Goal: Contribute content: Contribute content

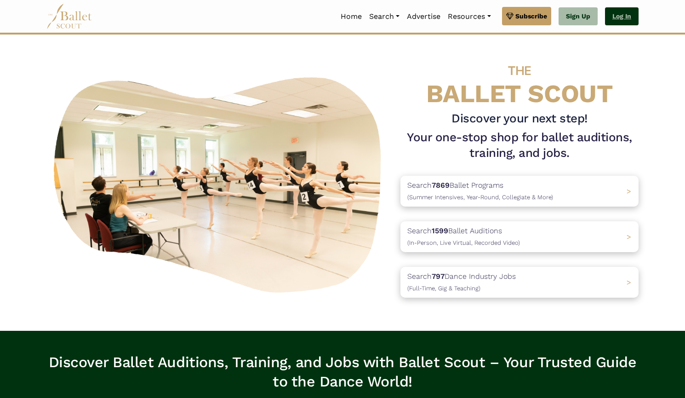
drag, startPoint x: 0, startPoint y: 0, endPoint x: 613, endPoint y: 20, distance: 613.0
click at [613, 20] on link "Log In" at bounding box center [622, 16] width 34 height 18
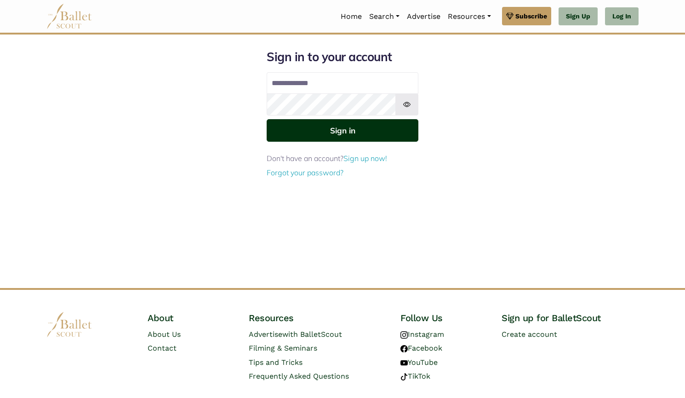
type input "**********"
click at [386, 134] on button "Sign in" at bounding box center [343, 130] width 152 height 23
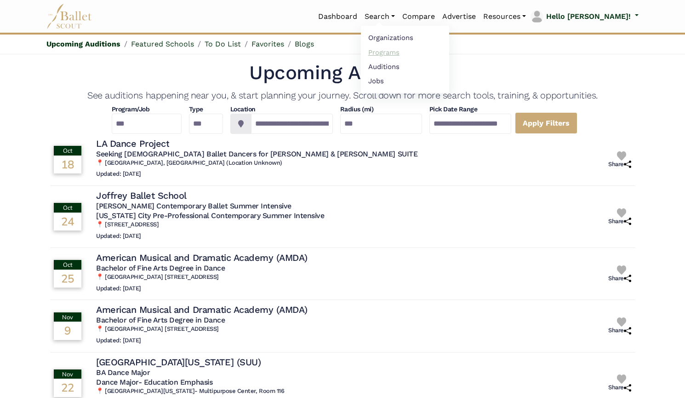
click at [403, 52] on link "Programs" at bounding box center [405, 52] width 88 height 14
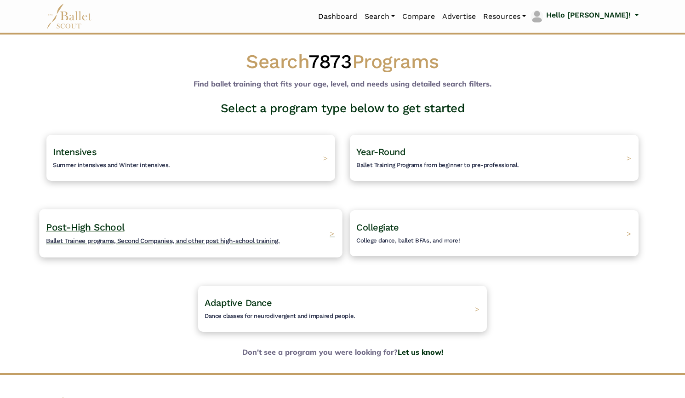
click at [282, 241] on div "Post-High School Ballet Trainee programs, Second Companies, and other post high…" at bounding box center [190, 233] width 303 height 48
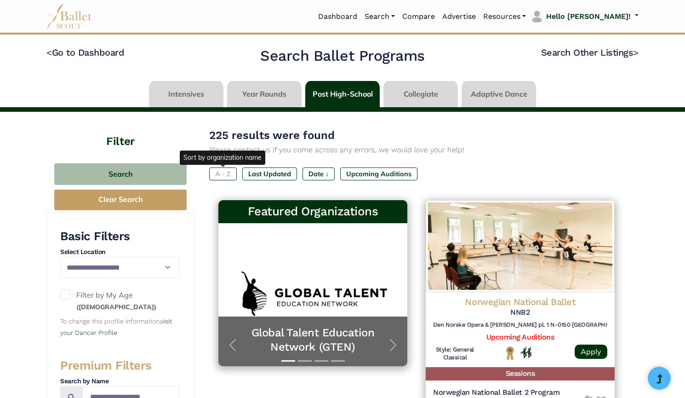
click at [230, 173] on label "A - Z" at bounding box center [223, 173] width 28 height 13
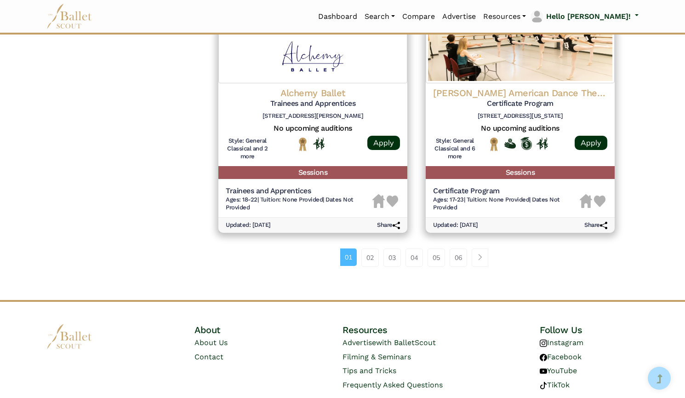
scroll to position [1243, 0]
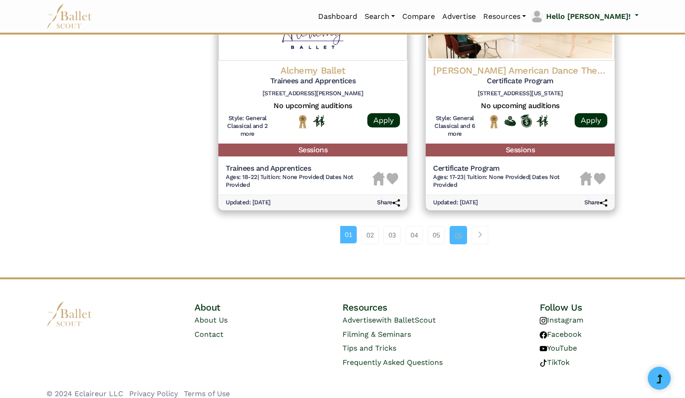
click at [461, 230] on link "06" at bounding box center [458, 235] width 17 height 18
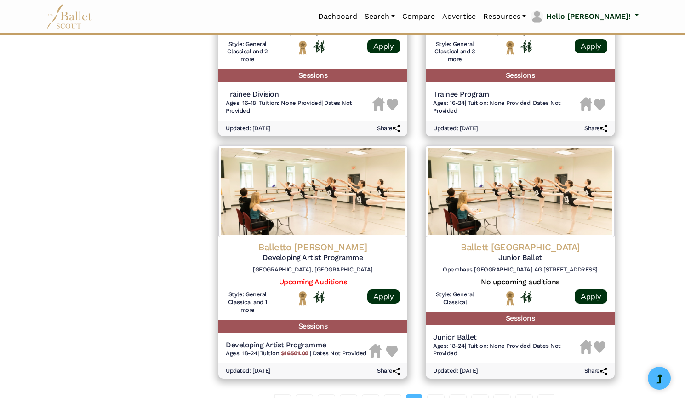
scroll to position [1235, 0]
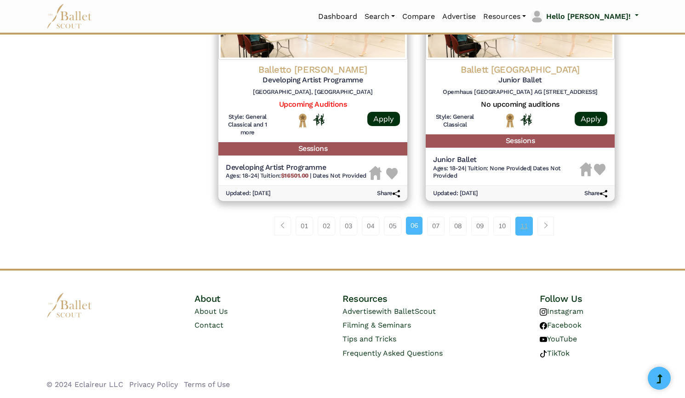
click at [526, 232] on link "11" at bounding box center [524, 226] width 17 height 18
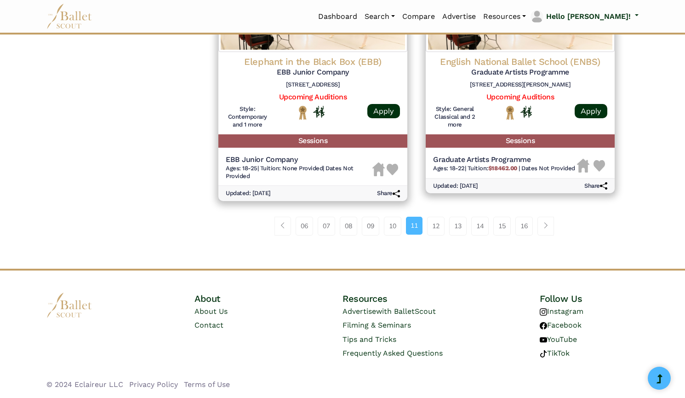
scroll to position [1227, 0]
click at [510, 232] on link "15" at bounding box center [502, 226] width 17 height 18
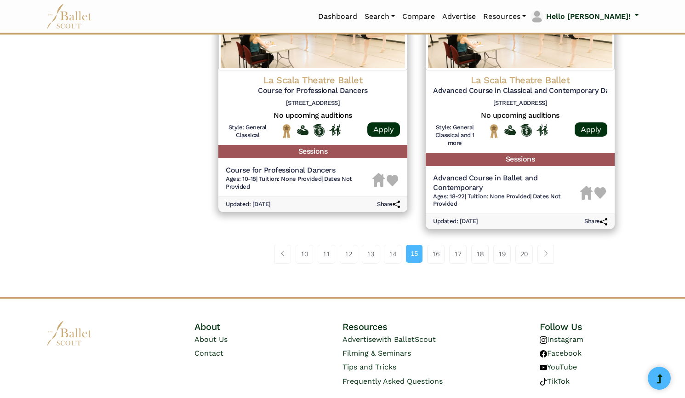
scroll to position [1201, 0]
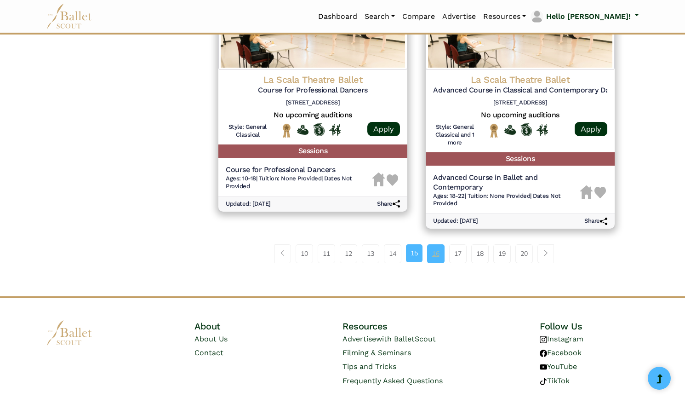
click at [439, 259] on link "16" at bounding box center [435, 253] width 17 height 18
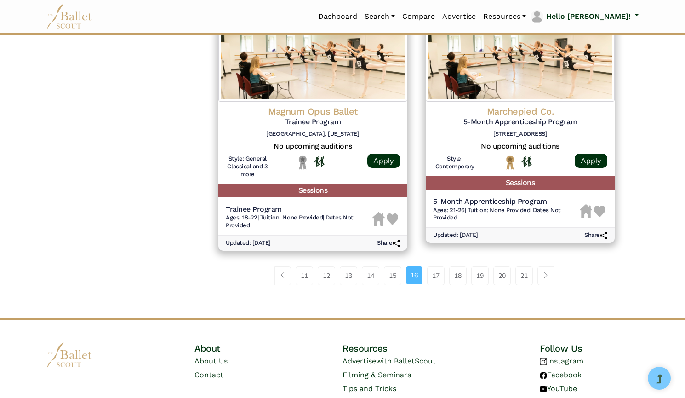
scroll to position [1193, 0]
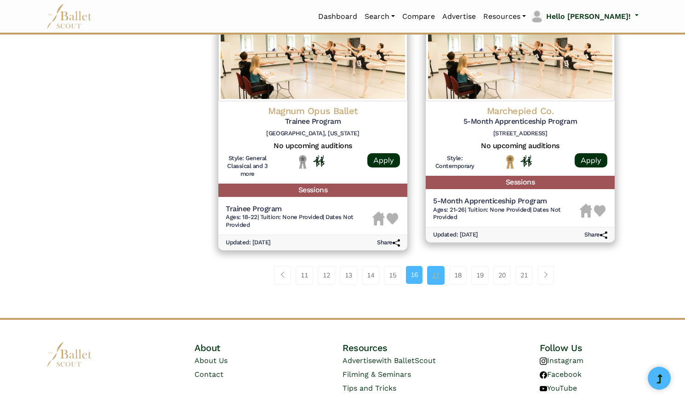
click at [442, 276] on link "17" at bounding box center [435, 275] width 17 height 18
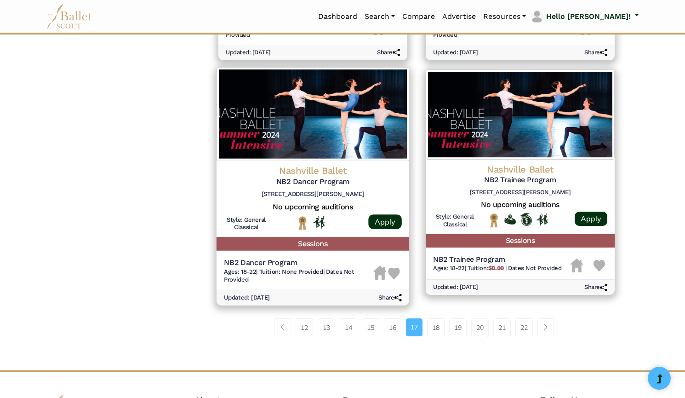
scroll to position [1146, 0]
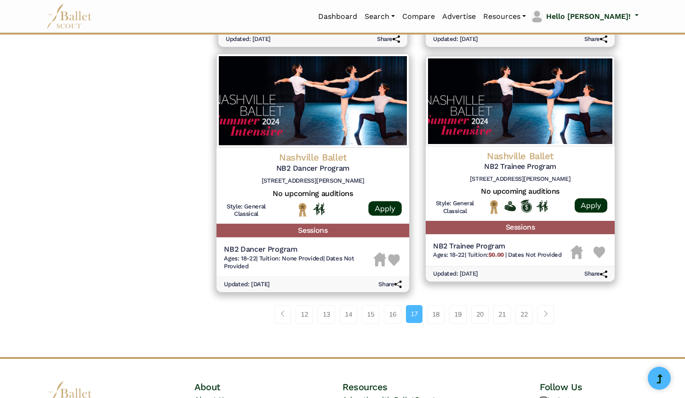
click at [334, 129] on img at bounding box center [313, 101] width 193 height 94
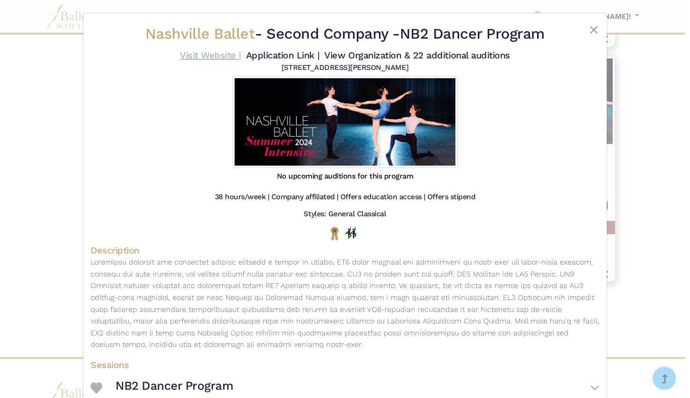
click at [226, 54] on link "Visit Website |" at bounding box center [210, 55] width 61 height 11
click at [260, 57] on link "Application Link |" at bounding box center [283, 55] width 74 height 11
click at [374, 55] on link "View Organization & 22 additional auditions" at bounding box center [416, 55] width 185 height 11
click at [61, 138] on div "Nashville Ballet - Second Company - NB2 Dancer Program Visit Website | Applicat…" at bounding box center [345, 199] width 690 height 398
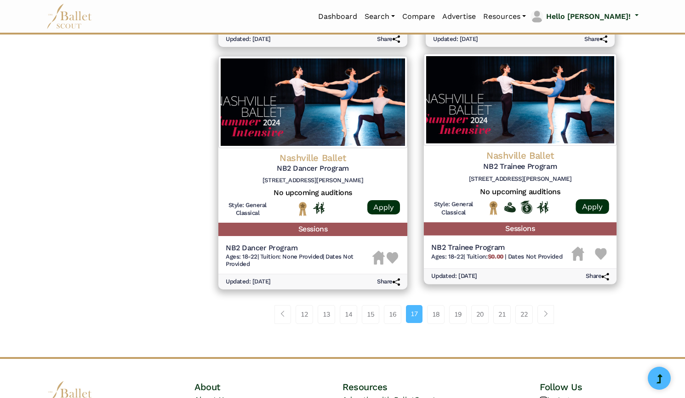
click at [551, 113] on img at bounding box center [520, 100] width 193 height 92
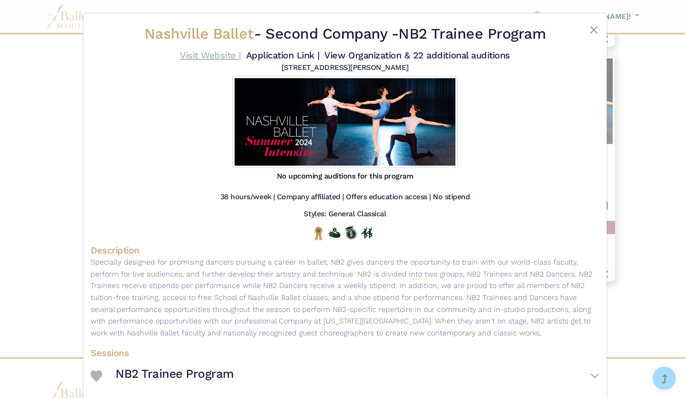
click at [218, 58] on link "Visit Website |" at bounding box center [210, 55] width 61 height 11
click at [34, 203] on div "Nashville Ballet - Second Company - NB2 Trainee Program Visit Website | Applica…" at bounding box center [345, 199] width 690 height 398
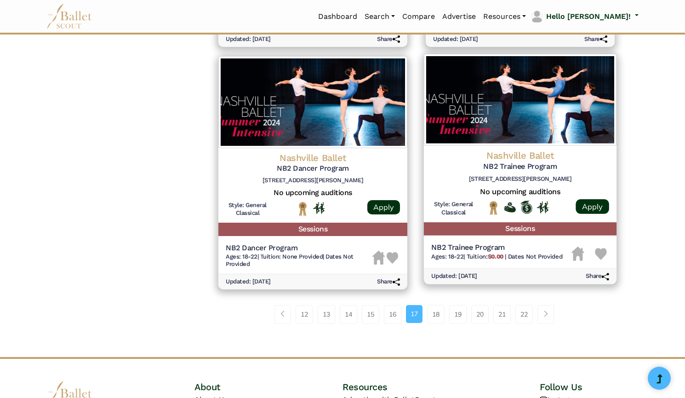
click at [490, 108] on img at bounding box center [520, 100] width 193 height 92
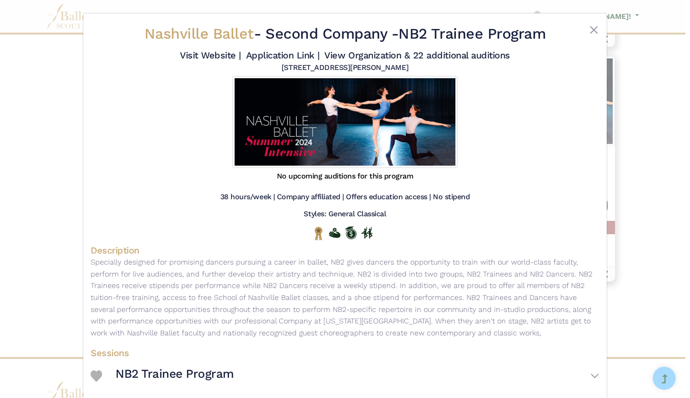
click at [18, 98] on div "Nashville Ballet - Second Company - NB2 Trainee Program Visit Website | Applica…" at bounding box center [345, 199] width 690 height 398
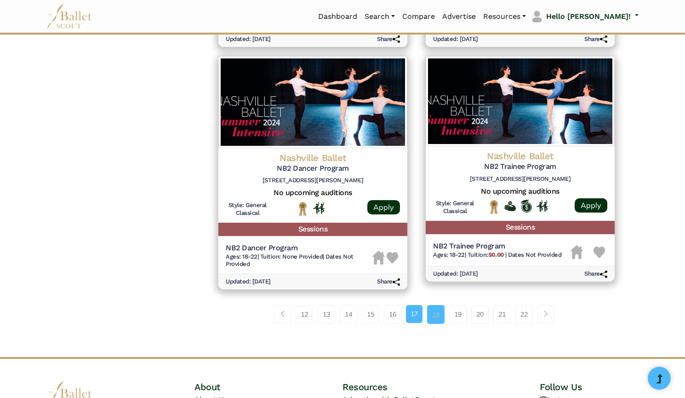
click at [439, 315] on link "18" at bounding box center [435, 314] width 17 height 18
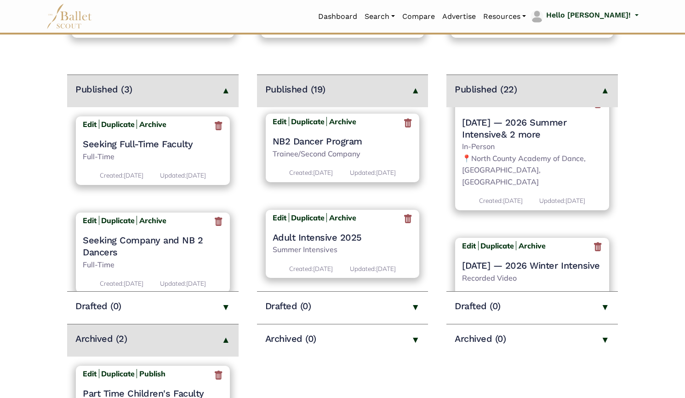
scroll to position [1491, 0]
click at [343, 146] on h4 "NB2 Dancer Program" at bounding box center [343, 140] width 140 height 12
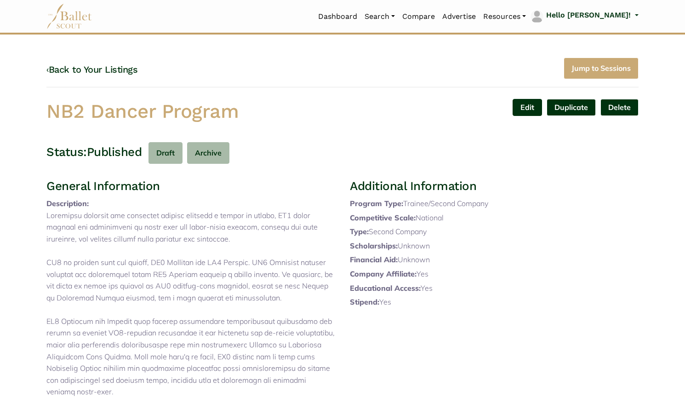
click at [529, 109] on link "Edit" at bounding box center [527, 107] width 29 height 17
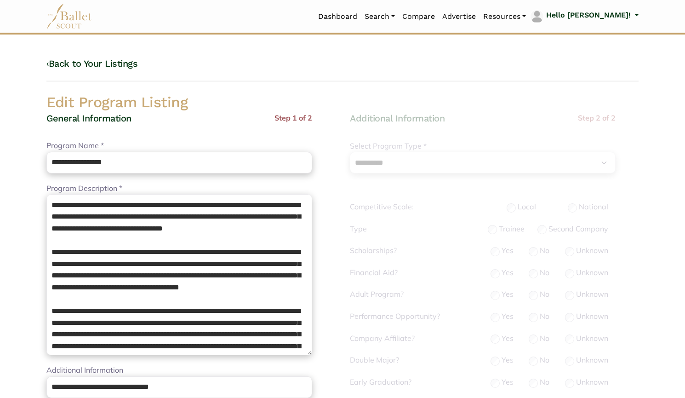
select select "**"
select select "*"
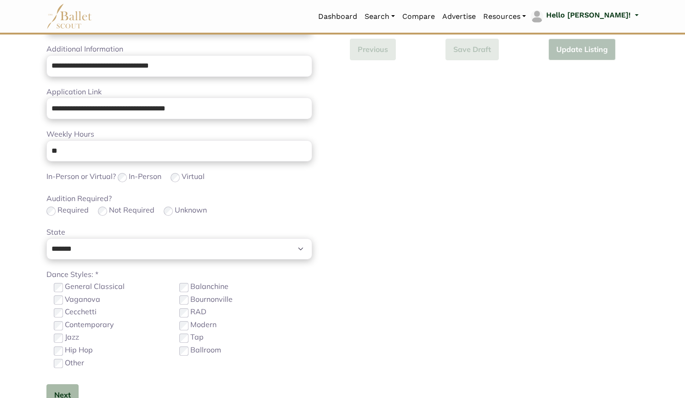
scroll to position [328, 0]
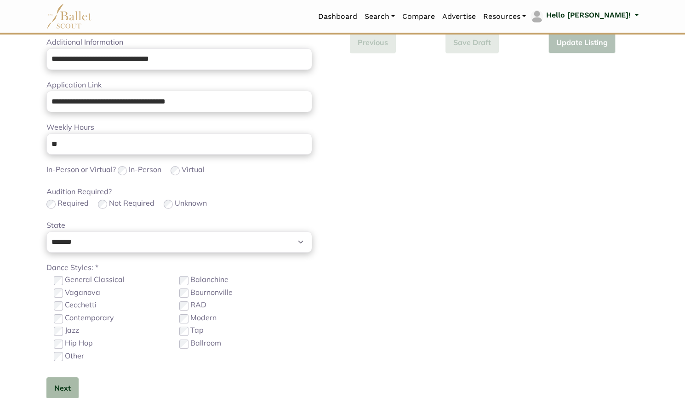
click at [103, 317] on label "Contemporary" at bounding box center [89, 318] width 49 height 12
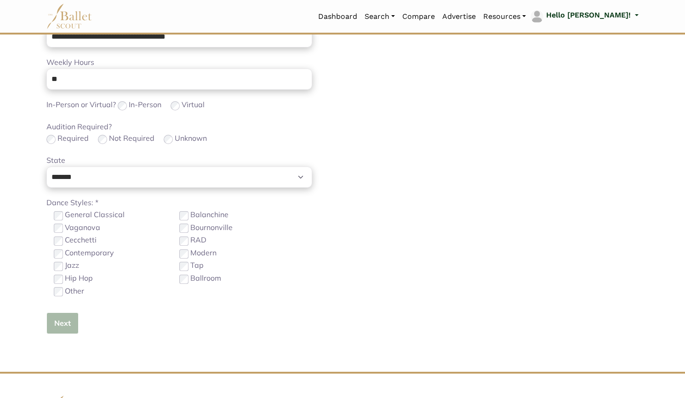
click at [66, 317] on button "Next" at bounding box center [62, 323] width 32 height 22
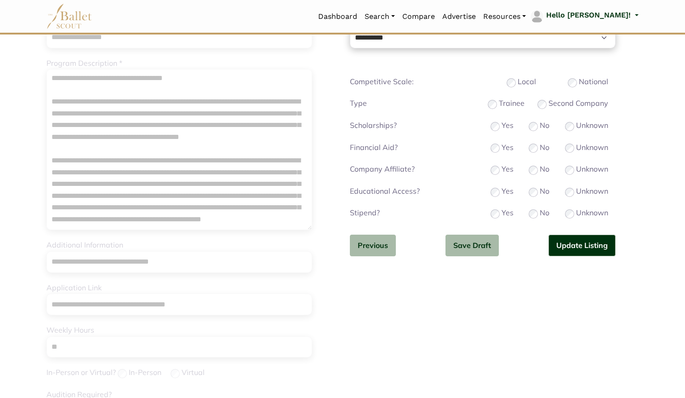
scroll to position [125, 0]
click at [587, 241] on button "Update Listing" at bounding box center [582, 246] width 67 height 22
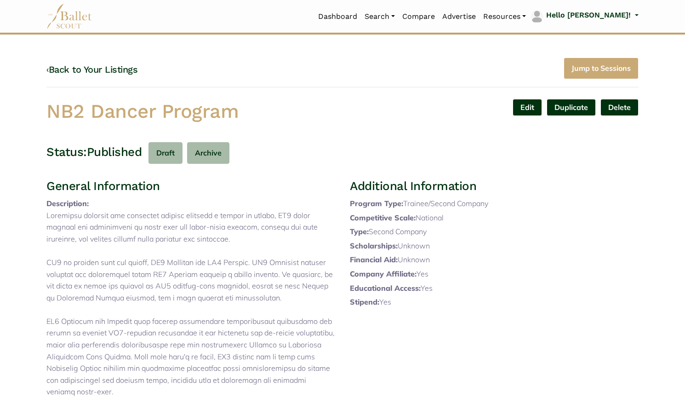
scroll to position [372, 0]
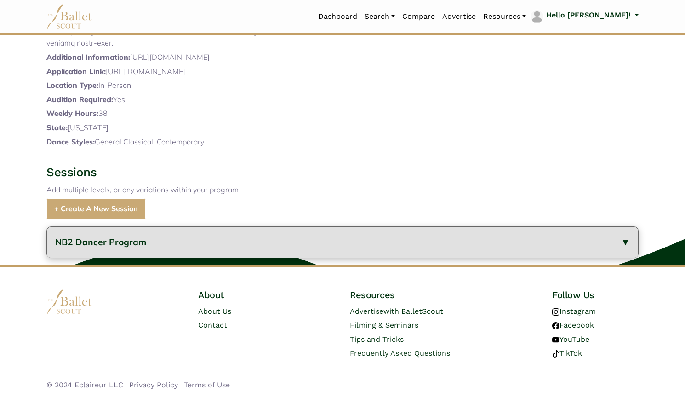
click at [189, 240] on button "NB2 Dancer Program" at bounding box center [343, 242] width 592 height 31
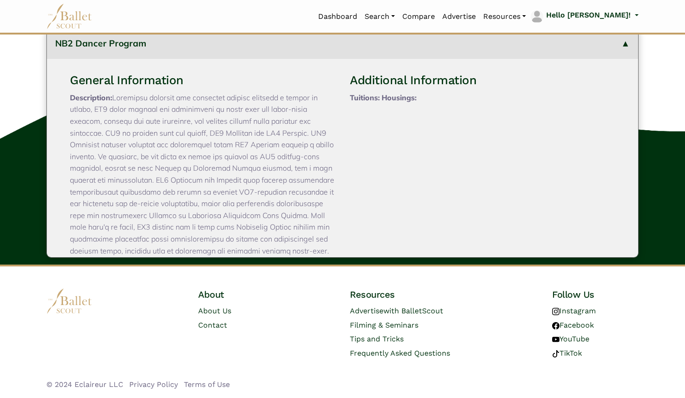
scroll to position [86, 0]
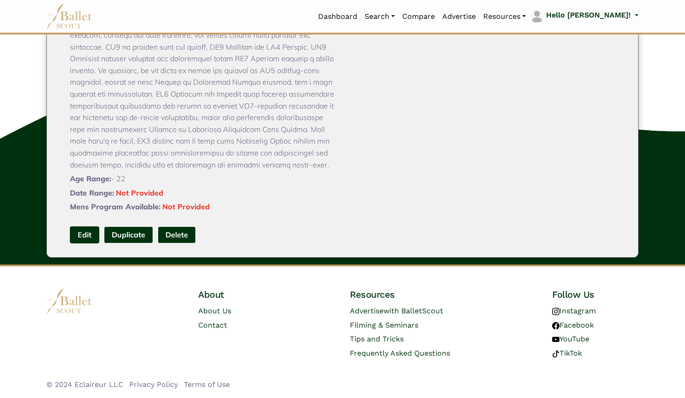
click at [91, 236] on link "Edit" at bounding box center [84, 234] width 29 height 17
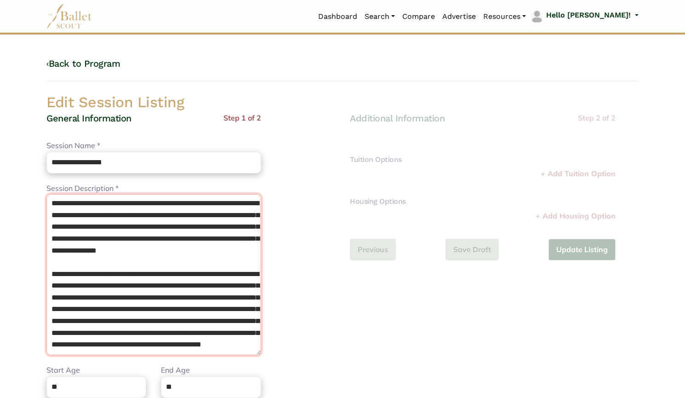
click at [157, 214] on textarea "Session Description *" at bounding box center [153, 274] width 215 height 161
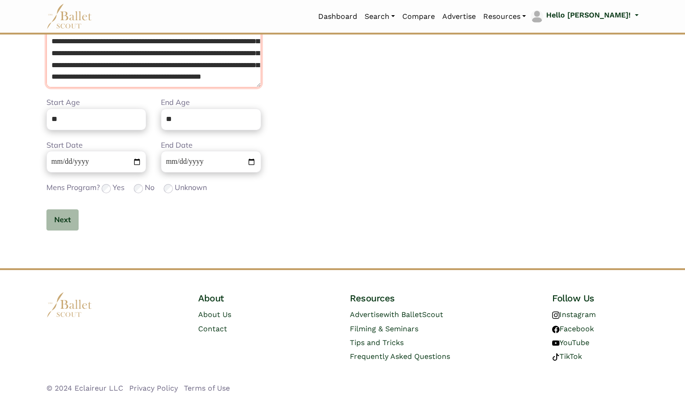
scroll to position [268, 0]
click at [67, 212] on button "Next" at bounding box center [62, 220] width 32 height 22
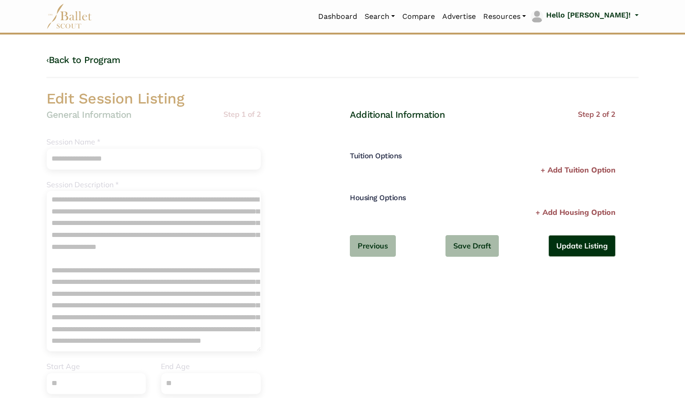
scroll to position [0, 0]
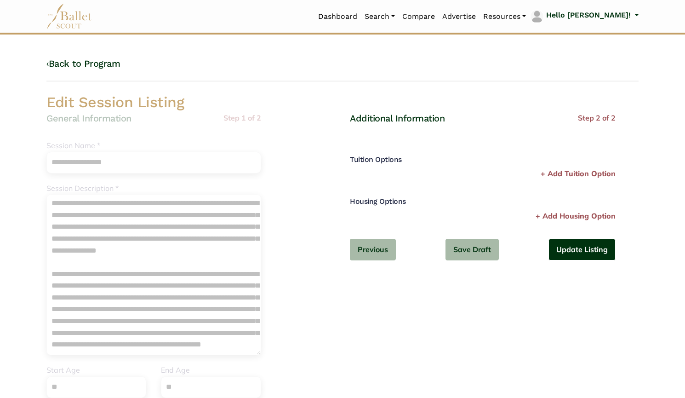
click at [581, 249] on button "Update Listing" at bounding box center [582, 250] width 67 height 22
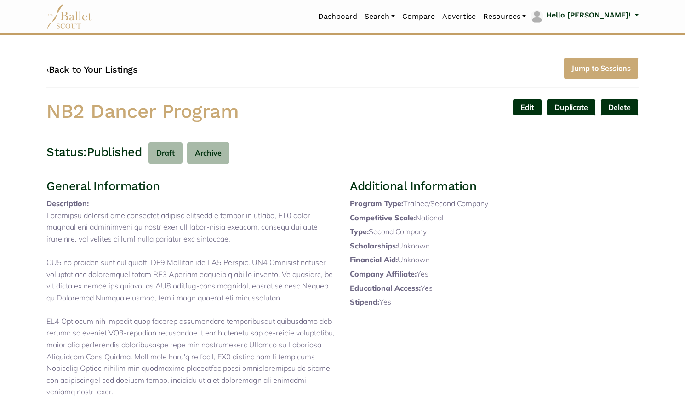
click at [118, 74] on link "‹ Back to Your Listings" at bounding box center [91, 69] width 91 height 11
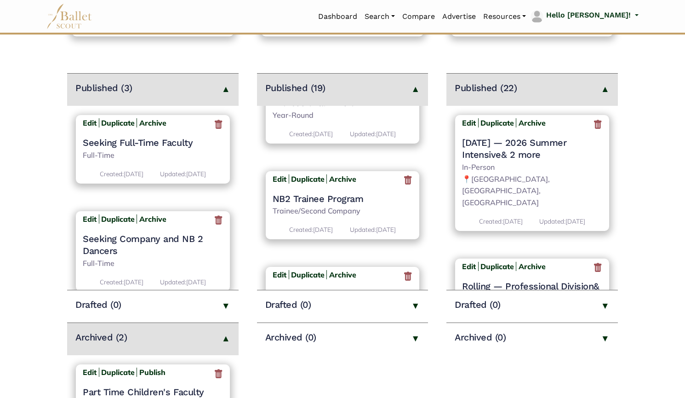
scroll to position [951, 0]
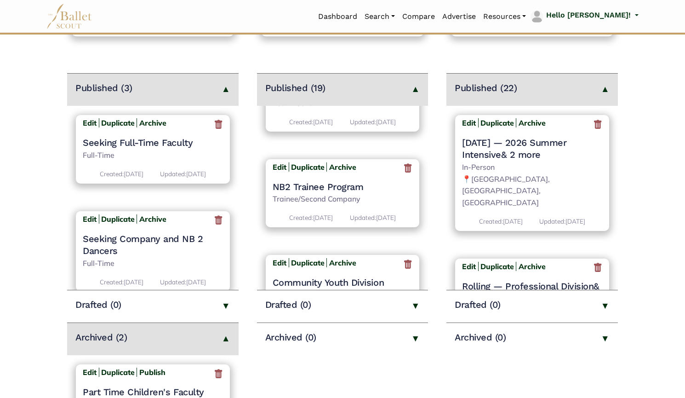
click at [344, 193] on h4 "NB2 Trainee Program" at bounding box center [343, 187] width 140 height 12
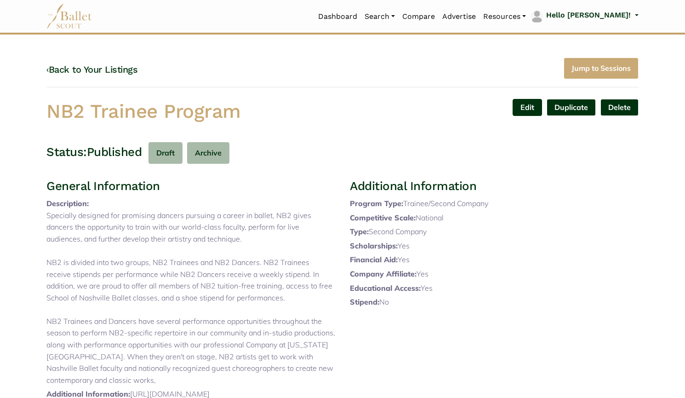
click at [518, 110] on link "Edit" at bounding box center [527, 107] width 29 height 17
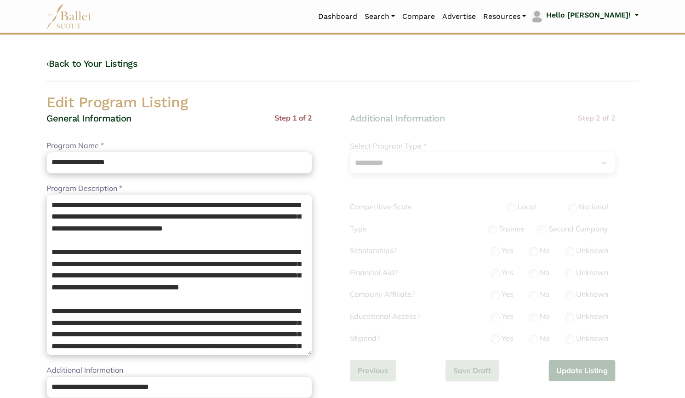
select select "**"
select select "*"
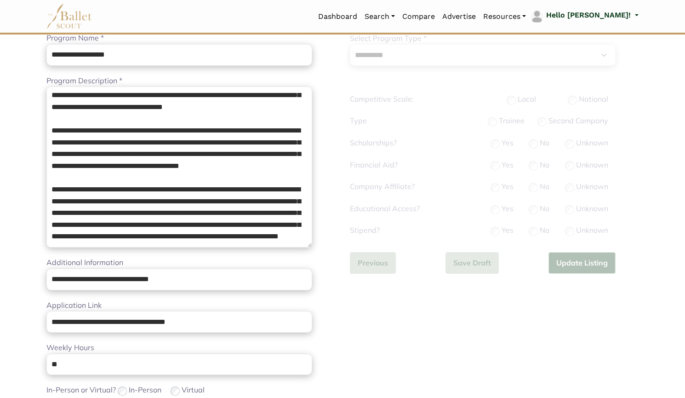
scroll to position [109, 0]
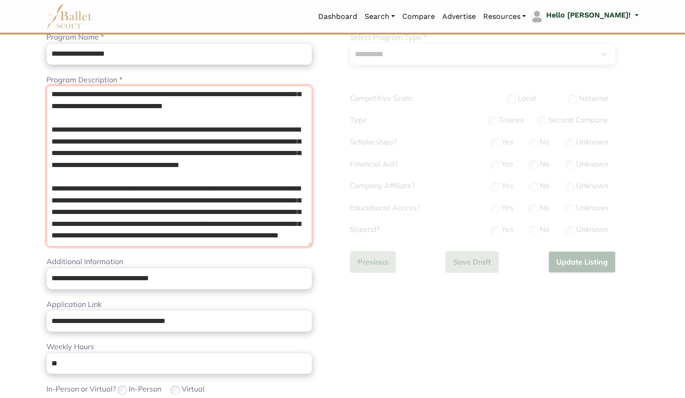
drag, startPoint x: 40, startPoint y: 180, endPoint x: 39, endPoint y: 169, distance: 11.6
click at [39, 169] on body "Loading... Please Wait Dashboard" at bounding box center [342, 339] width 685 height 897
paste textarea "**********"
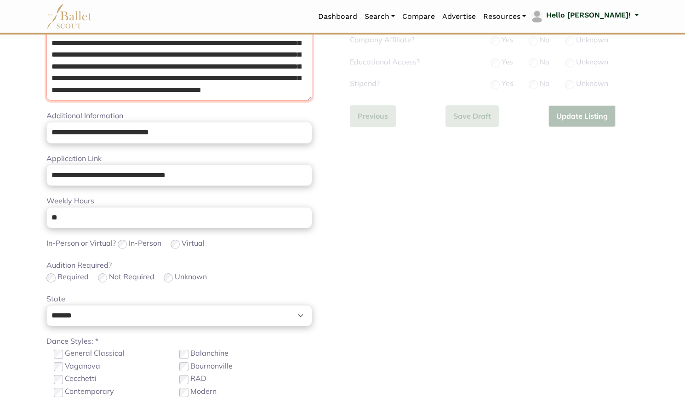
scroll to position [345, 0]
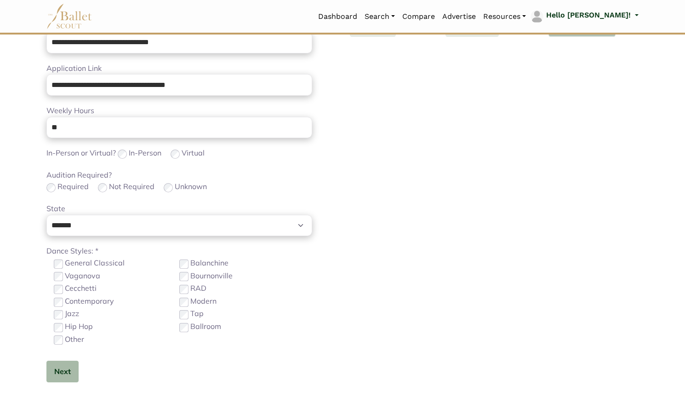
type textarea "**********"
click at [91, 302] on label "Contemporary" at bounding box center [89, 301] width 49 height 12
click at [71, 375] on button "Next" at bounding box center [62, 372] width 32 height 22
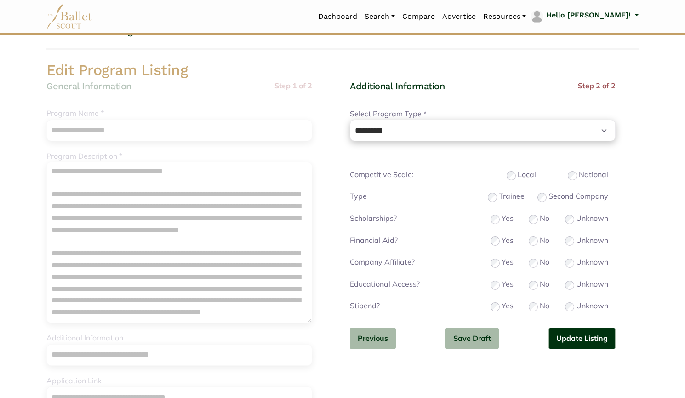
scroll to position [33, 0]
click at [518, 198] on label "Trainee" at bounding box center [512, 196] width 26 height 12
click at [571, 356] on div "**********" at bounding box center [483, 222] width 266 height 284
click at [574, 336] on button "Update Listing" at bounding box center [582, 338] width 67 height 22
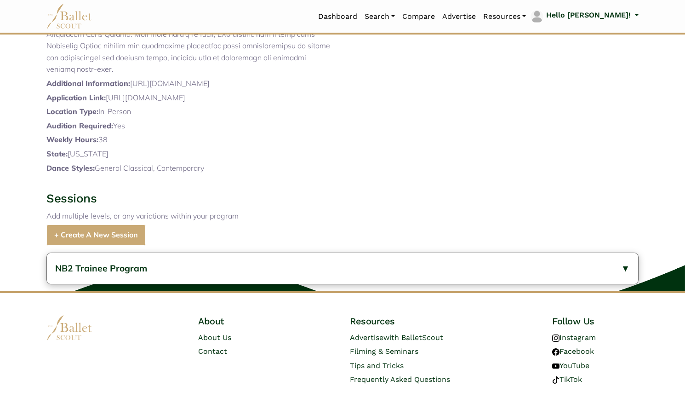
scroll to position [323, 0]
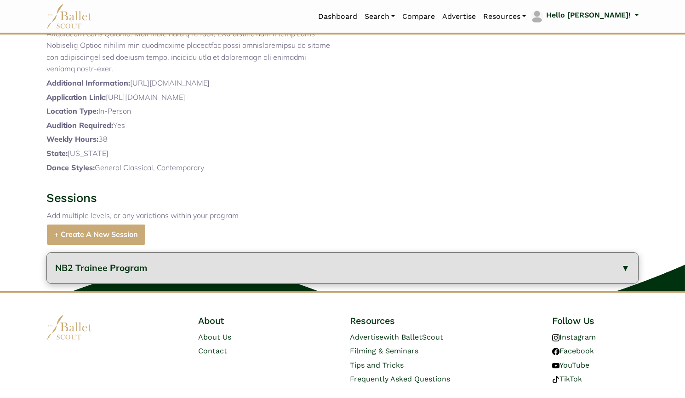
click at [213, 283] on button "NB2 Trainee Program" at bounding box center [343, 268] width 592 height 31
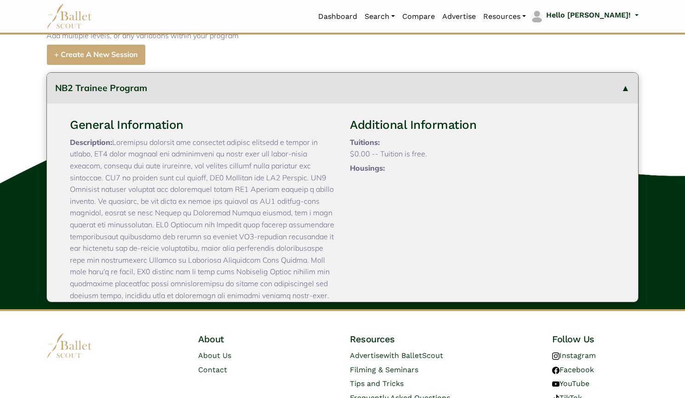
scroll to position [109, 0]
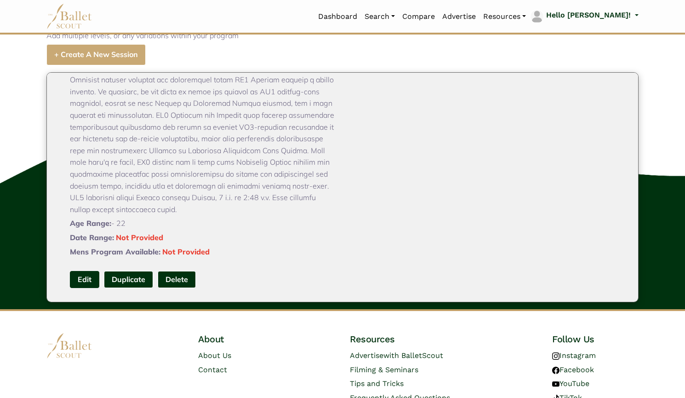
click at [86, 288] on link "Edit" at bounding box center [84, 279] width 29 height 17
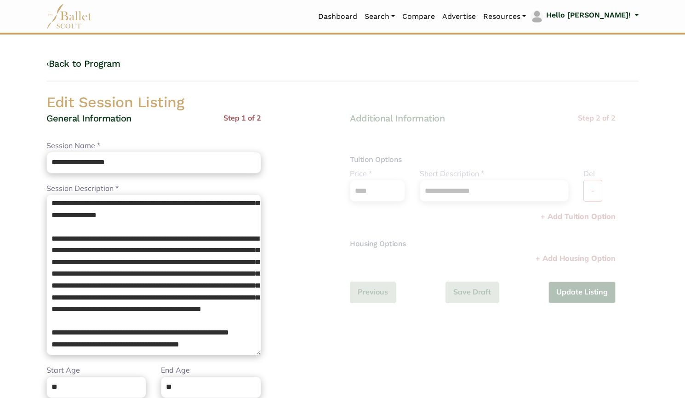
scroll to position [155, 0]
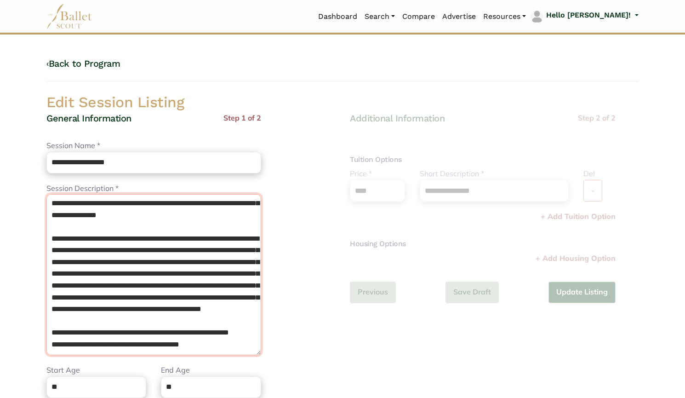
drag, startPoint x: 52, startPoint y: 313, endPoint x: 327, endPoint y: 392, distance: 286.2
click at [327, 392] on div "**********" at bounding box center [190, 312] width 289 height 401
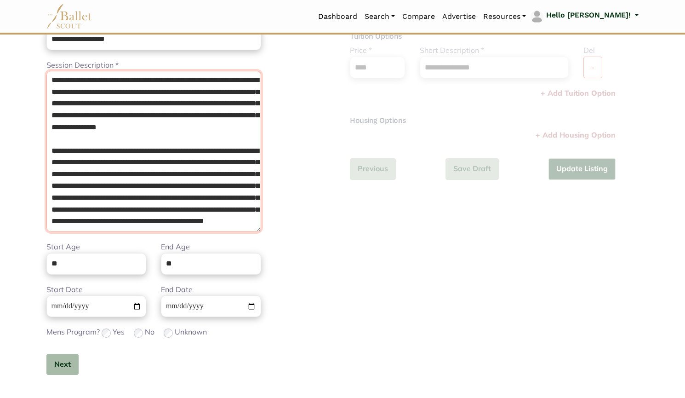
scroll to position [127, 0]
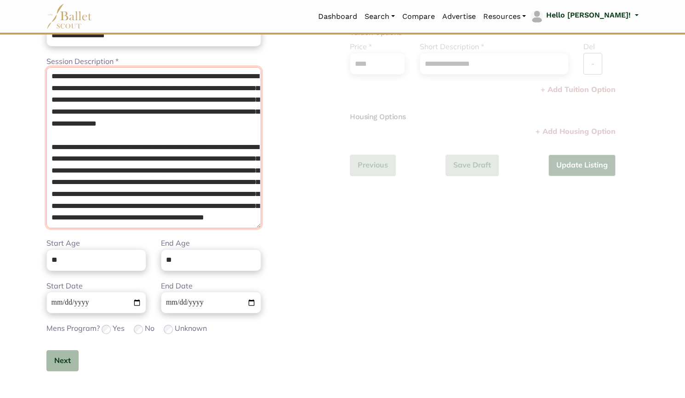
type textarea "**********"
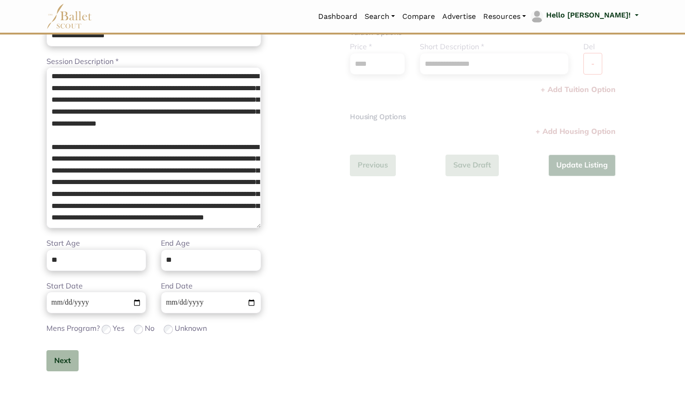
click at [92, 360] on div "Next" at bounding box center [153, 361] width 215 height 22
click at [75, 358] on button "Next" at bounding box center [62, 361] width 32 height 22
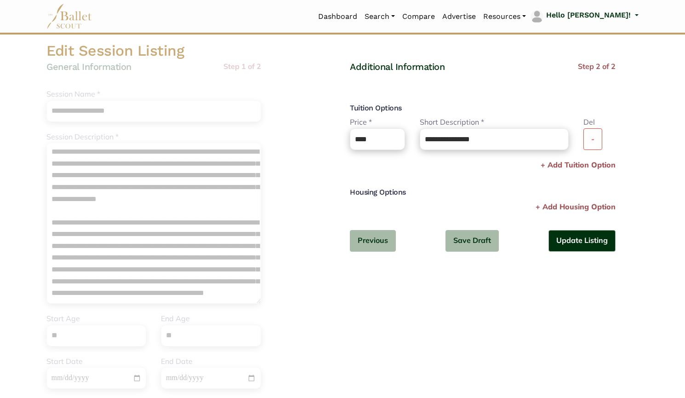
scroll to position [51, 0]
click at [592, 147] on button "-" at bounding box center [593, 140] width 19 height 22
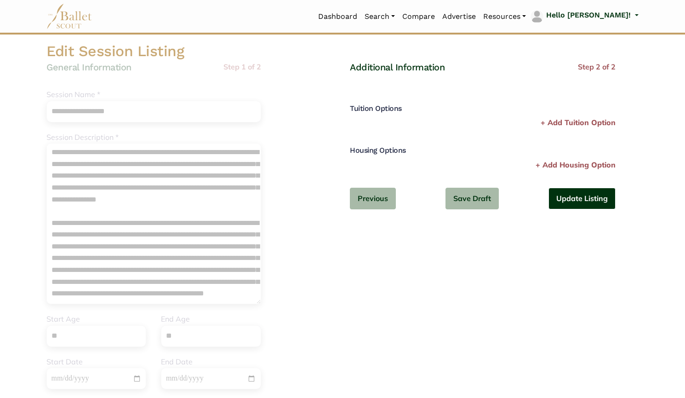
click at [585, 201] on button "Update Listing" at bounding box center [582, 199] width 67 height 22
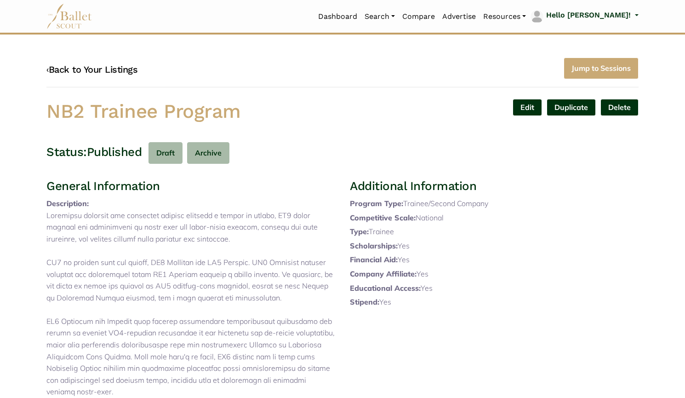
click at [110, 72] on link "‹ Back to Your Listings" at bounding box center [91, 69] width 91 height 11
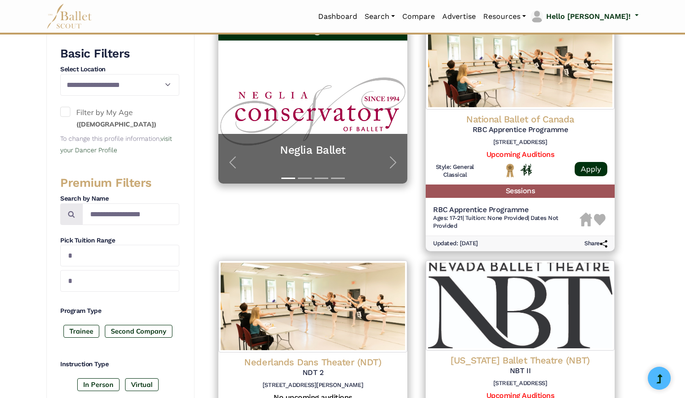
scroll to position [161, 0]
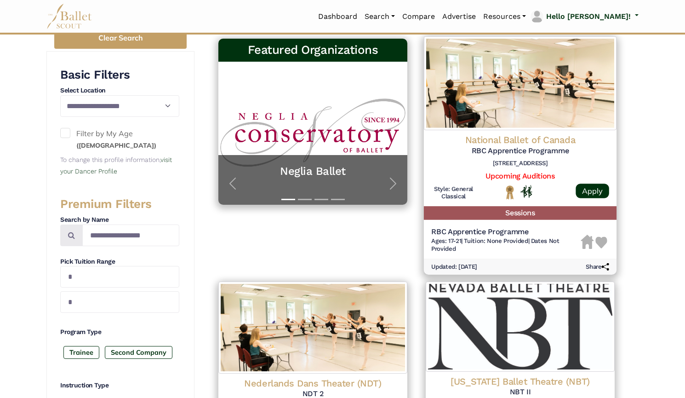
click at [500, 83] on img at bounding box center [520, 83] width 193 height 94
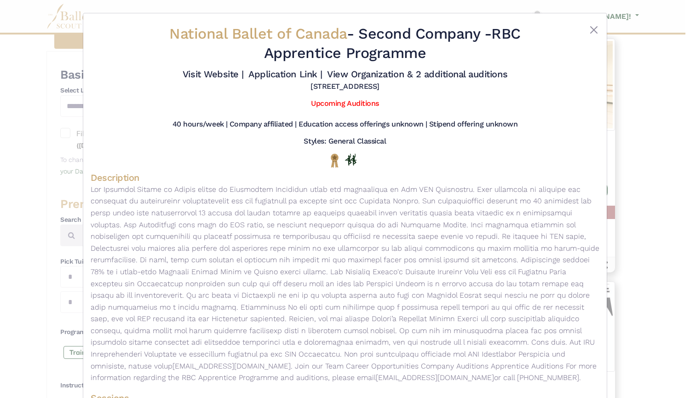
click at [7, 138] on div "National Ballet of Canada - Second Company - RBC Apprentice Programme Visit Web…" at bounding box center [345, 199] width 690 height 398
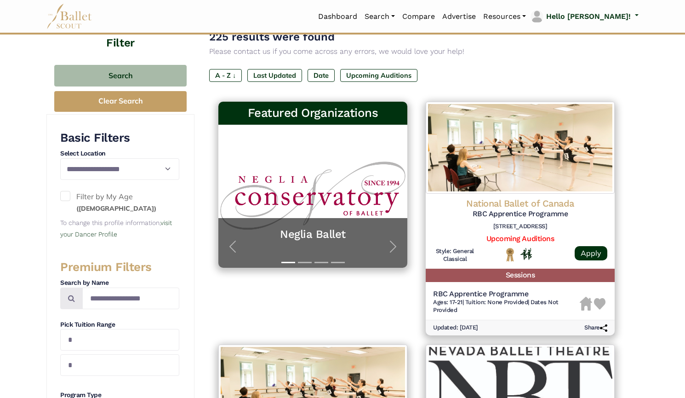
scroll to position [98, 0]
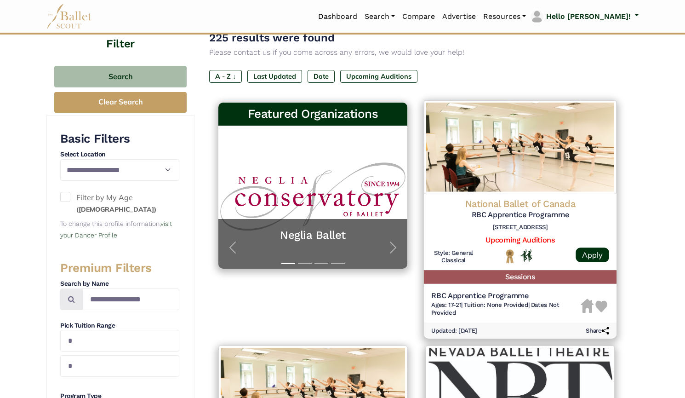
click at [512, 159] on img at bounding box center [520, 147] width 193 height 94
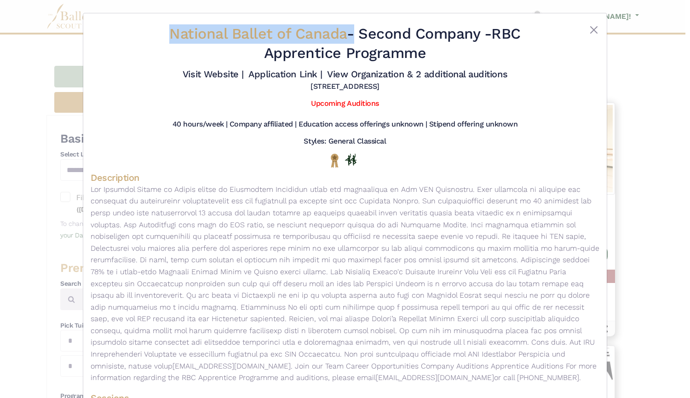
drag, startPoint x: 157, startPoint y: 32, endPoint x: 344, endPoint y: 39, distance: 186.9
click at [344, 39] on h2 "National Ballet of Canada - Second Company - RBC Apprentice Programme" at bounding box center [345, 43] width 424 height 38
copy h2 "National Ballet of Canada"
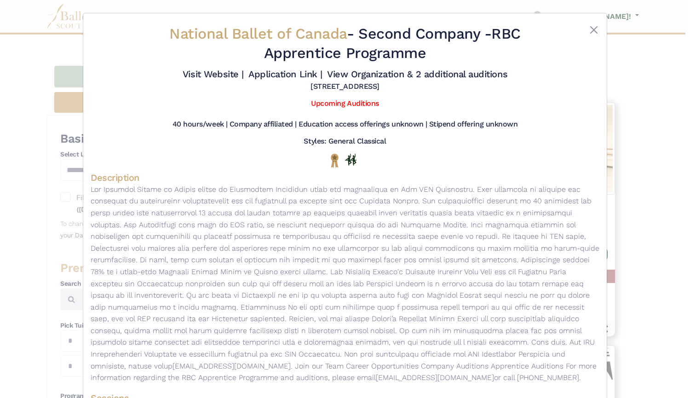
click at [27, 183] on div "National Ballet of Canada - Second Company - RBC Apprentice Programme Visit Web…" at bounding box center [345, 199] width 690 height 398
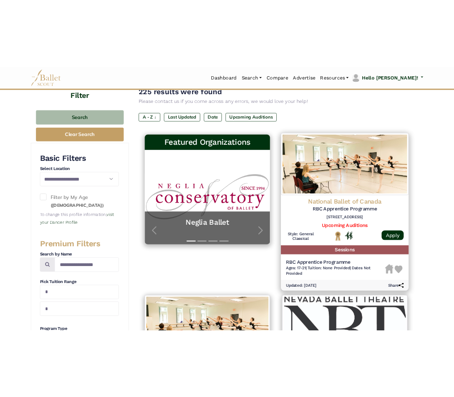
scroll to position [138, 0]
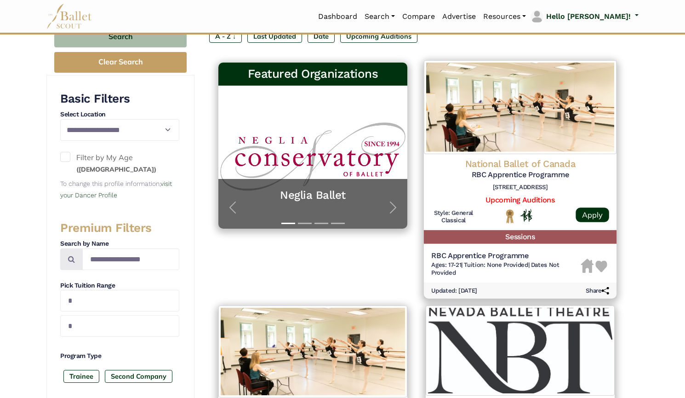
click at [487, 144] on img at bounding box center [520, 107] width 193 height 94
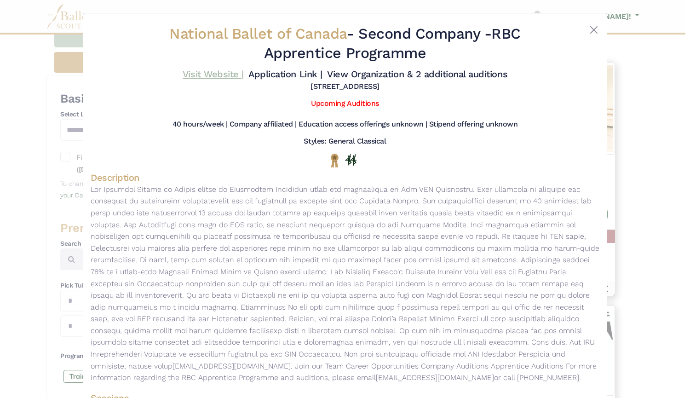
click at [224, 75] on link "Visit Website |" at bounding box center [213, 74] width 61 height 11
click at [282, 72] on link "Application Link |" at bounding box center [285, 74] width 74 height 11
click at [339, 70] on link "View Organization & 2 additional auditions" at bounding box center [417, 74] width 180 height 11
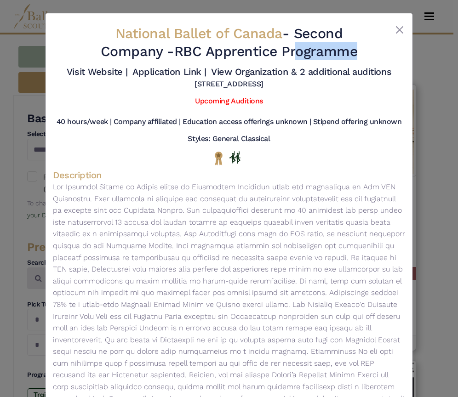
drag, startPoint x: 174, startPoint y: 51, endPoint x: 374, endPoint y: 53, distance: 199.7
click at [374, 53] on div "National Ballet of Canada - Second Company - RBC Apprentice Programme Visit Web…" at bounding box center [229, 57] width 352 height 72
copy div "RBC Apprentice Programme"
click at [398, 30] on button "Close" at bounding box center [399, 29] width 11 height 11
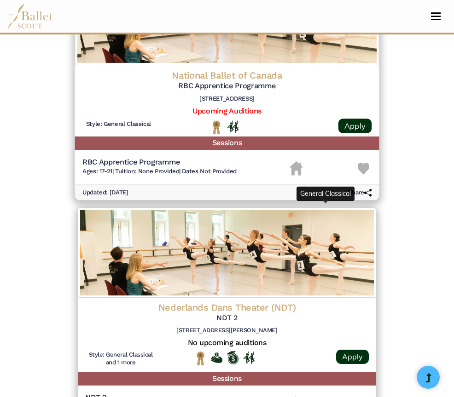
scroll to position [425, 0]
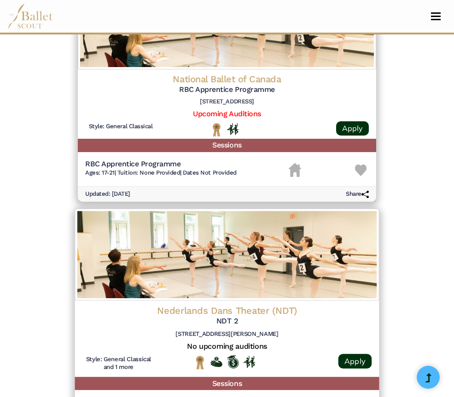
click at [241, 209] on img at bounding box center [227, 255] width 304 height 92
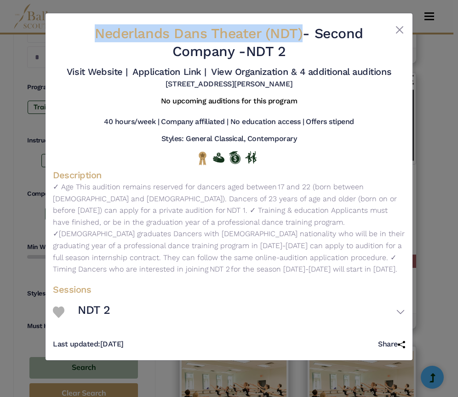
drag, startPoint x: 87, startPoint y: 37, endPoint x: 302, endPoint y: 42, distance: 214.4
click at [302, 42] on h2 "Nederlands Dans Theater (NDT) - Second Company - NDT 2" at bounding box center [228, 42] width 293 height 36
copy span "Nederlands Dans Theater (NDT)"
click at [108, 74] on link "Visit Website |" at bounding box center [97, 71] width 61 height 11
click at [170, 67] on link "Application Link |" at bounding box center [169, 71] width 74 height 11
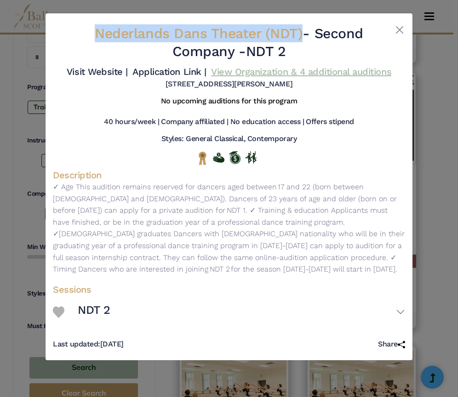
click at [242, 74] on link "View Organization & 4 additional auditions" at bounding box center [301, 71] width 180 height 11
drag, startPoint x: 250, startPoint y: 50, endPoint x: 298, endPoint y: 52, distance: 48.3
click at [298, 52] on h2 "Nederlands Dans Theater (NDT) - Second Company - NDT 2" at bounding box center [228, 42] width 293 height 36
copy h2 "NDT 2"
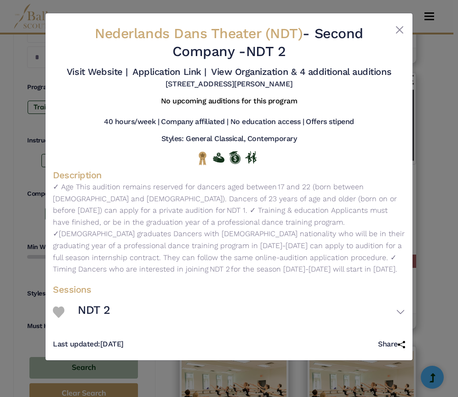
click at [443, 168] on div "Nederlands Dans Theater (NDT) - Second Company - NDT 2 Visit Website | Applicat…" at bounding box center [229, 198] width 458 height 397
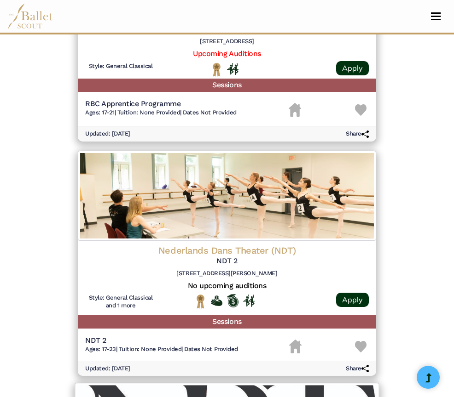
scroll to position [485, 0]
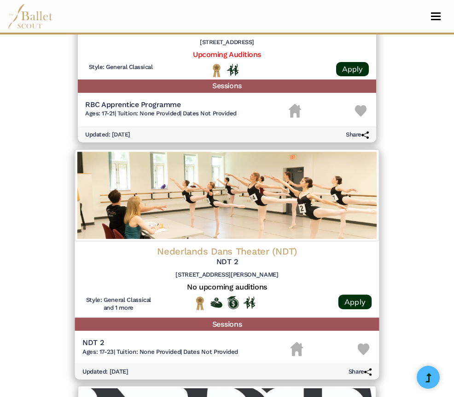
click at [259, 149] on img at bounding box center [227, 195] width 304 height 92
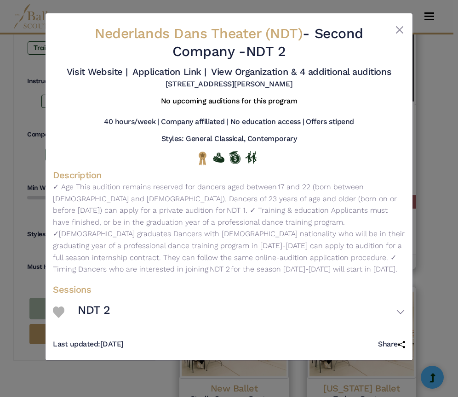
click at [42, 89] on div "Nederlands Dans Theater (NDT) - Second Company - NDT 2 Visit Website | Applicat…" at bounding box center [229, 198] width 458 height 397
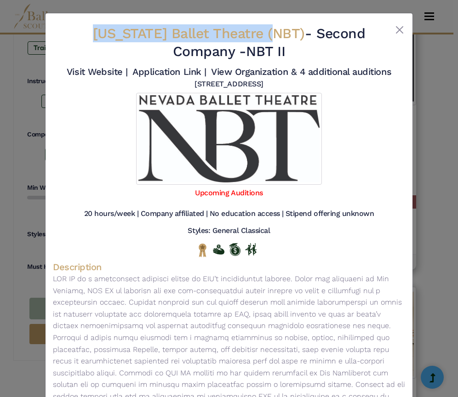
drag, startPoint x: 93, startPoint y: 33, endPoint x: 287, endPoint y: 33, distance: 194.1
click at [287, 33] on h2 "Nevada Ballet Theatre (NBT) - Second Company - NBT II" at bounding box center [228, 42] width 293 height 36
copy span "Nevada Ballet Theatre (NBT)"
drag, startPoint x: 246, startPoint y: 52, endPoint x: 307, endPoint y: 56, distance: 60.8
click at [307, 56] on h2 "Nevada Ballet Theatre (NBT) - Second Company - NBT II" at bounding box center [228, 42] width 293 height 36
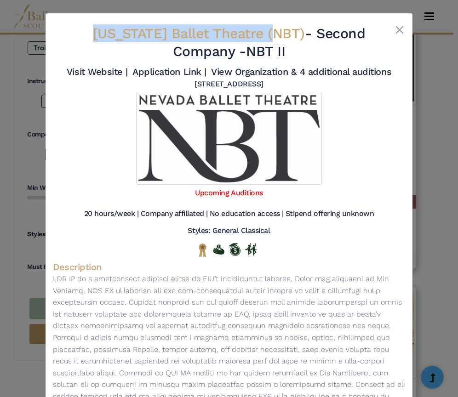
copy h2 "NBT II"
click at [106, 76] on link "Visit Website |" at bounding box center [97, 71] width 61 height 11
click at [174, 72] on link "Application Link |" at bounding box center [169, 71] width 74 height 11
click at [265, 70] on link "View Organization & 4 additional auditions" at bounding box center [301, 71] width 180 height 11
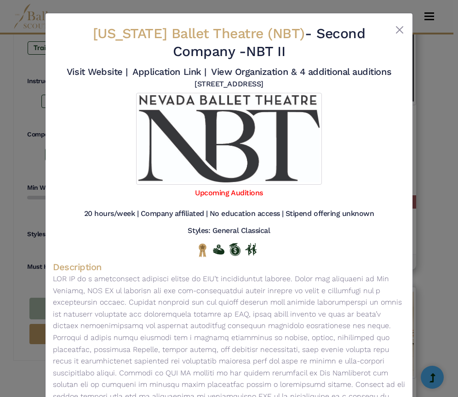
click at [9, 217] on div "Nevada Ballet Theatre (NBT) - Second Company - NBT II Visit Website | Applicati…" at bounding box center [229, 198] width 458 height 397
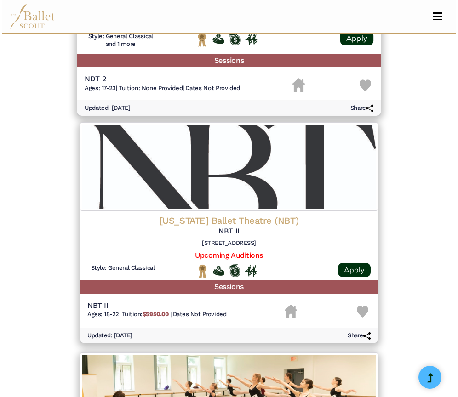
scroll to position [706, 0]
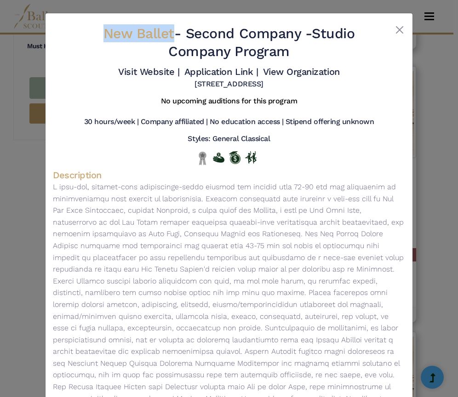
drag, startPoint x: 88, startPoint y: 29, endPoint x: 169, endPoint y: 27, distance: 80.5
click at [169, 27] on h2 "New Ballet - Second Company - Studio Company Program" at bounding box center [228, 42] width 293 height 36
copy span "New Ballet"
click at [155, 75] on link "Visit Website |" at bounding box center [148, 71] width 61 height 11
click at [195, 71] on link "Application Link |" at bounding box center [221, 71] width 74 height 11
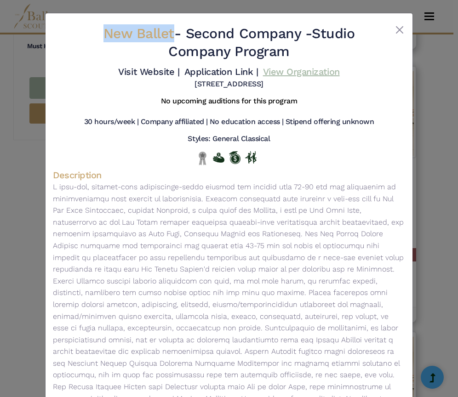
click at [278, 75] on link "View Organization" at bounding box center [301, 71] width 77 height 11
drag, startPoint x: 316, startPoint y: 33, endPoint x: 343, endPoint y: 57, distance: 36.5
click at [343, 57] on h2 "New Ballet - Second Company - Studio Company Program" at bounding box center [228, 42] width 293 height 36
copy h2 "Studio Company Program"
click at [0, 225] on div "New Ballet - Second Company - Studio Company Program Visit Website | Applicatio…" at bounding box center [229, 198] width 458 height 397
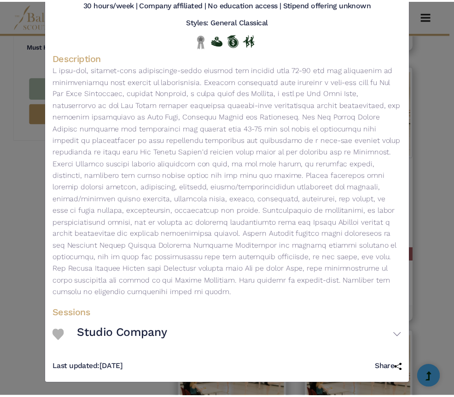
scroll to position [0, 0]
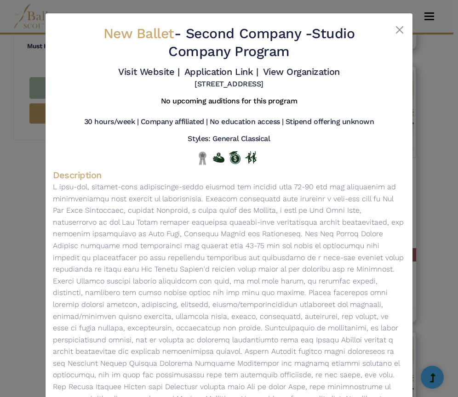
click at [15, 207] on div "New Ballet - Second Company - Studio Company Program Visit Website | Applicatio…" at bounding box center [229, 198] width 458 height 397
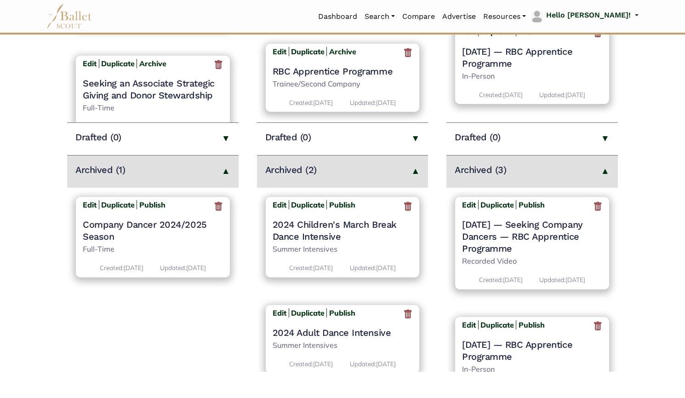
scroll to position [309, 0]
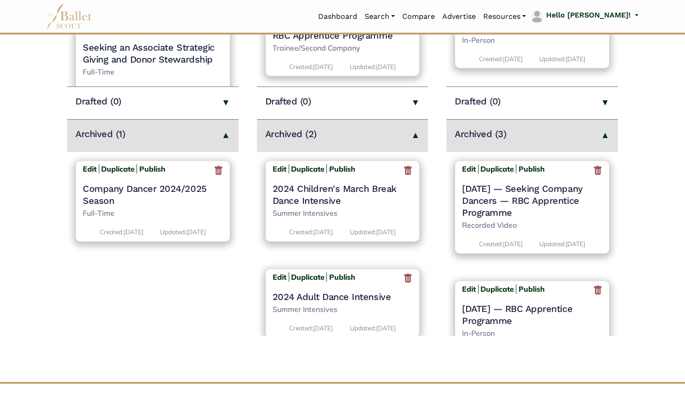
click at [595, 172] on icon at bounding box center [597, 170] width 9 height 11
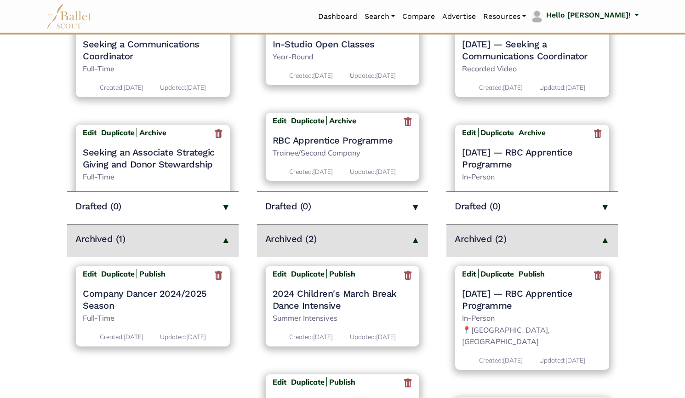
scroll to position [259, 0]
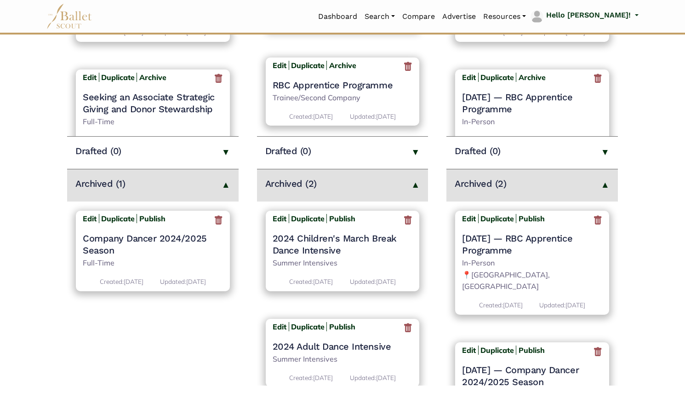
click at [594, 220] on icon at bounding box center [597, 219] width 9 height 11
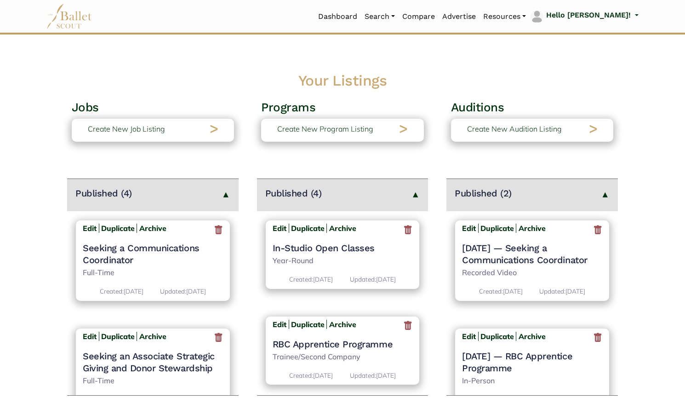
scroll to position [288, 0]
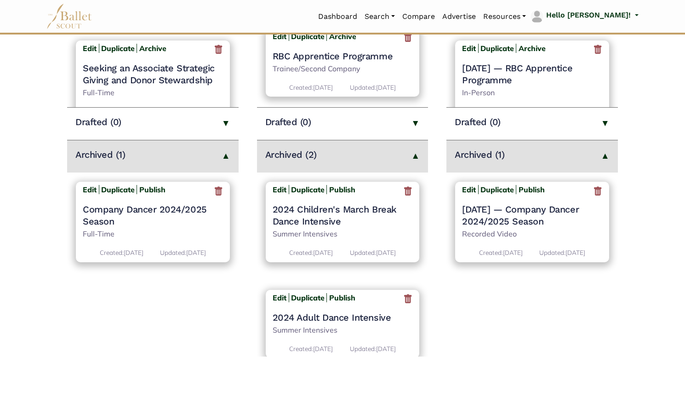
click at [598, 191] on icon at bounding box center [597, 190] width 9 height 11
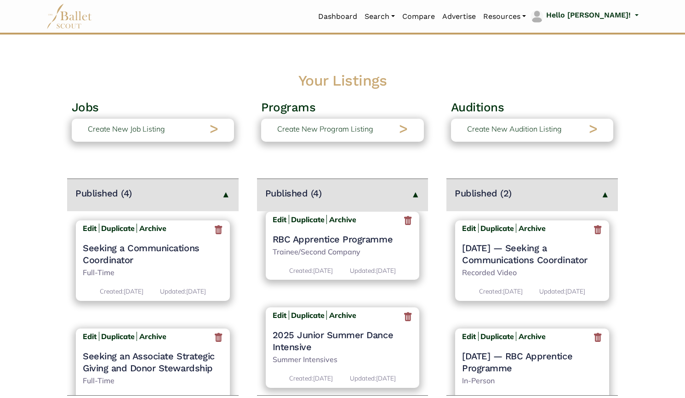
scroll to position [105, 0]
click at [318, 238] on h4 "RBC Apprentice Programme" at bounding box center [343, 239] width 140 height 12
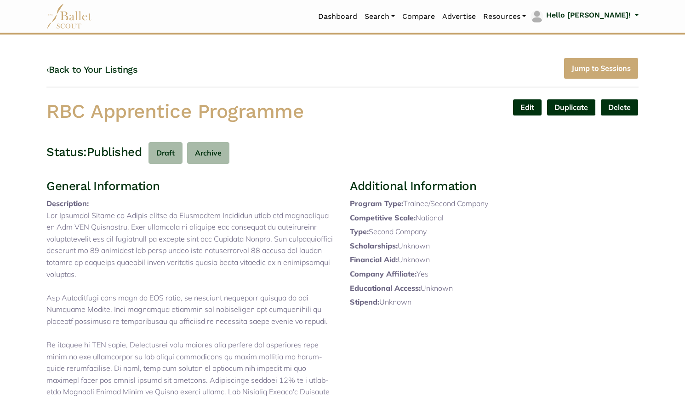
click at [410, 82] on div "‹ Back to Your Listings Jump to Sessions" at bounding box center [342, 72] width 592 height 30
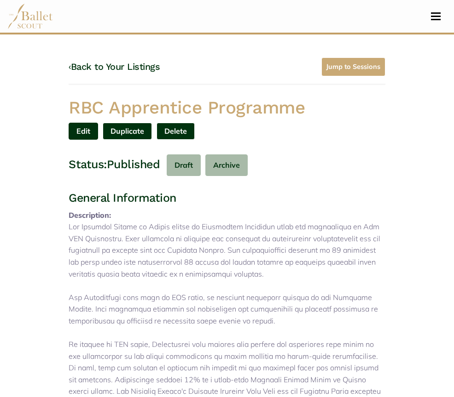
click at [98, 123] on link "Edit" at bounding box center [83, 131] width 29 height 17
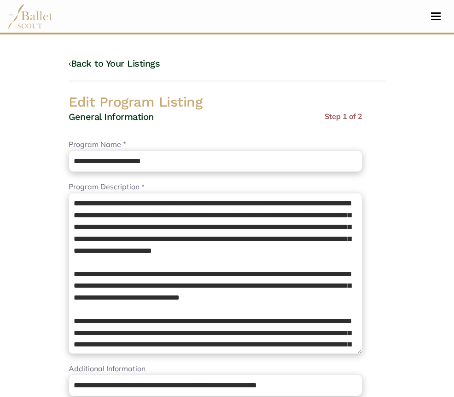
select select "**"
select select "*"
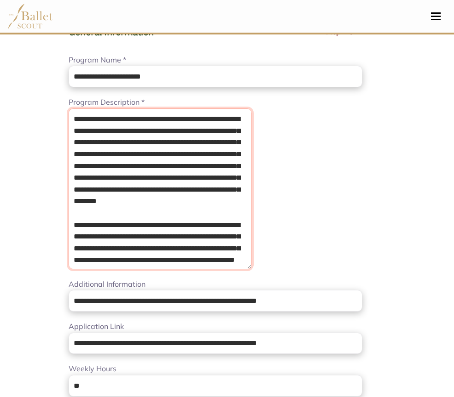
drag, startPoint x: 84, startPoint y: 257, endPoint x: 0, endPoint y: 74, distance: 201.7
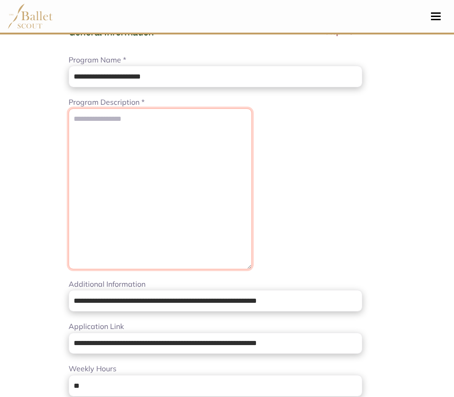
paste textarea "**********"
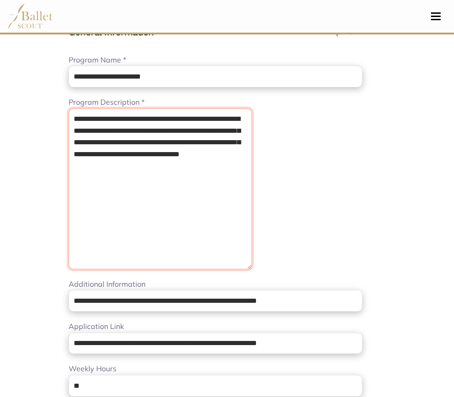
type textarea "**********"
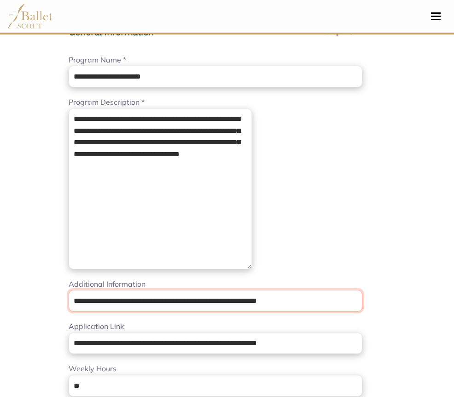
scroll to position [0, 55]
drag, startPoint x: 89, startPoint y: 306, endPoint x: 500, endPoint y: 363, distance: 414.3
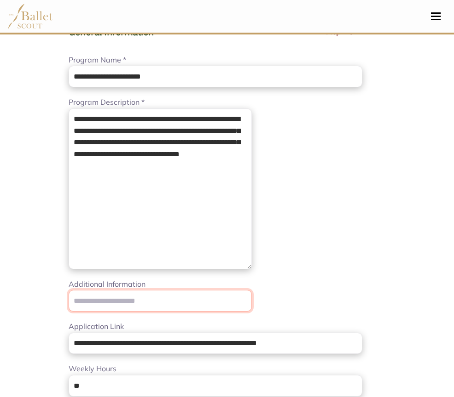
scroll to position [0, 0]
paste input "**********"
type input "**********"
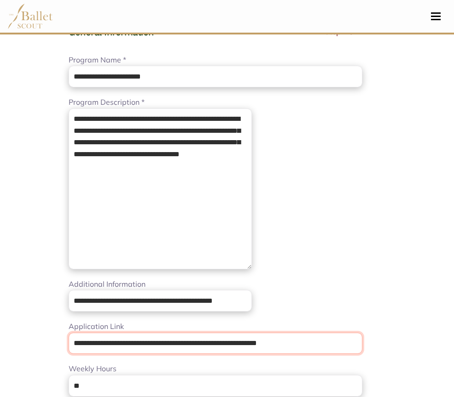
scroll to position [0, 55]
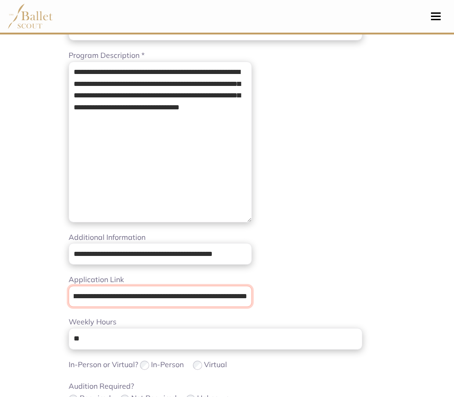
drag, startPoint x: 16, startPoint y: 343, endPoint x: 314, endPoint y: 397, distance: 303.3
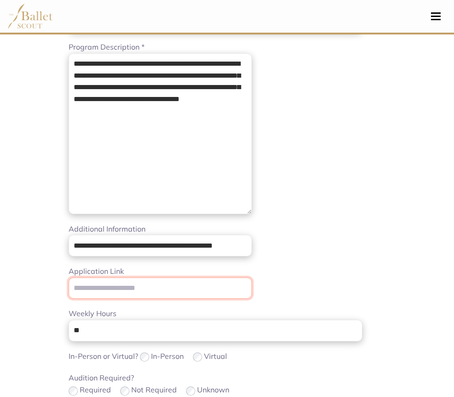
scroll to position [0, 0]
paste input "**********"
type input "**********"
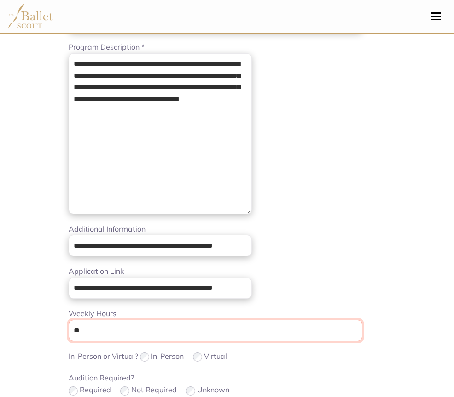
click at [130, 331] on input "**" at bounding box center [215, 331] width 293 height 22
type input "*"
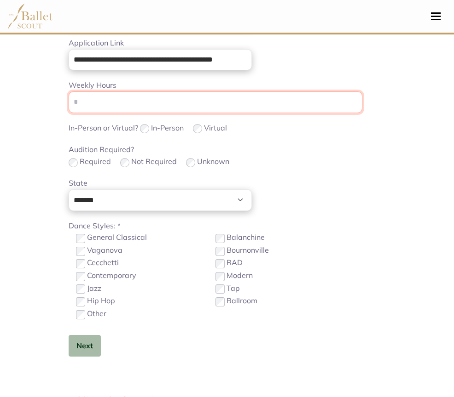
scroll to position [371, 0]
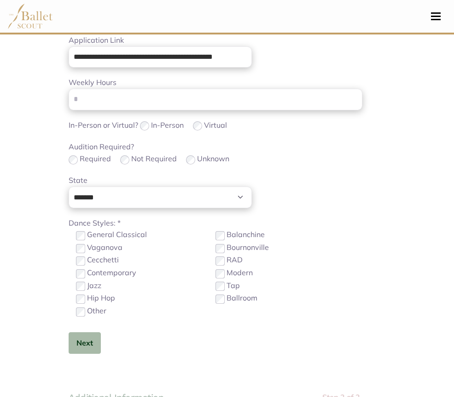
click at [69, 339] on div "Next" at bounding box center [215, 344] width 293 height 22
click at [69, 341] on button "Next" at bounding box center [85, 344] width 32 height 22
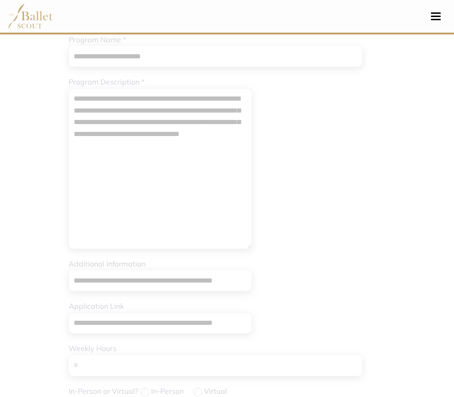
scroll to position [104, 0]
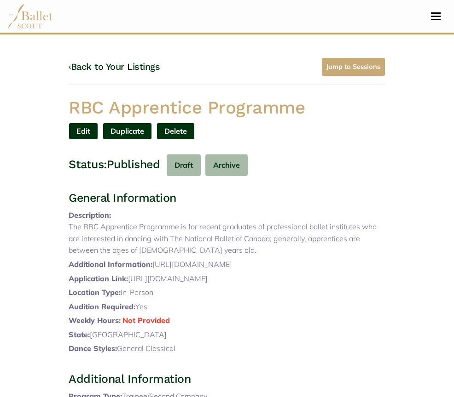
scroll to position [274, 0]
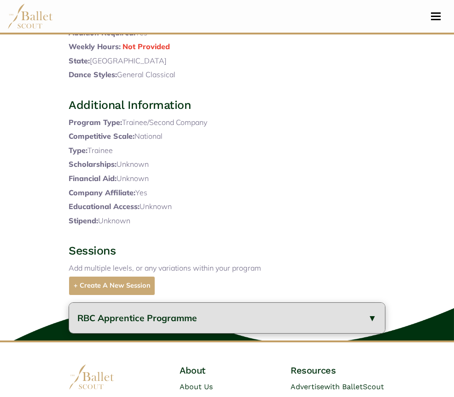
click at [243, 303] on button "RBC Apprentice Programme" at bounding box center [227, 318] width 316 height 31
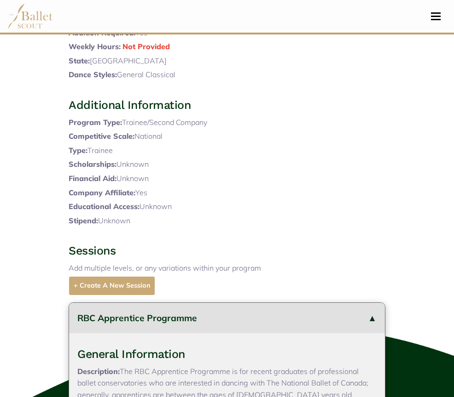
scroll to position [452, 0]
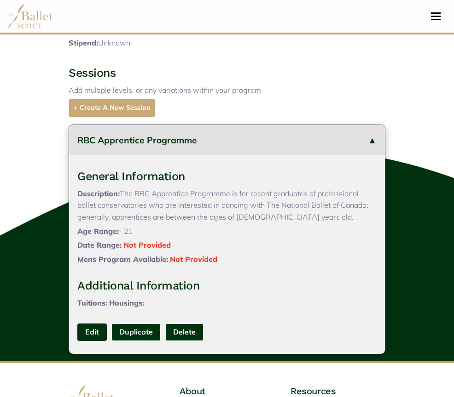
click at [77, 324] on link "Edit" at bounding box center [91, 332] width 29 height 17
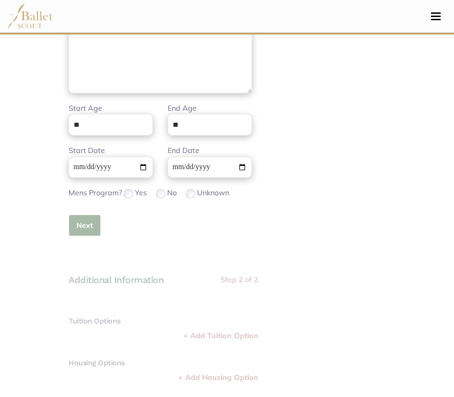
click at [69, 221] on button "Next" at bounding box center [85, 226] width 32 height 22
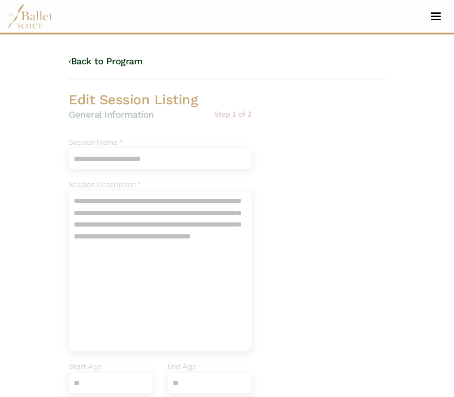
scroll to position [2, 0]
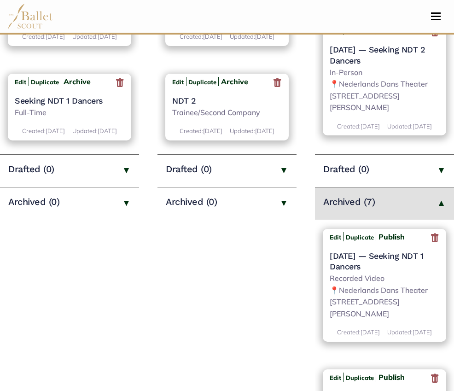
scroll to position [242, 0]
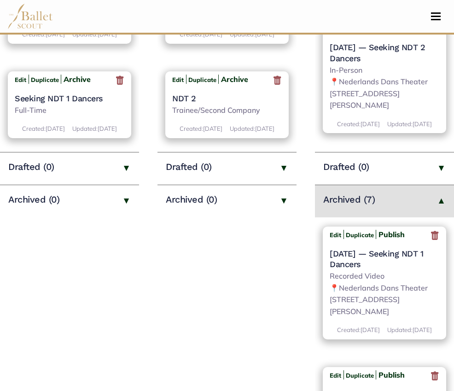
click at [439, 238] on icon at bounding box center [434, 235] width 9 height 11
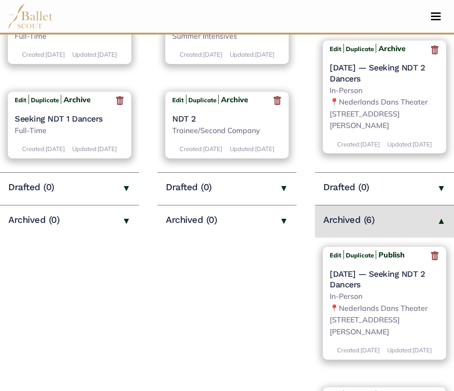
scroll to position [222, 0]
click at [439, 259] on icon at bounding box center [434, 255] width 9 height 11
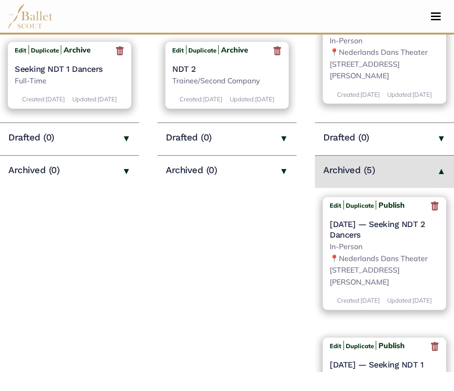
scroll to position [272, 0]
click at [439, 206] on icon at bounding box center [434, 205] width 9 height 11
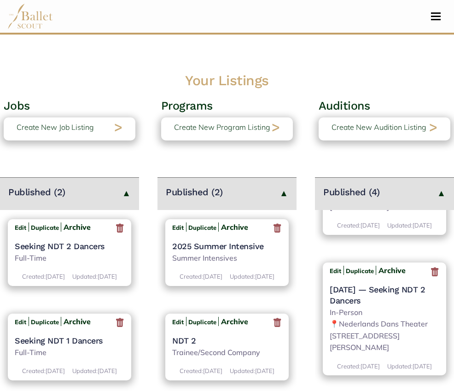
scroll to position [178, 0]
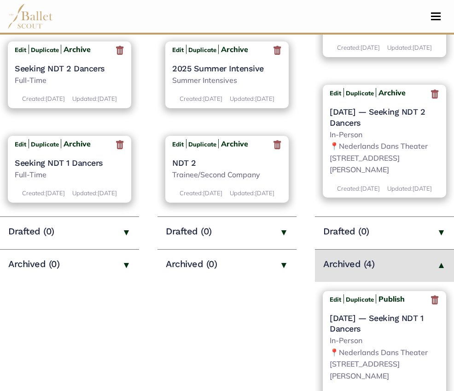
click at [439, 302] on icon at bounding box center [434, 299] width 9 height 11
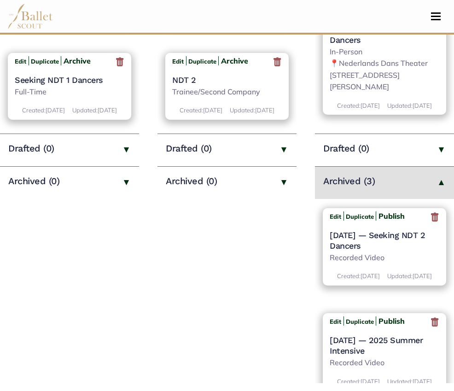
scroll to position [364, 0]
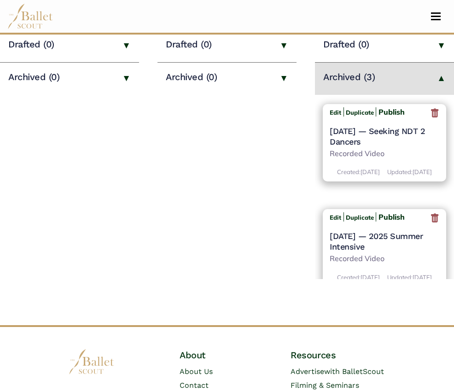
click at [439, 115] on icon at bounding box center [434, 113] width 9 height 11
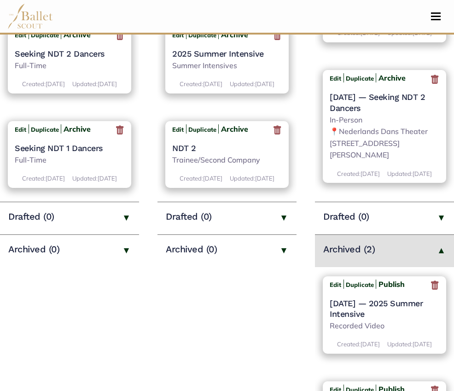
scroll to position [236, 0]
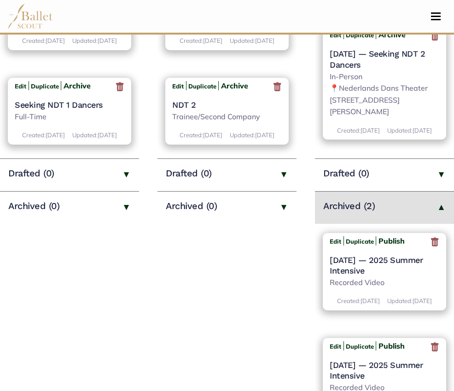
click at [439, 244] on icon at bounding box center [434, 241] width 9 height 11
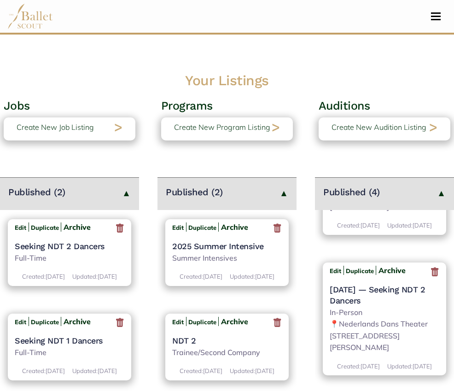
scroll to position [331, 0]
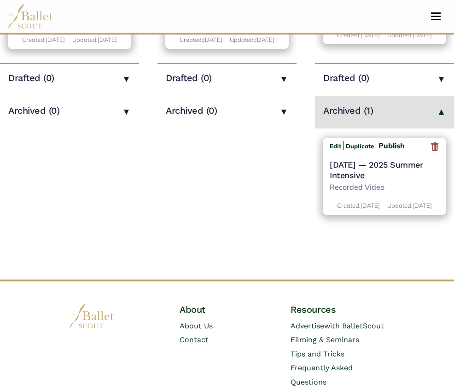
click at [439, 149] on icon at bounding box center [434, 146] width 9 height 11
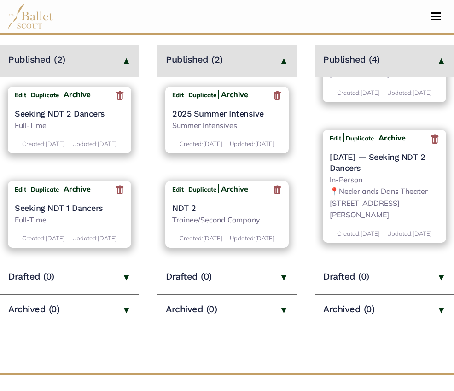
scroll to position [23, 0]
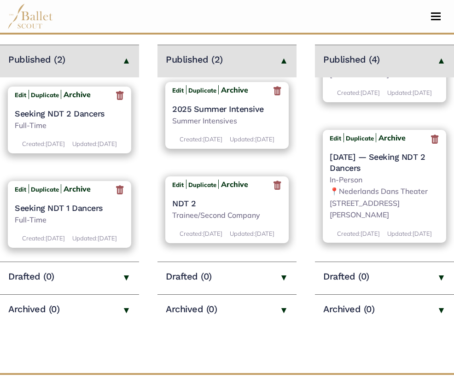
click at [181, 198] on h4 "NDT 2" at bounding box center [226, 203] width 109 height 11
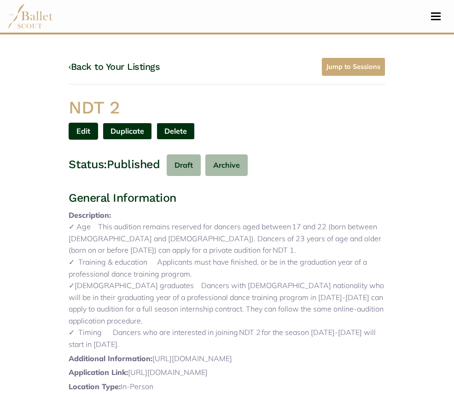
click at [98, 123] on link "Edit" at bounding box center [83, 131] width 29 height 17
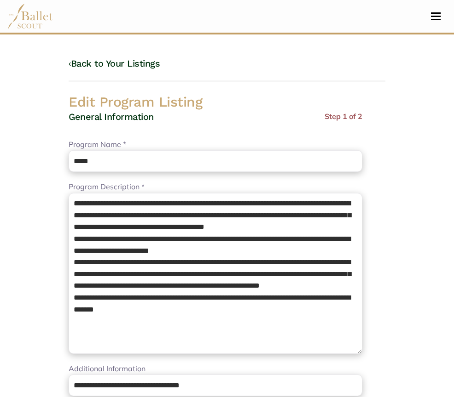
select select "**"
select select "*"
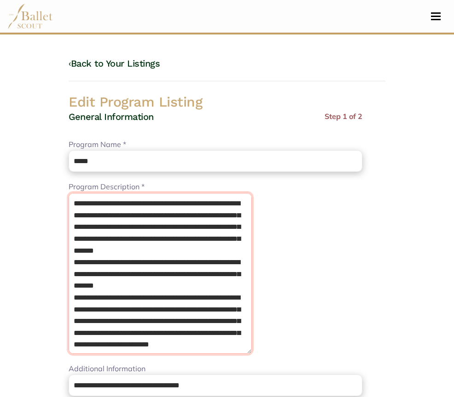
drag, startPoint x: 76, startPoint y: 329, endPoint x: 0, endPoint y: 126, distance: 217.3
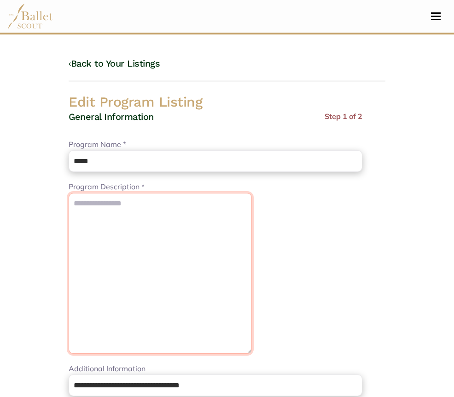
paste textarea "**********"
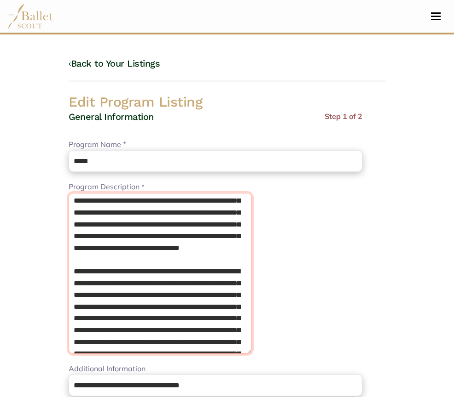
scroll to position [213, 0]
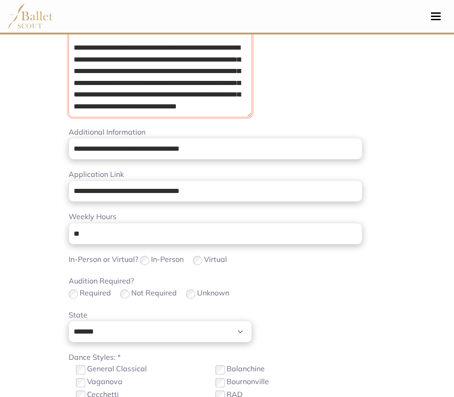
drag, startPoint x: 25, startPoint y: 283, endPoint x: 192, endPoint y: 410, distance: 209.4
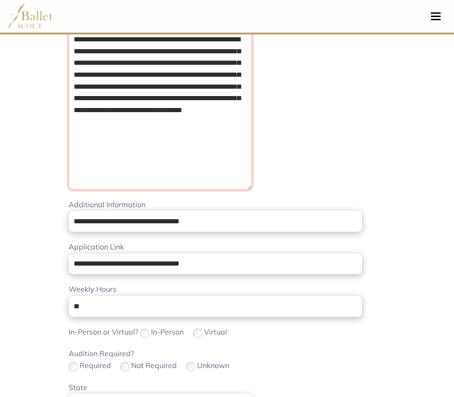
scroll to position [164, 0]
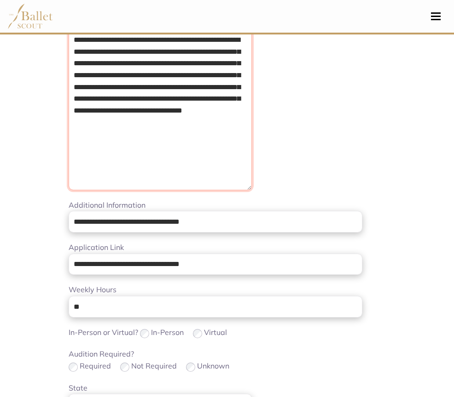
type textarea "**********"
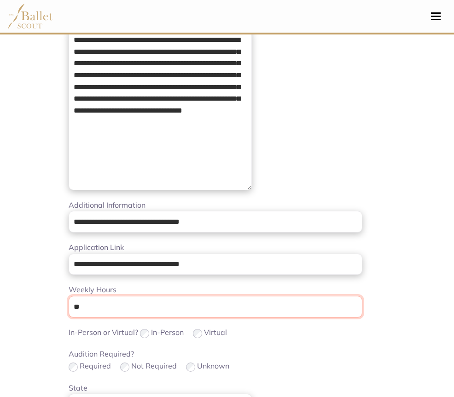
click at [70, 300] on input "**" at bounding box center [215, 307] width 293 height 22
type input "*"
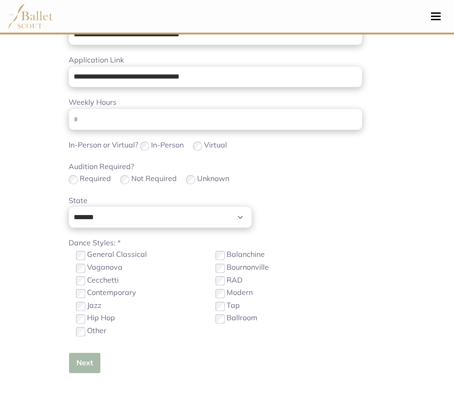
click at [69, 367] on button "Next" at bounding box center [85, 364] width 32 height 22
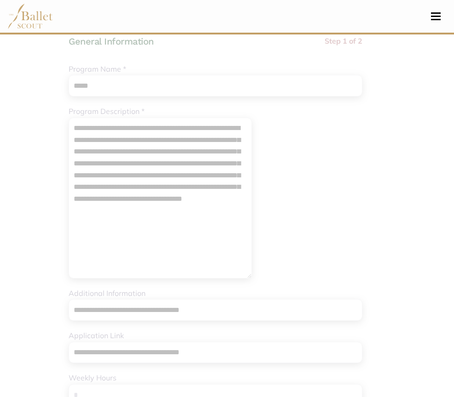
scroll to position [74, 0]
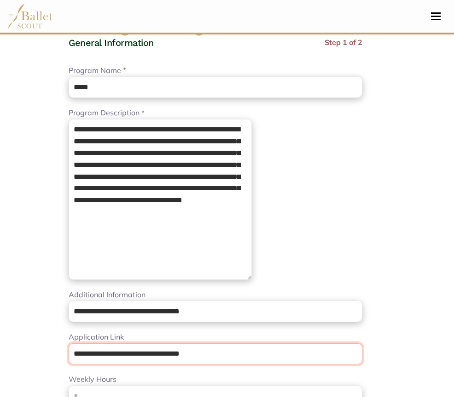
drag, startPoint x: 167, startPoint y: 358, endPoint x: 0, endPoint y: 364, distance: 167.1
paste input "url"
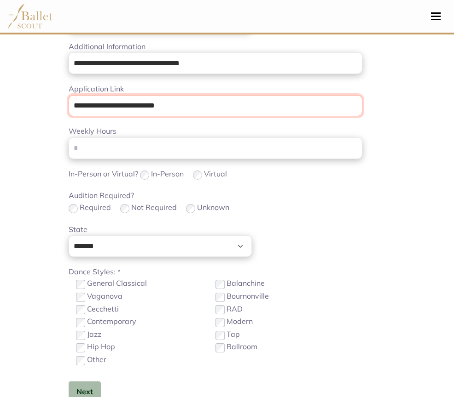
scroll to position [323, 0]
type input "**********"
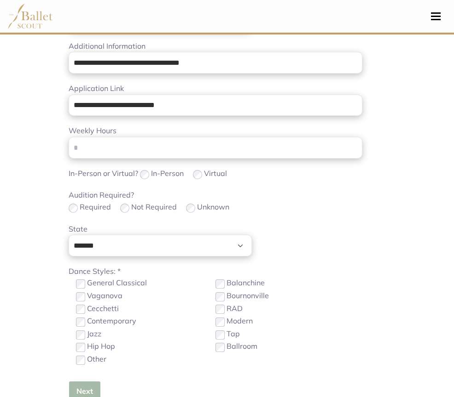
click at [69, 387] on button "Next" at bounding box center [85, 392] width 32 height 22
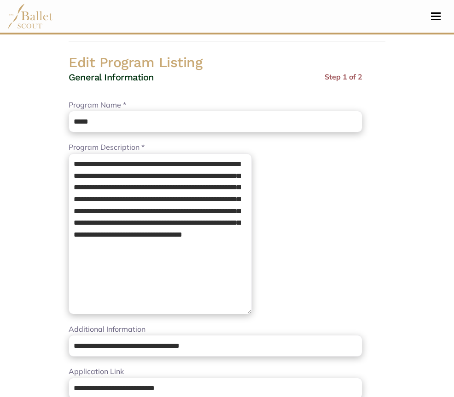
scroll to position [39, 0]
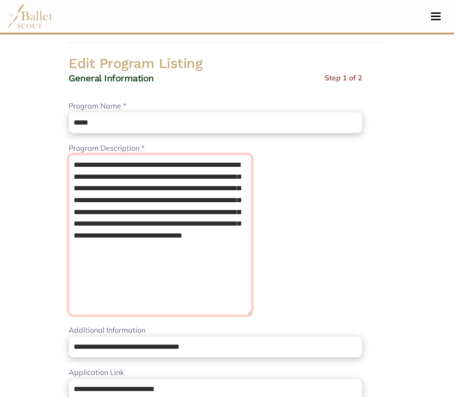
drag, startPoint x: 181, startPoint y: 271, endPoint x: 3, endPoint y: 127, distance: 229.0
paste textarea "**********"
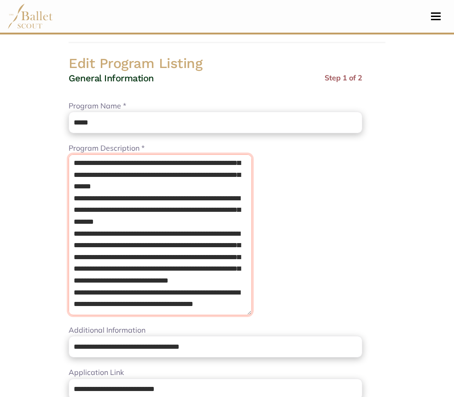
scroll to position [0, 0]
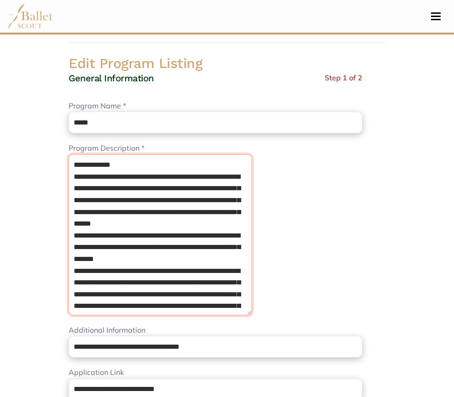
click at [69, 179] on textarea "**********" at bounding box center [160, 235] width 183 height 161
click at [69, 177] on textarea "**********" at bounding box center [160, 235] width 183 height 161
click at [69, 179] on textarea "**********" at bounding box center [160, 235] width 183 height 161
drag, startPoint x: 135, startPoint y: 190, endPoint x: 187, endPoint y: 199, distance: 52.9
click at [187, 199] on textarea "**********" at bounding box center [160, 235] width 183 height 161
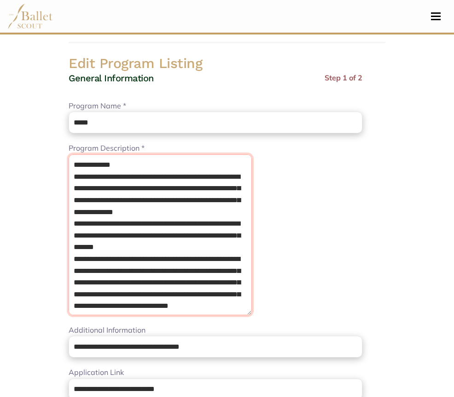
drag, startPoint x: 83, startPoint y: 213, endPoint x: 98, endPoint y: 203, distance: 18.6
click at [98, 203] on textarea "**********" at bounding box center [160, 235] width 183 height 161
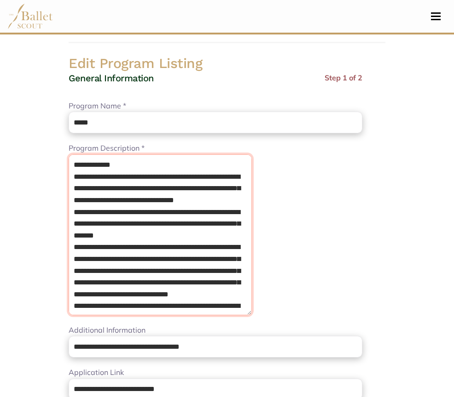
click at [98, 203] on textarea "**********" at bounding box center [160, 235] width 183 height 161
click at [89, 214] on textarea "**********" at bounding box center [160, 235] width 183 height 161
click at [102, 224] on textarea "**********" at bounding box center [160, 235] width 183 height 161
click at [112, 225] on textarea "**********" at bounding box center [160, 235] width 183 height 161
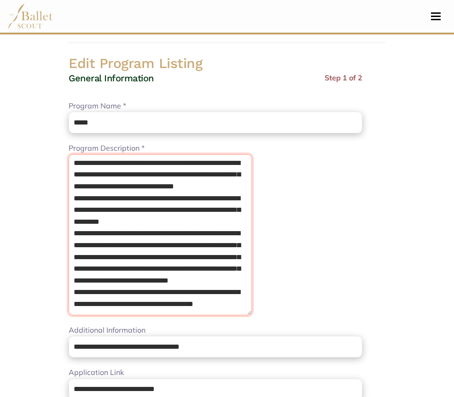
scroll to position [37, 0]
click at [97, 222] on textarea "**********" at bounding box center [160, 235] width 183 height 161
drag, startPoint x: 151, startPoint y: 235, endPoint x: 55, endPoint y: 248, distance: 97.5
click at [69, 248] on textarea "**********" at bounding box center [160, 235] width 183 height 161
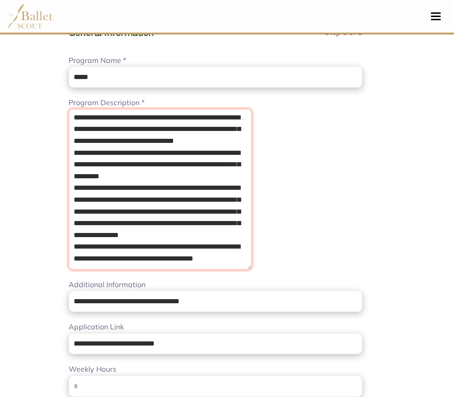
scroll to position [85, 0]
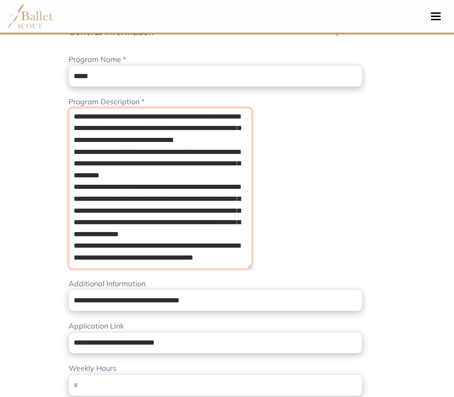
click at [69, 236] on textarea "**********" at bounding box center [160, 188] width 183 height 161
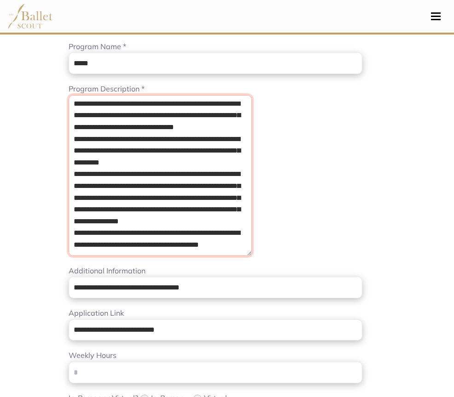
scroll to position [98, 0]
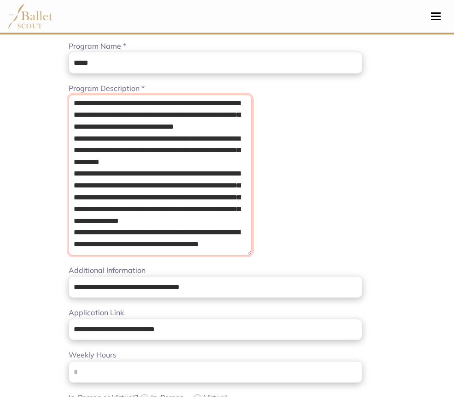
drag, startPoint x: 72, startPoint y: 245, endPoint x: 0, endPoint y: 224, distance: 75.3
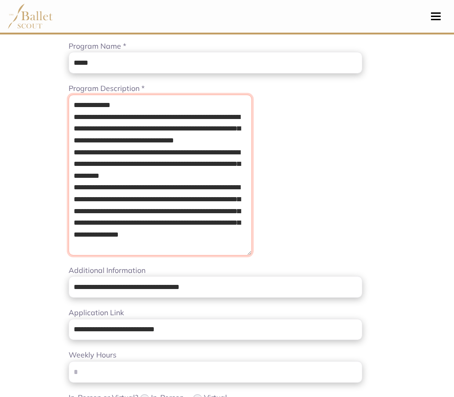
scroll to position [13, 0]
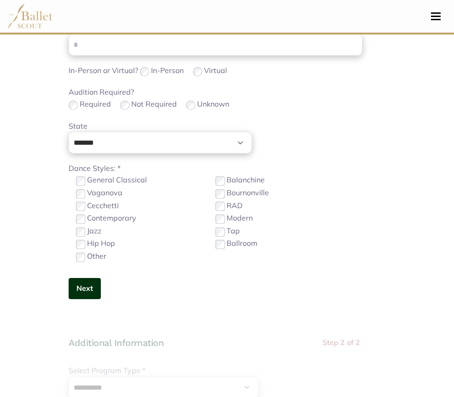
type textarea "**********"
click at [69, 296] on button "Next" at bounding box center [85, 289] width 32 height 22
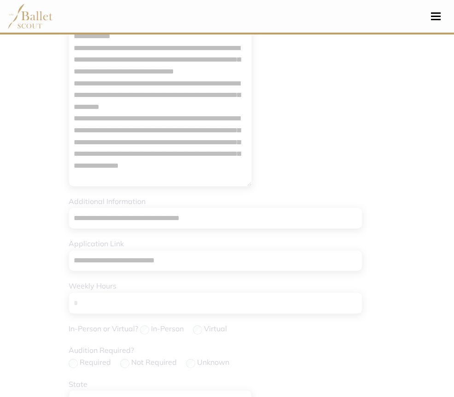
scroll to position [167, 0]
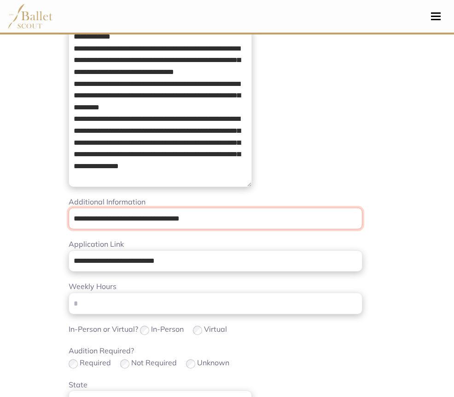
drag, startPoint x: 163, startPoint y: 214, endPoint x: 79, endPoint y: 220, distance: 84.8
paste input "url"
type input "**********"
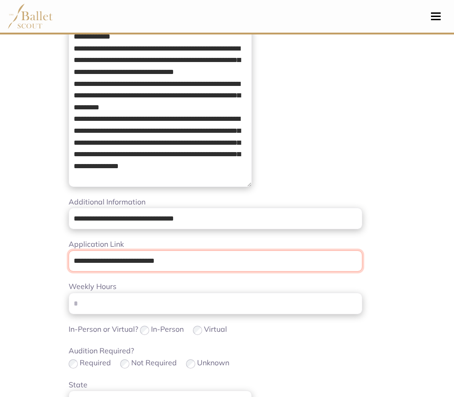
drag, startPoint x: 154, startPoint y: 264, endPoint x: 0, endPoint y: 254, distance: 153.5
paste input "*******"
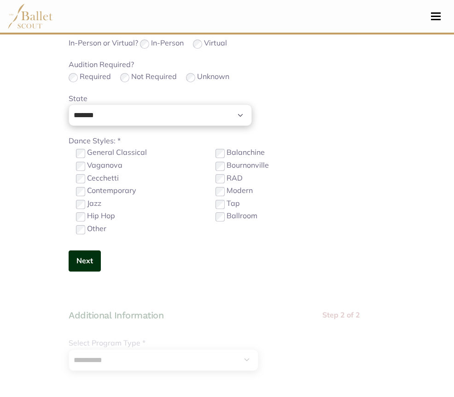
type input "**********"
click at [69, 255] on button "Next" at bounding box center [85, 262] width 32 height 22
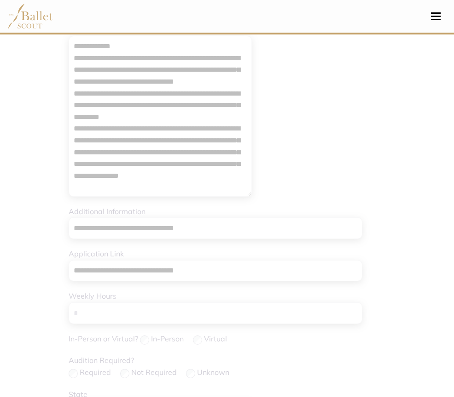
scroll to position [156, 0]
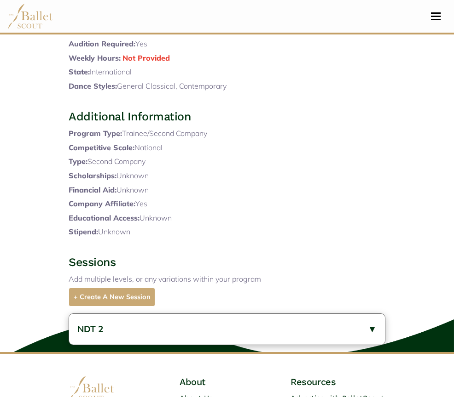
scroll to position [333, 0]
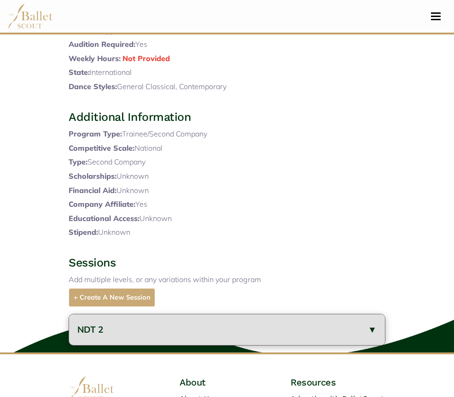
click at [194, 315] on button "NDT 2" at bounding box center [227, 330] width 316 height 31
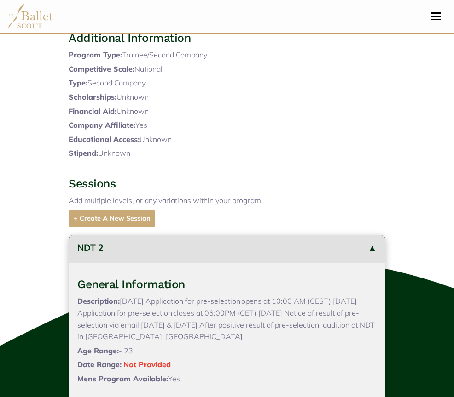
scroll to position [413, 0]
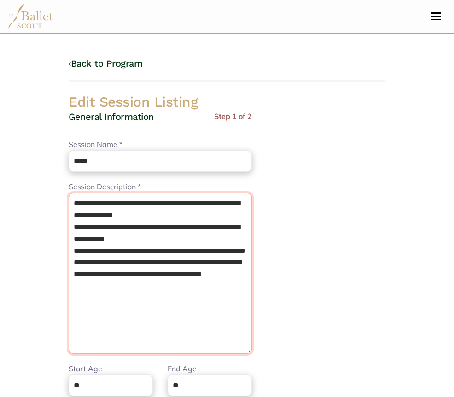
drag, startPoint x: 190, startPoint y: 304, endPoint x: 0, endPoint y: 153, distance: 242.2
paste textarea "**********"
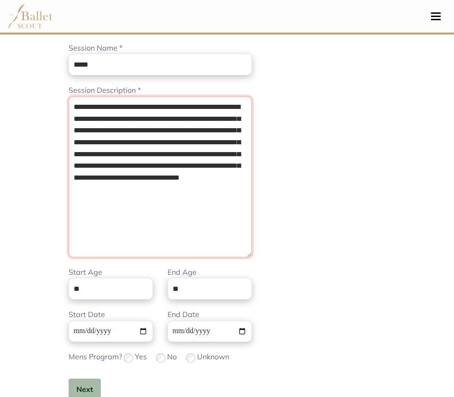
scroll to position [139, 0]
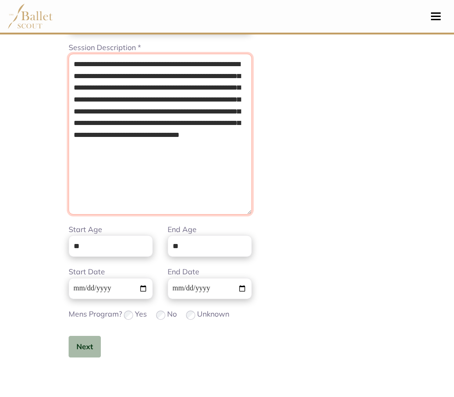
type textarea "**********"
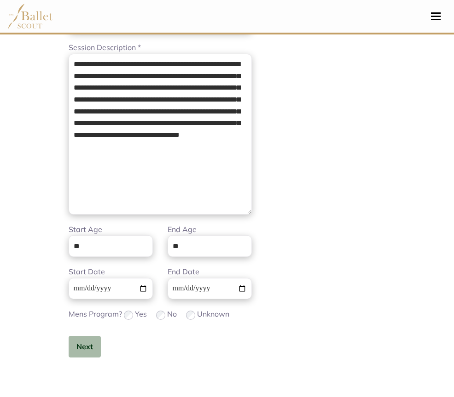
click at [61, 353] on div "**********" at bounding box center [171, 171] width 221 height 401
click at [69, 352] on button "Next" at bounding box center [85, 347] width 32 height 22
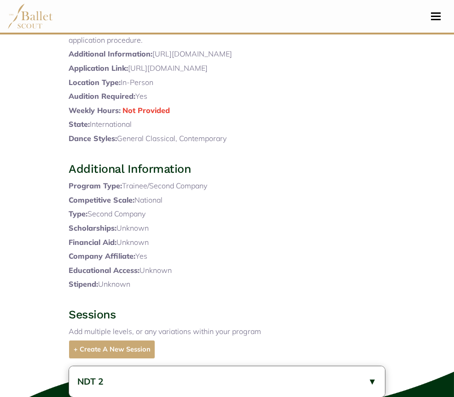
scroll to position [282, 0]
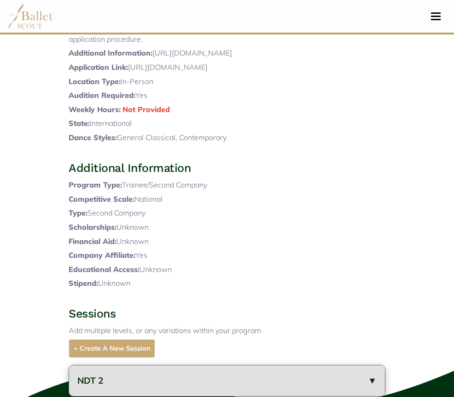
click at [178, 366] on button "NDT 2" at bounding box center [227, 381] width 316 height 31
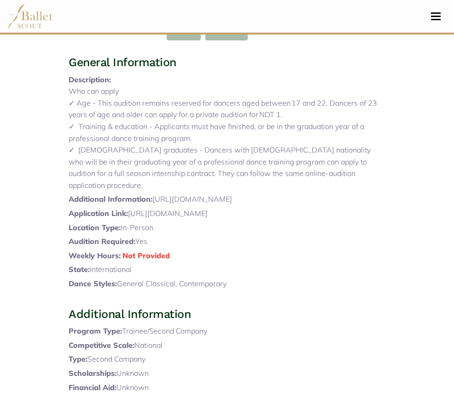
scroll to position [138, 0]
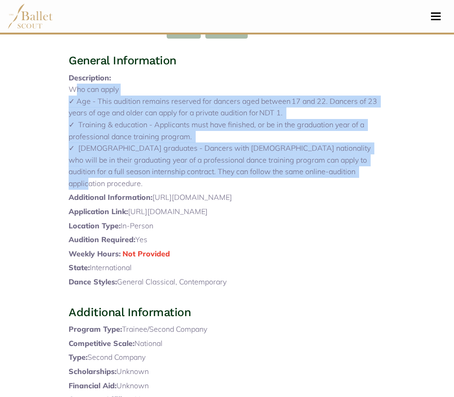
drag, startPoint x: 78, startPoint y: 206, endPoint x: 1, endPoint y: 84, distance: 144.3
copy p "Who can apply ✓ Age - This audition remains reserved for dancers aged between 1…"
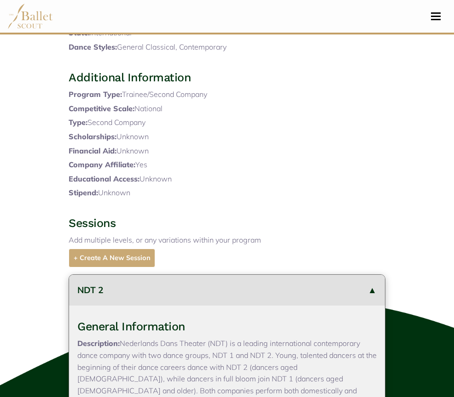
scroll to position [26, 0]
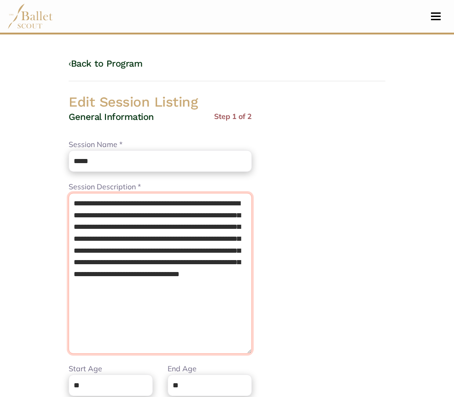
drag, startPoint x: 16, startPoint y: 194, endPoint x: 0, endPoint y: 162, distance: 36.0
paste textarea "**********"
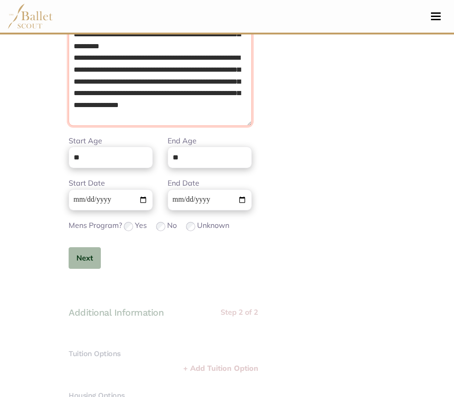
scroll to position [284, 0]
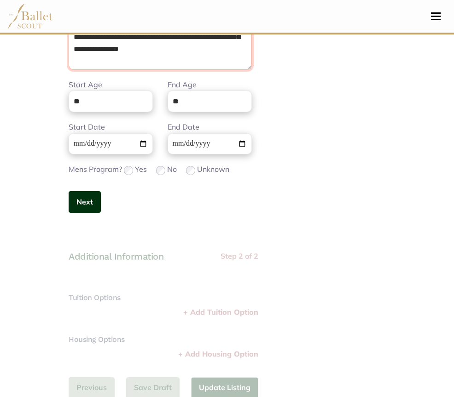
type textarea "**********"
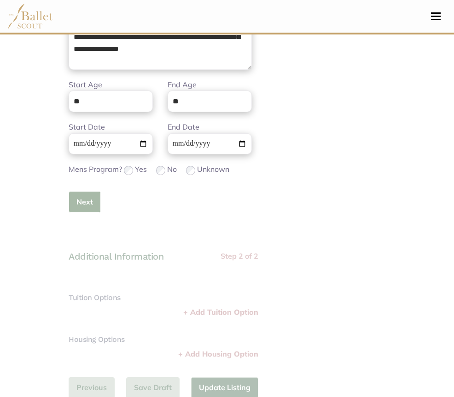
click at [69, 199] on button "Next" at bounding box center [85, 202] width 32 height 22
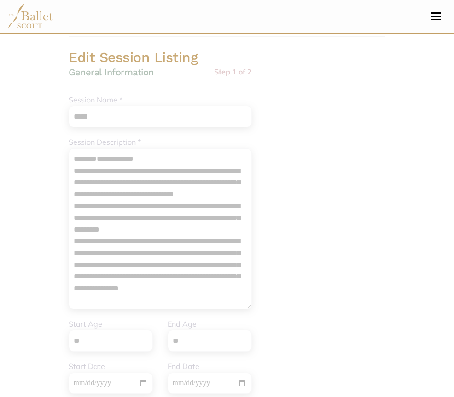
scroll to position [40, 0]
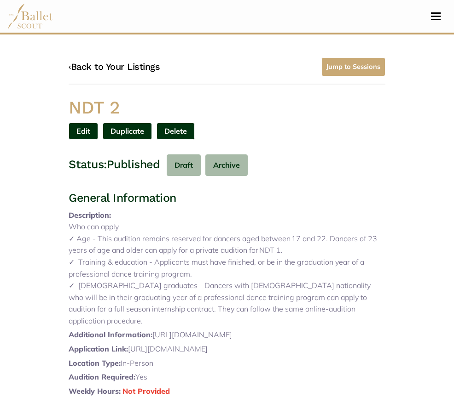
click at [74, 70] on link "‹ Back to Your Listings" at bounding box center [114, 66] width 91 height 11
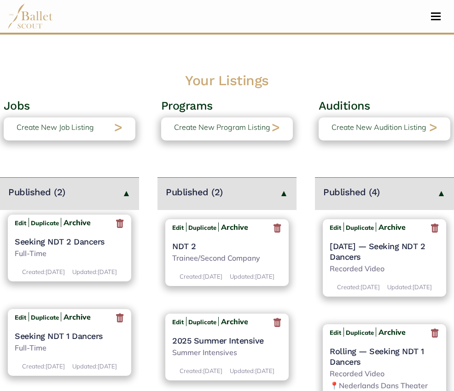
scroll to position [23, 0]
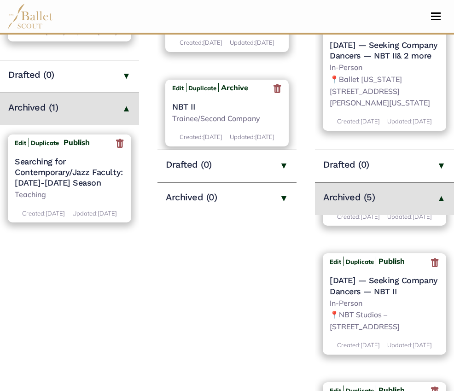
scroll to position [86, 0]
click at [439, 268] on icon at bounding box center [434, 262] width 9 height 11
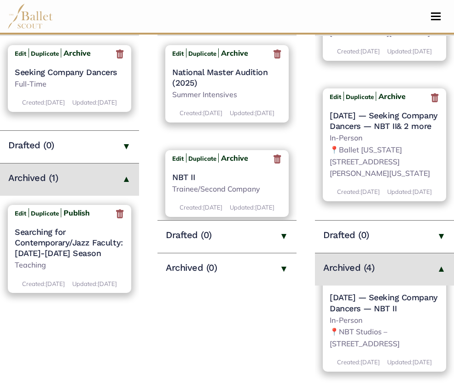
scroll to position [139, 0]
click at [439, 286] on icon at bounding box center [434, 279] width 9 height 11
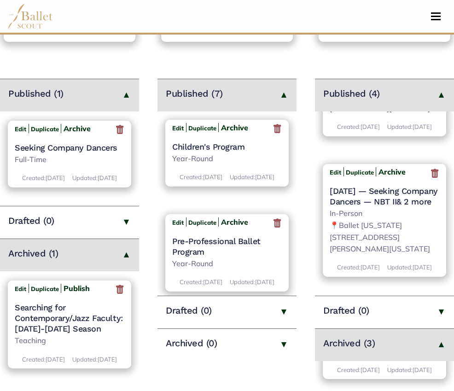
scroll to position [89, 0]
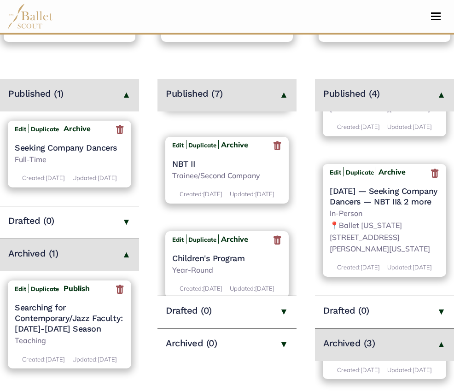
click at [187, 169] on h4 "NBT II" at bounding box center [226, 163] width 109 height 11
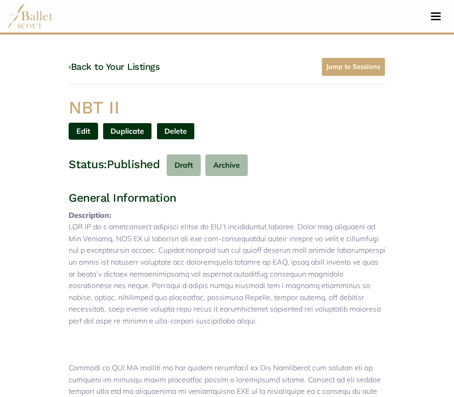
click at [98, 123] on link "Edit" at bounding box center [83, 131] width 29 height 17
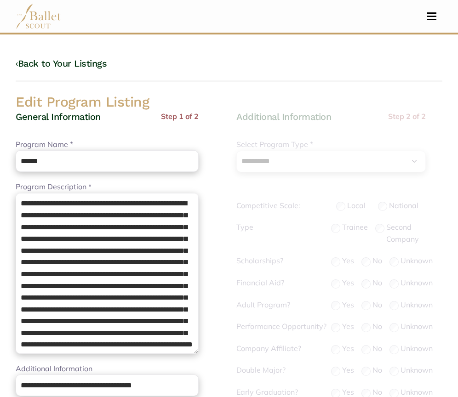
select select "**"
select select "*"
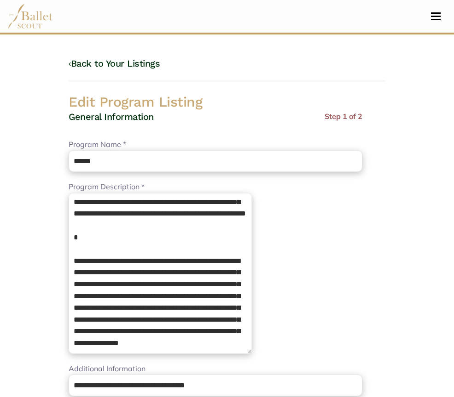
scroll to position [154, 0]
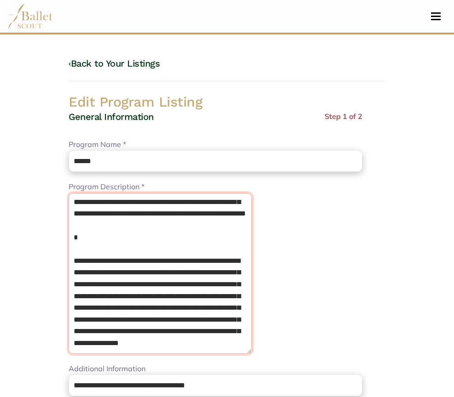
click at [75, 271] on textarea "Program Description *" at bounding box center [160, 273] width 183 height 161
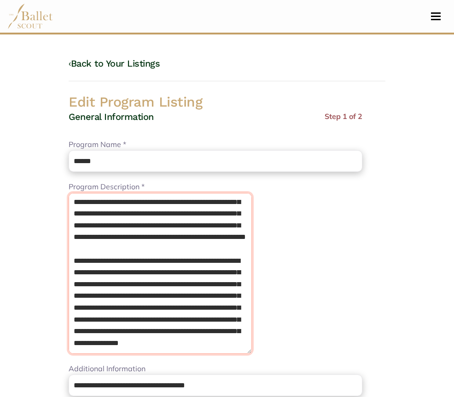
scroll to position [79, 0]
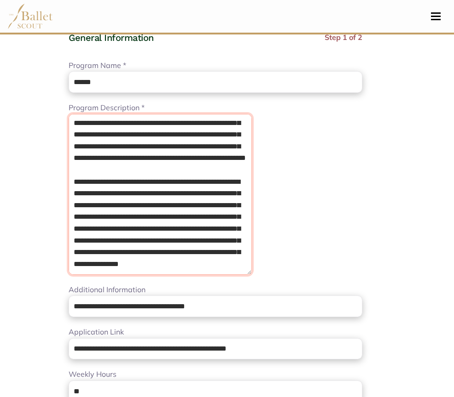
click at [180, 264] on textarea "Program Description *" at bounding box center [160, 194] width 183 height 161
paste textarea "**********"
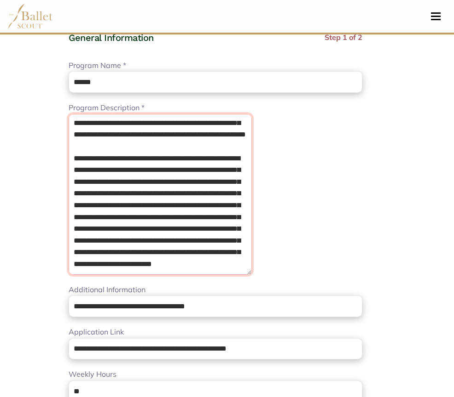
scroll to position [213, 0]
type textarea "**********"
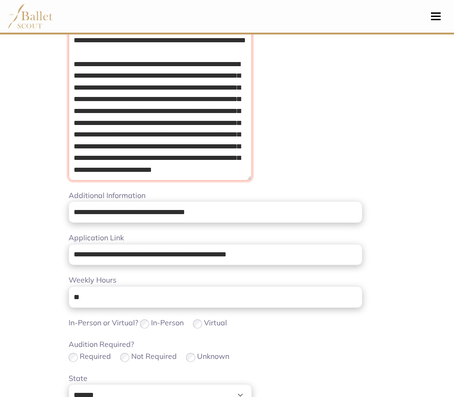
scroll to position [178, 0]
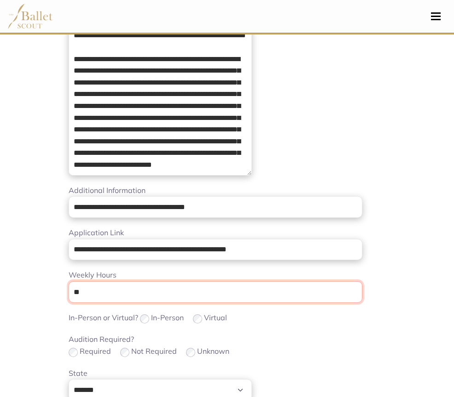
click at [69, 282] on input "**" at bounding box center [215, 293] width 293 height 22
type input "*"
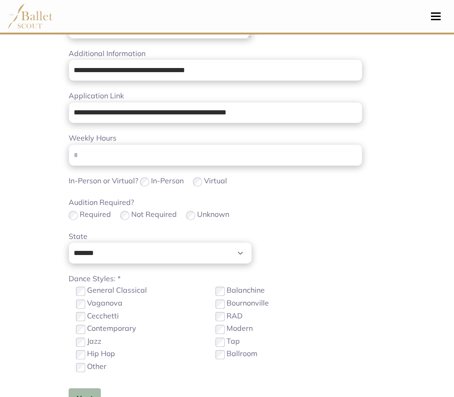
click at [87, 330] on label "Contemporary" at bounding box center [111, 329] width 49 height 12
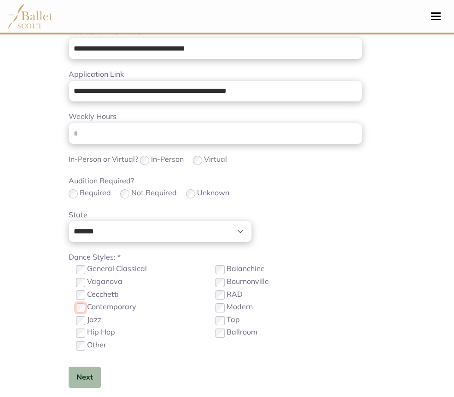
scroll to position [340, 0]
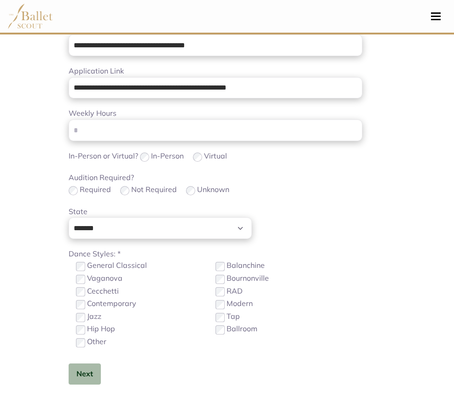
click at [69, 363] on div "**********" at bounding box center [215, 84] width 293 height 629
click at [69, 372] on button "Next" at bounding box center [85, 375] width 32 height 22
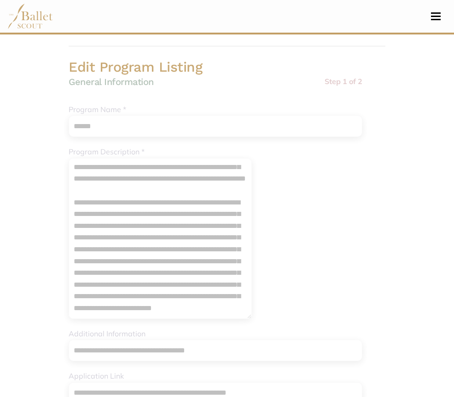
scroll to position [34, 0]
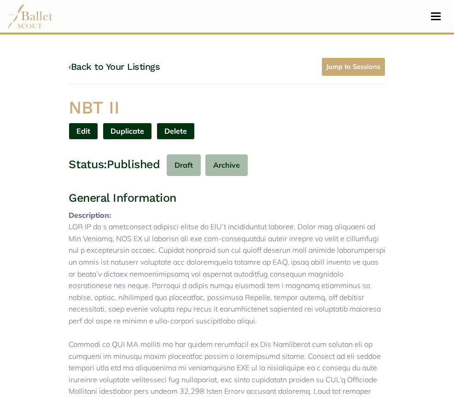
scroll to position [385, 0]
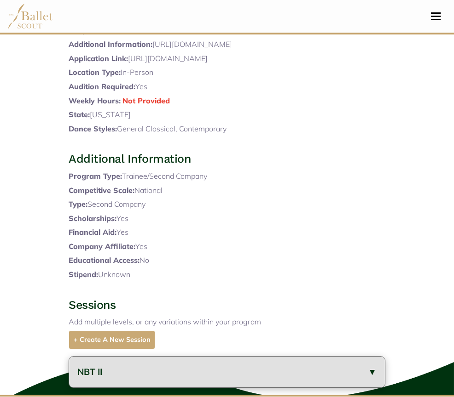
click at [178, 357] on button "NBT II" at bounding box center [227, 372] width 316 height 31
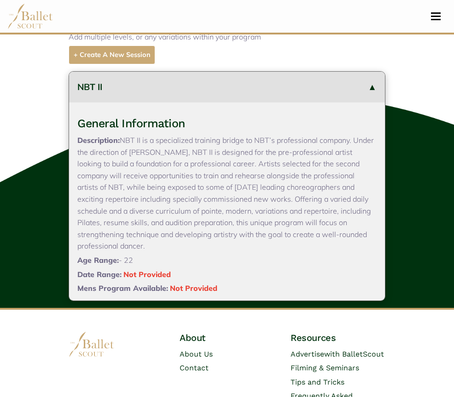
scroll to position [109, 0]
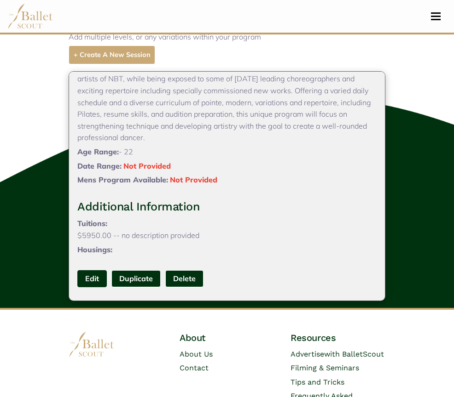
click at [77, 270] on link "Edit" at bounding box center [91, 278] width 29 height 17
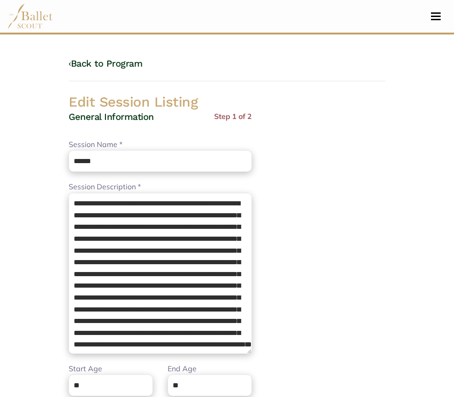
scroll to position [72, 0]
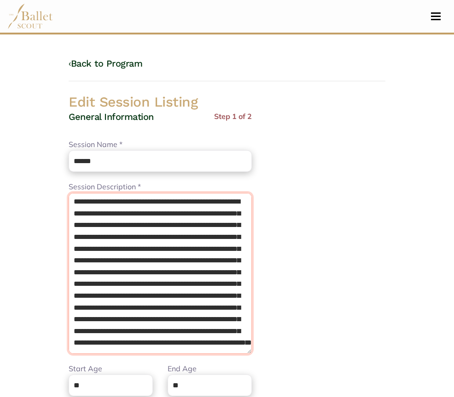
click at [129, 337] on textarea "**********" at bounding box center [160, 273] width 183 height 161
click at [108, 345] on textarea "**********" at bounding box center [160, 273] width 183 height 161
paste textarea "**********"
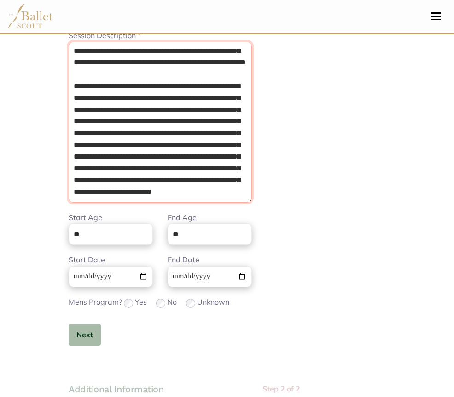
scroll to position [152, 0]
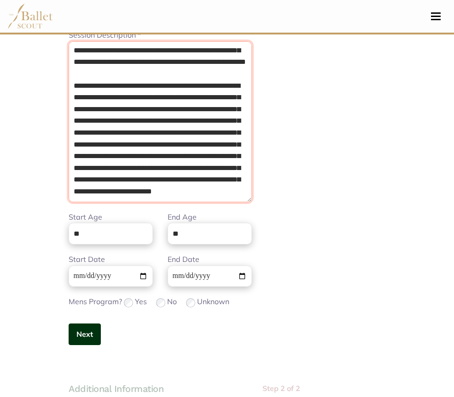
type textarea "**********"
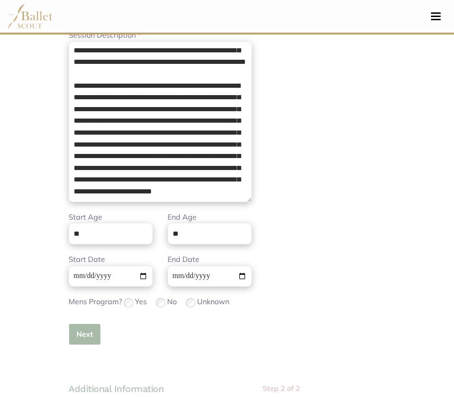
click at [69, 338] on button "Next" at bounding box center [85, 335] width 32 height 22
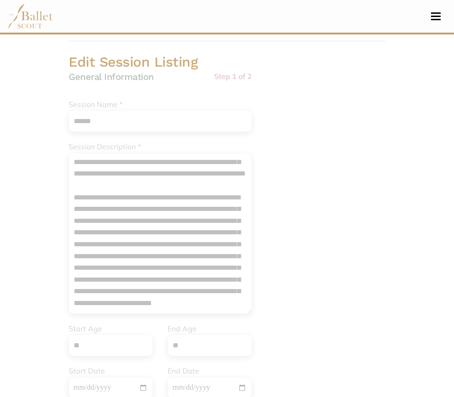
scroll to position [26, 0]
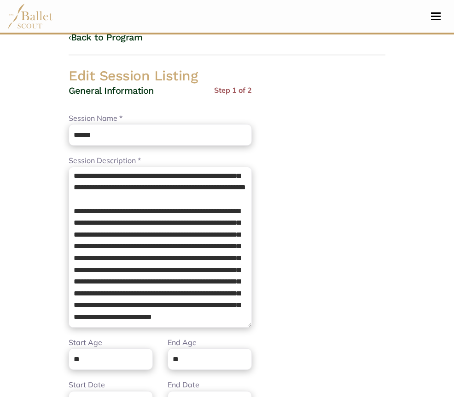
scroll to position [103, 0]
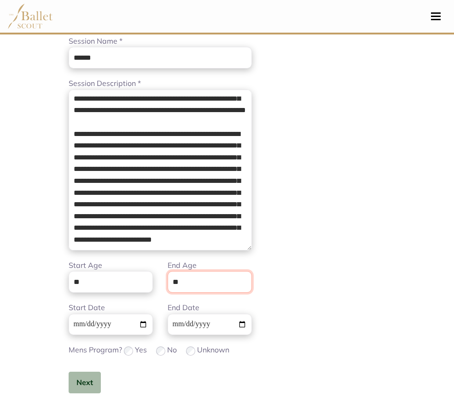
click at [167, 287] on input "**" at bounding box center [209, 282] width 84 height 22
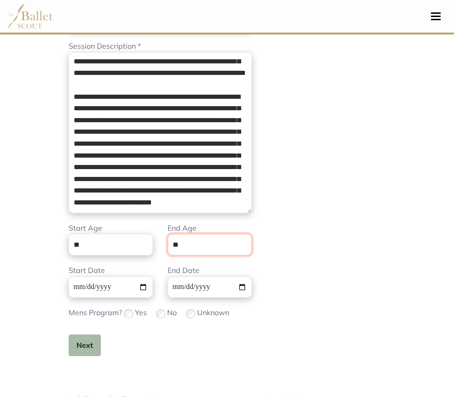
scroll to position [141, 0]
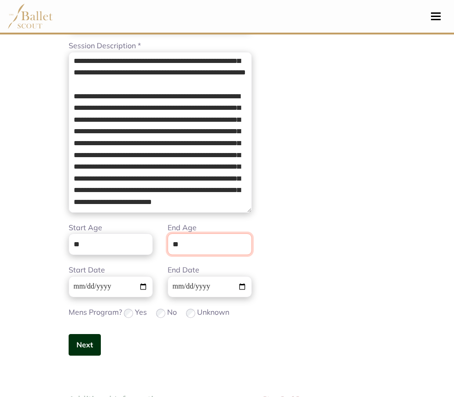
type input "**"
click at [69, 350] on button "Next" at bounding box center [85, 345] width 32 height 22
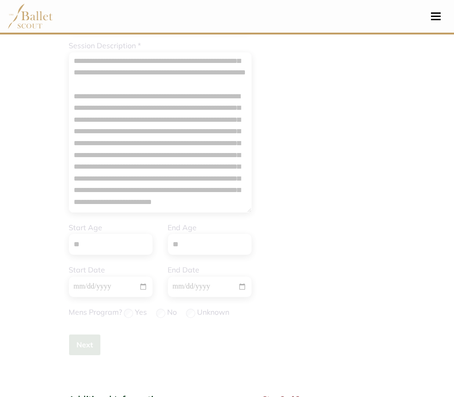
scroll to position [63, 0]
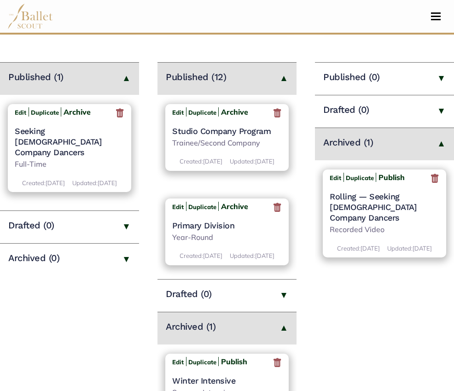
click at [236, 132] on h4 "Studio Company Program" at bounding box center [226, 131] width 109 height 11
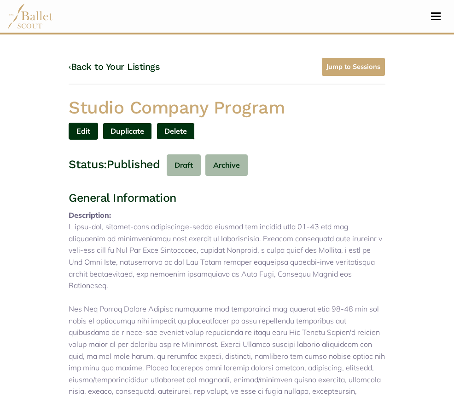
click at [98, 123] on link "Edit" at bounding box center [83, 131] width 29 height 17
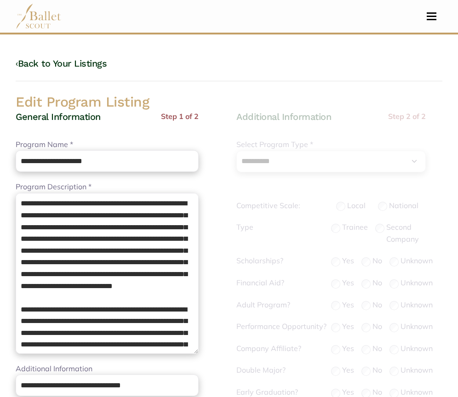
select select "**"
select select "*"
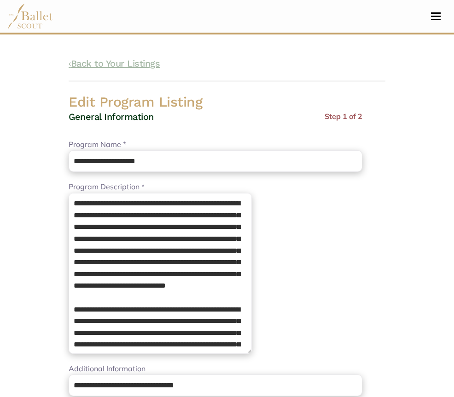
click at [88, 67] on link "‹ Back to Your Listings" at bounding box center [114, 63] width 91 height 11
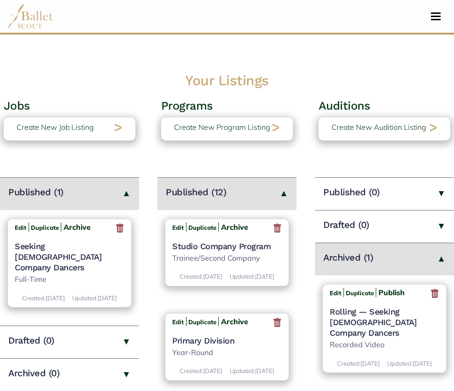
click at [202, 248] on h4 "Studio Company Program" at bounding box center [226, 246] width 109 height 11
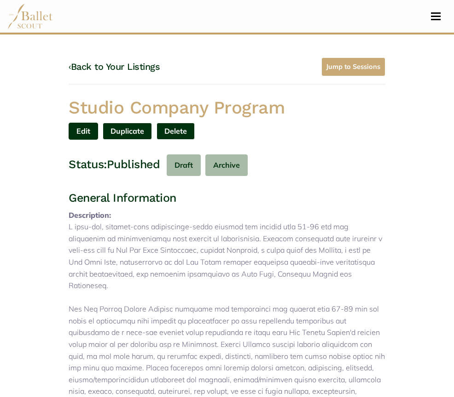
click at [98, 123] on link "Edit" at bounding box center [83, 131] width 29 height 17
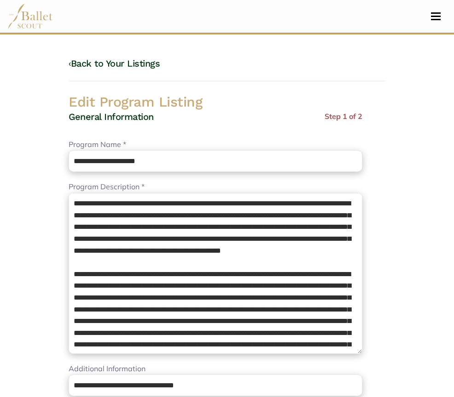
select select "**"
select select "*"
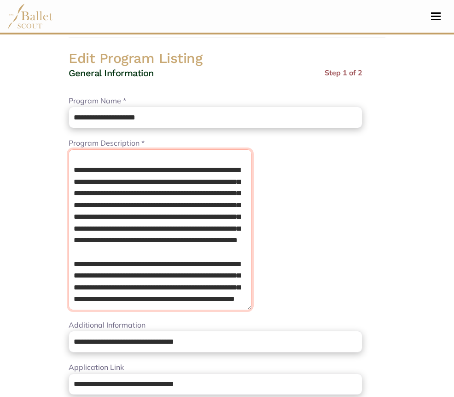
scroll to position [110, 0]
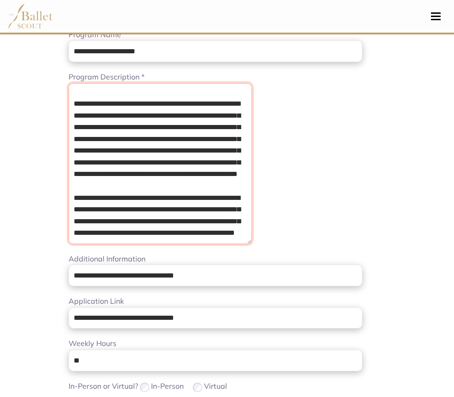
drag, startPoint x: 18, startPoint y: 207, endPoint x: 242, endPoint y: 408, distance: 301.3
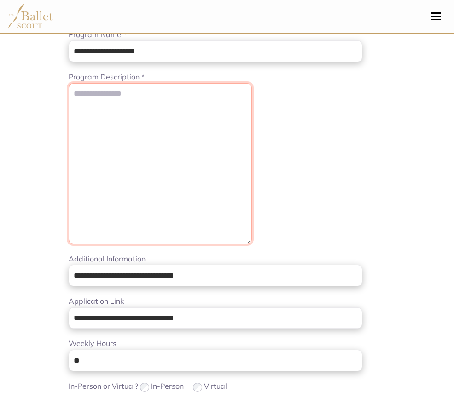
scroll to position [0, 0]
paste textarea "**********"
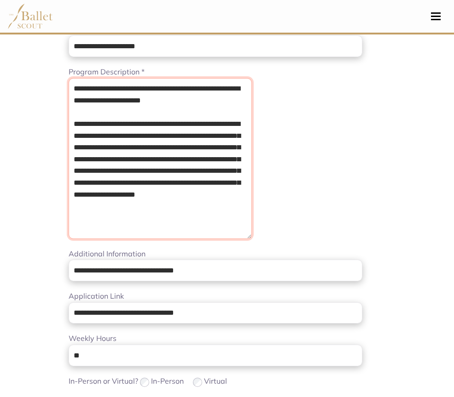
scroll to position [122, 0]
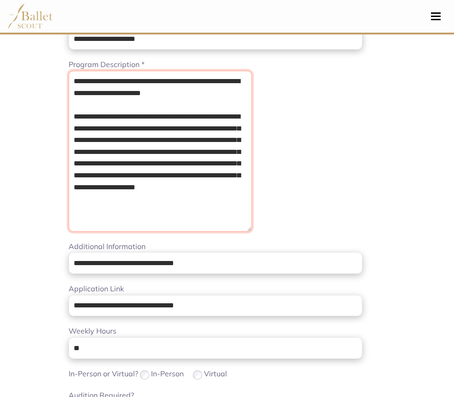
type textarea "**********"
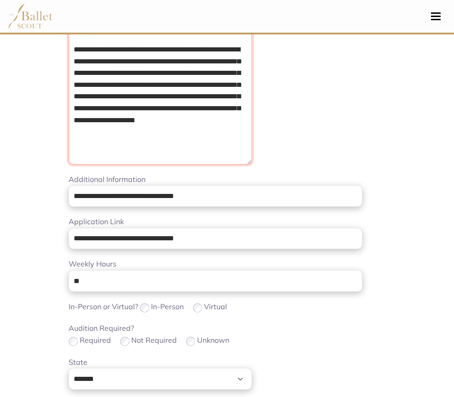
scroll to position [190, 0]
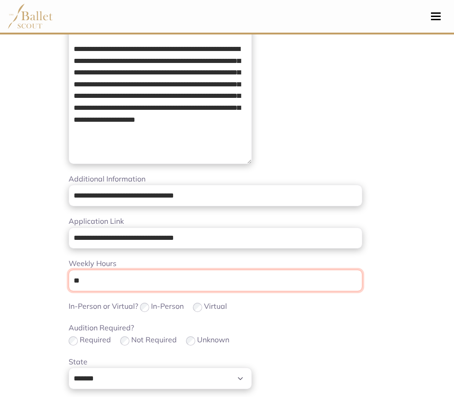
click at [69, 278] on input "**" at bounding box center [215, 281] width 293 height 22
type input "*"
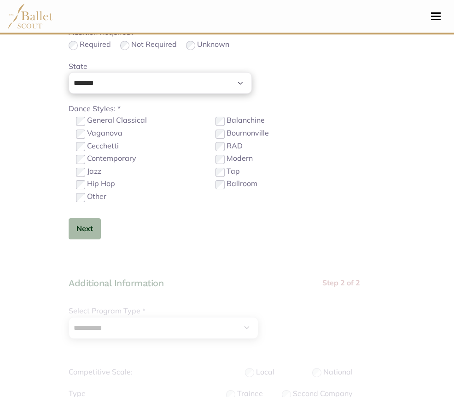
scroll to position [495, 0]
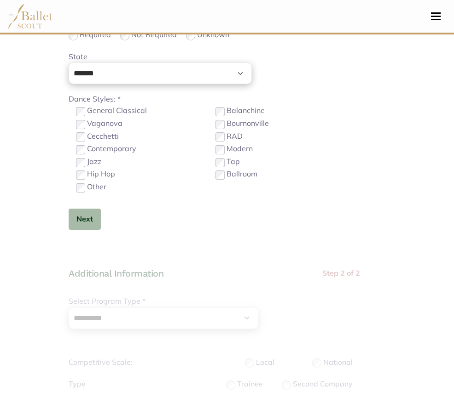
click at [87, 151] on label "Contemporary" at bounding box center [111, 149] width 49 height 12
click at [69, 212] on button "Next" at bounding box center [85, 220] width 32 height 22
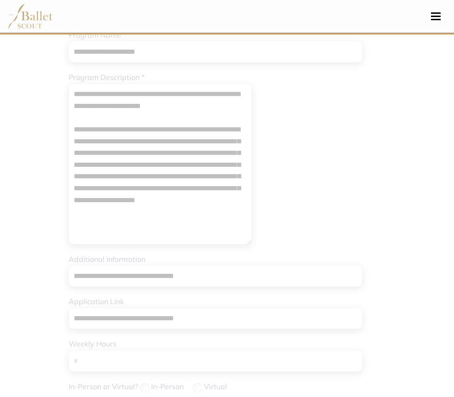
scroll to position [103, 0]
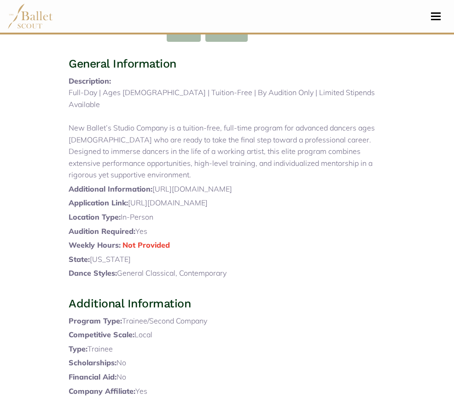
scroll to position [333, 0]
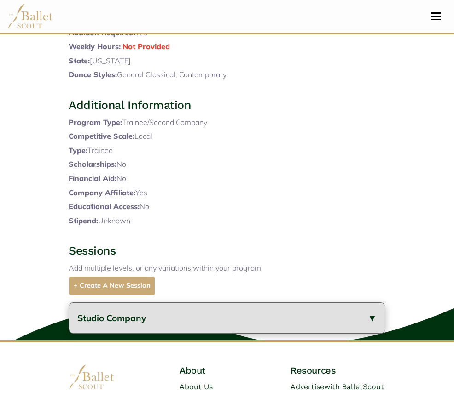
click at [196, 303] on button "Studio Company" at bounding box center [227, 318] width 316 height 31
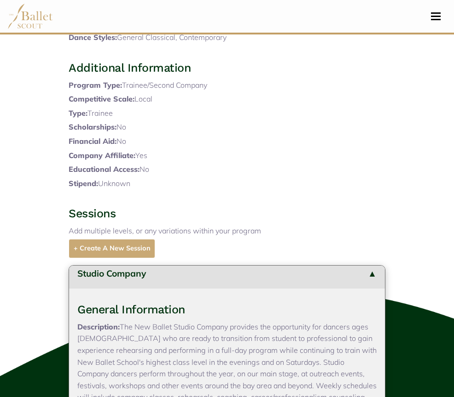
scroll to position [109, 0]
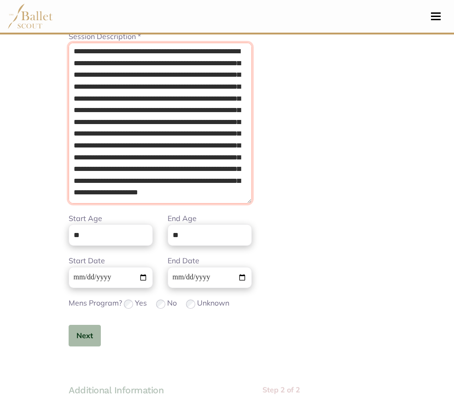
scroll to position [284, 0]
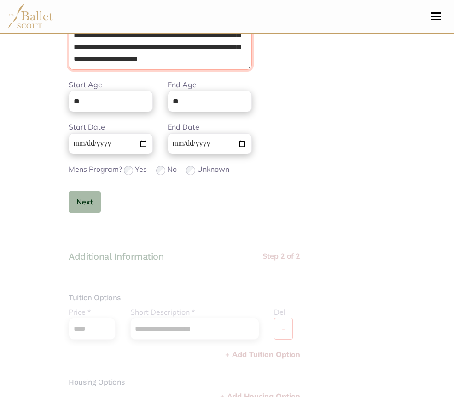
drag, startPoint x: 19, startPoint y: 206, endPoint x: 279, endPoint y: 420, distance: 336.2
click at [279, 397] on html "Loading... Please Wait Dashboard Organizations Programs Auditions" at bounding box center [227, 232] width 454 height 1033
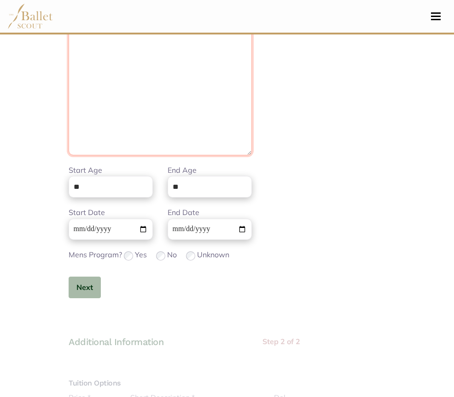
scroll to position [106, 0]
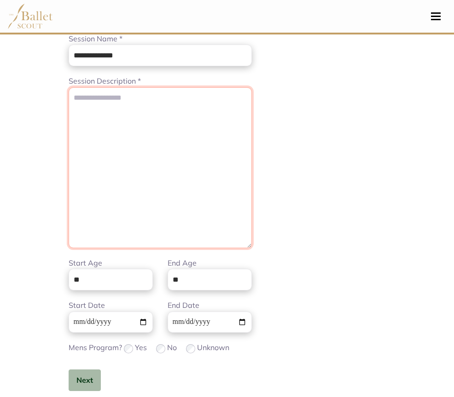
paste textarea "**********"
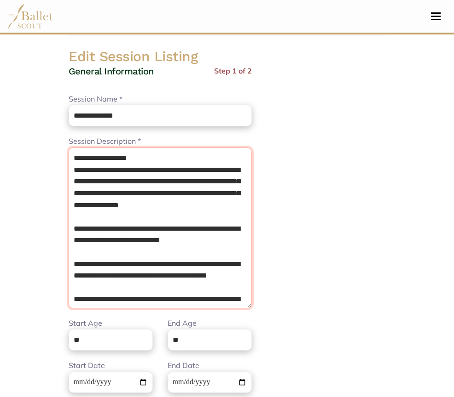
scroll to position [41, 0]
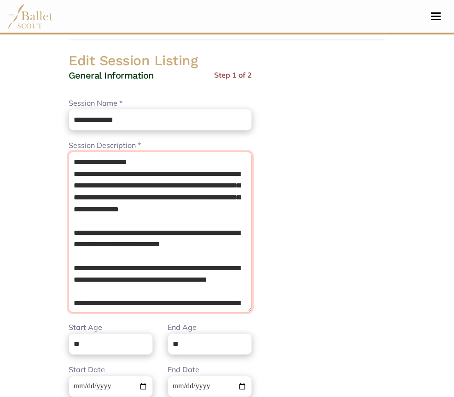
type textarea "**********"
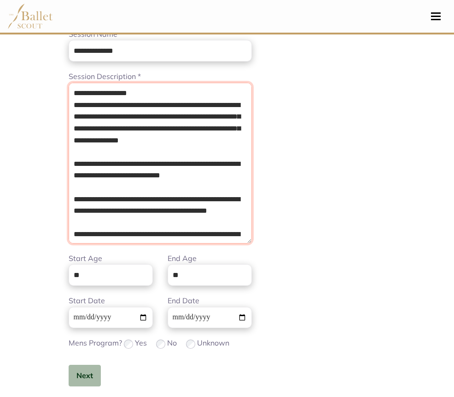
scroll to position [114, 0]
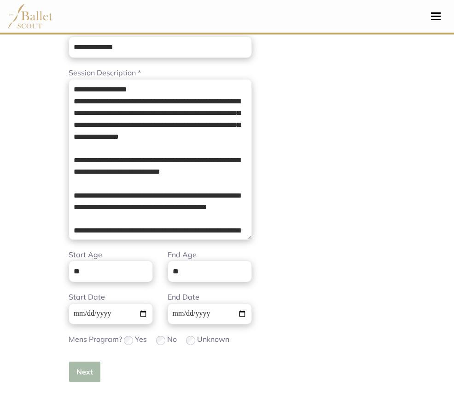
click at [69, 370] on button "Next" at bounding box center [85, 373] width 32 height 22
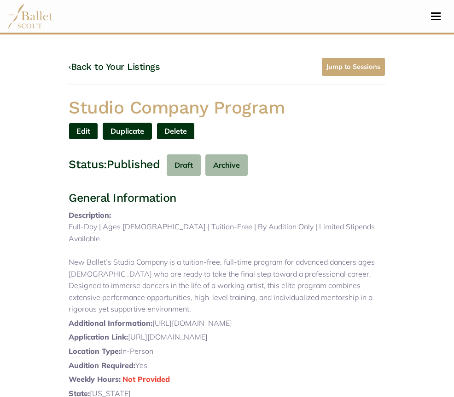
click at [152, 123] on link "Duplicate" at bounding box center [127, 131] width 49 height 17
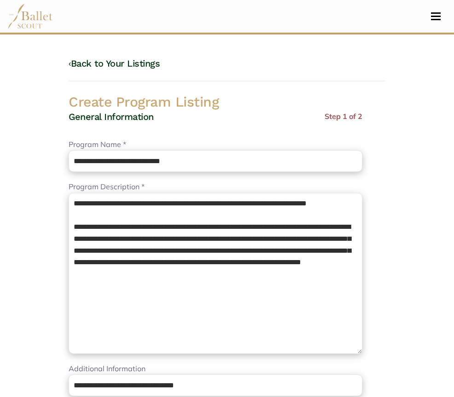
select select "**"
select select "*"
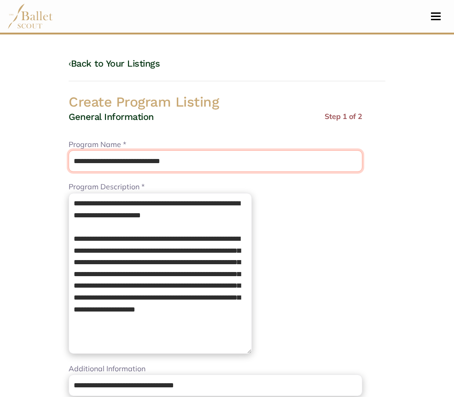
drag, startPoint x: 155, startPoint y: 163, endPoint x: 0, endPoint y: 166, distance: 155.5
paste input "text"
type input "**********"
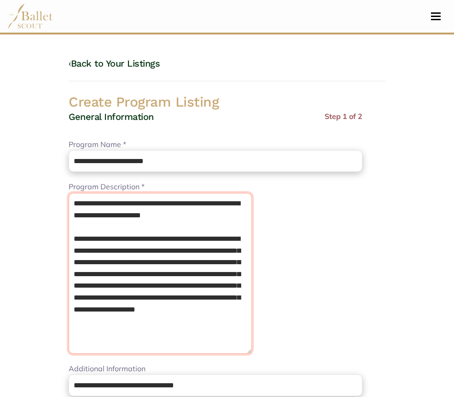
drag, startPoint x: 167, startPoint y: 333, endPoint x: 0, endPoint y: 160, distance: 241.4
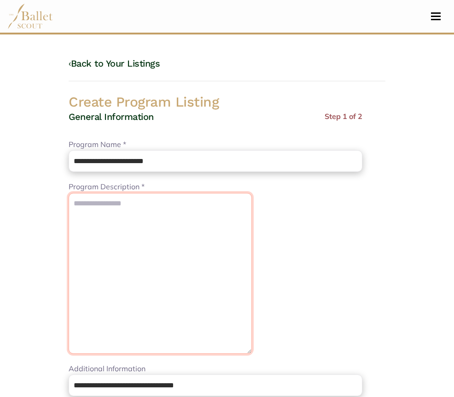
paste textarea "**********"
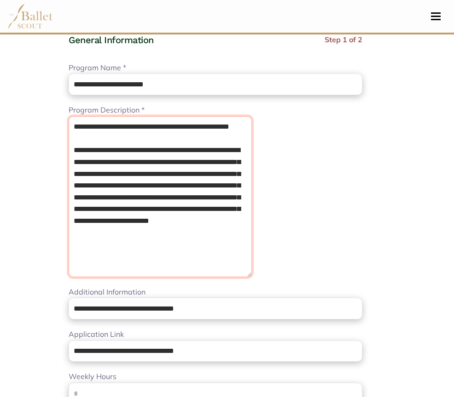
scroll to position [84, 0]
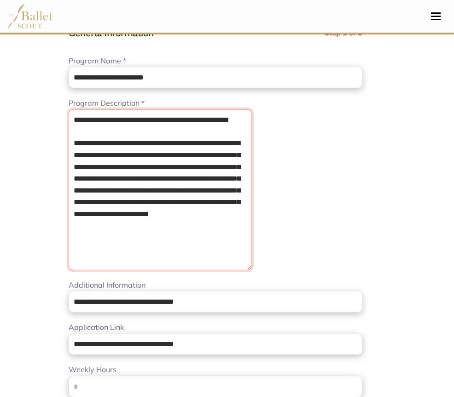
type textarea "**********"
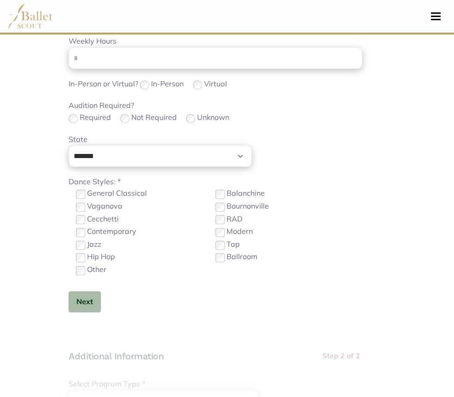
scroll to position [413, 0]
click at [69, 305] on button "Next" at bounding box center [85, 302] width 32 height 22
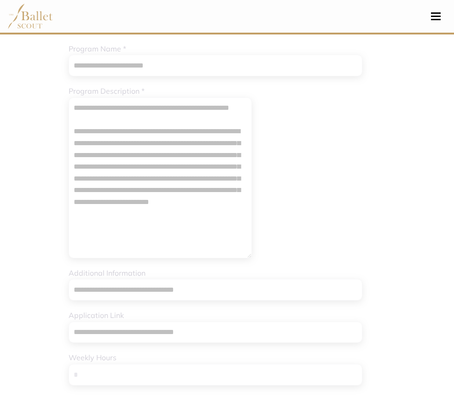
scroll to position [94, 0]
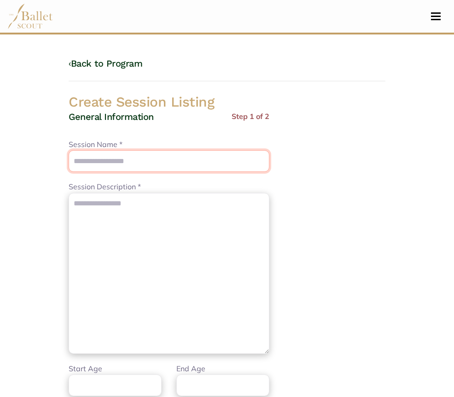
click at [138, 161] on input "Session Name *" at bounding box center [169, 161] width 201 height 22
paste input "**********"
type input "**********"
paste input "**********"
type input "**********"
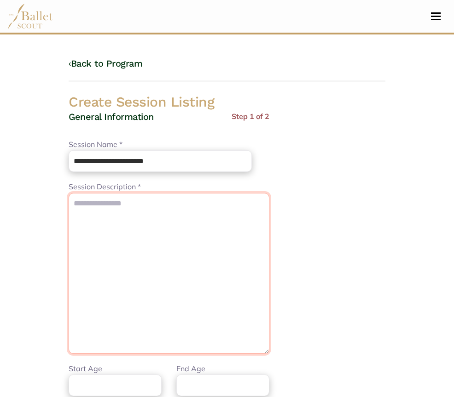
click at [110, 298] on textarea "Session Description *" at bounding box center [169, 273] width 201 height 161
paste textarea "**********"
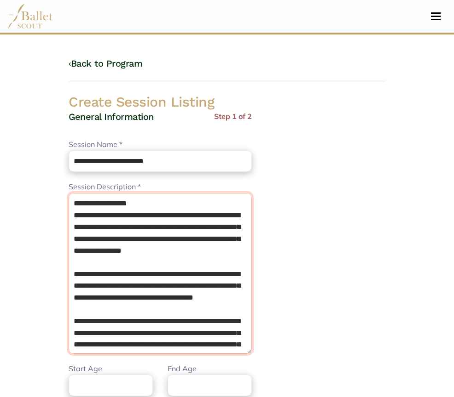
type textarea "**********"
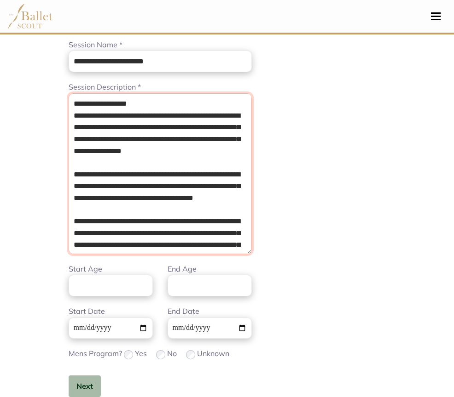
scroll to position [115, 0]
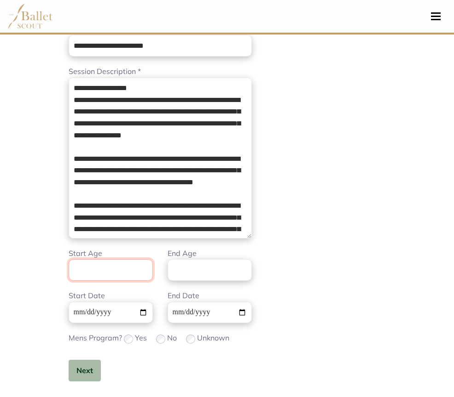
click at [81, 275] on input "Start Age" at bounding box center [111, 270] width 84 height 22
type input "**"
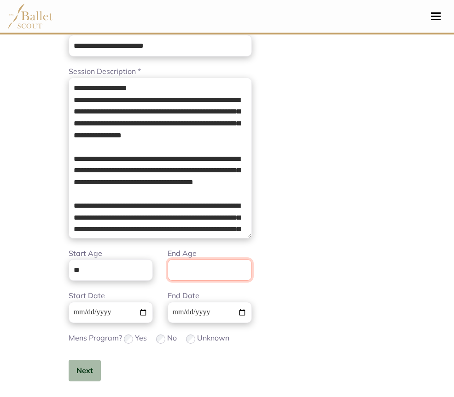
click at [167, 269] on input "End Age" at bounding box center [209, 270] width 84 height 22
type input "**"
click at [69, 375] on button "Next" at bounding box center [85, 371] width 32 height 22
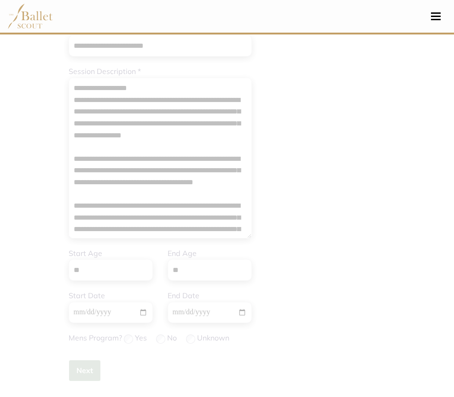
scroll to position [0, 0]
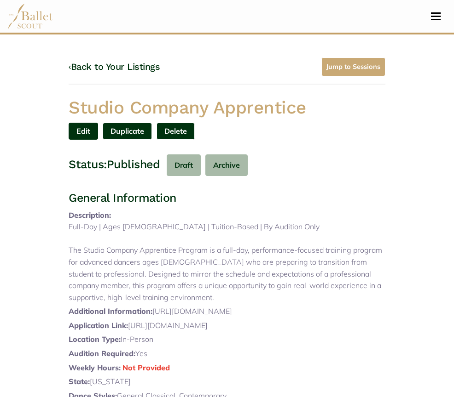
click at [98, 123] on link "Edit" at bounding box center [83, 131] width 29 height 17
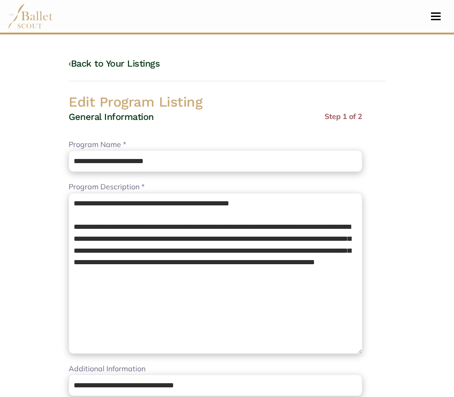
select select "**"
select select "*"
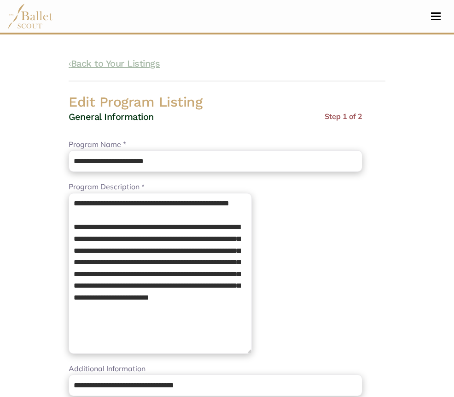
click at [69, 65] on link "‹ Back to Your Listings" at bounding box center [114, 63] width 91 height 11
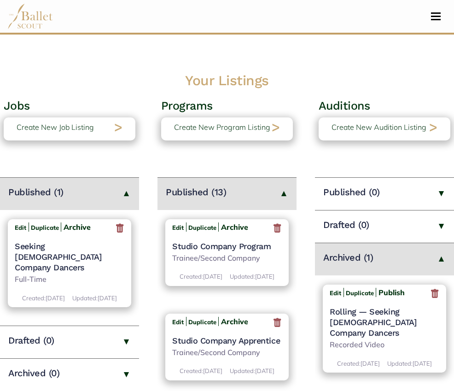
click at [203, 247] on h4 "Studio Company Program" at bounding box center [226, 246] width 109 height 11
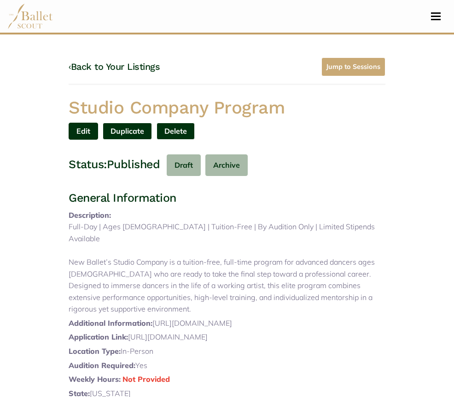
click at [98, 123] on link "Edit" at bounding box center [83, 131] width 29 height 17
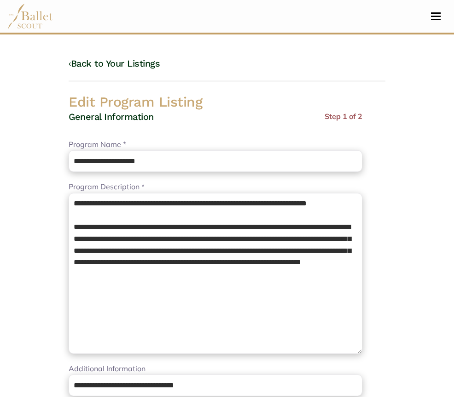
select select "**"
select select "*"
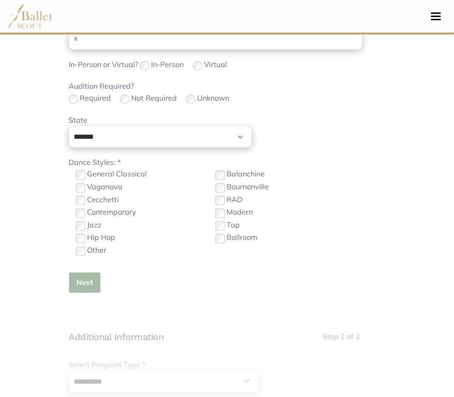
click at [69, 282] on button "Next" at bounding box center [85, 283] width 32 height 22
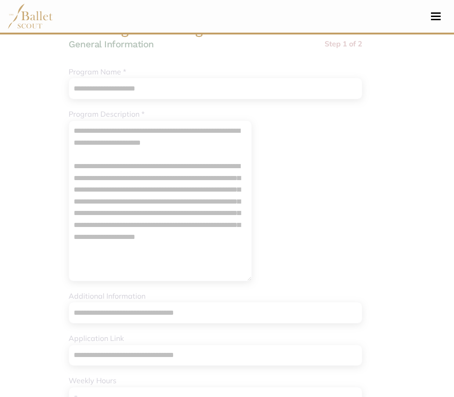
scroll to position [71, 0]
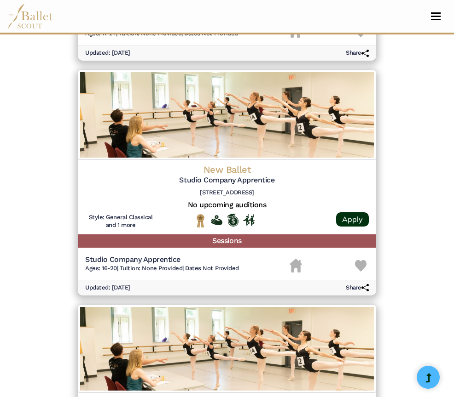
scroll to position [1276, 0]
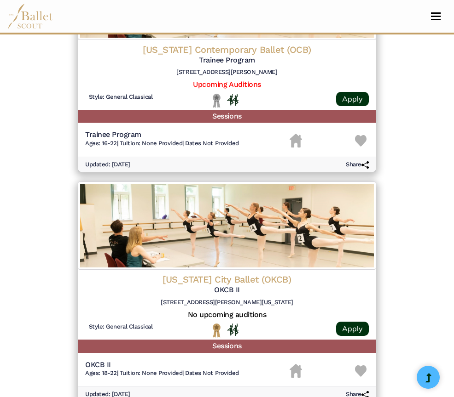
scroll to position [1374, 0]
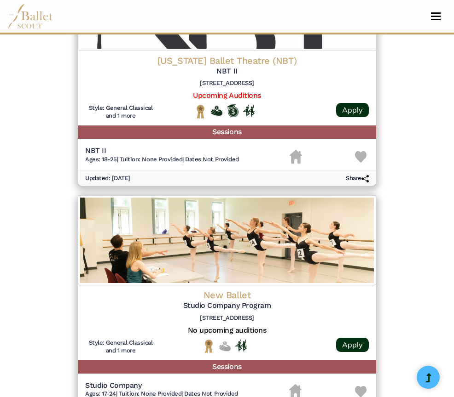
scroll to position [918, 0]
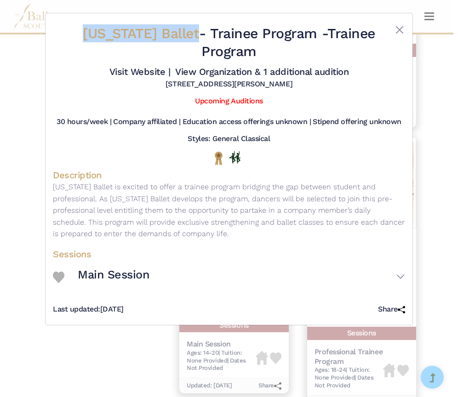
drag, startPoint x: 97, startPoint y: 35, endPoint x: 220, endPoint y: 38, distance: 123.3
click at [220, 38] on h2 "New Jersey Ballet - Trainee Program - Trainee Program" at bounding box center [228, 42] width 293 height 36
copy span "New Jersey Ballet"
click at [149, 73] on link "Visit Website |" at bounding box center [139, 71] width 61 height 11
click at [224, 72] on link "View Organization & 1 additional audition" at bounding box center [261, 71] width 173 height 11
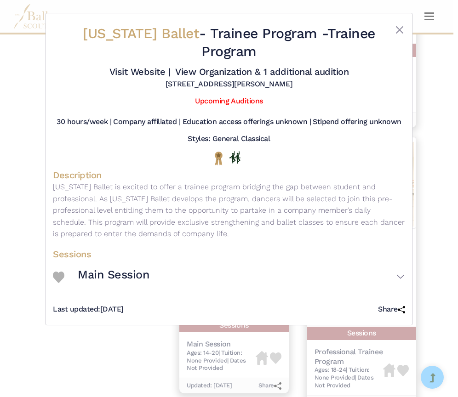
click at [9, 148] on div "New Jersey Ballet - Trainee Program - Trainee Program Visit Website | View Orga…" at bounding box center [229, 198] width 458 height 397
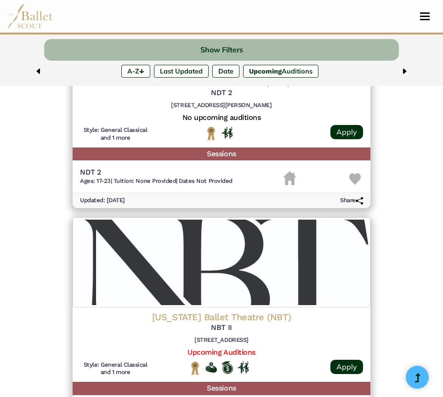
scroll to position [653, 0]
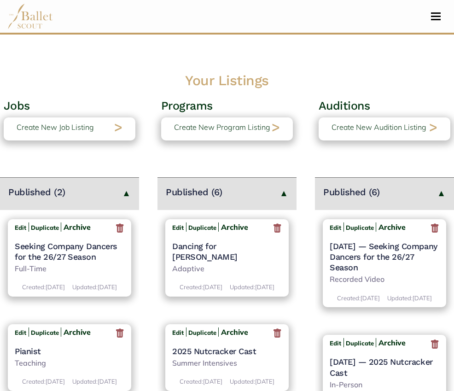
click at [439, 230] on icon at bounding box center [434, 228] width 9 height 11
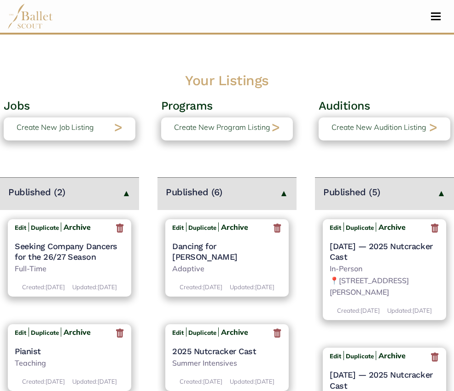
click at [439, 230] on icon at bounding box center [434, 228] width 9 height 11
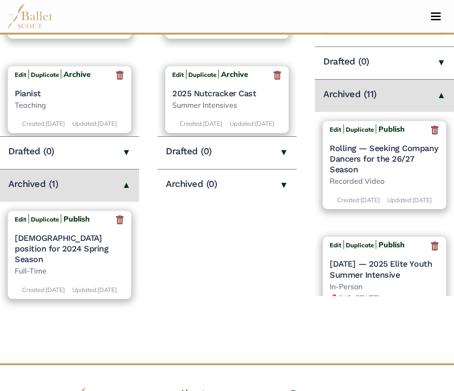
scroll to position [258, 0]
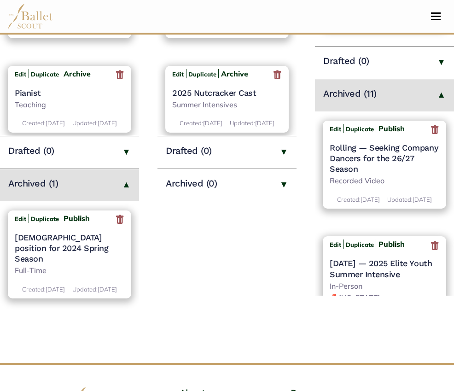
click at [439, 251] on icon at bounding box center [434, 245] width 9 height 11
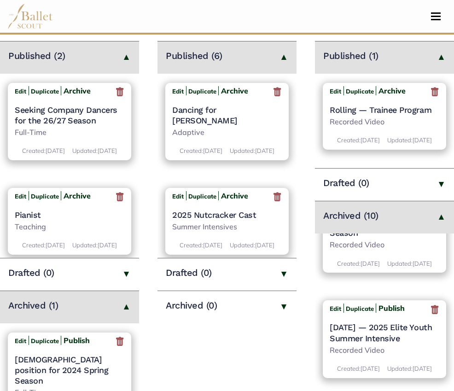
scroll to position [58, 0]
click at [436, 315] on icon at bounding box center [434, 308] width 9 height 11
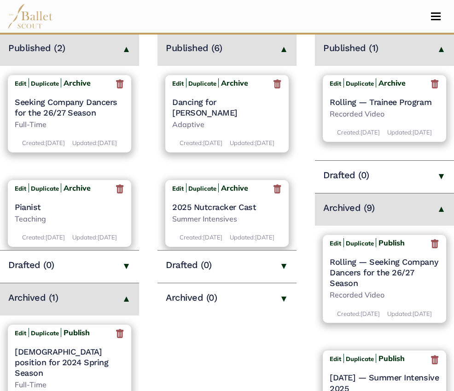
scroll to position [184, 0]
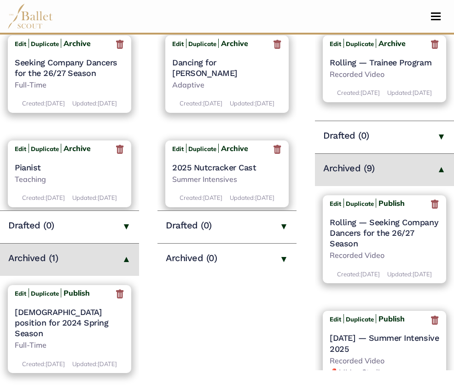
click at [439, 326] on icon at bounding box center [434, 319] width 9 height 11
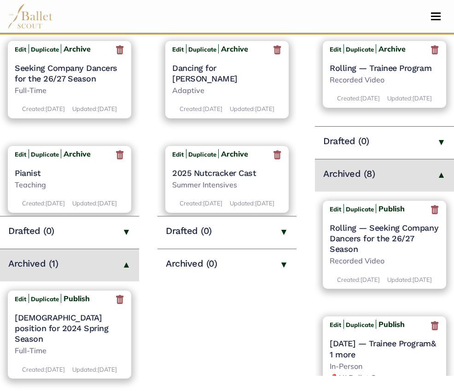
scroll to position [179, 15]
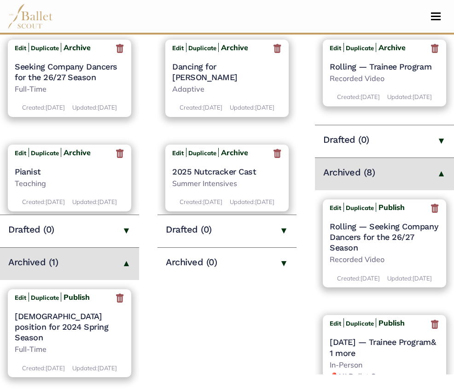
click at [433, 330] on icon at bounding box center [434, 323] width 9 height 11
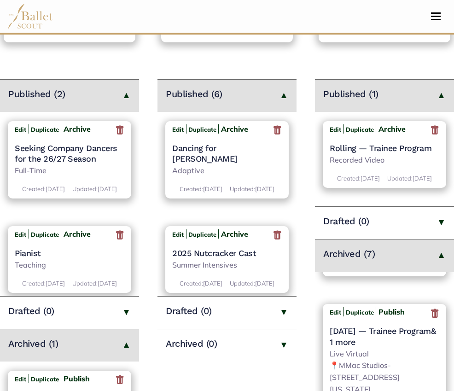
scroll to position [92, 0]
click at [430, 318] on icon at bounding box center [434, 313] width 9 height 11
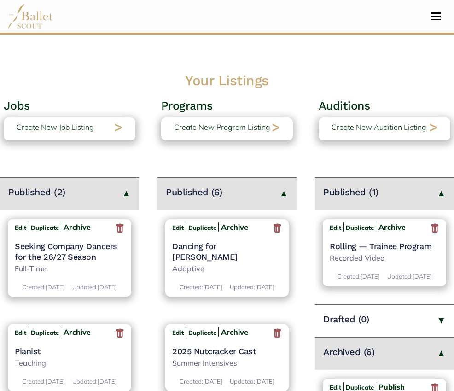
scroll to position [189, 10]
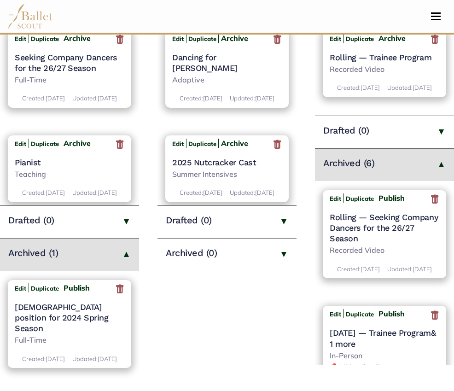
click at [435, 321] on icon at bounding box center [434, 314] width 9 height 11
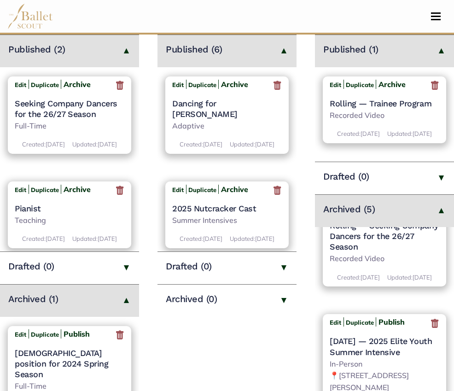
scroll to position [39, 0]
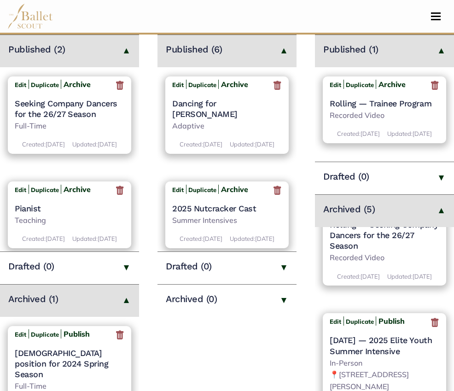
click at [439, 328] on icon at bounding box center [434, 321] width 9 height 11
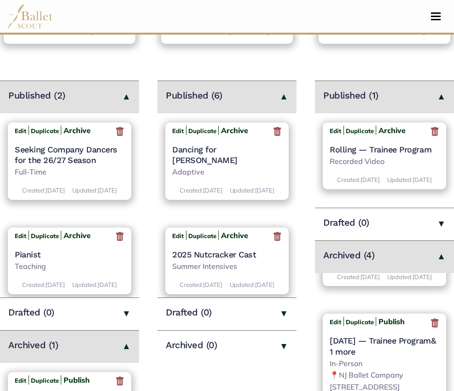
scroll to position [91, 0]
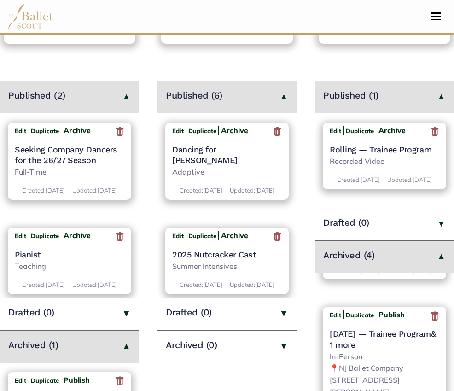
click at [439, 322] on icon at bounding box center [434, 315] width 9 height 11
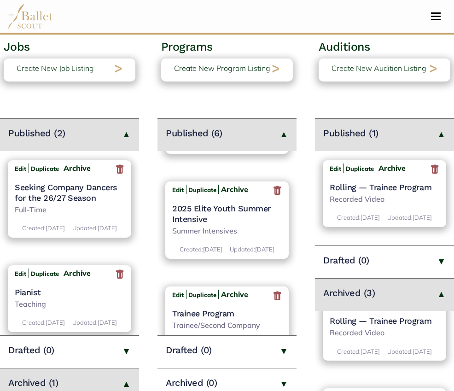
scroll to position [450, 0]
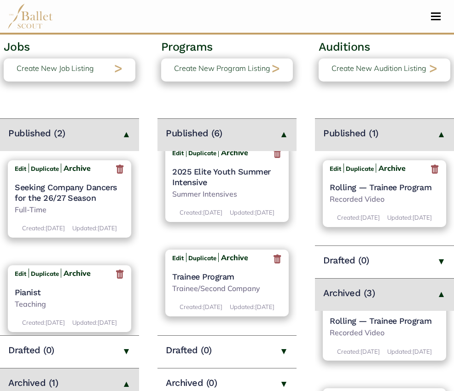
click at [212, 271] on h4 "Trainee Program" at bounding box center [226, 276] width 109 height 11
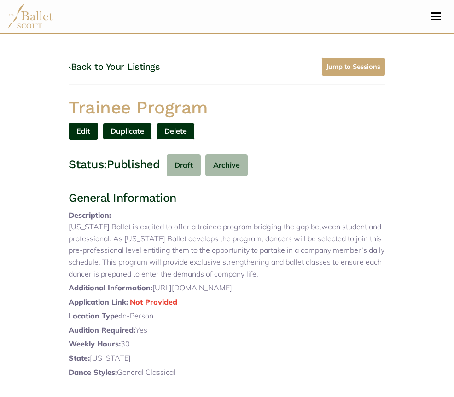
click at [98, 123] on link "Edit" at bounding box center [83, 131] width 29 height 17
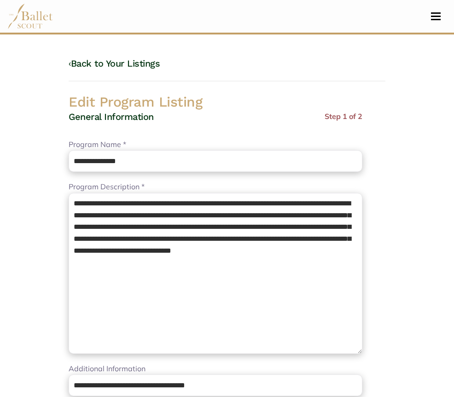
select select "**"
select select "*"
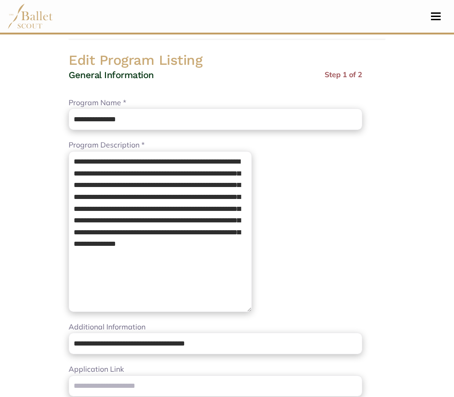
scroll to position [66, 0]
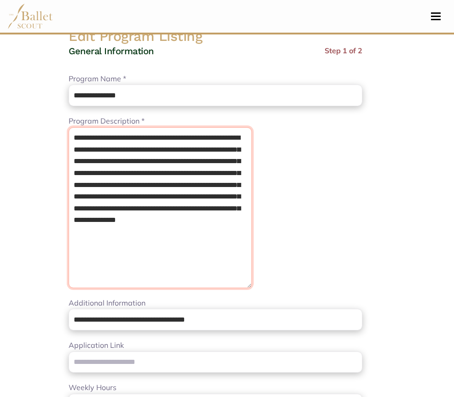
drag, startPoint x: 189, startPoint y: 236, endPoint x: 0, endPoint y: 120, distance: 222.2
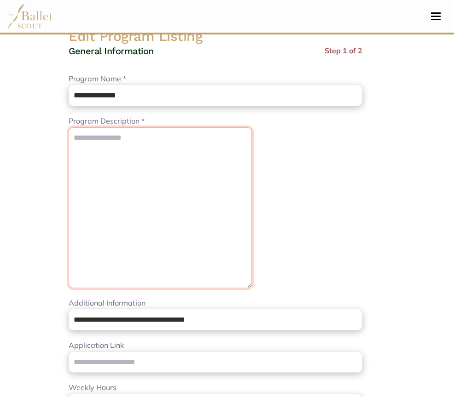
paste textarea "**********"
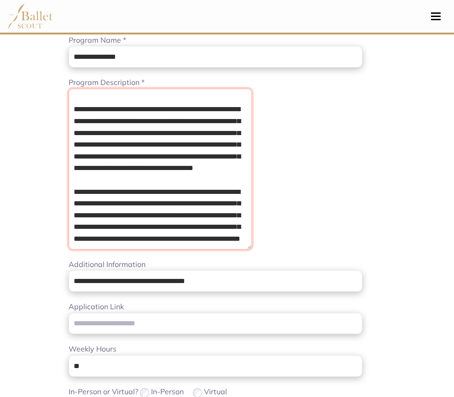
scroll to position [182, 0]
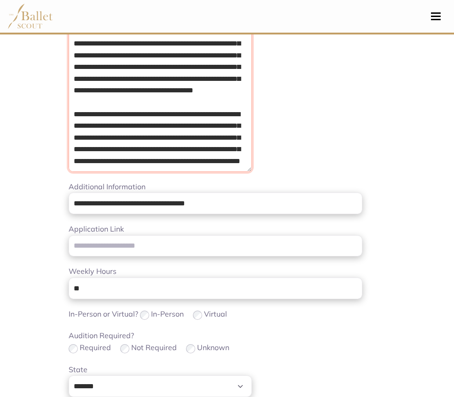
type textarea "**********"
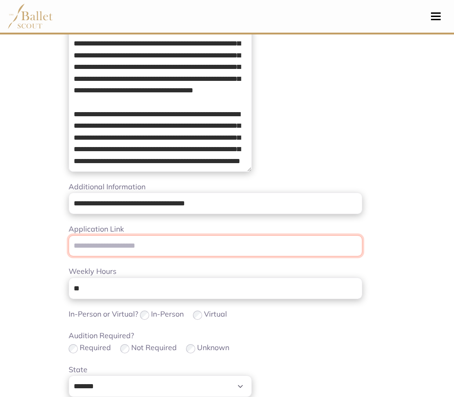
click at [121, 237] on input "Application Link" at bounding box center [215, 247] width 293 height 22
paste input "**********"
type input "**********"
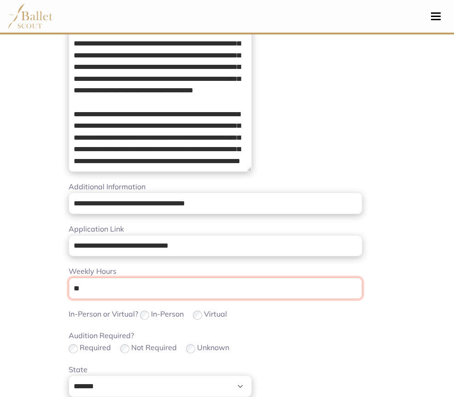
click at [154, 289] on input "**" at bounding box center [215, 289] width 293 height 22
type input "*"
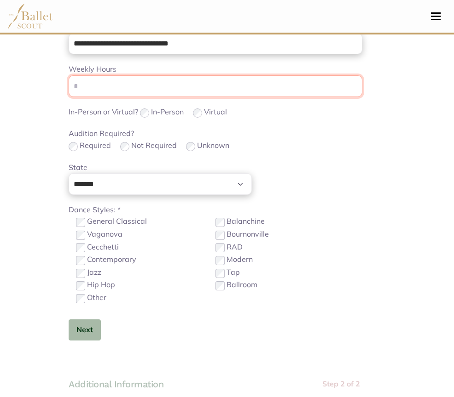
scroll to position [385, 0]
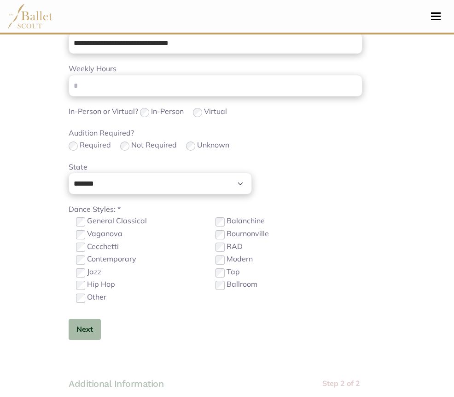
click at [87, 259] on label "Contemporary" at bounding box center [111, 259] width 49 height 12
click at [69, 328] on button "Next" at bounding box center [85, 330] width 32 height 22
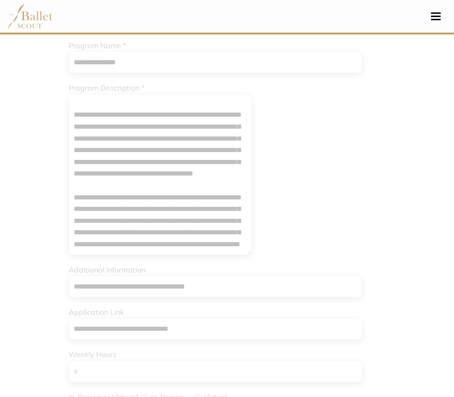
scroll to position [98, 0]
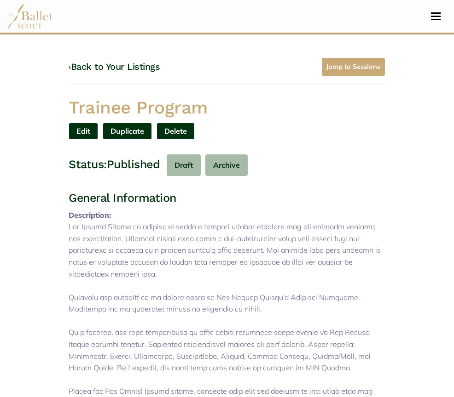
drag, startPoint x: 80, startPoint y: 122, endPoint x: 2, endPoint y: 125, distance: 78.7
drag, startPoint x: 13, startPoint y: 116, endPoint x: 169, endPoint y: 115, distance: 155.9
copy h1 "Trainee Program"
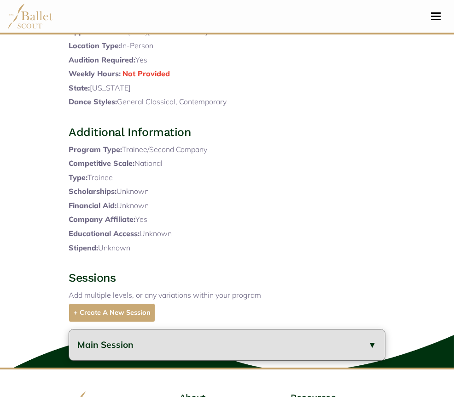
scroll to position [424, 0]
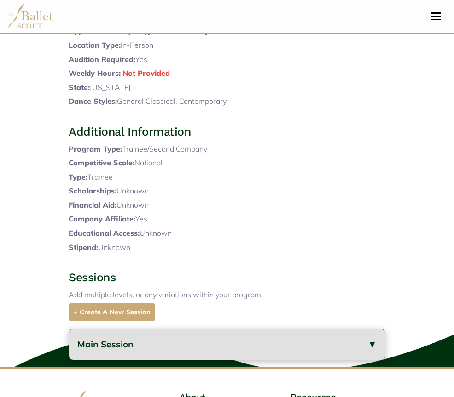
click at [141, 329] on button "Main Session" at bounding box center [227, 344] width 316 height 31
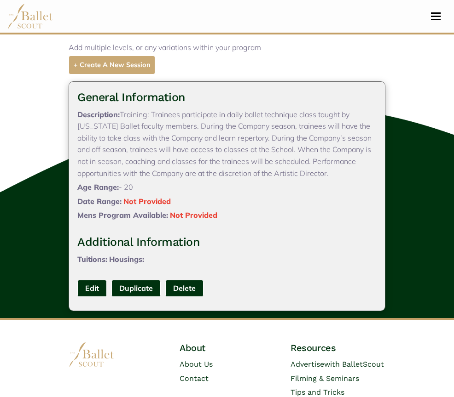
scroll to position [673, 0]
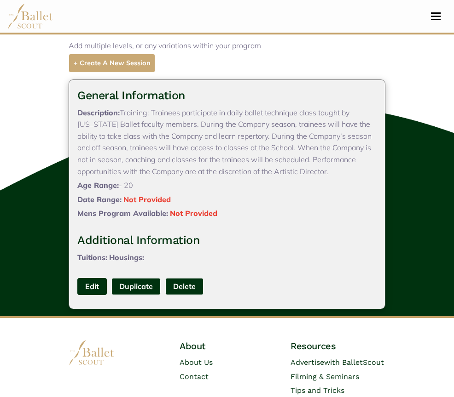
click at [77, 278] on link "Edit" at bounding box center [91, 286] width 29 height 17
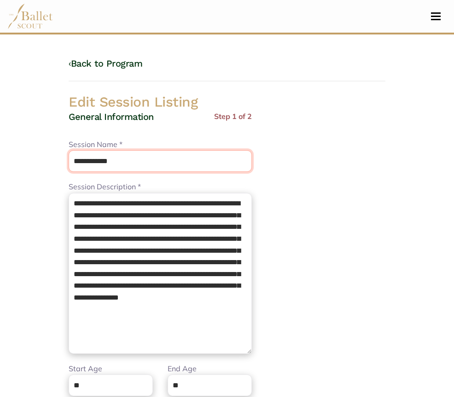
drag, startPoint x: 80, startPoint y: 152, endPoint x: 0, endPoint y: 141, distance: 80.9
paste input "***"
type input "**********"
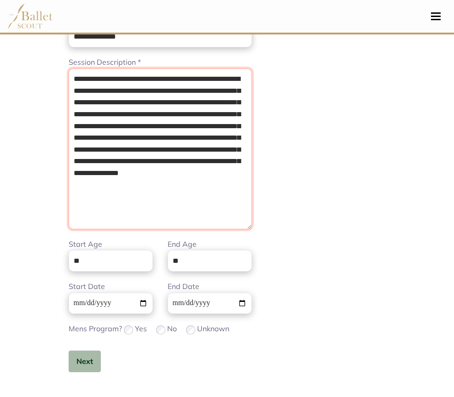
paste textarea "**********"
drag, startPoint x: 17, startPoint y: 202, endPoint x: 301, endPoint y: 406, distance: 349.8
click at [301, 397] on html "Loading... Please Wait Dashboard Organizations Programs Auditions" at bounding box center [227, 370] width 454 height 990
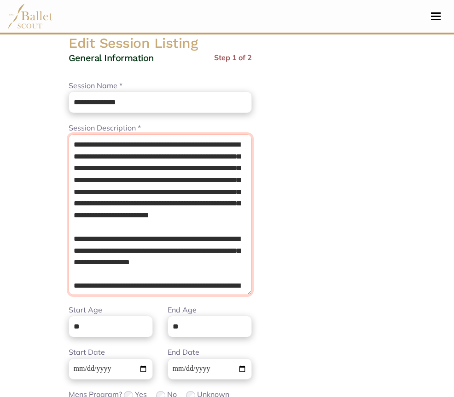
scroll to position [284, 0]
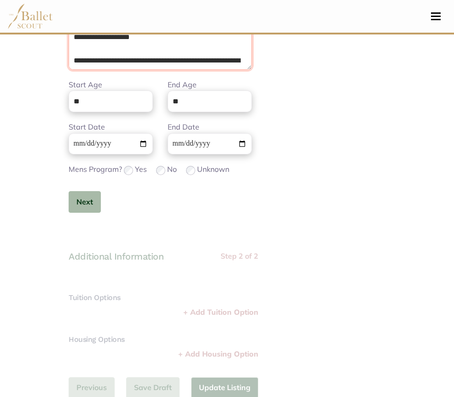
type textarea "**********"
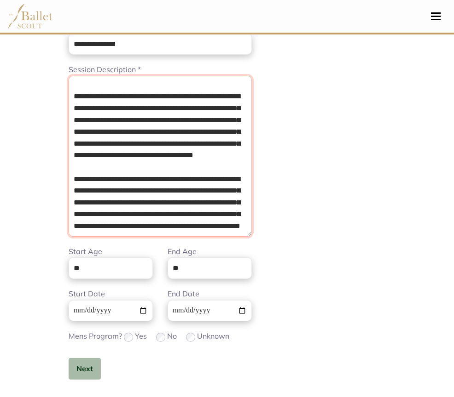
scroll to position [124, 0]
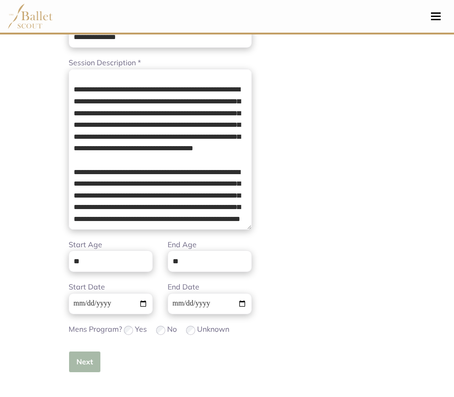
click at [69, 359] on button "Next" at bounding box center [85, 362] width 32 height 22
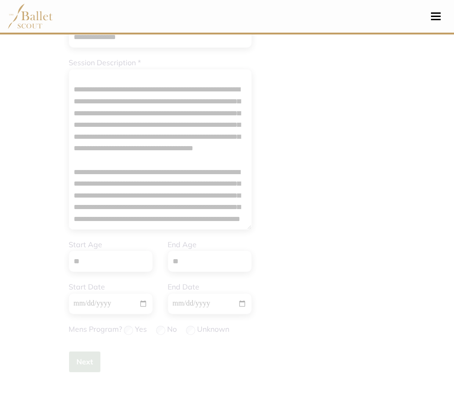
scroll to position [0, 0]
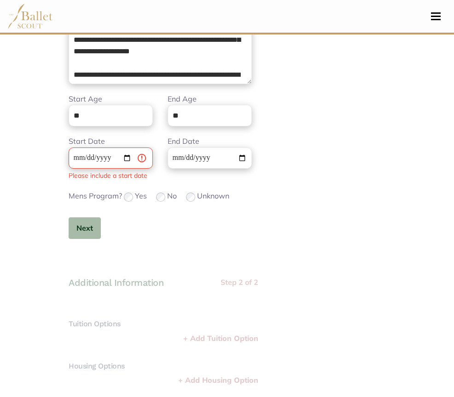
scroll to position [296, 0]
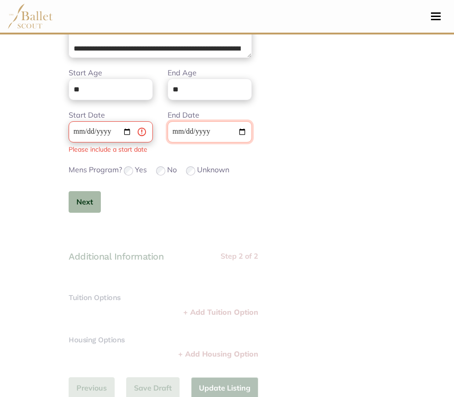
click at [167, 138] on input "**********" at bounding box center [209, 132] width 84 height 22
click at [69, 206] on button "Next" at bounding box center [85, 202] width 32 height 22
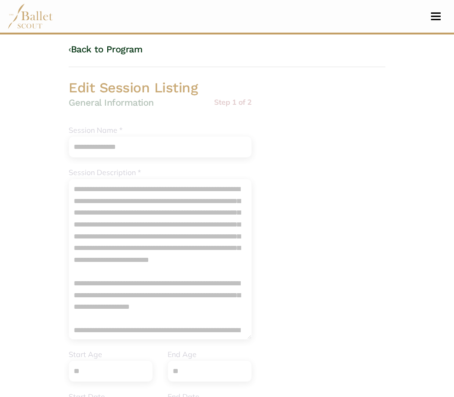
scroll to position [11, 0]
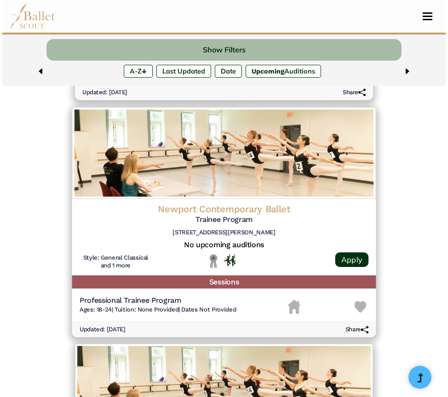
scroll to position [1701, 0]
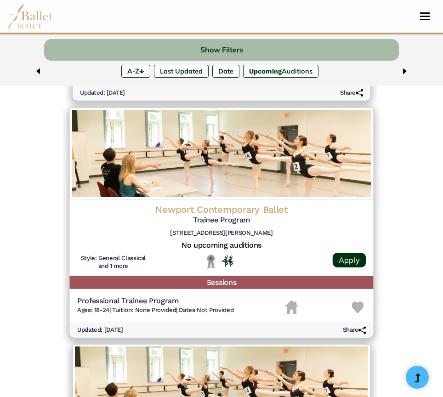
click at [164, 182] on img at bounding box center [222, 154] width 304 height 92
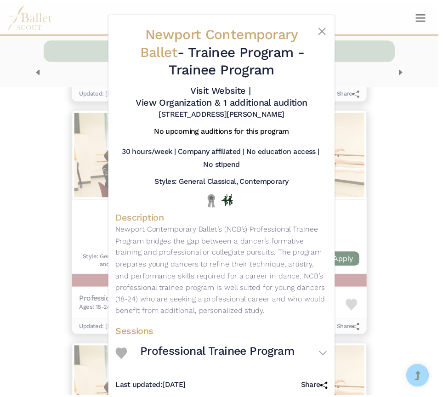
scroll to position [0, 0]
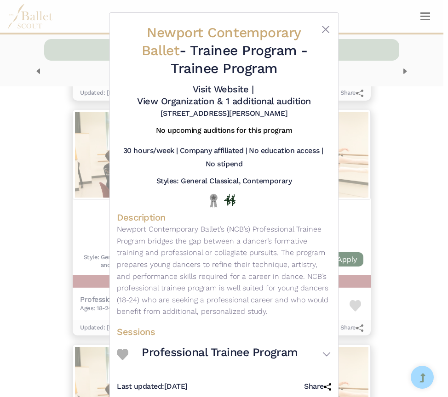
click at [28, 234] on div "Newport Contemporary Ballet - Trainee Program - Trainee Program Visit Website |…" at bounding box center [224, 198] width 448 height 397
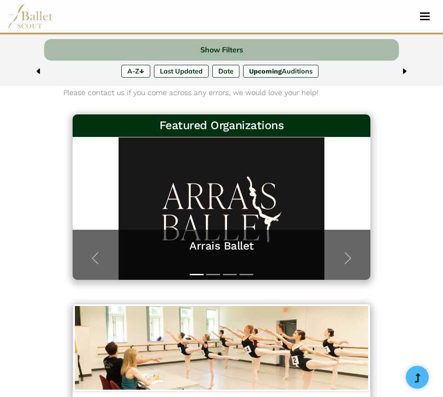
scroll to position [0, 0]
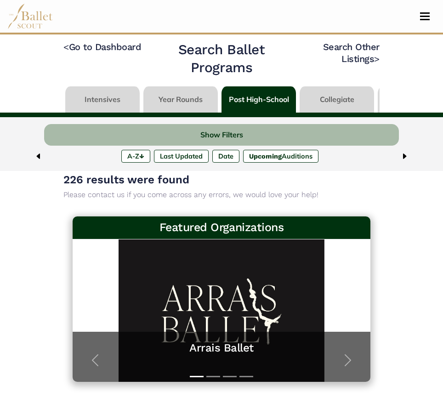
click at [259, 100] on link at bounding box center [259, 99] width 75 height 26
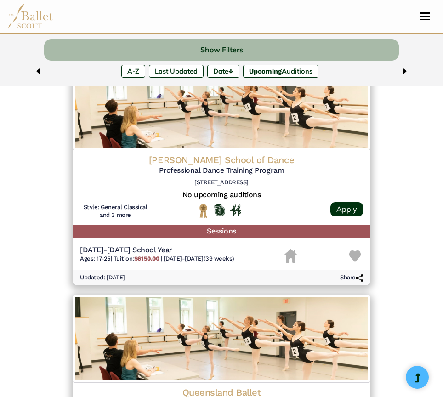
scroll to position [1611, 0]
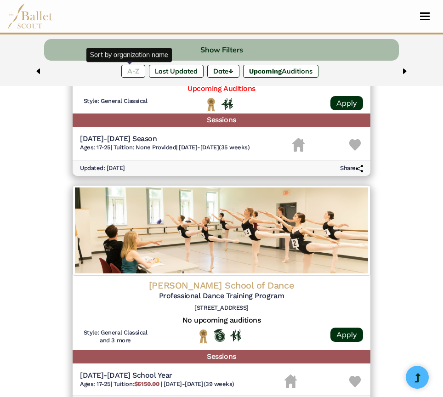
click at [131, 66] on label "A-Z" at bounding box center [133, 71] width 24 height 13
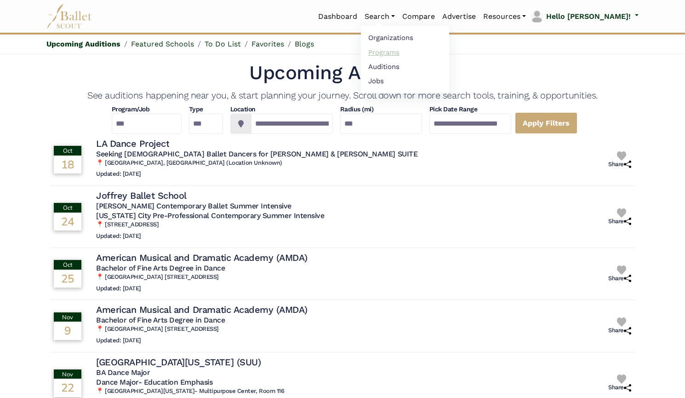
click at [404, 50] on link "Programs" at bounding box center [405, 52] width 88 height 14
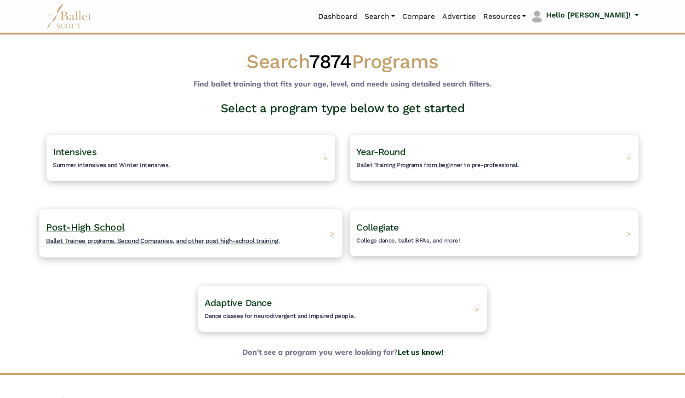
click at [192, 225] on h4 "Post-High School Ballet Trainee programs, Second Companies, and other post high…" at bounding box center [163, 233] width 234 height 25
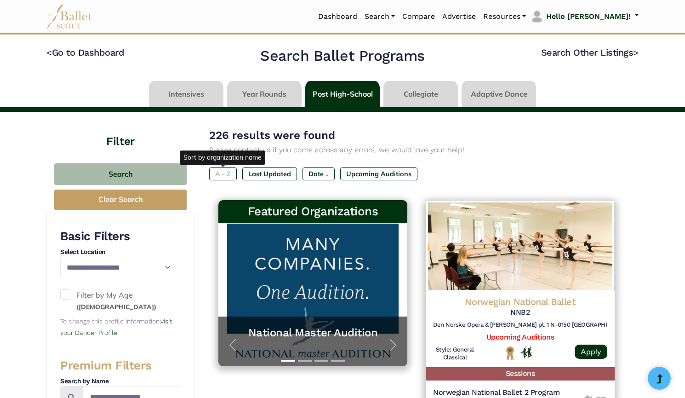
click at [230, 179] on label "A - Z" at bounding box center [223, 173] width 28 height 13
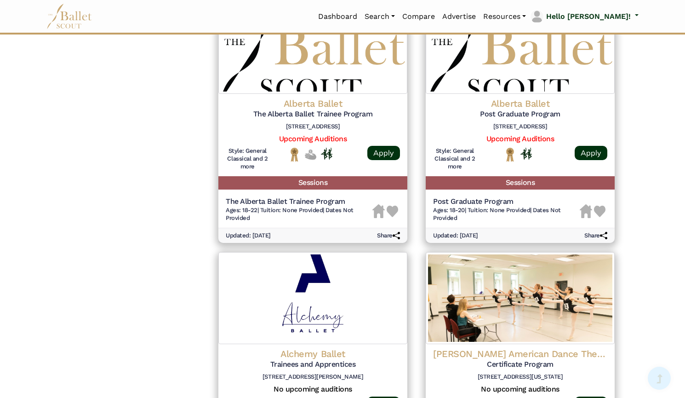
scroll to position [1243, 0]
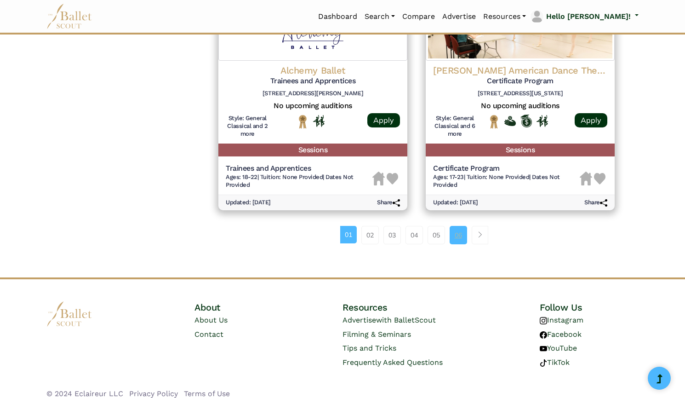
click at [461, 232] on link "06" at bounding box center [458, 235] width 17 height 18
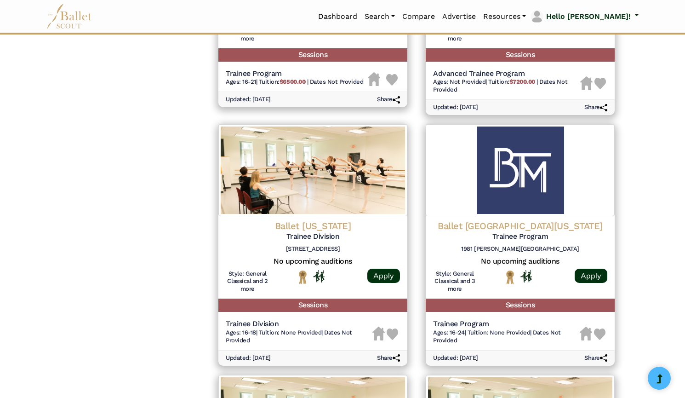
scroll to position [1235, 0]
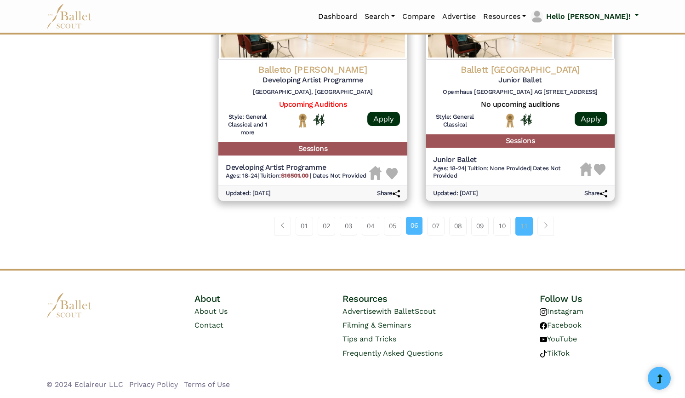
click at [529, 227] on link "11" at bounding box center [524, 226] width 17 height 18
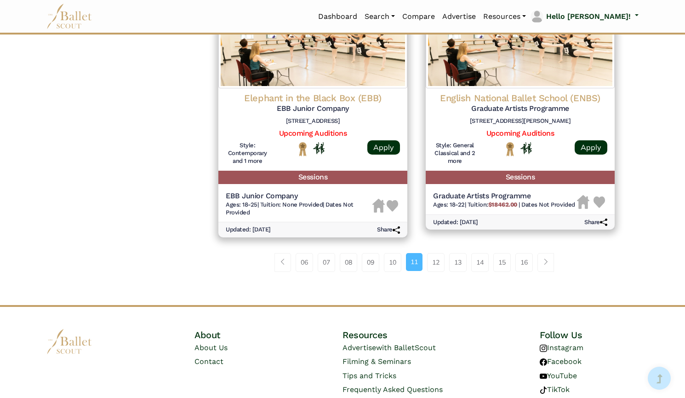
scroll to position [1227, 0]
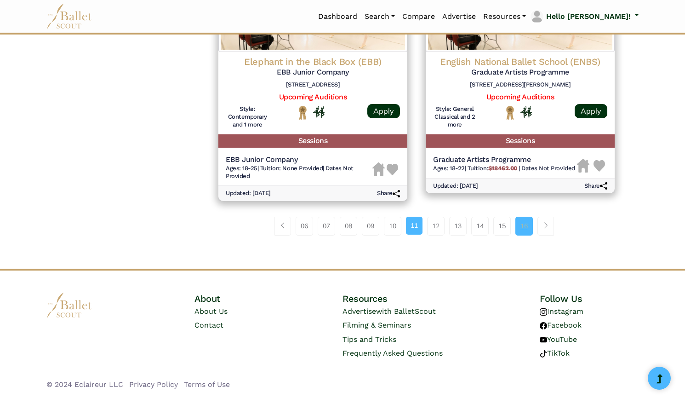
click at [523, 228] on link "16" at bounding box center [524, 226] width 17 height 18
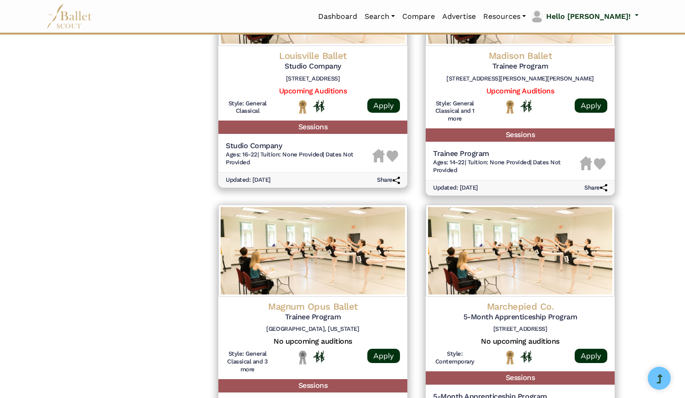
scroll to position [1243, 0]
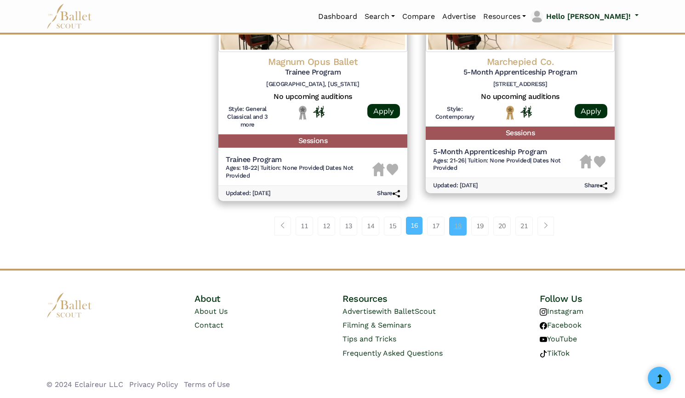
click at [454, 229] on link "18" at bounding box center [457, 226] width 17 height 18
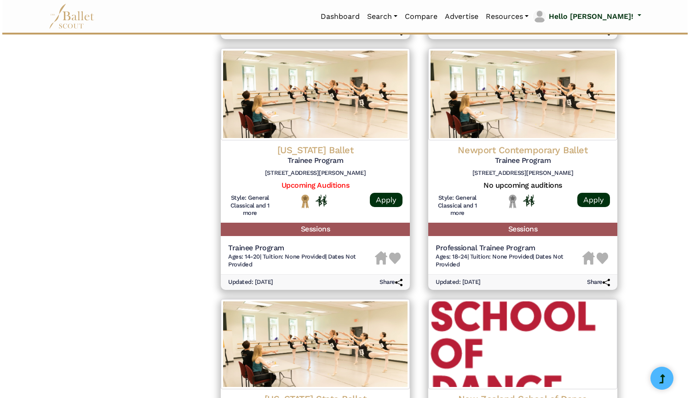
scroll to position [888, 0]
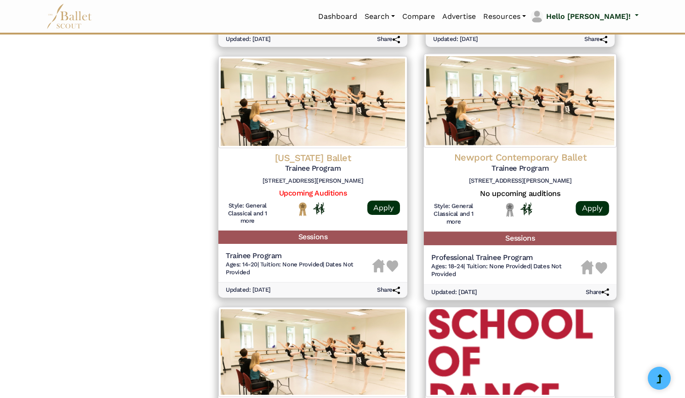
click at [484, 99] on img at bounding box center [520, 101] width 193 height 94
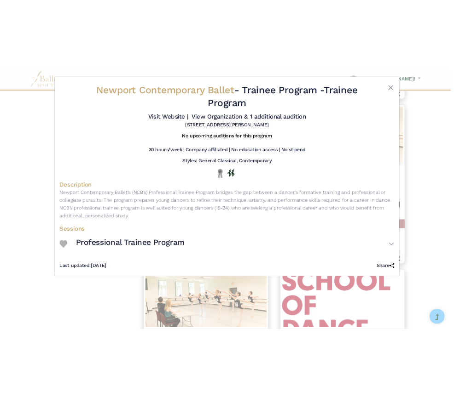
scroll to position [885, 0]
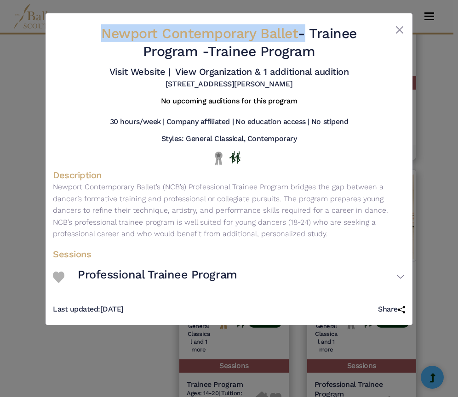
drag, startPoint x: 98, startPoint y: 30, endPoint x: 299, endPoint y: 34, distance: 201.1
click at [299, 34] on h2 "Newport Contemporary Ballet - Trainee Program - Trainee Program" at bounding box center [228, 42] width 293 height 36
copy h2 "Newport Contemporary Ballet"
click at [164, 73] on link "Visit Website |" at bounding box center [139, 71] width 61 height 11
click at [207, 71] on link "View Organization & 1 additional audition" at bounding box center [261, 71] width 173 height 11
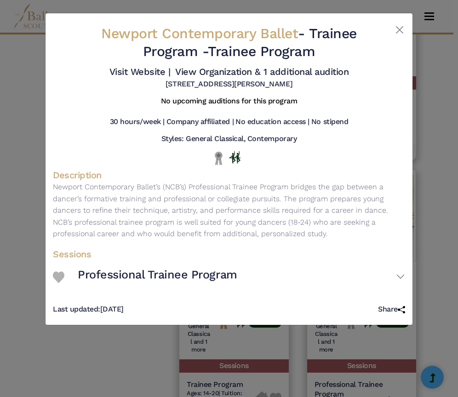
click at [3, 181] on div "Newport Contemporary Ballet - Trainee Program - Trainee Program Visit Website |…" at bounding box center [229, 198] width 458 height 397
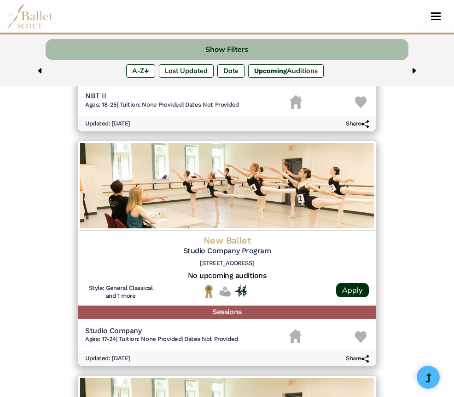
scroll to position [962, 0]
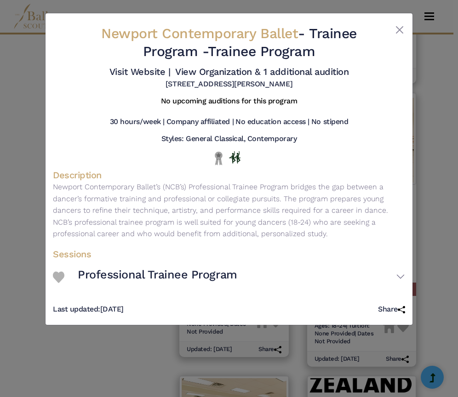
click at [10, 201] on div "Newport Contemporary Ballet - Trainee Program - Trainee Program Visit Website |…" at bounding box center [229, 198] width 458 height 397
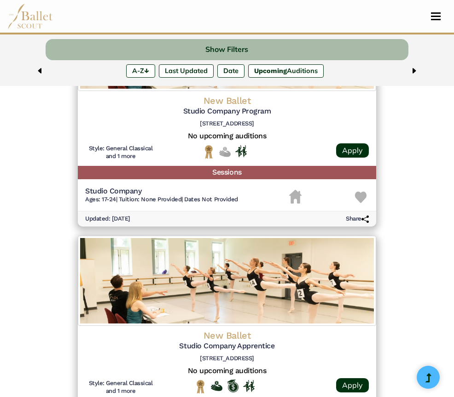
scroll to position [1106, 0]
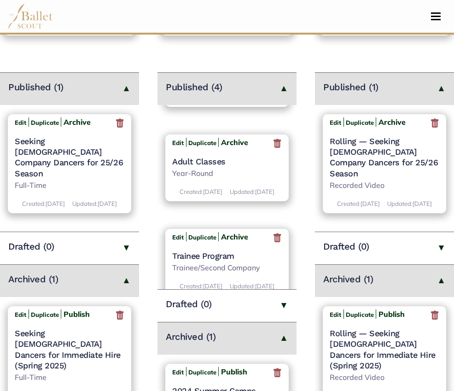
scroll to position [186, 0]
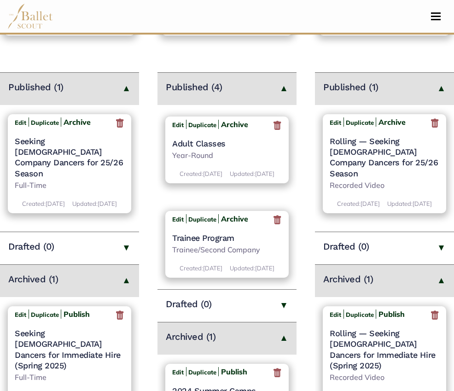
click at [220, 178] on p "Created: Feb. 19, 2024" at bounding box center [200, 174] width 43 height 10
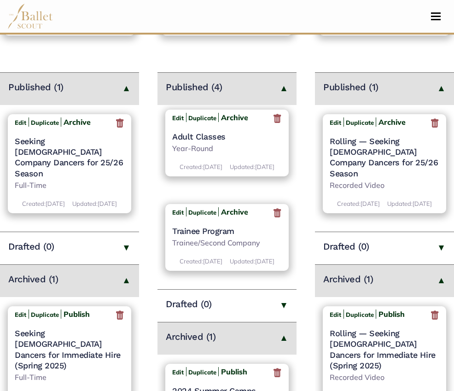
scroll to position [231, 0]
click at [218, 225] on h4 "Trainee Program" at bounding box center [226, 230] width 109 height 11
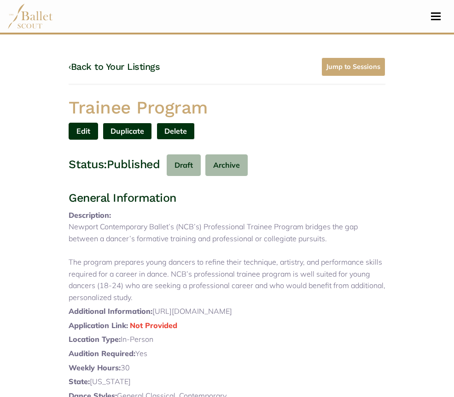
click at [98, 123] on link "Edit" at bounding box center [83, 131] width 29 height 17
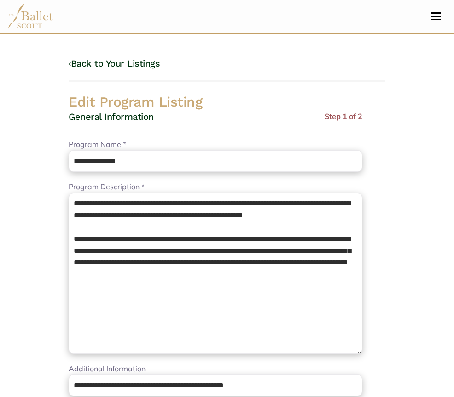
select select "**"
select select "*"
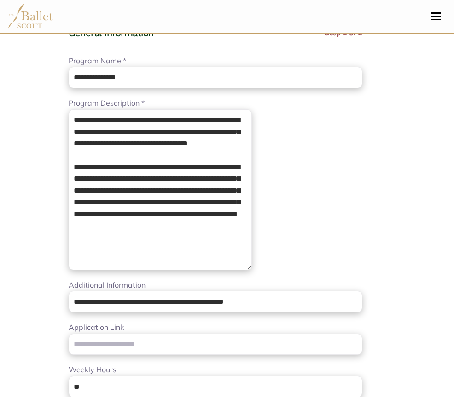
scroll to position [127, 0]
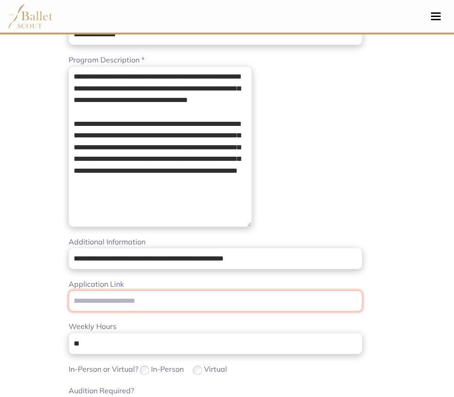
click at [123, 301] on input "Application Link" at bounding box center [215, 302] width 293 height 22
paste input "**********"
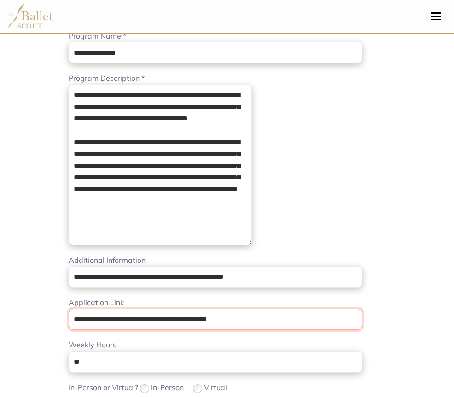
scroll to position [108, 0]
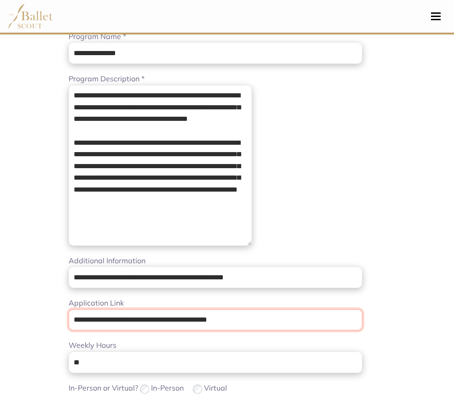
type input "**********"
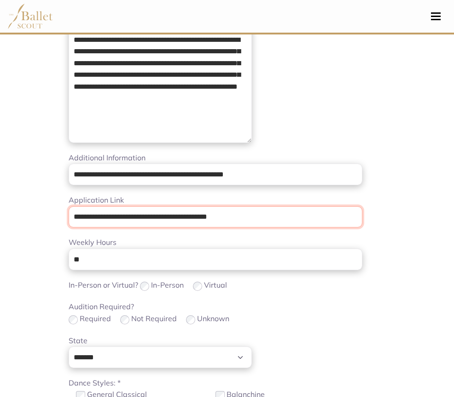
scroll to position [212, 0]
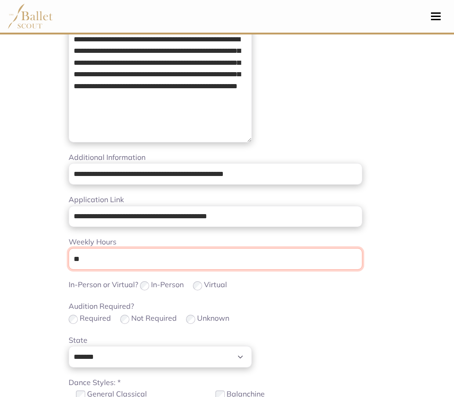
click at [161, 258] on input "**" at bounding box center [215, 259] width 293 height 22
type input "*"
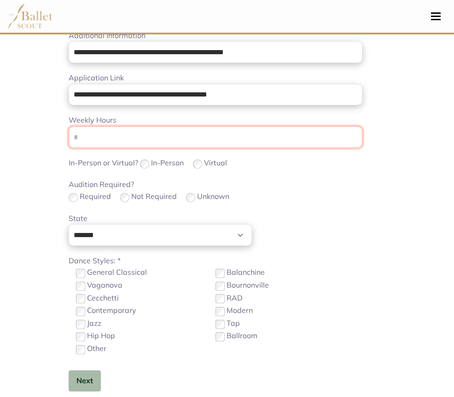
scroll to position [385, 0]
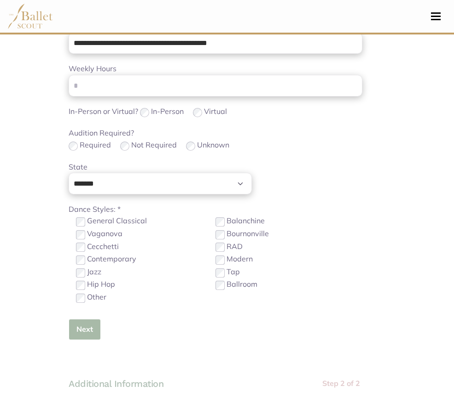
click at [69, 327] on button "Next" at bounding box center [85, 330] width 32 height 22
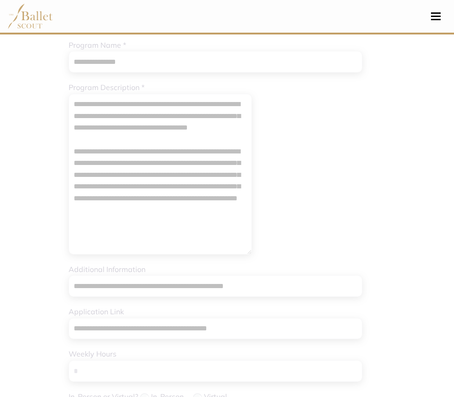
scroll to position [99, 0]
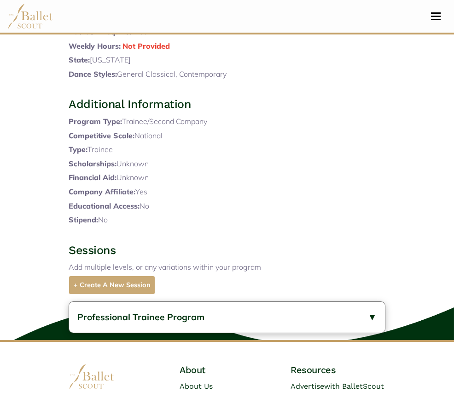
scroll to position [322, 0]
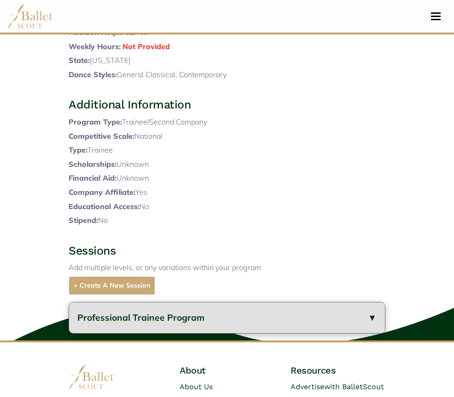
click at [149, 303] on button "Professional Trainee Program" at bounding box center [227, 318] width 316 height 31
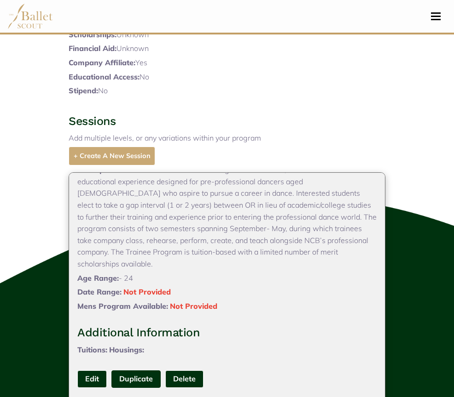
scroll to position [452, 0]
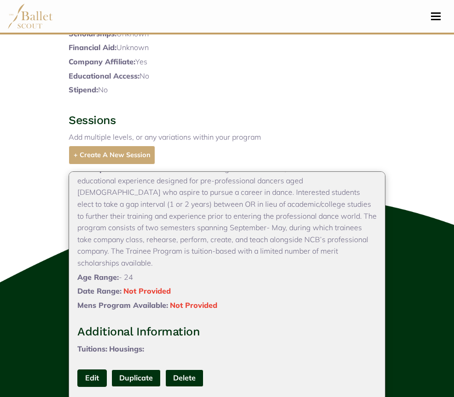
click at [77, 370] on link "Edit" at bounding box center [91, 378] width 29 height 17
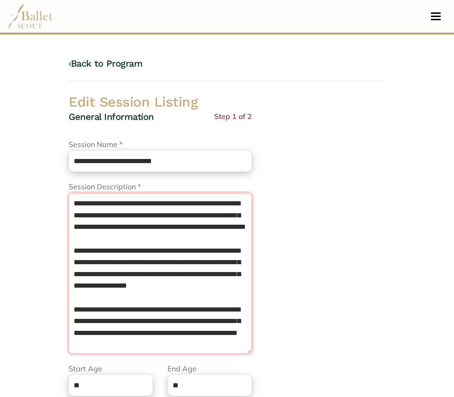
scroll to position [61, 0]
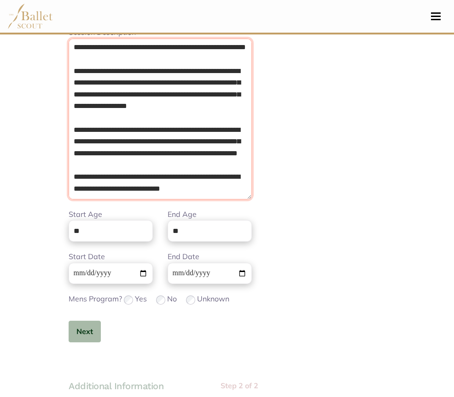
drag, startPoint x: 19, startPoint y: 201, endPoint x: 241, endPoint y: 412, distance: 305.9
click at [241, 397] on html "Loading... Please Wait Dashboard Organizations Programs Auditions" at bounding box center [227, 340] width 454 height 990
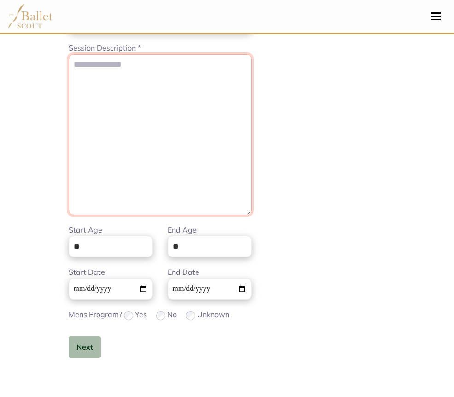
scroll to position [0, 0]
paste textarea "**********"
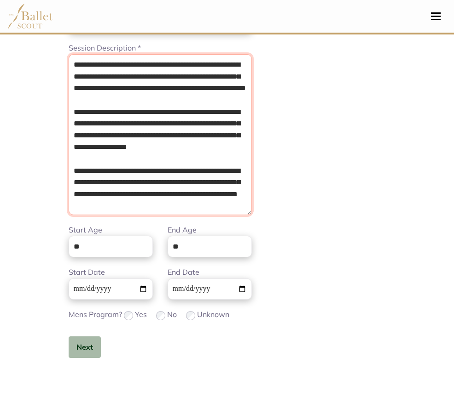
type textarea "**********"
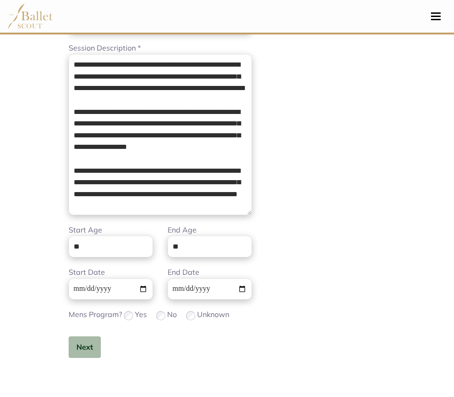
click at [69, 358] on div "**********" at bounding box center [160, 172] width 183 height 401
drag, startPoint x: 31, startPoint y: 352, endPoint x: 103, endPoint y: 313, distance: 82.1
click at [69, 352] on button "Next" at bounding box center [85, 348] width 32 height 22
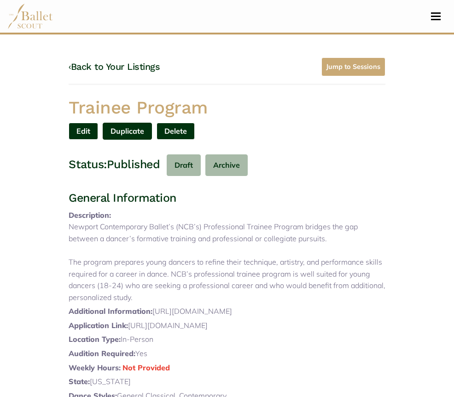
click at [152, 123] on link "Duplicate" at bounding box center [127, 131] width 49 height 17
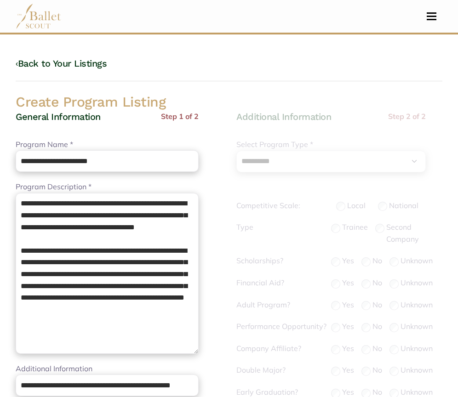
select select "**"
select select "*"
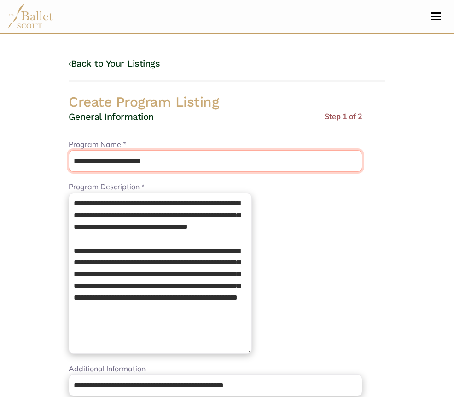
drag, startPoint x: 144, startPoint y: 161, endPoint x: 71, endPoint y: 130, distance: 79.6
paste input "text"
type input "**********"
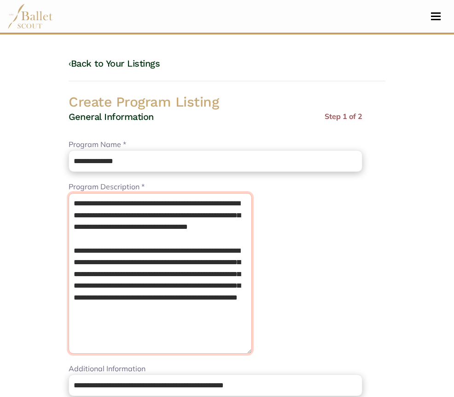
drag, startPoint x: 60, startPoint y: 338, endPoint x: 0, endPoint y: 89, distance: 256.2
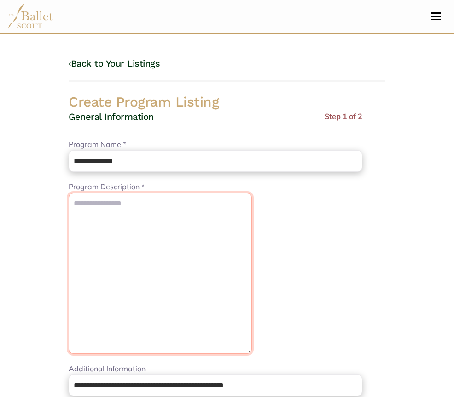
paste textarea "**********"
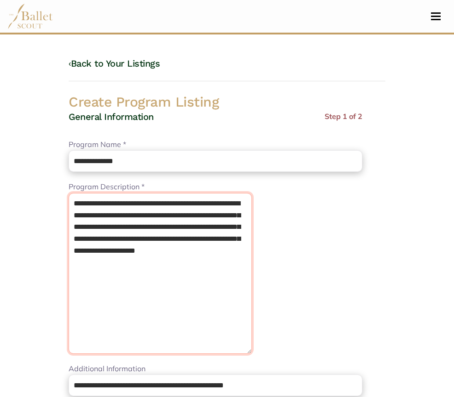
paste textarea "**********"
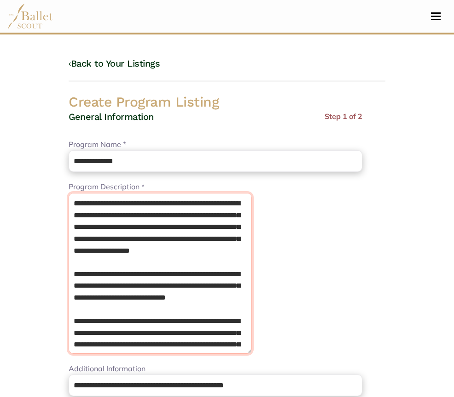
type textarea "**********"
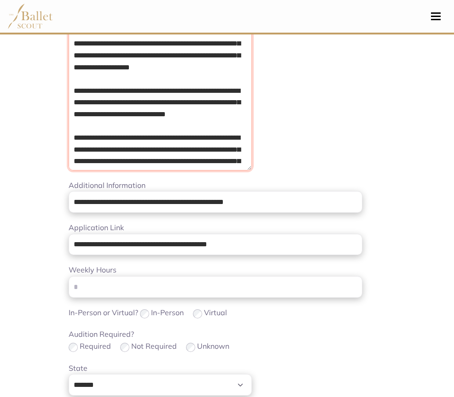
scroll to position [184, 0]
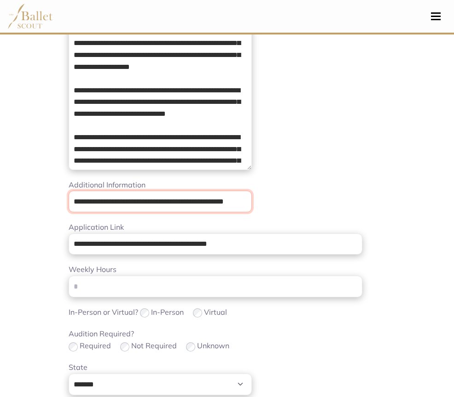
drag, startPoint x: 17, startPoint y: 204, endPoint x: 282, endPoint y: 203, distance: 265.4
click at [282, 203] on div "**********" at bounding box center [226, 386] width 331 height 954
paste input "url"
type input "**********"
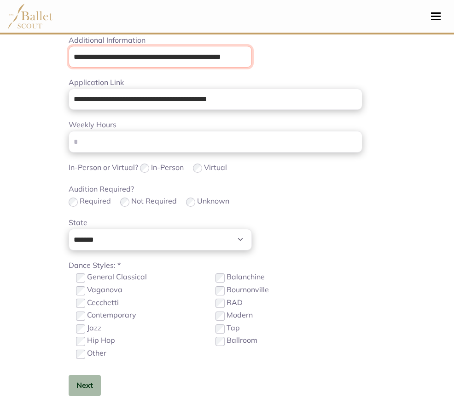
scroll to position [332, 0]
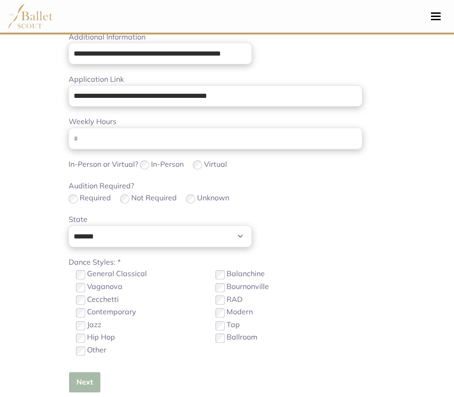
click at [69, 383] on button "Next" at bounding box center [85, 383] width 32 height 22
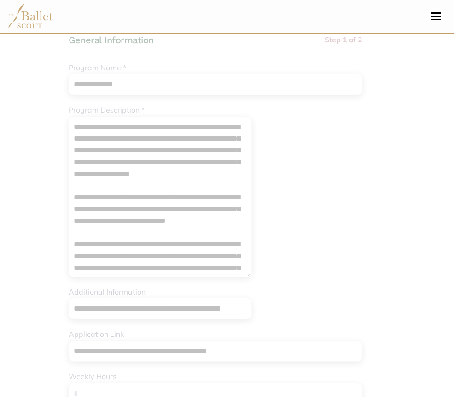
scroll to position [76, 0]
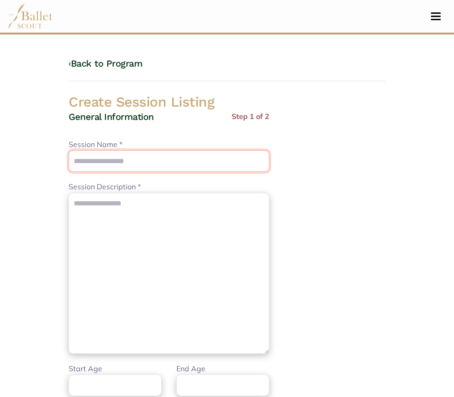
click at [132, 162] on input "Session Name *" at bounding box center [169, 161] width 201 height 22
paste input "**********"
type input "**********"
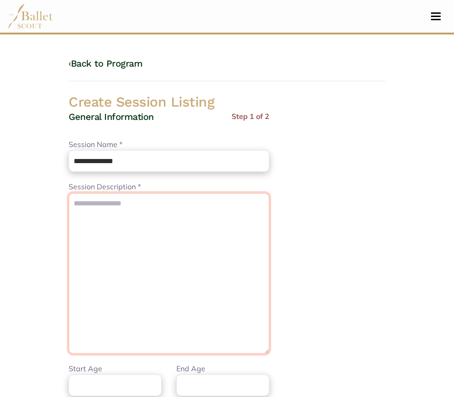
click at [166, 269] on textarea "Session Description *" at bounding box center [169, 273] width 201 height 161
paste textarea "**********"
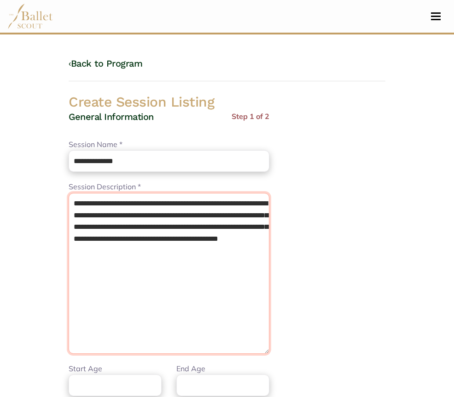
paste textarea "**********"
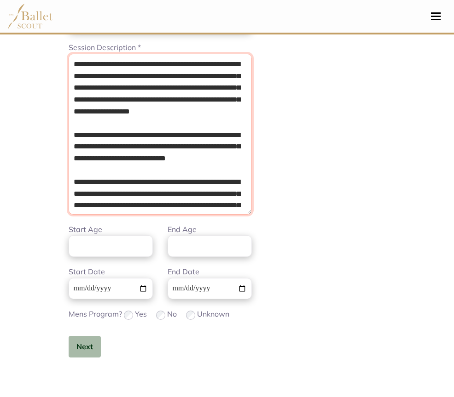
scroll to position [144, 0]
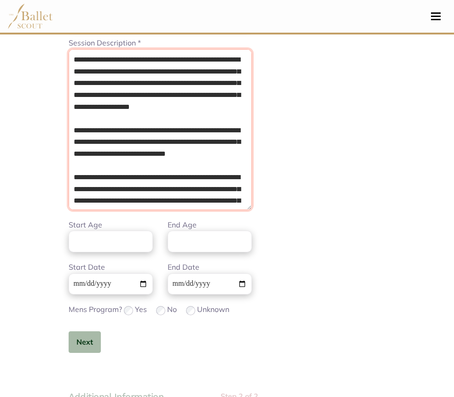
type textarea "**********"
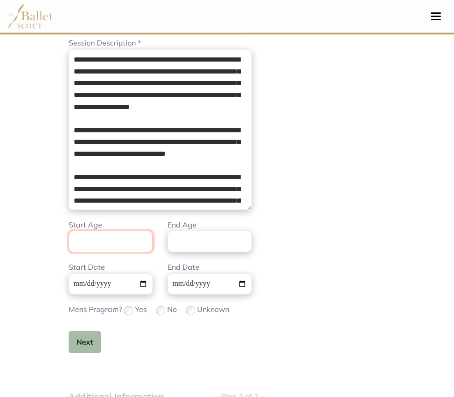
click at [69, 242] on input "Start Age" at bounding box center [111, 242] width 84 height 22
type input "*"
type input "**"
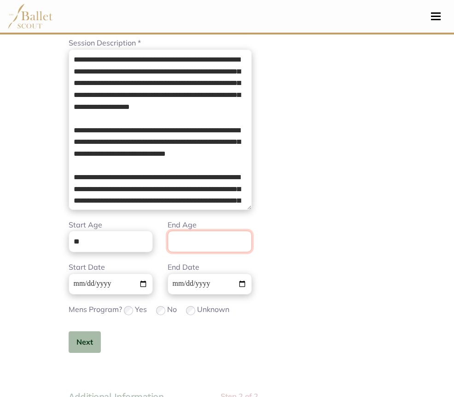
click at [167, 243] on input "End Age" at bounding box center [209, 242] width 84 height 22
type input "**"
click at [69, 336] on button "Next" at bounding box center [85, 343] width 32 height 22
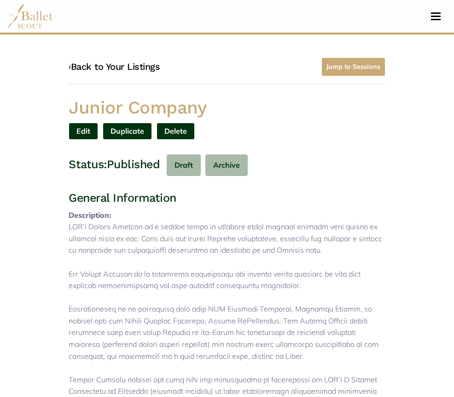
click at [88, 68] on link "‹ Back to Your Listings" at bounding box center [114, 66] width 91 height 11
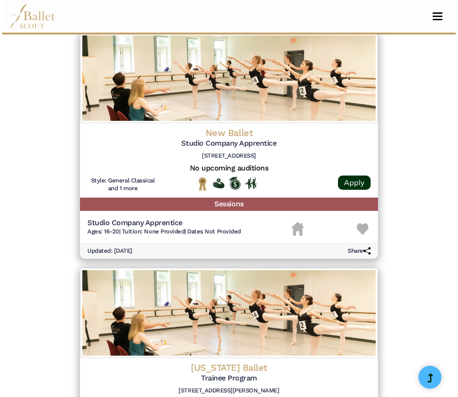
scroll to position [1308, 0]
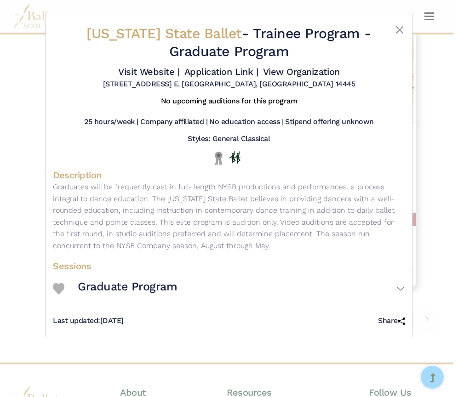
drag, startPoint x: 85, startPoint y: 33, endPoint x: 245, endPoint y: 28, distance: 160.6
click at [245, 28] on h2 "[US_STATE] State Ballet - Trainee Program - Graduate Program" at bounding box center [228, 42] width 293 height 36
click at [235, 33] on h2 "New York State Ballet - Trainee Program - Graduate Program" at bounding box center [228, 42] width 293 height 36
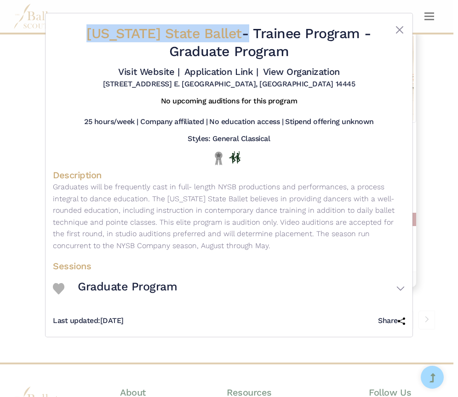
drag, startPoint x: 235, startPoint y: 33, endPoint x: 92, endPoint y: 34, distance: 142.6
click at [92, 34] on h2 "New York State Ballet - Trainee Program - Graduate Program" at bounding box center [228, 42] width 293 height 36
click at [152, 73] on link "Visit Website |" at bounding box center [148, 71] width 61 height 11
click at [218, 76] on link "Application Link |" at bounding box center [221, 71] width 74 height 11
click at [272, 73] on link "View Organization" at bounding box center [301, 71] width 77 height 11
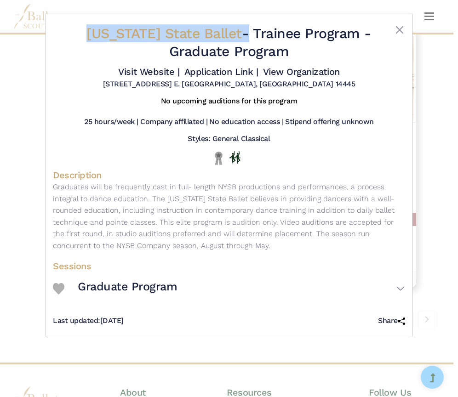
drag, startPoint x: 162, startPoint y: 52, endPoint x: 326, endPoint y: 44, distance: 163.5
click at [326, 44] on h2 "New York State Ballet - Trainee Program - Graduate Program" at bounding box center [228, 42] width 293 height 36
copy h2 "Graduate Program"
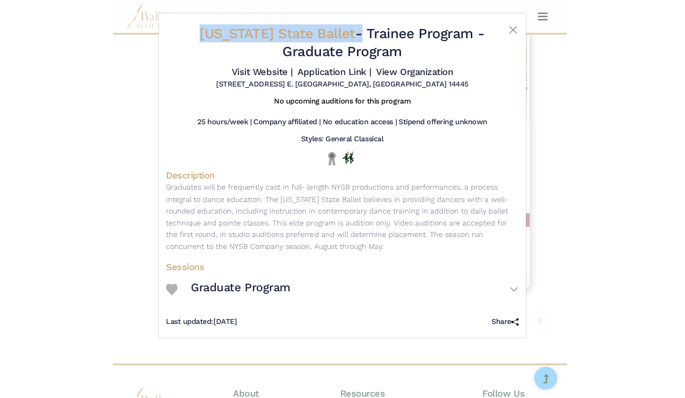
scroll to position [1235, 0]
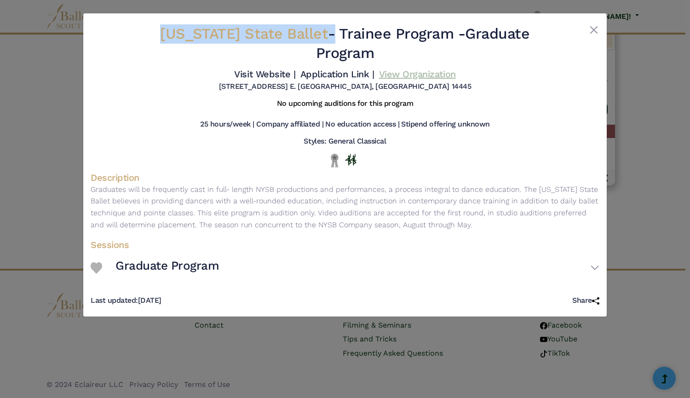
click at [408, 76] on link "View Organization" at bounding box center [417, 74] width 77 height 11
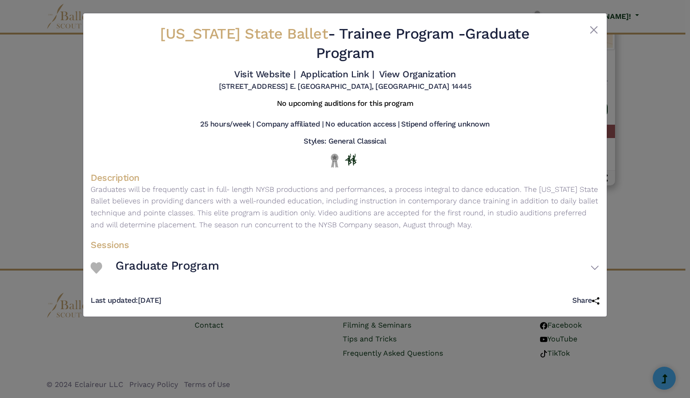
click at [38, 131] on div "New York State Ballet - Trainee Program - Graduate Program Visit Website | Appl…" at bounding box center [345, 199] width 690 height 398
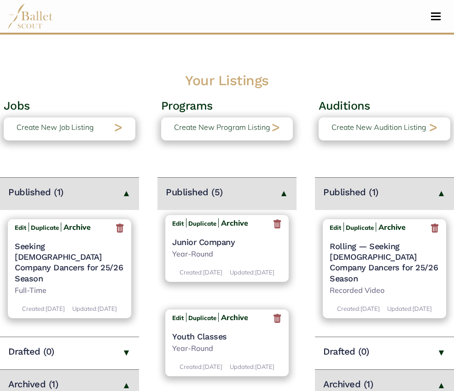
scroll to position [196, 0]
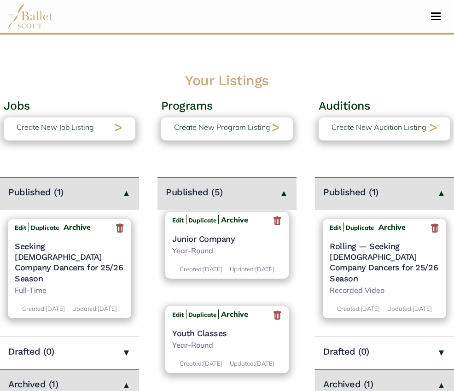
click at [278, 227] on icon at bounding box center [276, 220] width 9 height 11
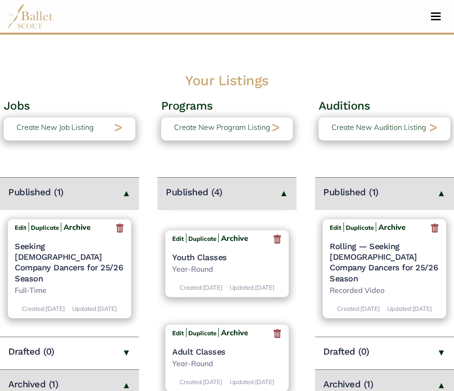
scroll to position [231, 0]
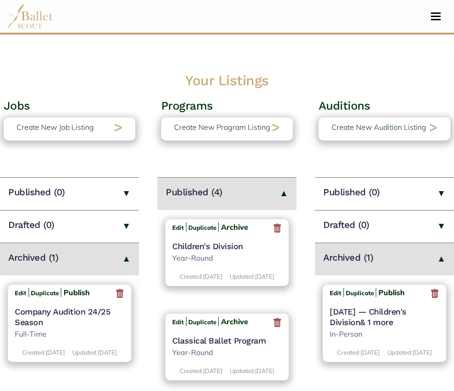
click at [439, 293] on icon at bounding box center [434, 293] width 9 height 11
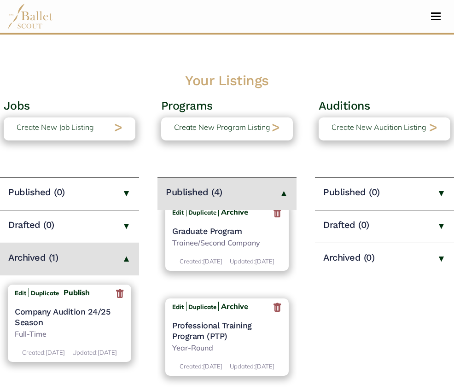
scroll to position [213, 0]
click at [222, 236] on h4 "Graduate Program" at bounding box center [226, 230] width 109 height 11
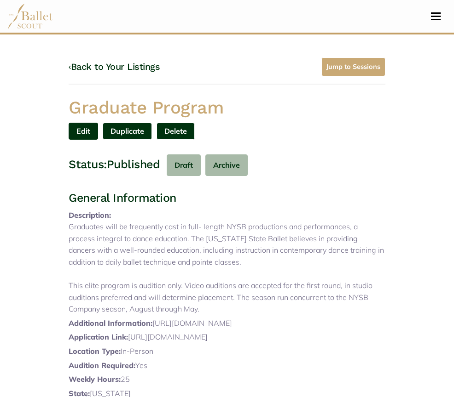
click at [98, 123] on link "Edit" at bounding box center [83, 131] width 29 height 17
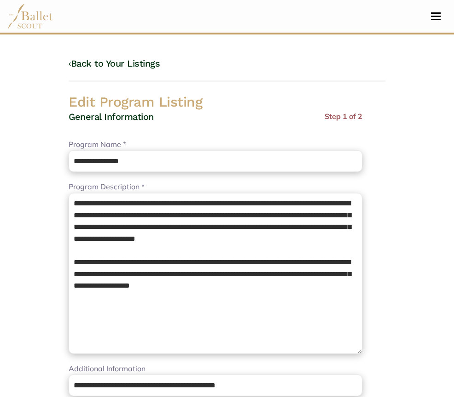
select select "**"
select select "*"
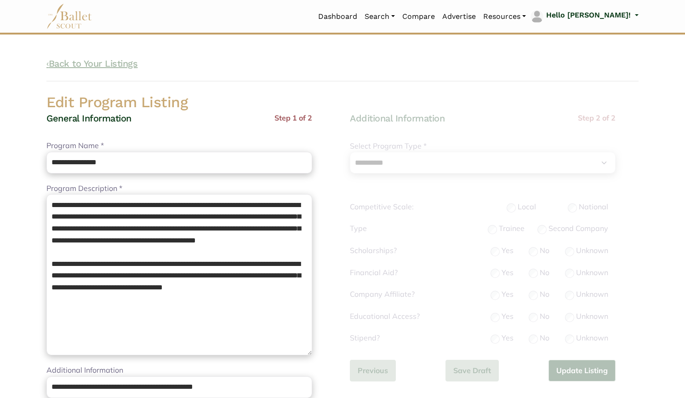
click at [130, 66] on link "‹ Back to Your Listings" at bounding box center [91, 63] width 91 height 11
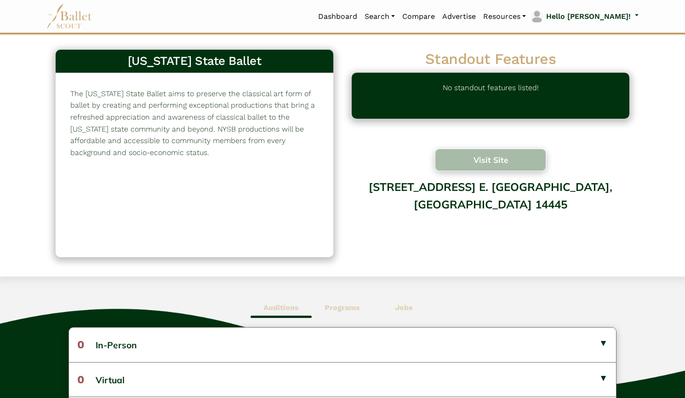
click at [477, 166] on button "Visit Site" at bounding box center [490, 160] width 111 height 23
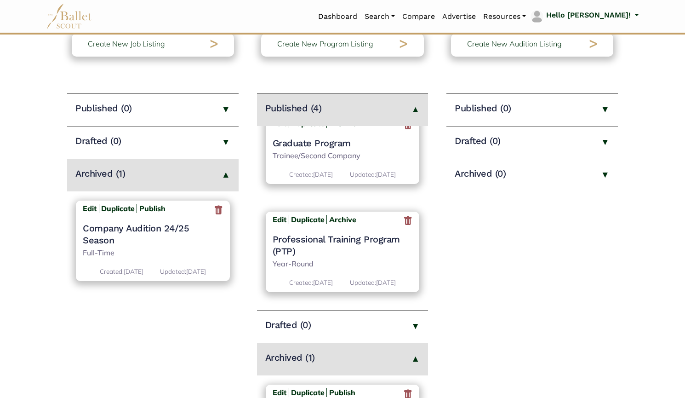
scroll to position [179, 0]
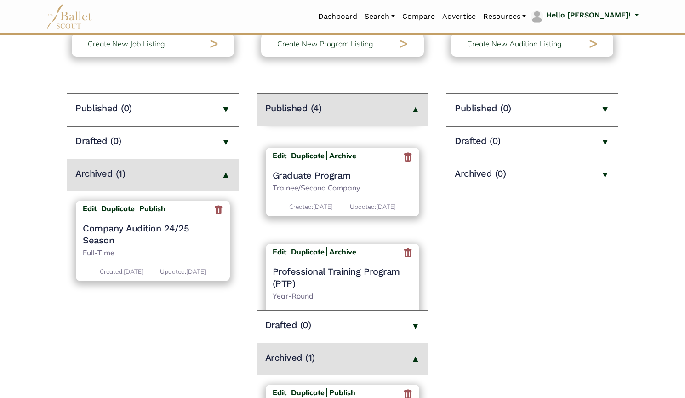
click at [317, 178] on h4 "Graduate Program" at bounding box center [343, 175] width 140 height 12
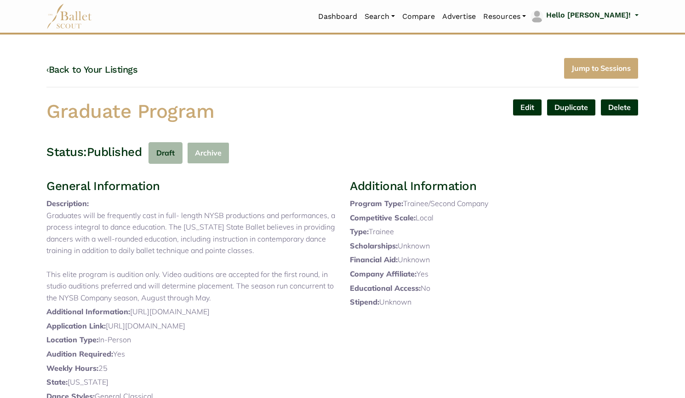
click at [218, 159] on button "Archive" at bounding box center [208, 153] width 42 height 22
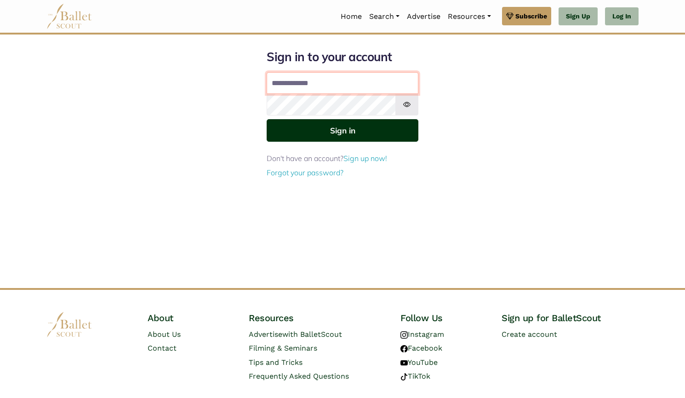
type input "**********"
click at [338, 123] on button "Sign in" at bounding box center [343, 130] width 152 height 23
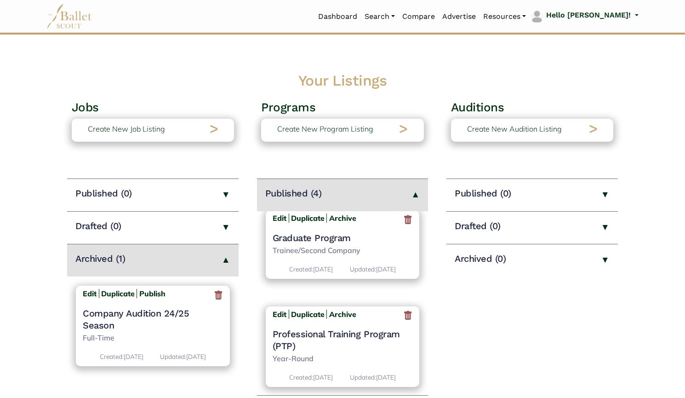
scroll to position [203, 0]
click at [325, 238] on h4 "Graduate Program" at bounding box center [343, 237] width 140 height 12
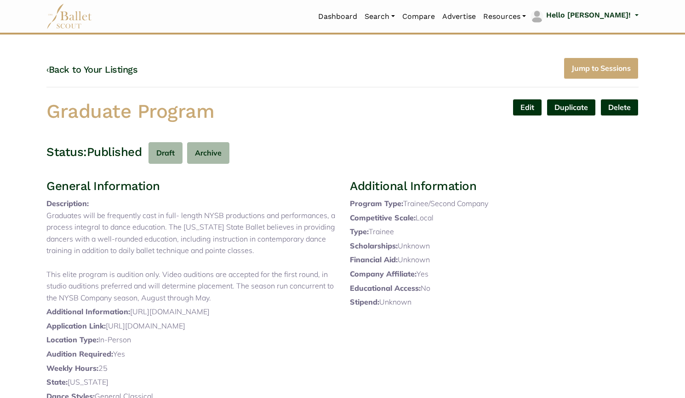
scroll to position [277, 0]
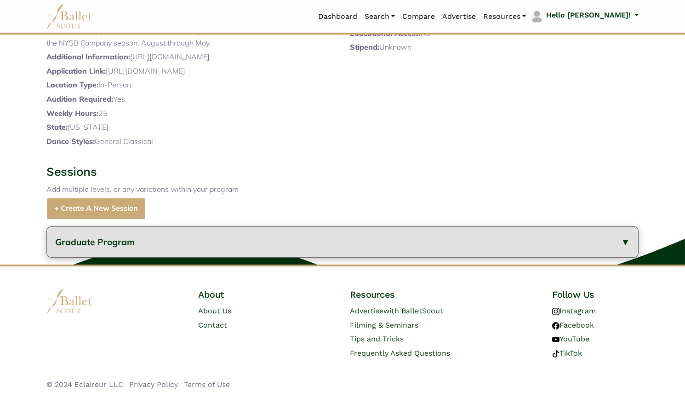
click at [176, 254] on button "Graduate Program" at bounding box center [343, 242] width 592 height 31
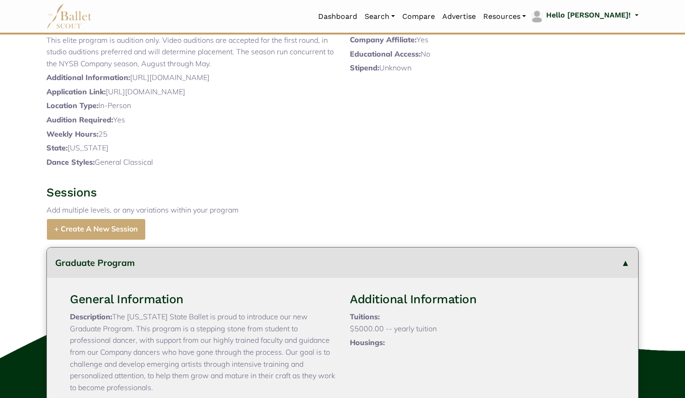
scroll to position [0, 0]
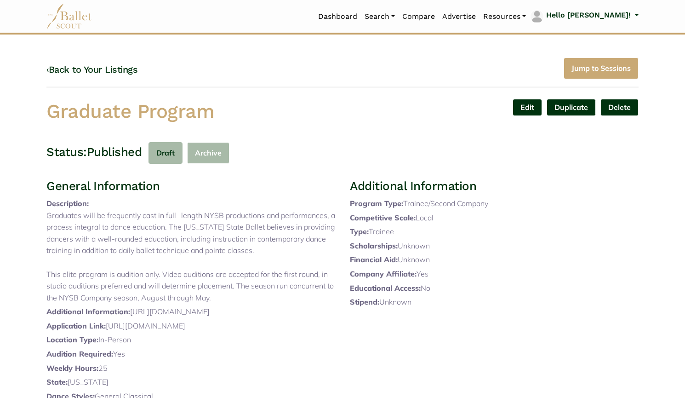
click at [214, 153] on button "Archive" at bounding box center [208, 153] width 42 height 22
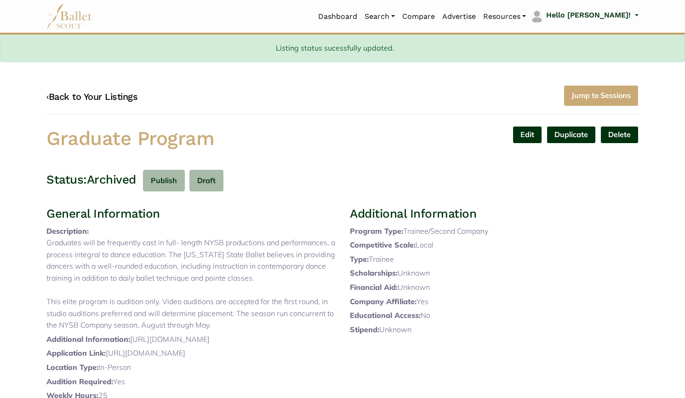
click at [134, 101] on link "‹ Back to Your Listings" at bounding box center [91, 96] width 91 height 11
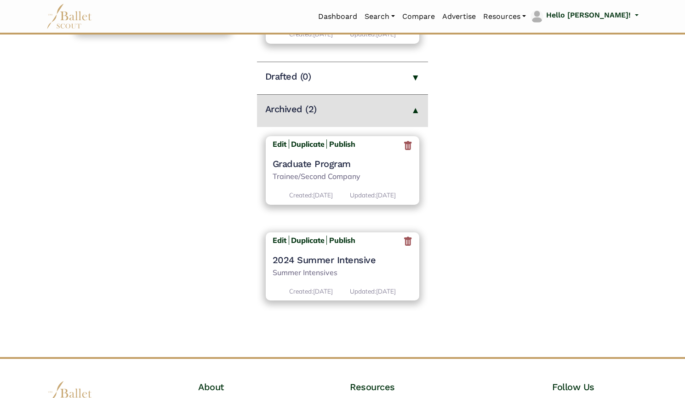
scroll to position [334, 0]
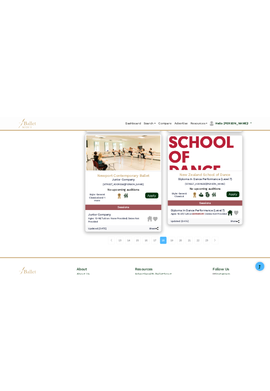
scroll to position [1166, 0]
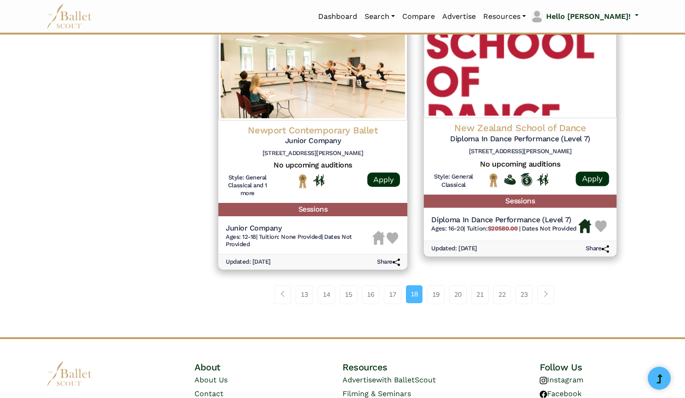
click at [503, 97] on img at bounding box center [520, 72] width 193 height 92
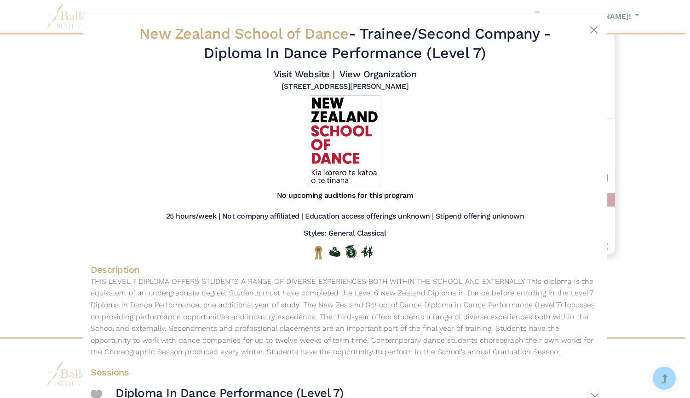
click at [56, 124] on div "New Zealand School of Dance - Trainee/Second Company - Diploma In Dance Perform…" at bounding box center [345, 199] width 690 height 398
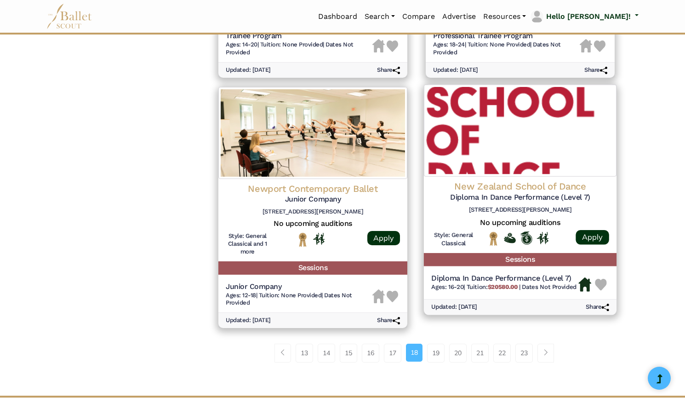
scroll to position [1108, 0]
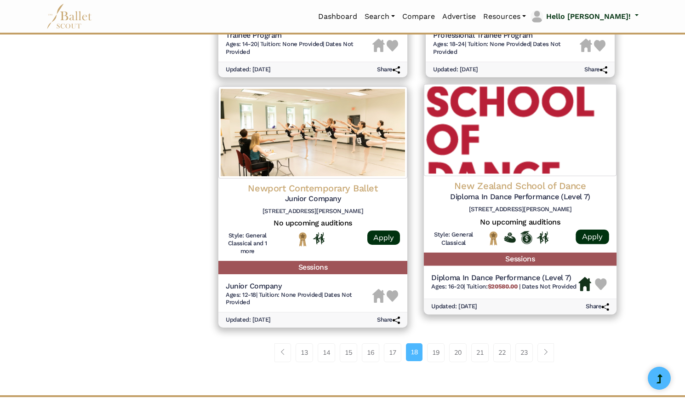
click at [510, 155] on img at bounding box center [520, 130] width 193 height 92
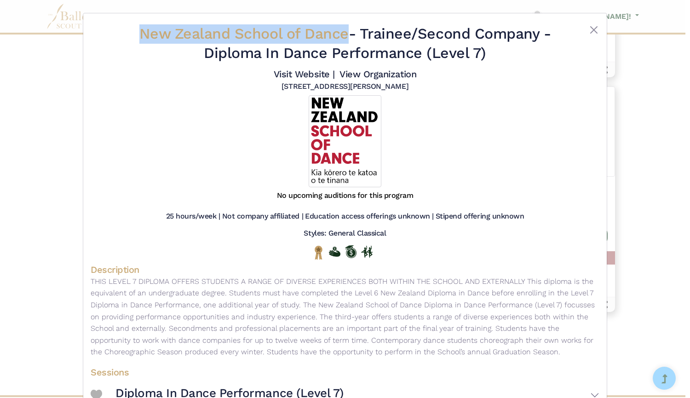
drag, startPoint x: 131, startPoint y: 32, endPoint x: 344, endPoint y: 27, distance: 212.6
click at [344, 27] on h2 "New Zealand School of Dance - Trainee/Second Company - Diploma In Dance Perform…" at bounding box center [345, 43] width 424 height 38
copy span "New Zealand School of Dance"
click at [280, 73] on link "Visit Website |" at bounding box center [304, 74] width 61 height 11
click at [376, 75] on link "View Organization" at bounding box center [377, 74] width 77 height 11
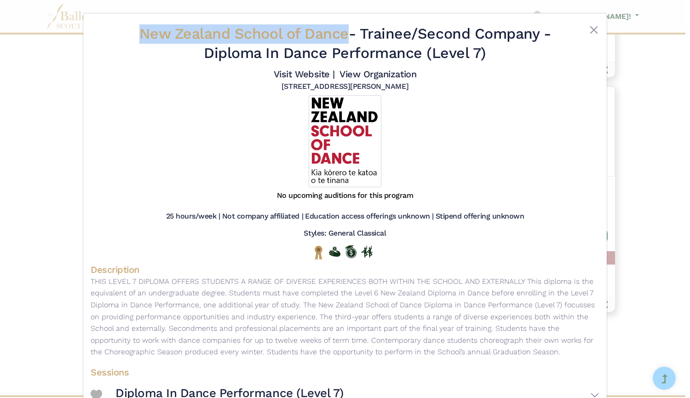
drag, startPoint x: 196, startPoint y: 47, endPoint x: 525, endPoint y: 56, distance: 329.0
click at [525, 56] on h2 "New Zealand School of Dance - Trainee/Second Company - Diploma In Dance Perform…" at bounding box center [345, 43] width 424 height 38
copy h2 "Diploma In Dance Performance (Level 7)"
click at [12, 228] on div "New Zealand School of Dance - Trainee/Second Company - Diploma In Dance Perform…" at bounding box center [345, 199] width 690 height 398
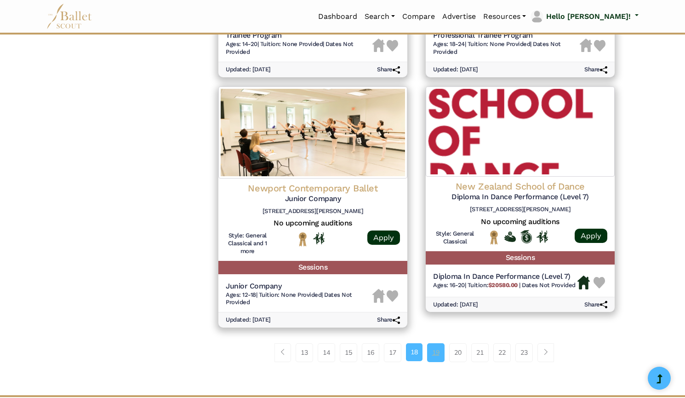
click at [437, 345] on link "19" at bounding box center [435, 352] width 17 height 18
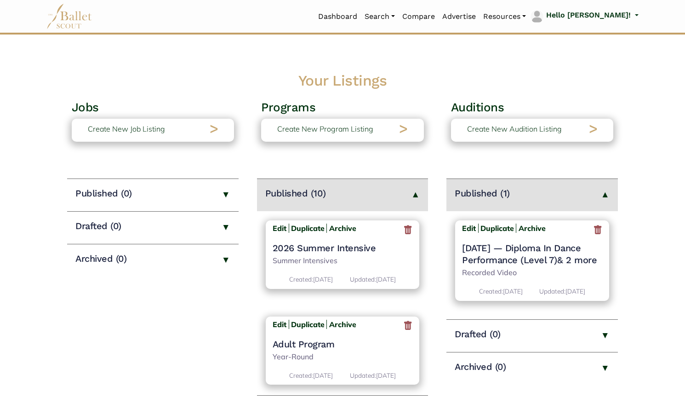
click at [598, 230] on icon at bounding box center [597, 229] width 9 height 11
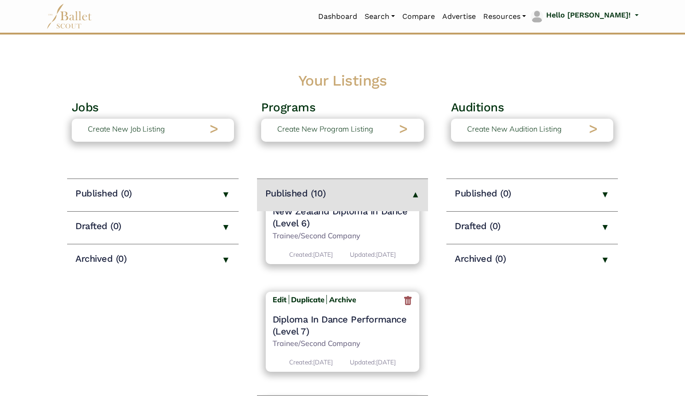
scroll to position [518, 0]
click at [344, 317] on h4 "Diploma In Dance Performance (Level 7)" at bounding box center [343, 323] width 140 height 24
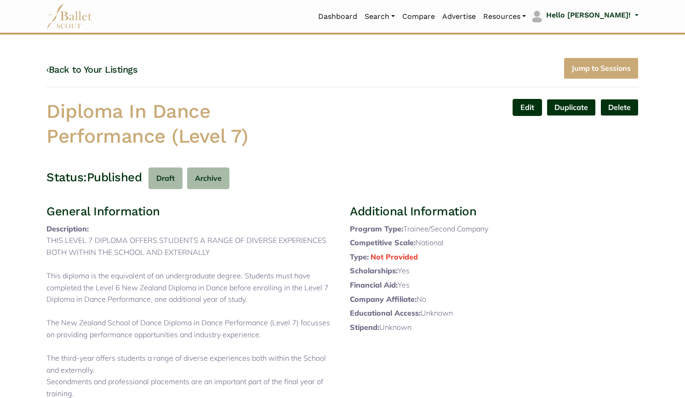
click at [521, 106] on link "Edit" at bounding box center [527, 107] width 29 height 17
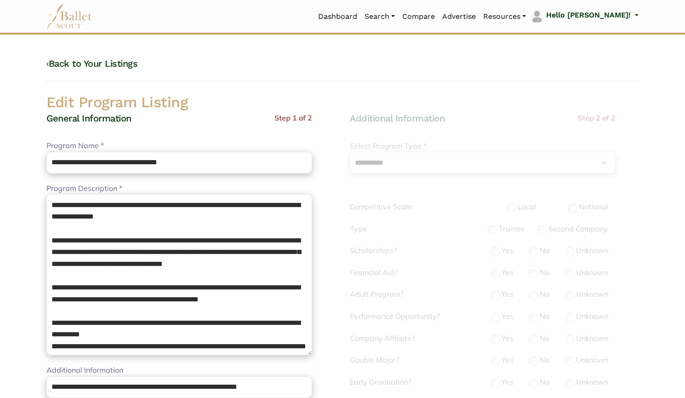
select select "**"
select select "*"
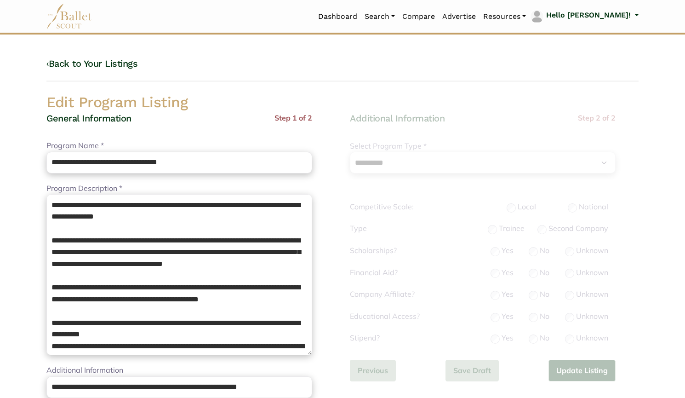
click at [524, 149] on div "**********" at bounding box center [494, 254] width 289 height 284
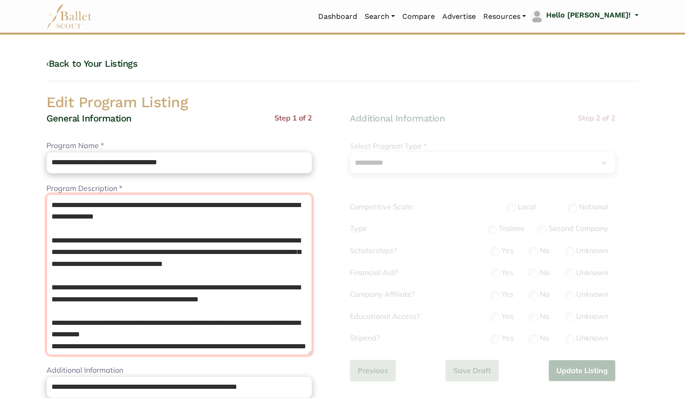
drag, startPoint x: 135, startPoint y: 345, endPoint x: 16, endPoint y: 166, distance: 216.0
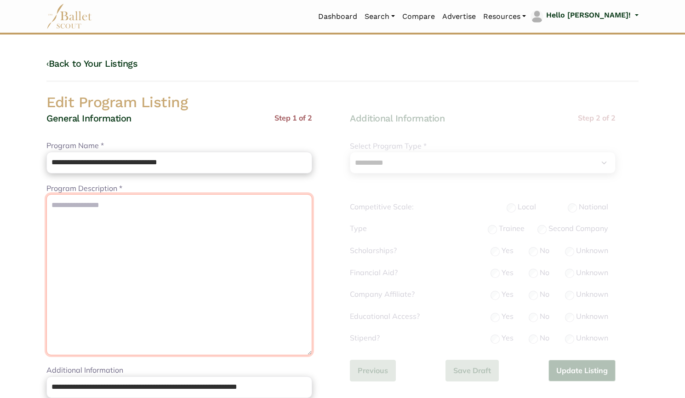
paste textarea "**********"
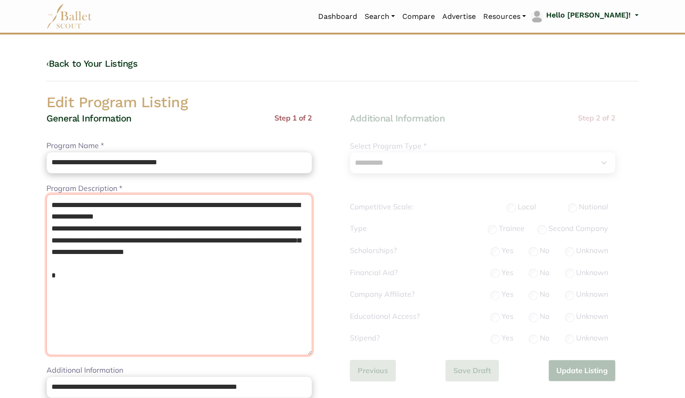
click at [176, 214] on textarea "**********" at bounding box center [179, 274] width 266 height 161
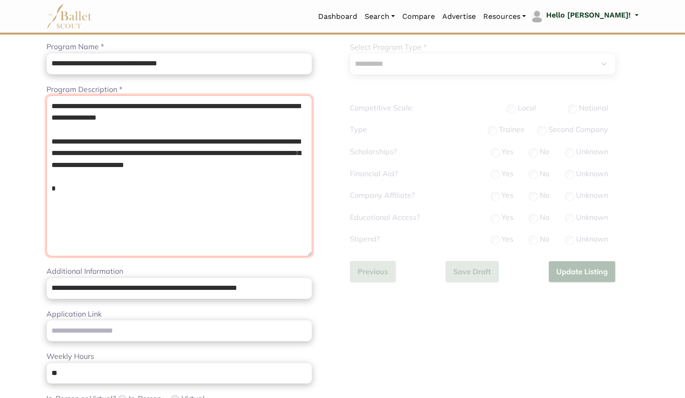
scroll to position [99, 0]
type textarea "**********"
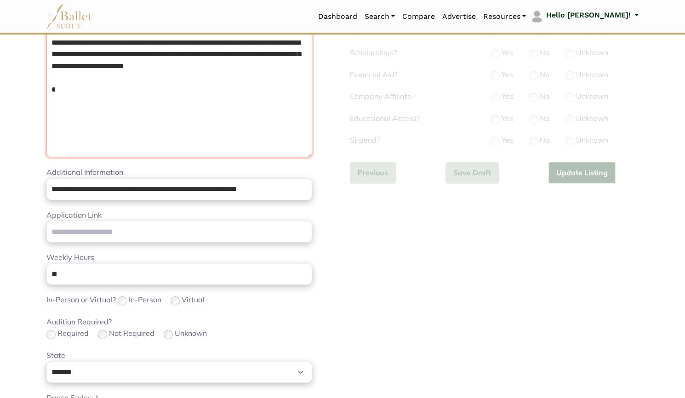
scroll to position [198, 0]
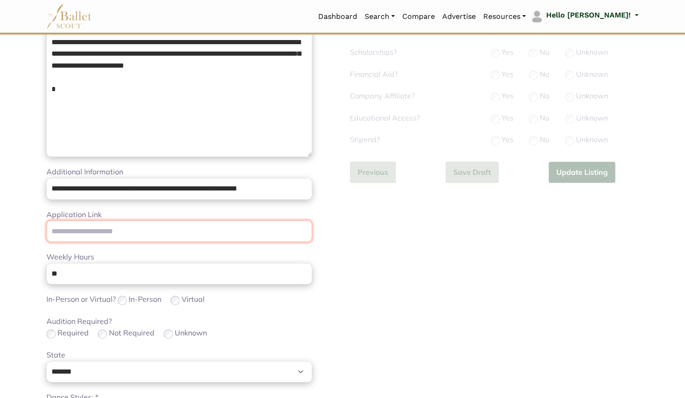
click at [174, 237] on input "Application Link" at bounding box center [179, 231] width 266 height 22
paste input "**********"
type input "**********"
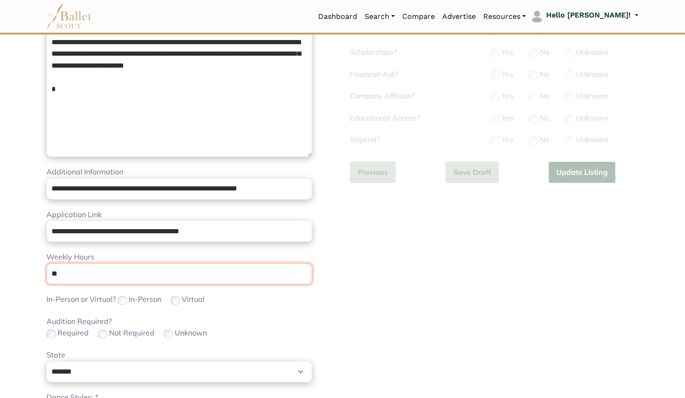
click at [158, 269] on input "**" at bounding box center [179, 274] width 266 height 22
type input "*"
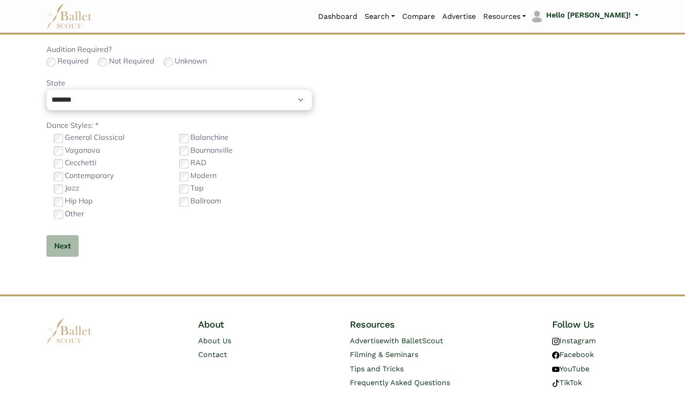
scroll to position [499, 0]
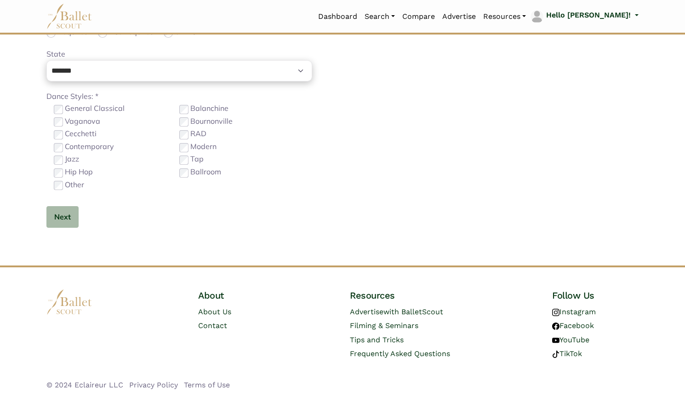
click at [85, 147] on label "Contemporary" at bounding box center [89, 147] width 49 height 12
click at [71, 213] on button "Next" at bounding box center [62, 217] width 32 height 22
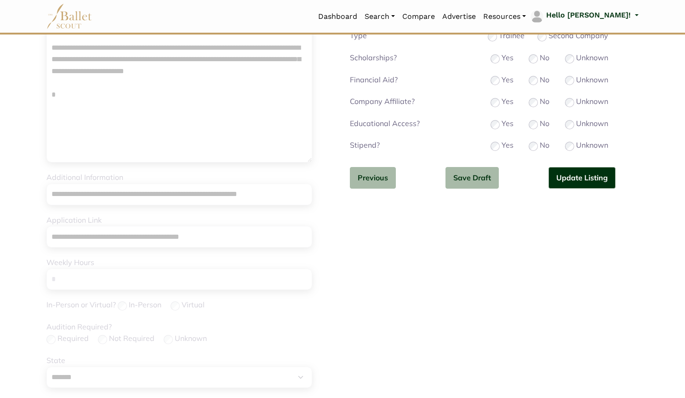
scroll to position [72, 0]
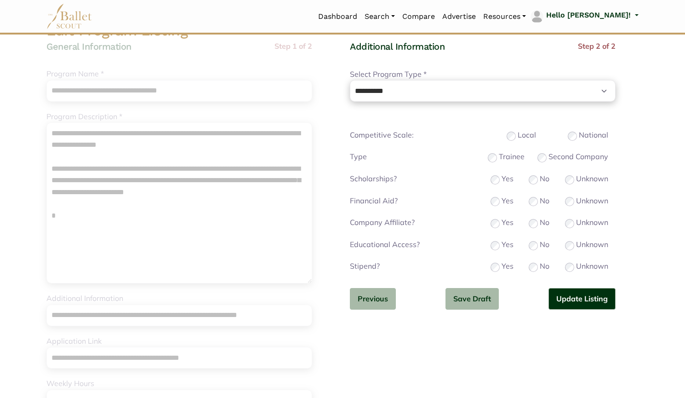
click at [510, 158] on label "Trainee" at bounding box center [512, 157] width 26 height 12
click at [573, 298] on button "Update Listing" at bounding box center [582, 299] width 67 height 22
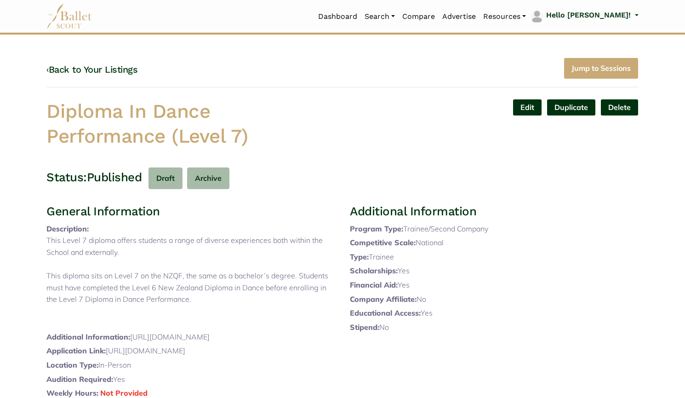
scroll to position [314, 0]
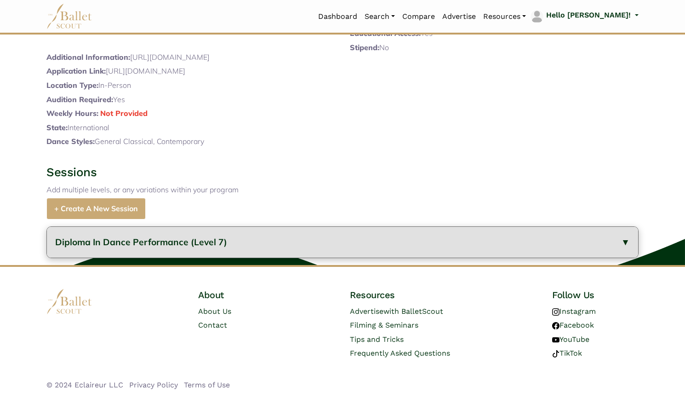
click at [248, 243] on button "Diploma In Dance Performance (Level 7)" at bounding box center [343, 242] width 592 height 31
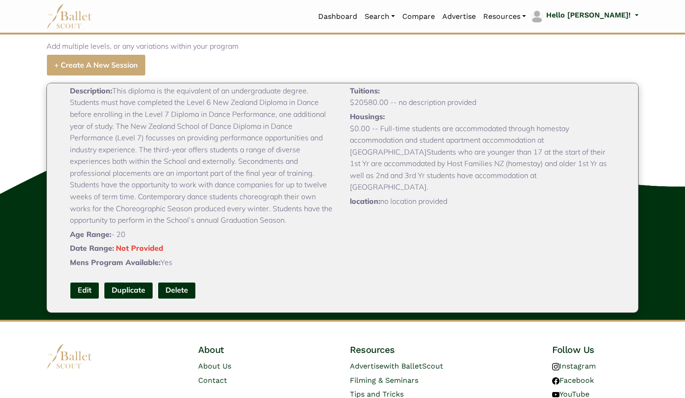
scroll to position [424, 0]
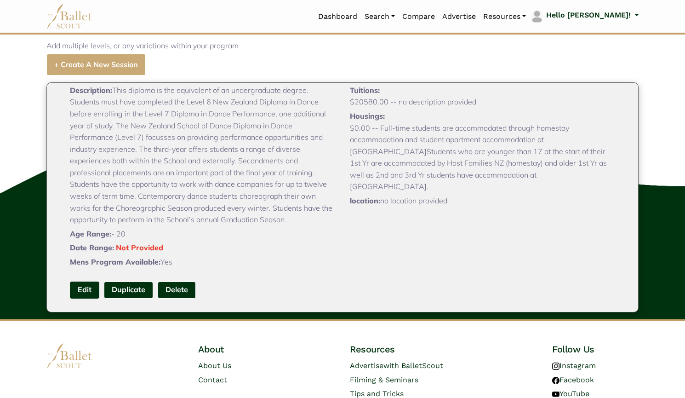
click at [80, 299] on link "Edit" at bounding box center [84, 290] width 29 height 17
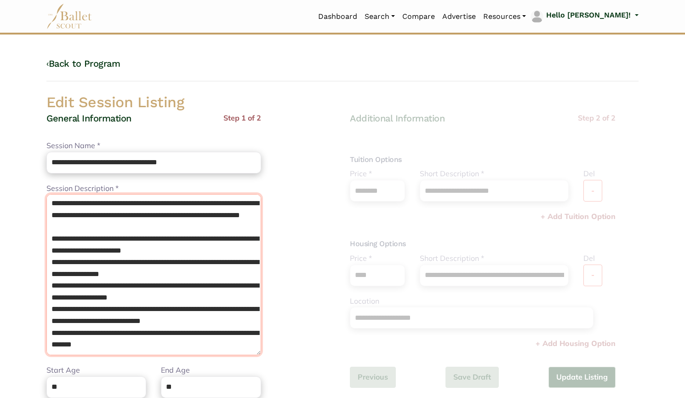
scroll to position [46, 0]
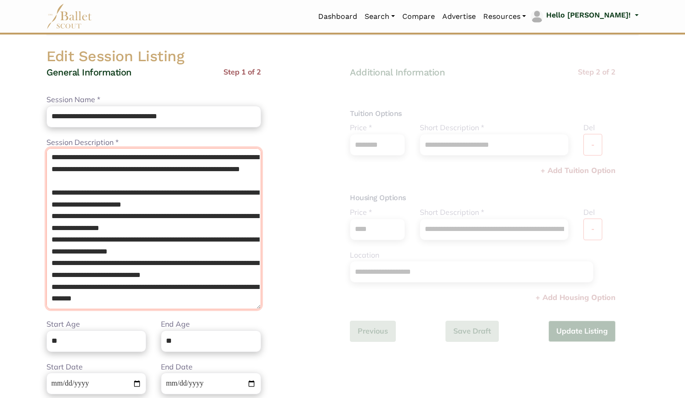
drag, startPoint x: 49, startPoint y: 204, endPoint x: 281, endPoint y: 410, distance: 310.2
click at [281, 397] on html "Loading... Please Wait Dashboard Organizations Programs Auditions" at bounding box center [342, 288] width 685 height 669
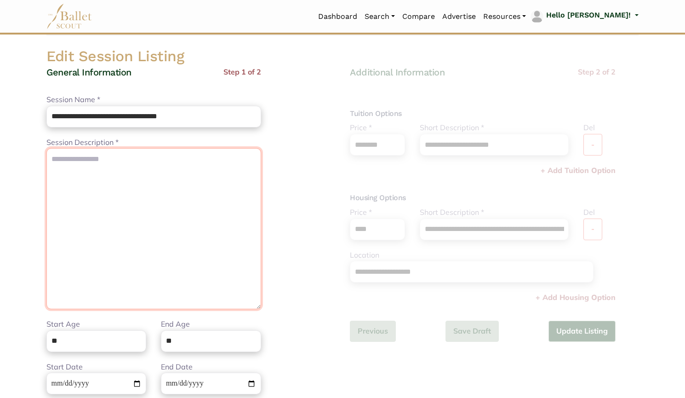
scroll to position [0, 0]
paste textarea "**********"
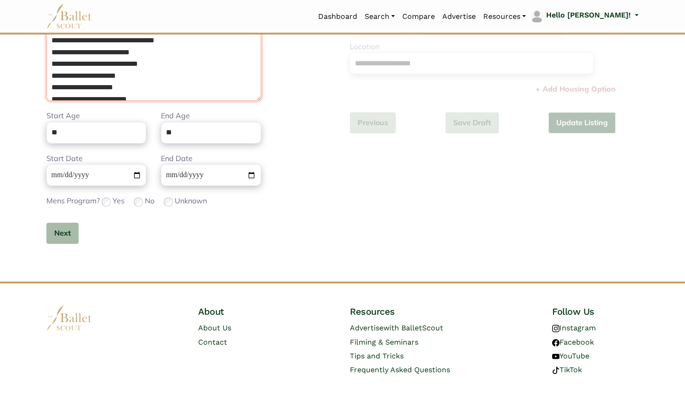
scroll to position [257, 0]
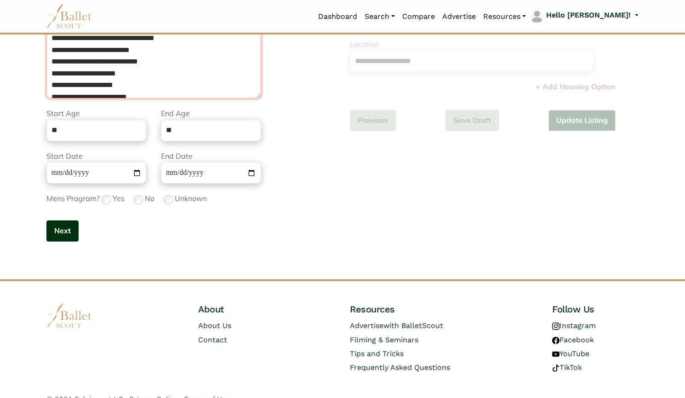
type textarea "**********"
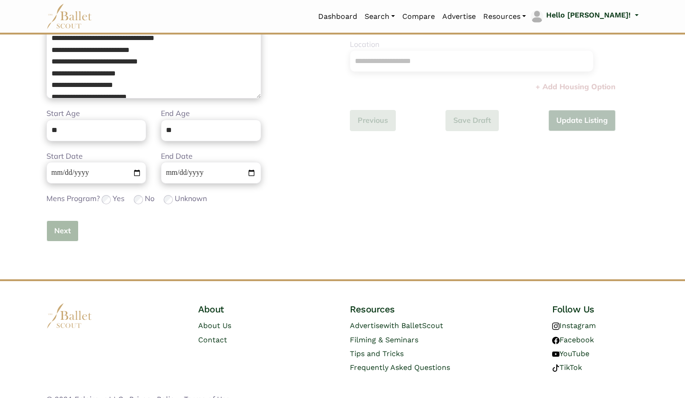
click at [67, 228] on button "Next" at bounding box center [62, 231] width 32 height 22
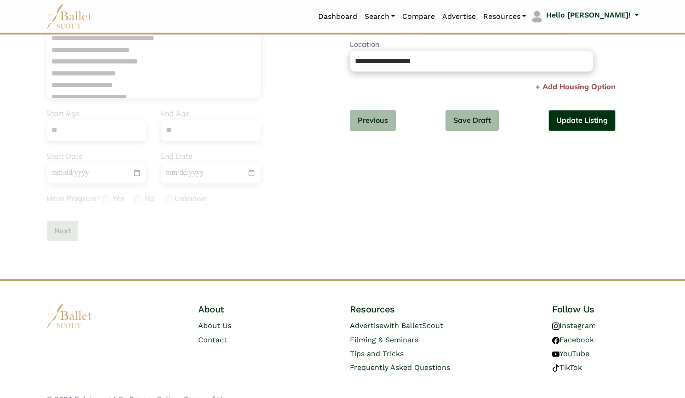
scroll to position [92, 0]
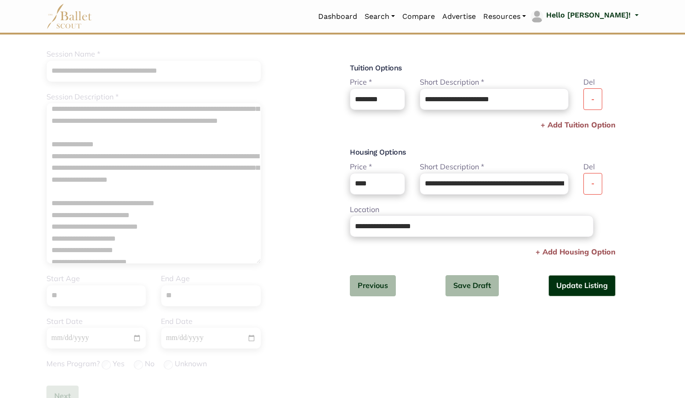
click at [603, 186] on div "Del -" at bounding box center [599, 177] width 47 height 33
click at [588, 181] on button "-" at bounding box center [593, 184] width 19 height 22
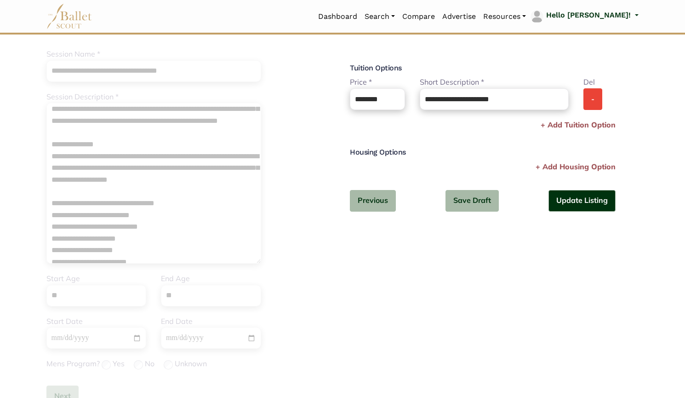
click at [594, 106] on button "-" at bounding box center [593, 99] width 19 height 22
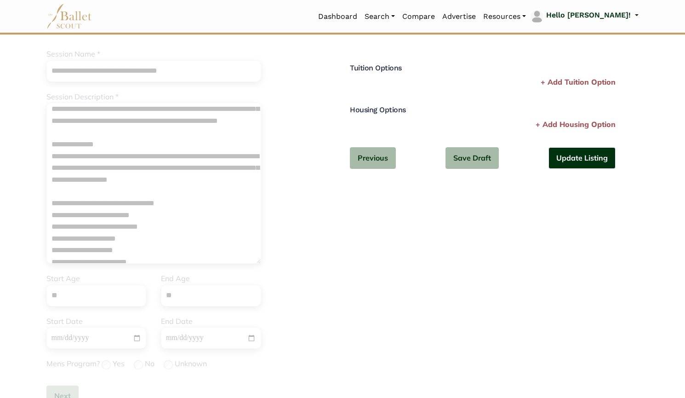
click at [590, 161] on button "Update Listing" at bounding box center [582, 158] width 67 height 22
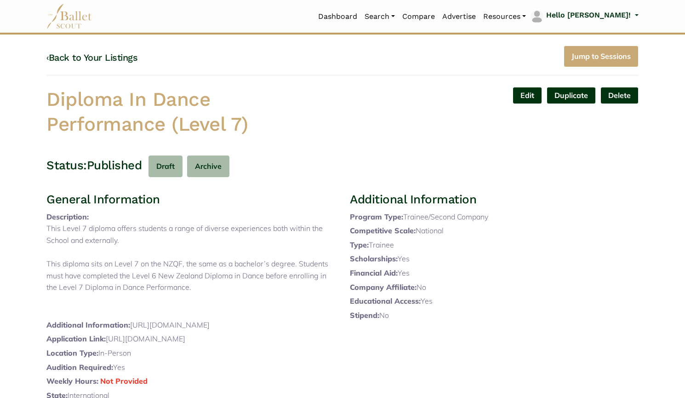
scroll to position [12, 0]
click at [89, 59] on link "‹ Back to Your Listings" at bounding box center [91, 57] width 91 height 11
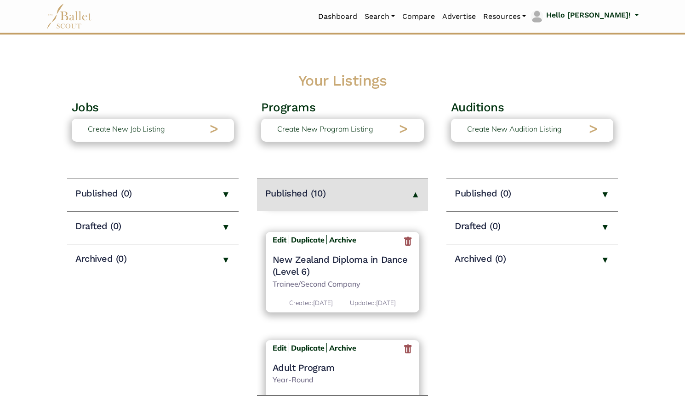
scroll to position [463, 0]
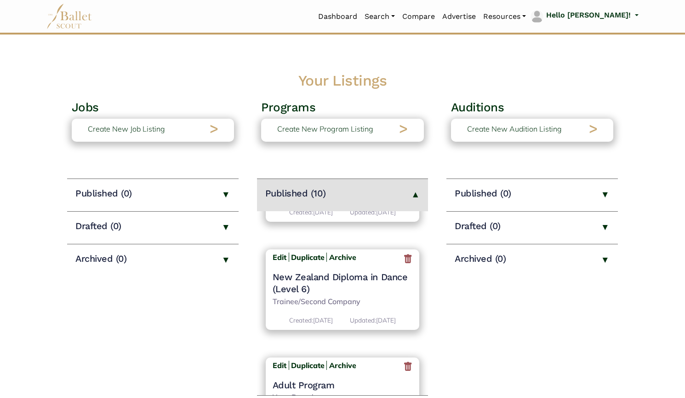
click at [336, 278] on h4 "New Zealand Diploma in Dance (Level 6)" at bounding box center [343, 283] width 140 height 24
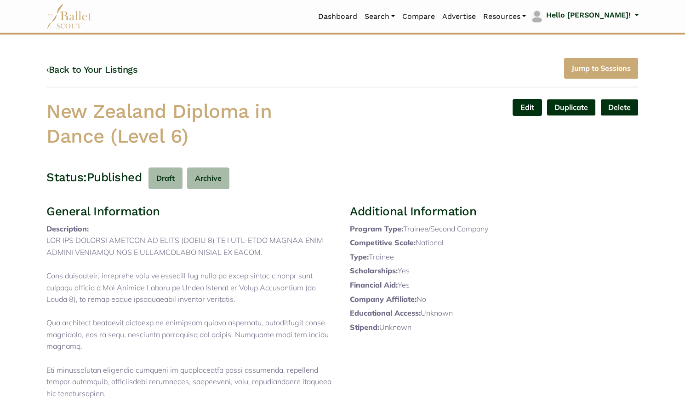
click at [527, 107] on link "Edit" at bounding box center [527, 107] width 29 height 17
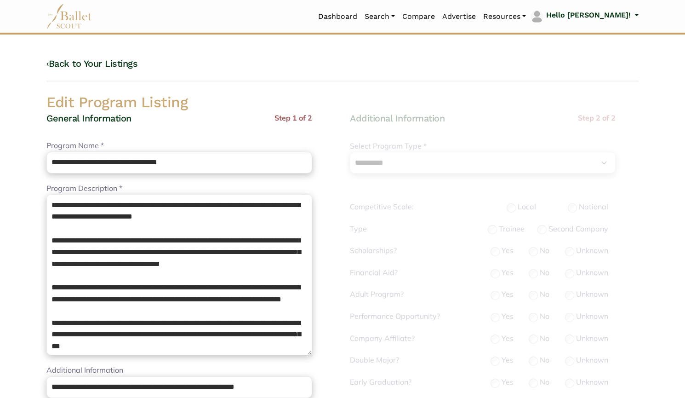
select select "**"
select select "*"
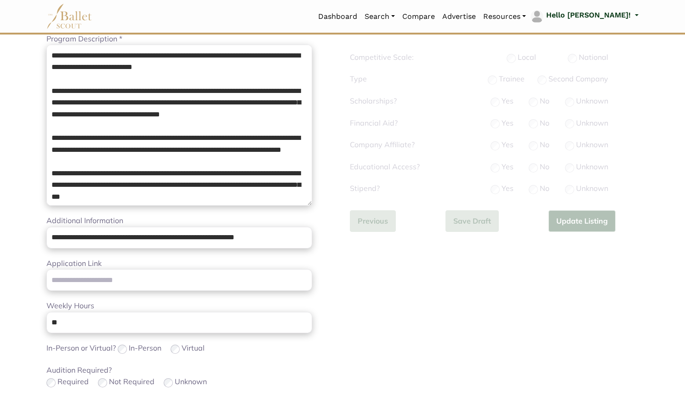
scroll to position [150, 0]
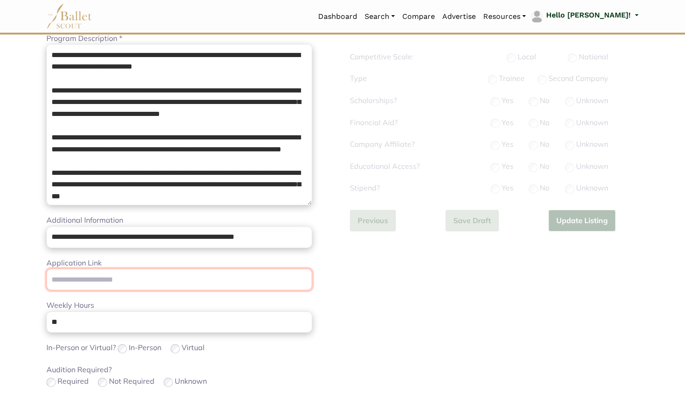
click at [188, 279] on input "Application Link" at bounding box center [179, 280] width 266 height 22
paste input "**********"
type input "**********"
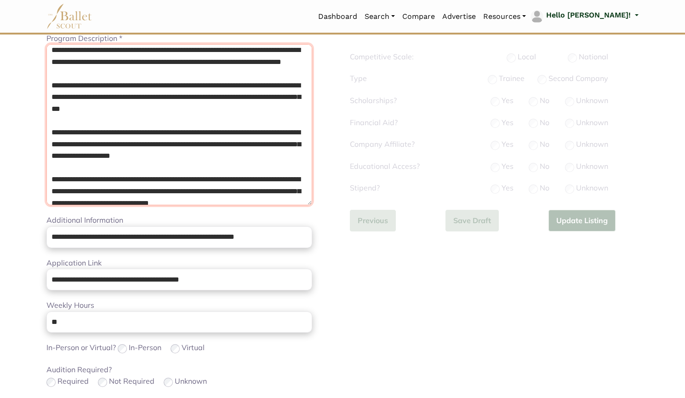
scroll to position [1, 0]
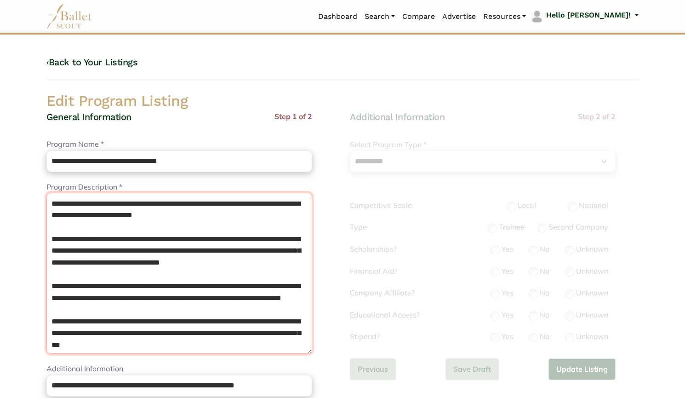
drag, startPoint x: 265, startPoint y: 194, endPoint x: 0, endPoint y: -25, distance: 344.4
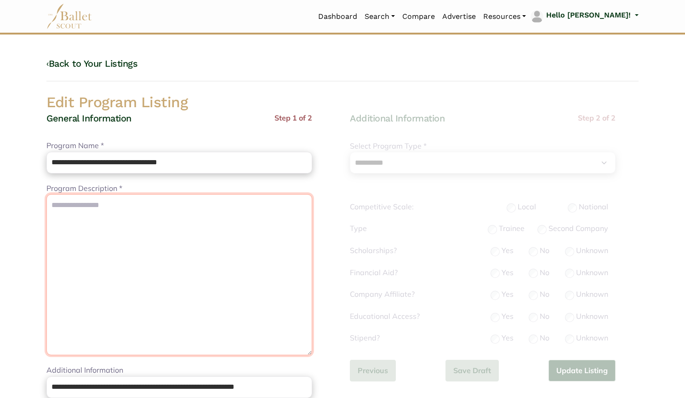
paste textarea "**********"
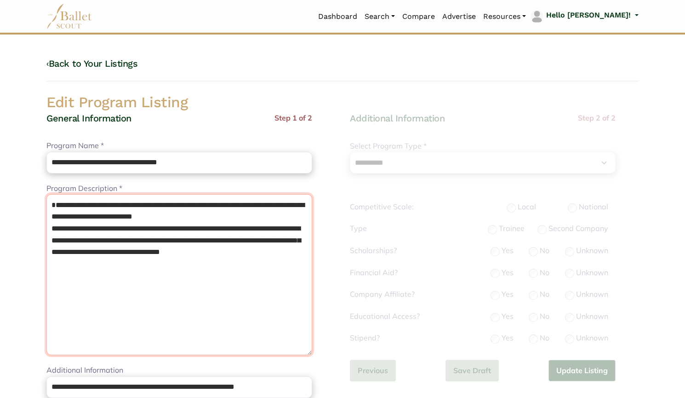
click at [51, 218] on textarea "Program Description *" at bounding box center [179, 274] width 266 height 161
click at [241, 219] on textarea "Program Description *" at bounding box center [179, 274] width 266 height 161
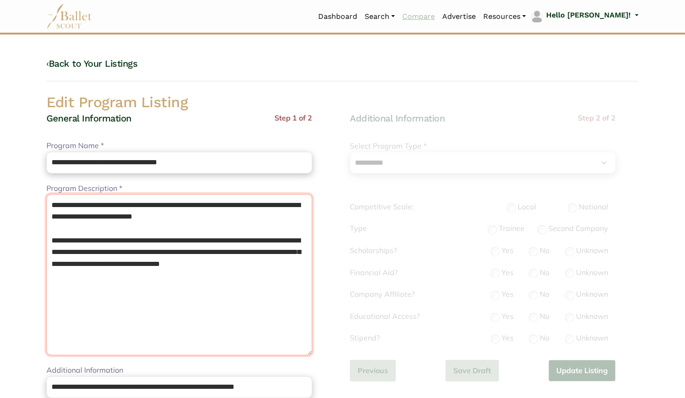
type textarea "**********"
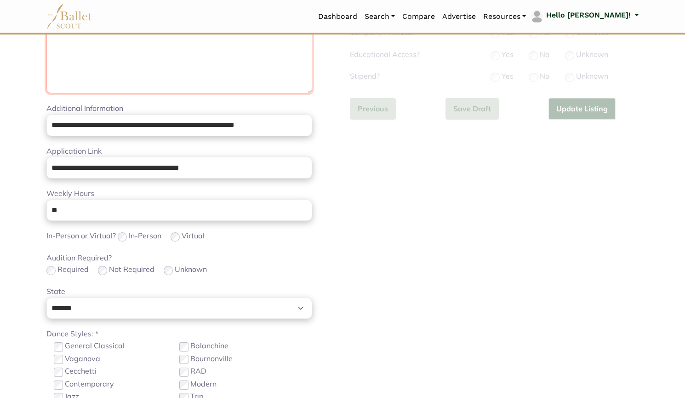
scroll to position [278, 0]
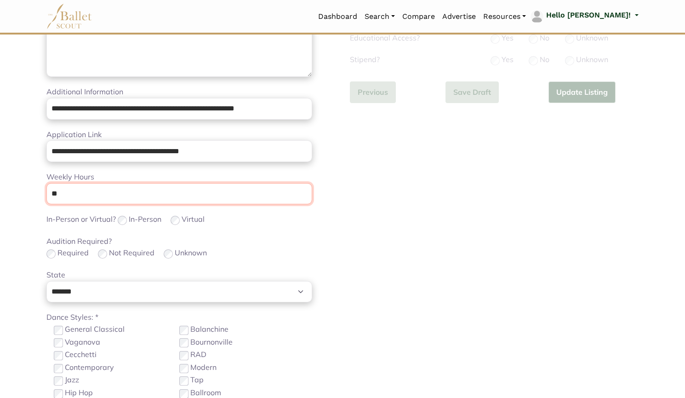
click at [150, 192] on input "**" at bounding box center [179, 194] width 266 height 22
type input "*"
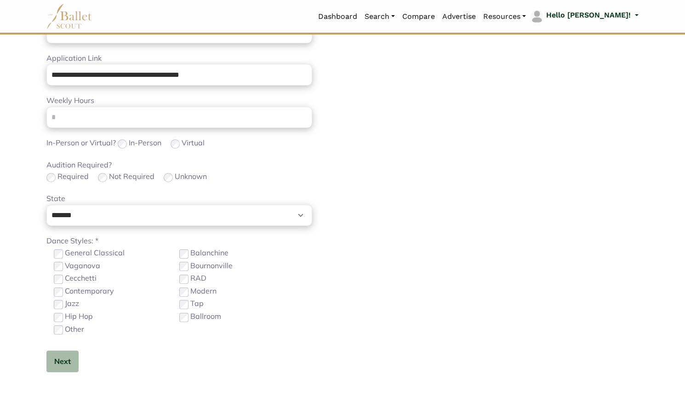
click at [107, 287] on label "Contemporary" at bounding box center [89, 291] width 49 height 12
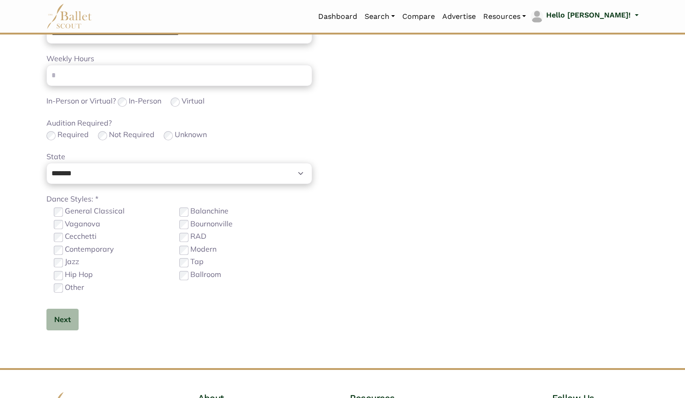
click at [61, 304] on div "**********" at bounding box center [179, 30] width 266 height 629
click at [63, 309] on button "Next" at bounding box center [62, 320] width 32 height 22
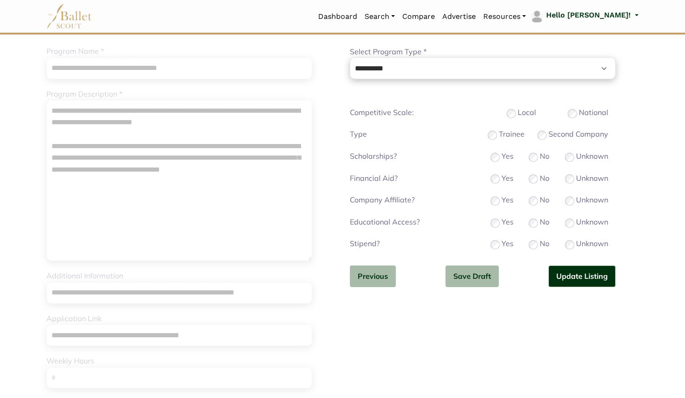
scroll to position [94, 0]
click at [500, 222] on div "Yes" at bounding box center [502, 223] width 23 height 12
click at [560, 272] on button "Update Listing" at bounding box center [582, 277] width 67 height 22
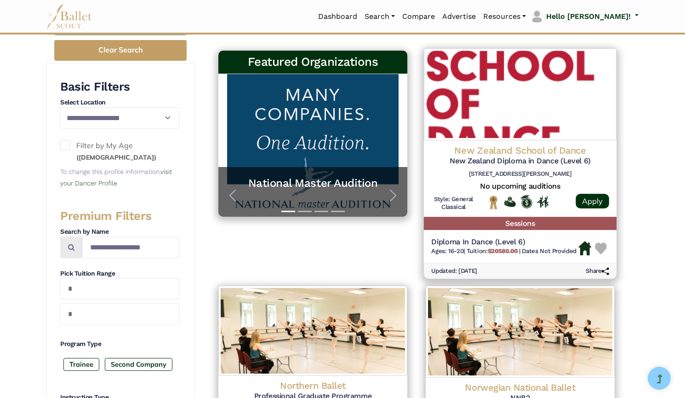
scroll to position [149, 0]
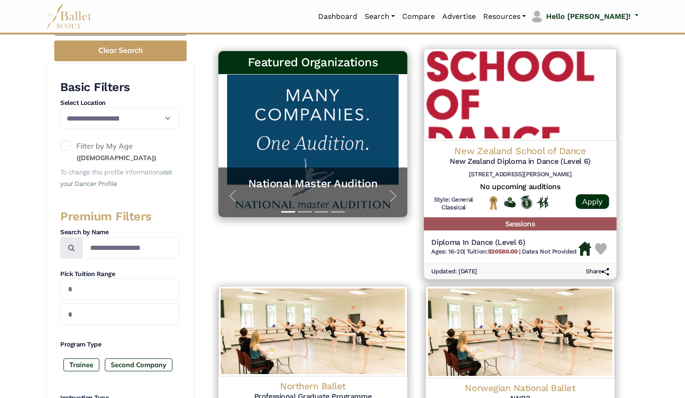
click at [517, 105] on img at bounding box center [520, 95] width 193 height 92
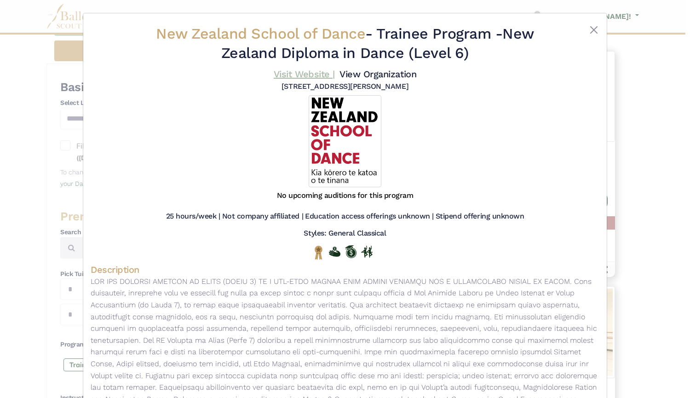
click at [302, 72] on link "Visit Website |" at bounding box center [304, 74] width 61 height 11
drag, startPoint x: 506, startPoint y: 36, endPoint x: 515, endPoint y: 51, distance: 17.4
click at [515, 51] on h2 "New Zealand School of Dance - Trainee Program - New Zealand Diploma in Dance (L…" at bounding box center [345, 43] width 424 height 38
copy h2 "New Zealand Diploma in Dance (Level 6)"
click at [31, 180] on div "New Zealand School of Dance - Trainee Program - New Zealand Diploma in Dance (L…" at bounding box center [345, 199] width 690 height 398
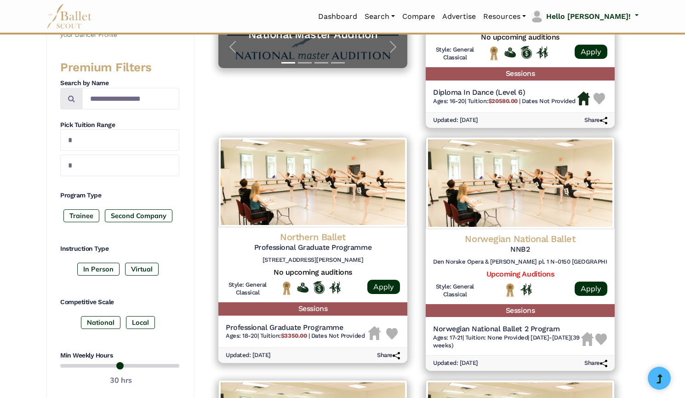
scroll to position [299, 0]
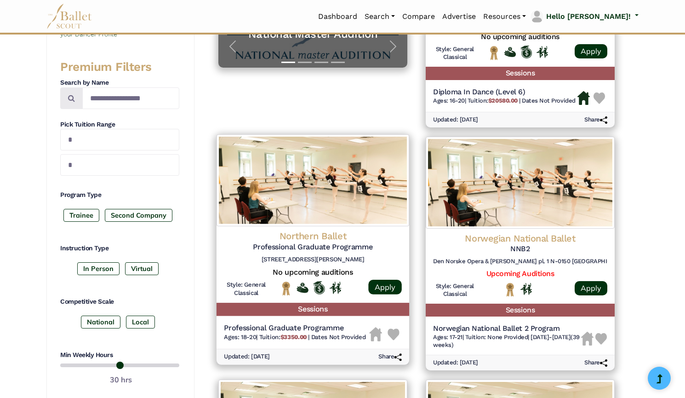
click at [322, 186] on img at bounding box center [313, 180] width 193 height 92
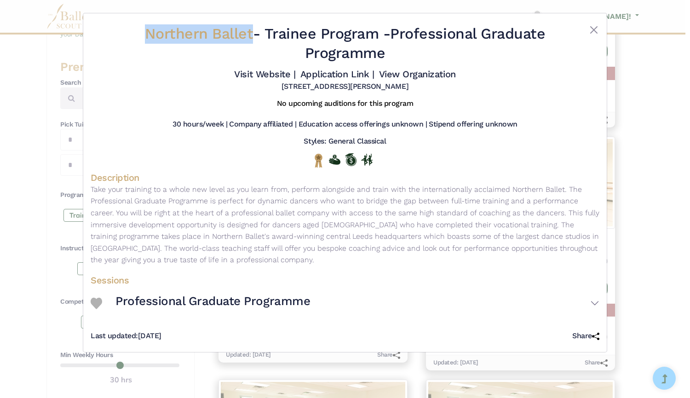
drag, startPoint x: 135, startPoint y: 28, endPoint x: 250, endPoint y: 40, distance: 115.3
click at [250, 40] on div "Northern Ballet - Trainee Program - Professional Graduate Programme Visit Websi…" at bounding box center [345, 58] width 509 height 75
copy div "Northern Ballet"
click at [274, 69] on link "Visit Website |" at bounding box center [264, 74] width 61 height 11
click at [321, 73] on link "Application Link |" at bounding box center [337, 74] width 74 height 11
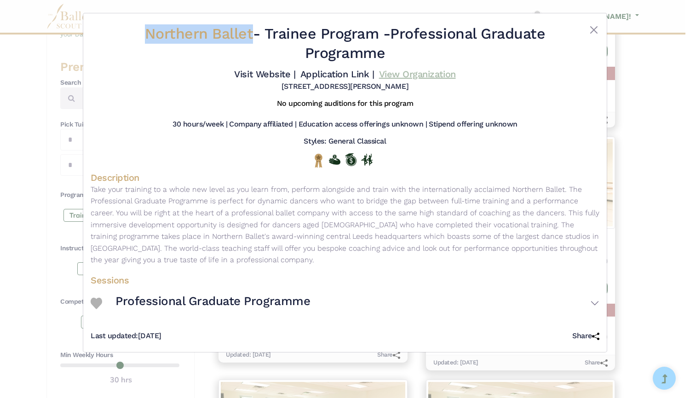
click at [410, 76] on link "View Organization" at bounding box center [417, 74] width 77 height 11
click at [37, 204] on div "Northern Ballet - Trainee Program - Professional Graduate Programme Visit Websi…" at bounding box center [345, 199] width 690 height 398
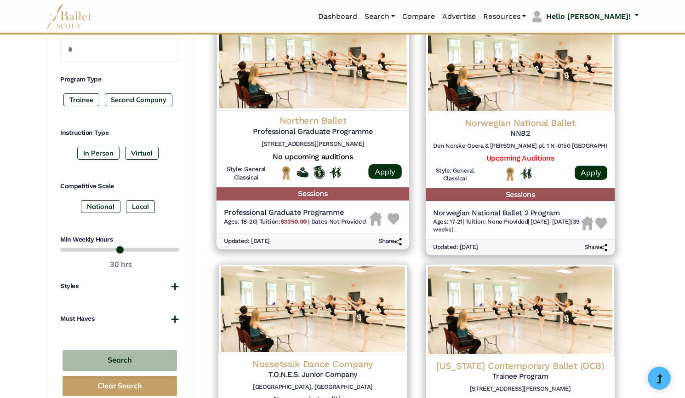
scroll to position [379, 0]
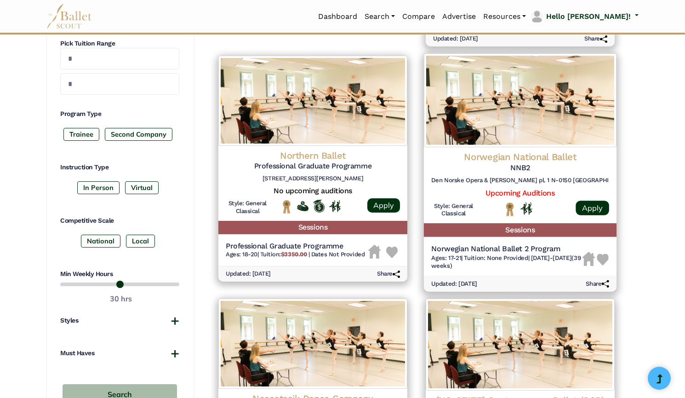
click at [514, 123] on img at bounding box center [520, 100] width 193 height 94
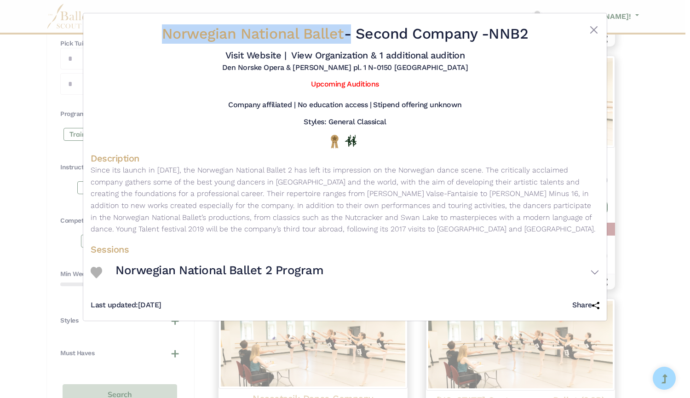
drag, startPoint x: 150, startPoint y: 31, endPoint x: 342, endPoint y: 33, distance: 191.8
click at [342, 33] on h2 "Norwegian National Ballet - Second Company - NNB2" at bounding box center [345, 33] width 424 height 19
copy h2 "Norwegian National Ballet"
click at [264, 56] on link "Visit Website |" at bounding box center [255, 55] width 61 height 11
click at [325, 54] on link "View Organization & 1 additional audition" at bounding box center [377, 55] width 173 height 11
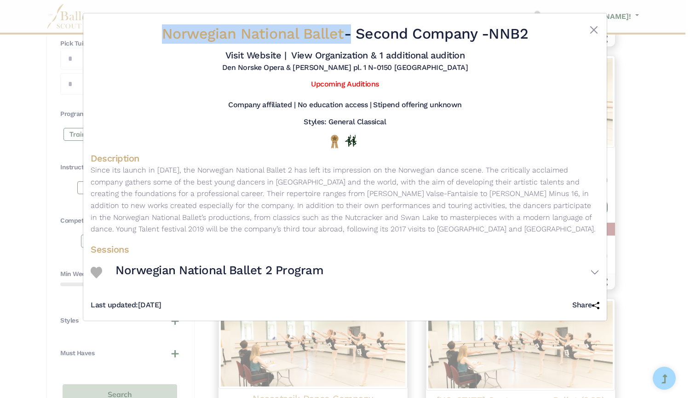
drag, startPoint x: 493, startPoint y: 36, endPoint x: 556, endPoint y: 45, distance: 63.2
click at [556, 45] on div "Norwegian National Ballet - Second Company - NNB2" at bounding box center [345, 35] width 424 height 23
copy h2 "NNB2"
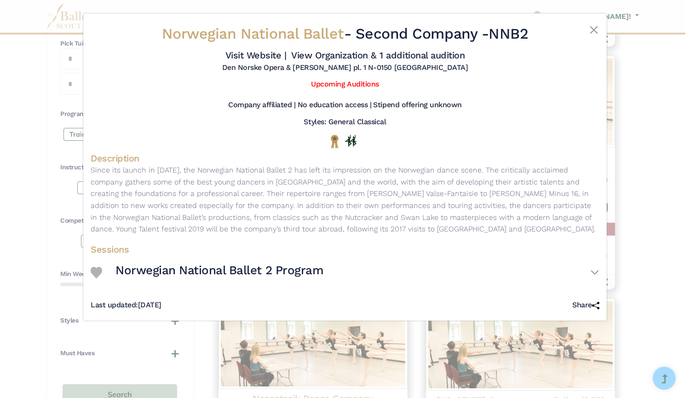
click at [34, 124] on div "Norwegian National Ballet - Second Company - NNB2 Visit Website | View Organiza…" at bounding box center [345, 199] width 690 height 398
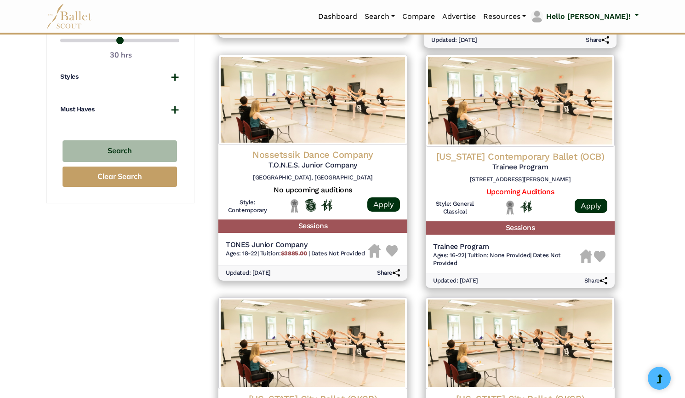
scroll to position [624, 0]
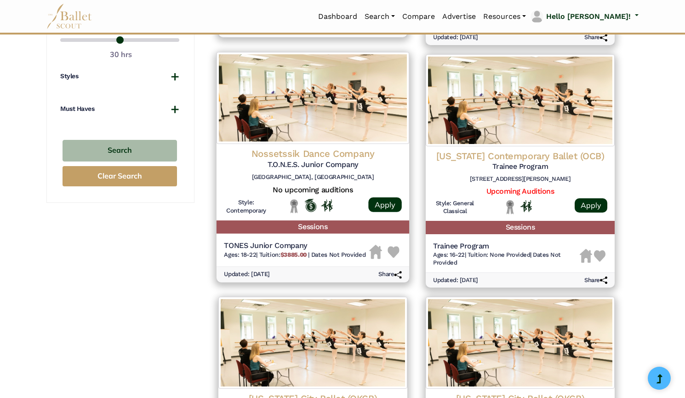
click at [362, 127] on img at bounding box center [313, 98] width 193 height 92
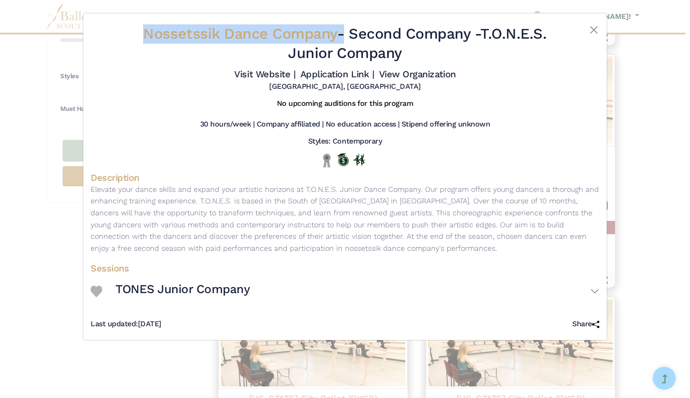
drag, startPoint x: 165, startPoint y: 34, endPoint x: 335, endPoint y: 29, distance: 170.3
click at [335, 29] on div "Nossetssik Dance Company - Second Company - T.O.N.E.S. Junior Company Visit Web…" at bounding box center [345, 58] width 509 height 75
copy div "Nossetssik Dance Company"
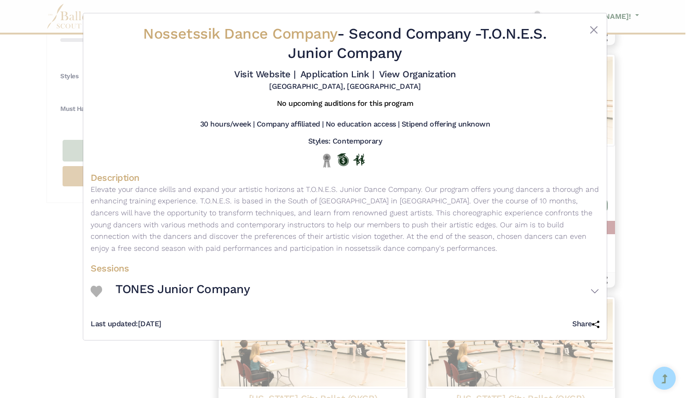
click at [266, 84] on div "Montpellier, France" at bounding box center [345, 88] width 509 height 13
click at [264, 74] on link "Visit Website |" at bounding box center [264, 74] width 61 height 11
click at [332, 72] on link "Application Link |" at bounding box center [337, 74] width 74 height 11
click at [405, 74] on link "View Organization" at bounding box center [417, 74] width 77 height 11
drag, startPoint x: 489, startPoint y: 35, endPoint x: 504, endPoint y: 54, distance: 23.9
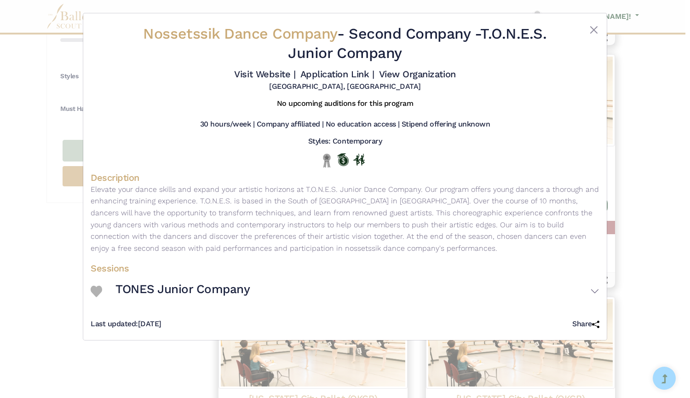
click at [504, 54] on h2 "Nossetssik Dance Company - Second Company - T.O.N.E.S. Junior Company" at bounding box center [345, 43] width 424 height 38
copy h2 "T.O.N.E.S. Junior Company"
click at [52, 187] on div "Nossetssik Dance Company - Second Company - T.O.N.E.S. Junior Company Visit Web…" at bounding box center [345, 199] width 690 height 398
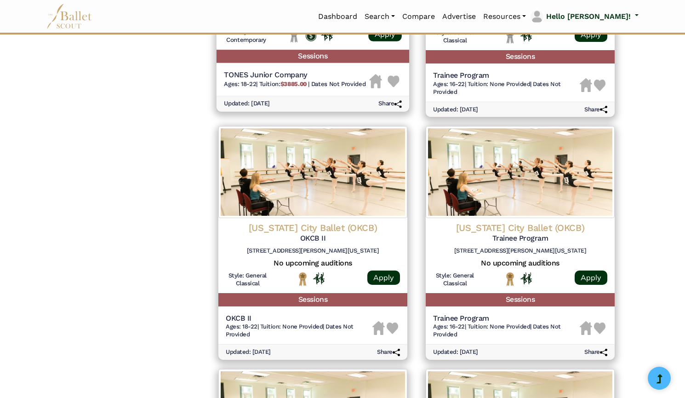
scroll to position [1204, 0]
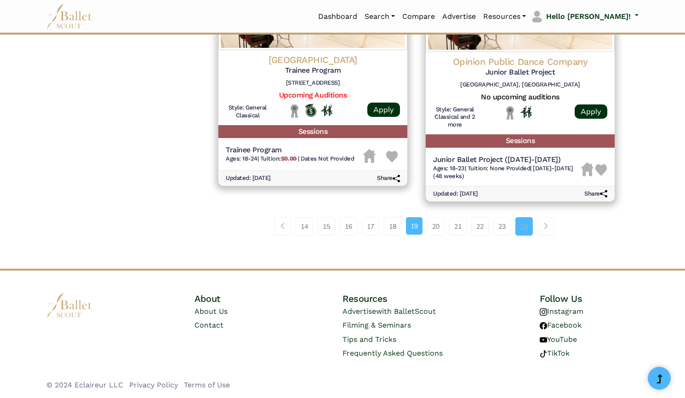
click at [524, 226] on link "24" at bounding box center [524, 226] width 17 height 18
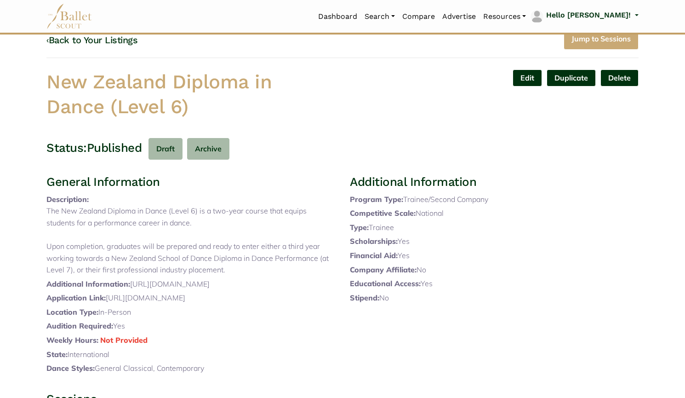
scroll to position [28, 0]
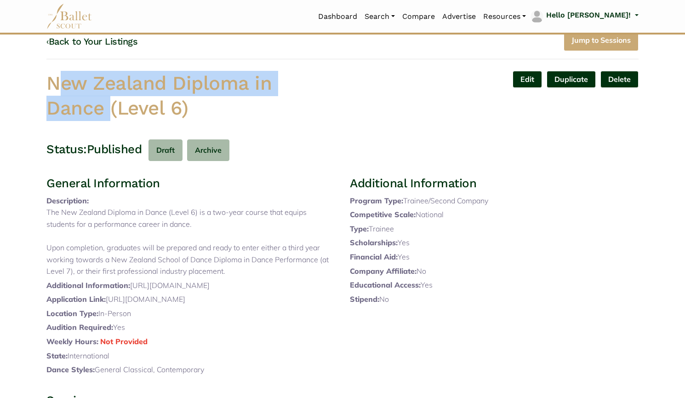
drag, startPoint x: 43, startPoint y: 79, endPoint x: 104, endPoint y: 96, distance: 63.9
click at [104, 96] on div "New Zealand Diploma in Dance (Level 6)" at bounding box center [191, 98] width 304 height 54
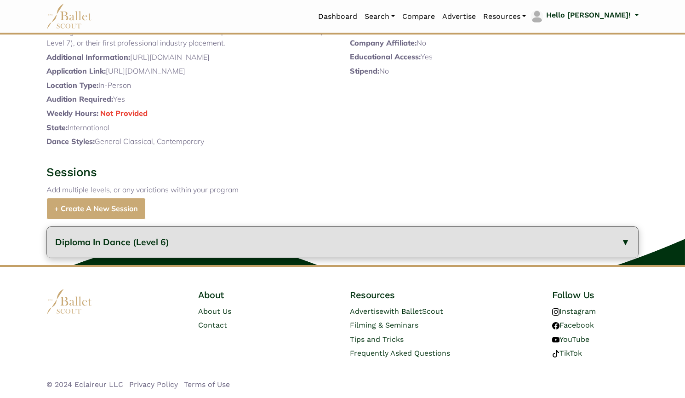
click at [156, 244] on span "Diploma In Dance (Level 6)" at bounding box center [112, 241] width 114 height 11
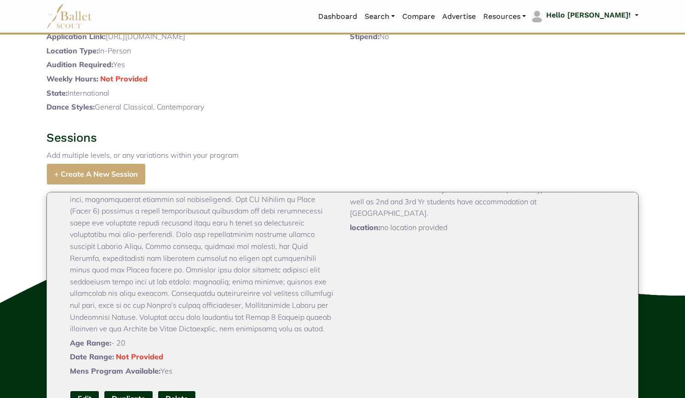
scroll to position [489, 0]
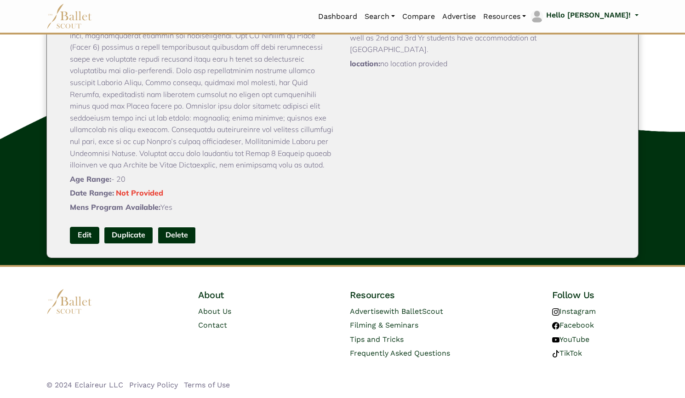
click at [79, 237] on link "Edit" at bounding box center [84, 235] width 29 height 17
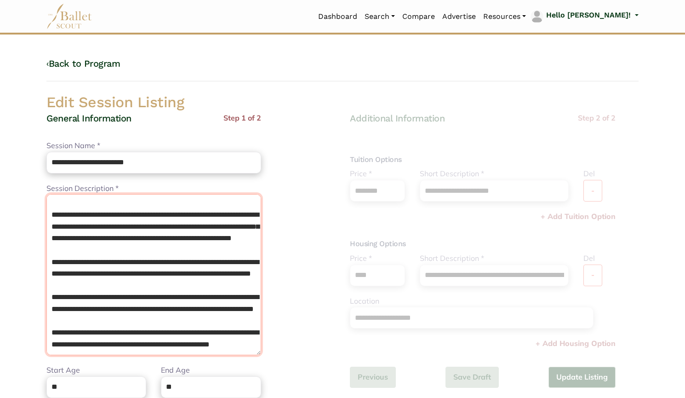
scroll to position [272, 0]
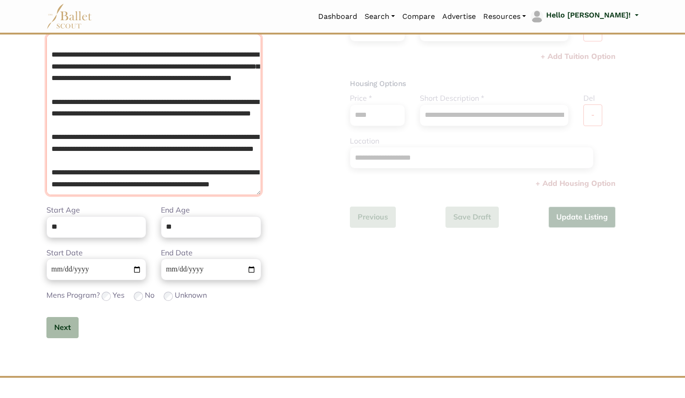
drag, startPoint x: 49, startPoint y: 201, endPoint x: 359, endPoint y: 420, distance: 379.0
click at [359, 397] on html "Loading... Please Wait Dashboard Organizations Programs Auditions" at bounding box center [342, 174] width 685 height 669
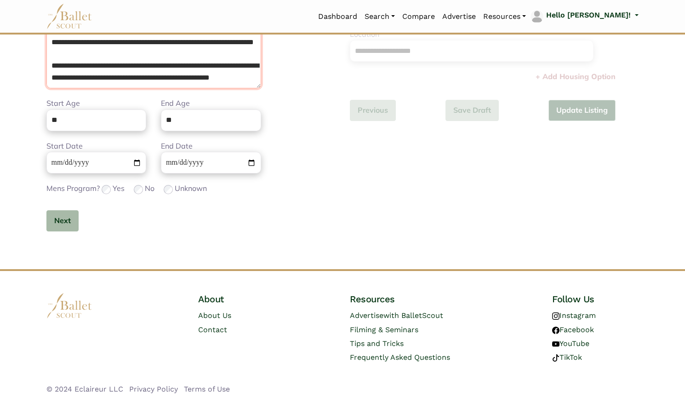
type textarea "*"
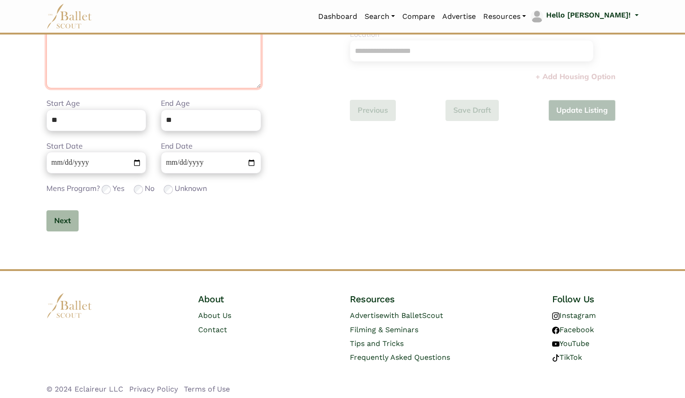
scroll to position [151, 0]
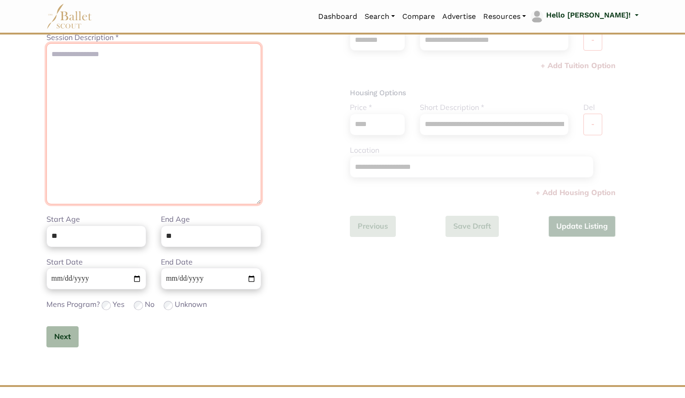
paste textarea "**********"
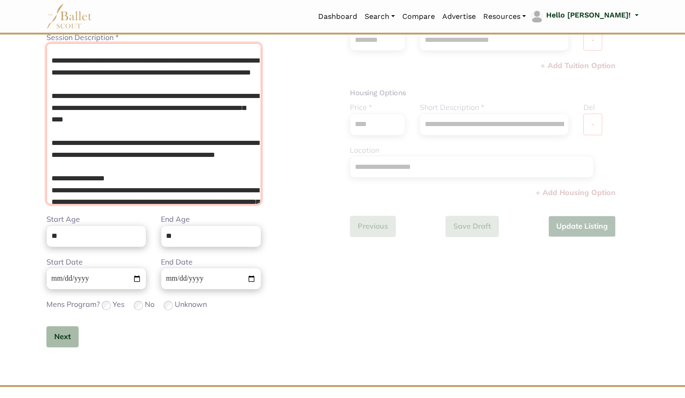
scroll to position [0, 0]
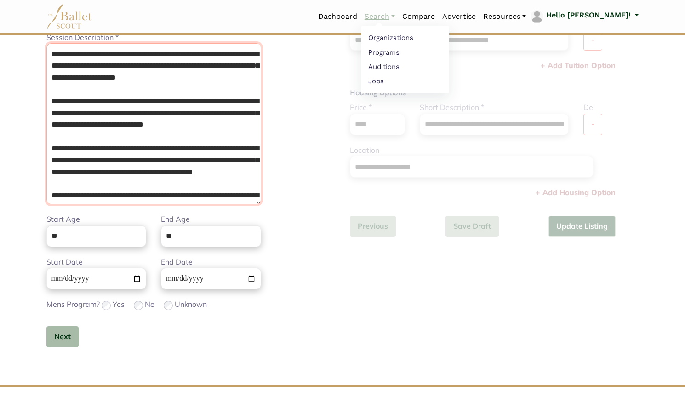
type textarea "**********"
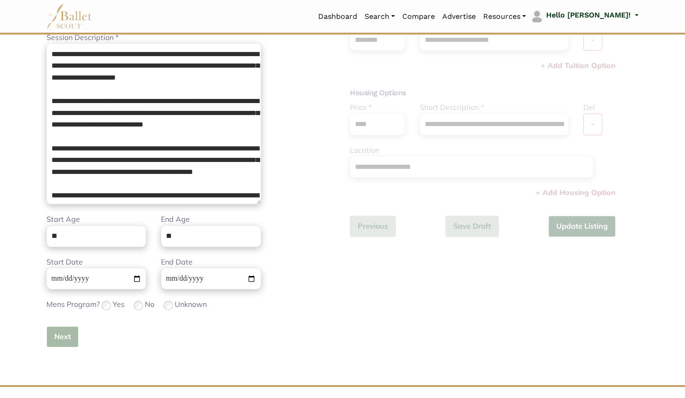
click at [67, 335] on button "Next" at bounding box center [62, 337] width 32 height 22
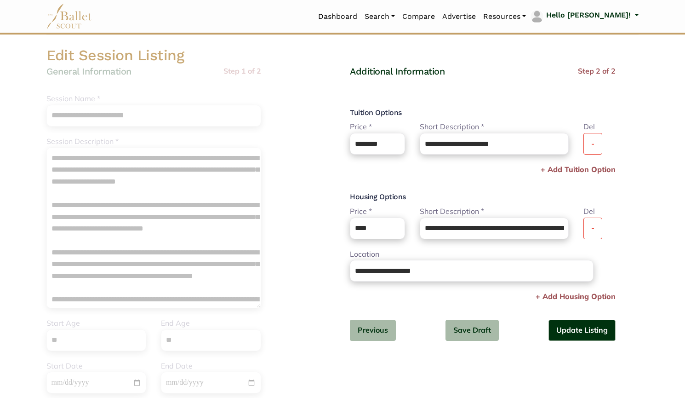
scroll to position [46, 0]
click at [586, 148] on button "-" at bounding box center [593, 144] width 19 height 22
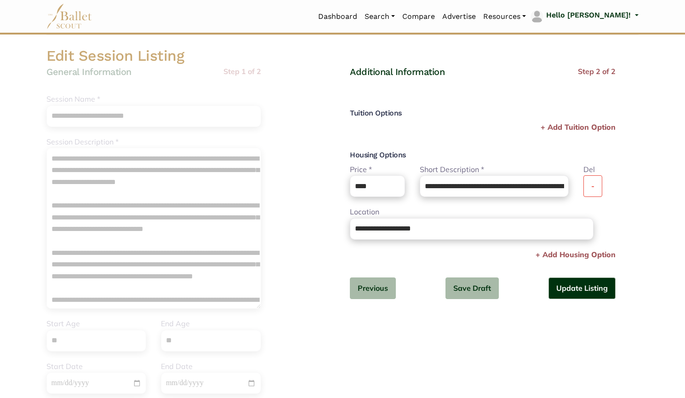
click at [586, 148] on div "Additional Information Step 2 of 2 Tuition Options Price * Please enter a valid…" at bounding box center [483, 190] width 266 height 248
click at [595, 187] on button "-" at bounding box center [593, 186] width 19 height 22
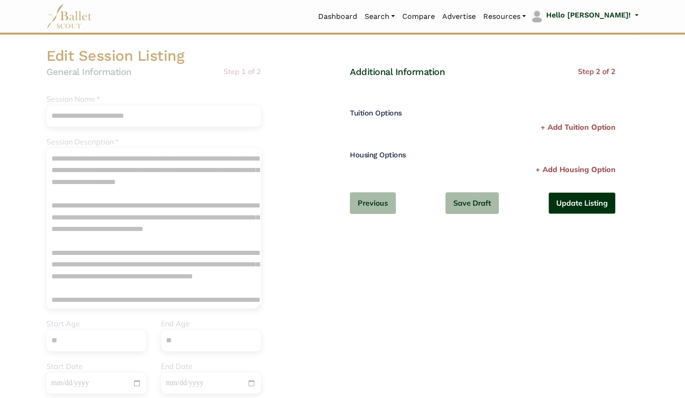
click at [594, 216] on div "Additional Information Step 2 of 2 Tuition Options Price * Please enter a valid…" at bounding box center [483, 147] width 266 height 163
click at [590, 208] on button "Update Listing" at bounding box center [582, 203] width 67 height 22
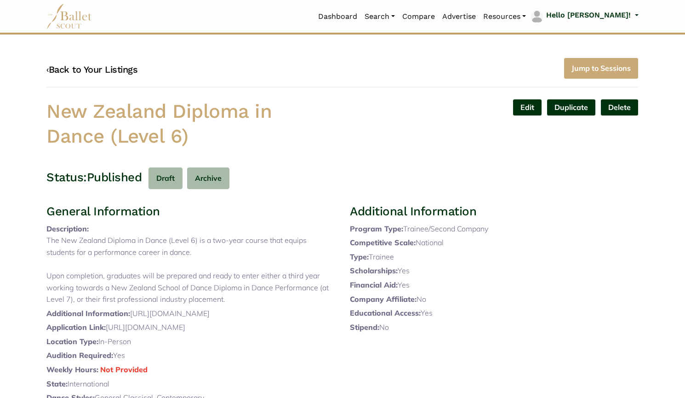
click at [103, 69] on link "‹ Back to Your Listings" at bounding box center [91, 69] width 91 height 11
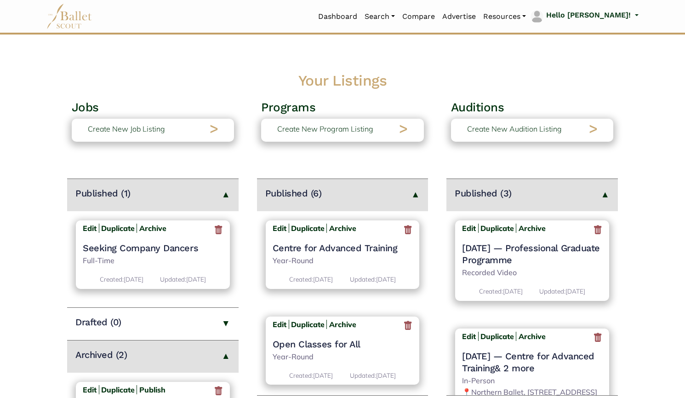
click at [593, 232] on icon at bounding box center [597, 229] width 9 height 11
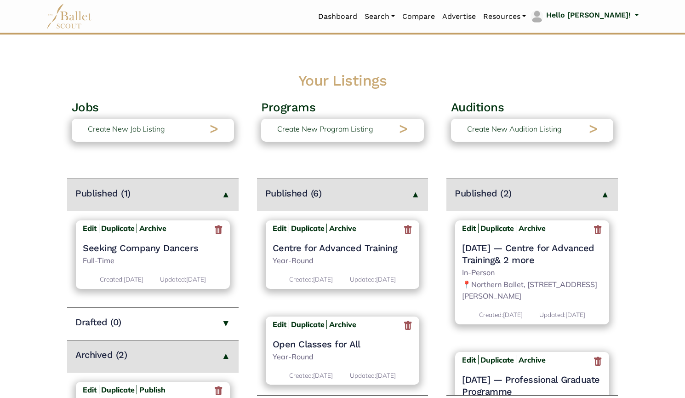
click at [593, 232] on icon at bounding box center [597, 229] width 9 height 11
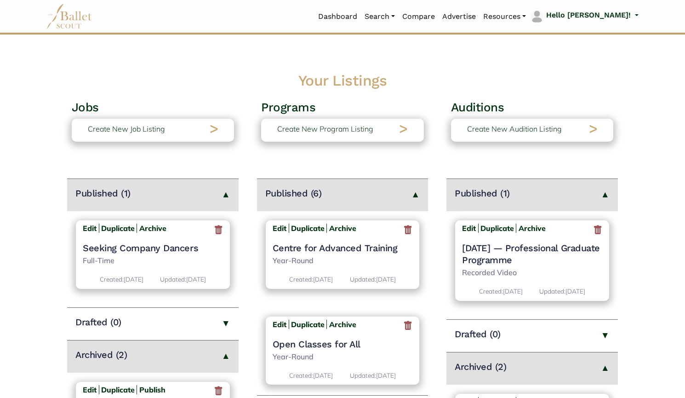
click at [597, 232] on icon at bounding box center [597, 229] width 9 height 11
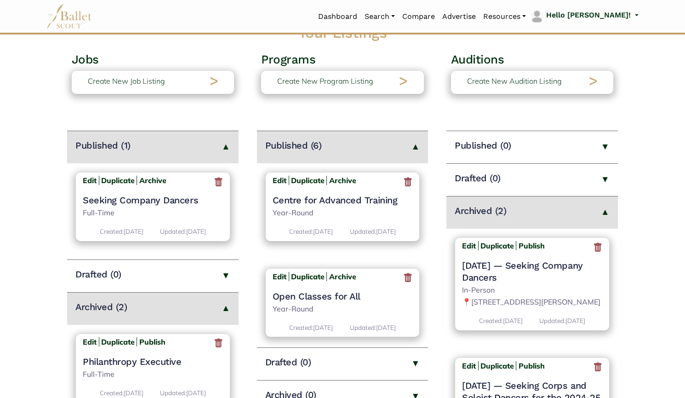
scroll to position [48, 0]
click at [594, 249] on icon at bounding box center [597, 246] width 9 height 11
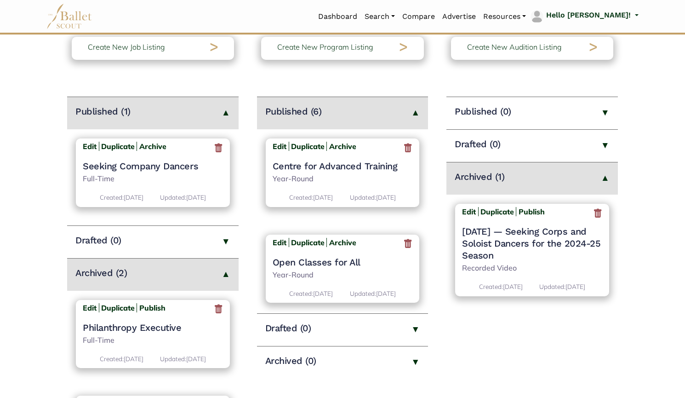
scroll to position [83, 0]
click at [598, 212] on icon at bounding box center [597, 212] width 9 height 11
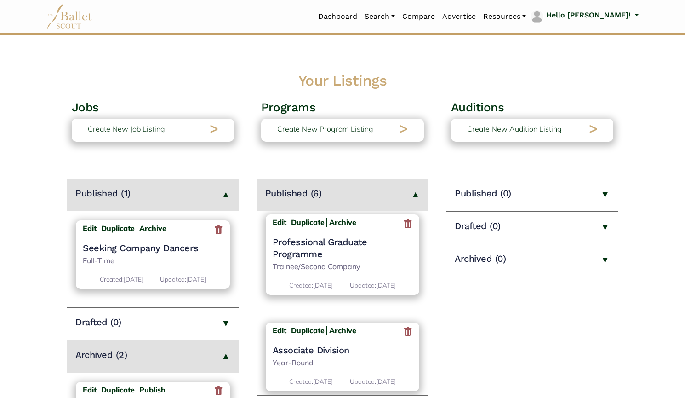
scroll to position [178, 0]
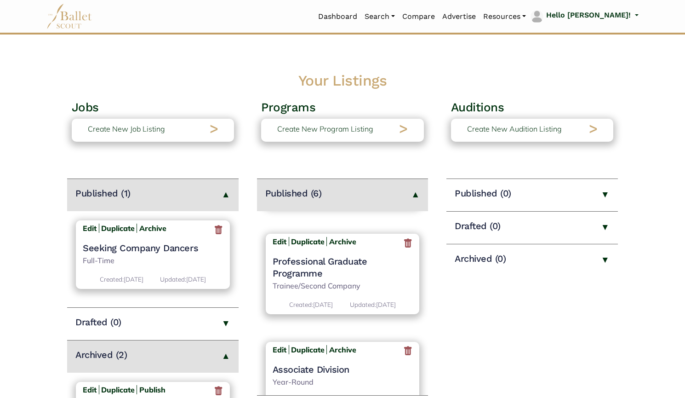
click at [320, 268] on h4 "Professional Graduate Programme" at bounding box center [343, 267] width 140 height 24
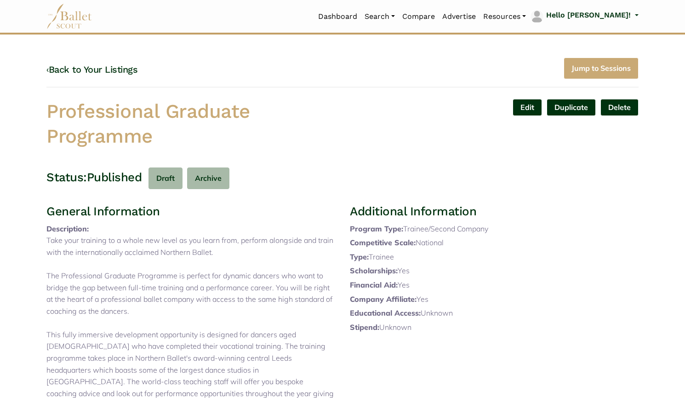
drag, startPoint x: 73, startPoint y: 111, endPoint x: 183, endPoint y: 145, distance: 114.5
click at [183, 145] on body "Loading... Please Wait Dashboard" at bounding box center [342, 380] width 685 height 760
copy h1 "Professional Graduate Programme"
click at [529, 113] on link "Edit" at bounding box center [527, 107] width 29 height 17
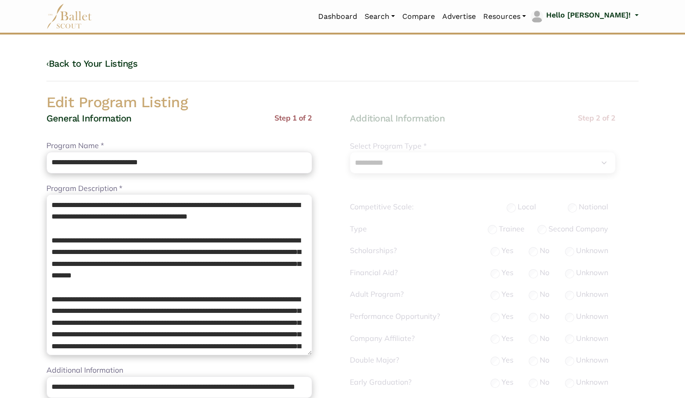
select select "**"
select select "*"
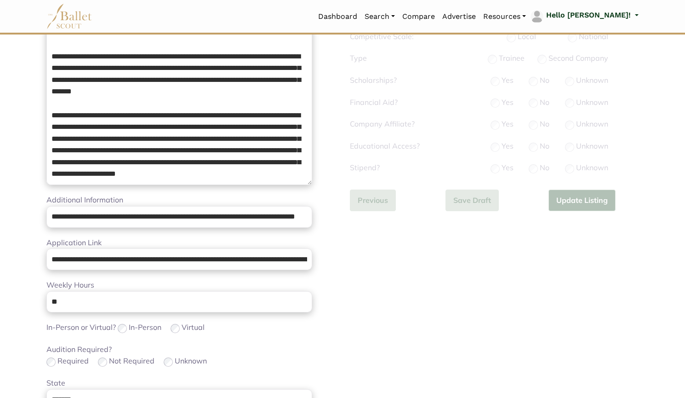
scroll to position [196, 0]
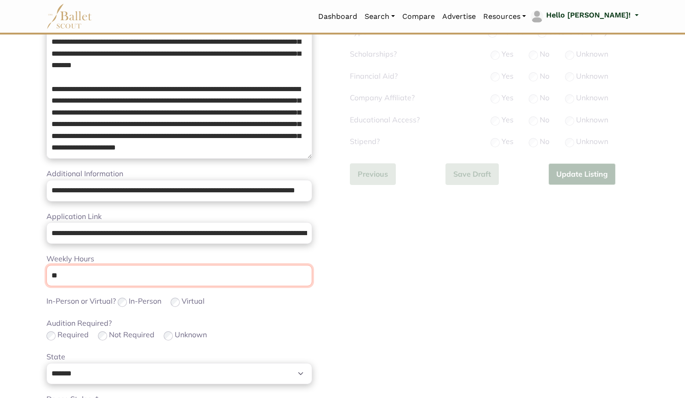
click at [195, 277] on input "**" at bounding box center [179, 276] width 266 height 22
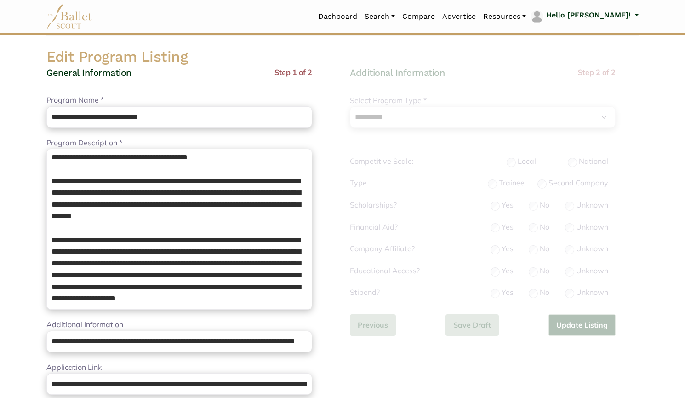
scroll to position [25, 0]
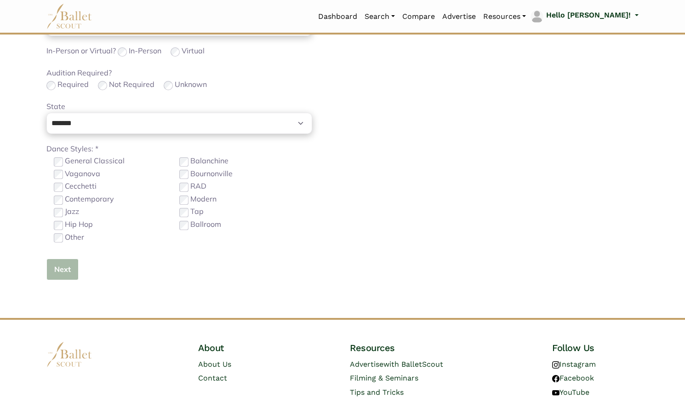
click at [67, 268] on button "Next" at bounding box center [62, 270] width 32 height 22
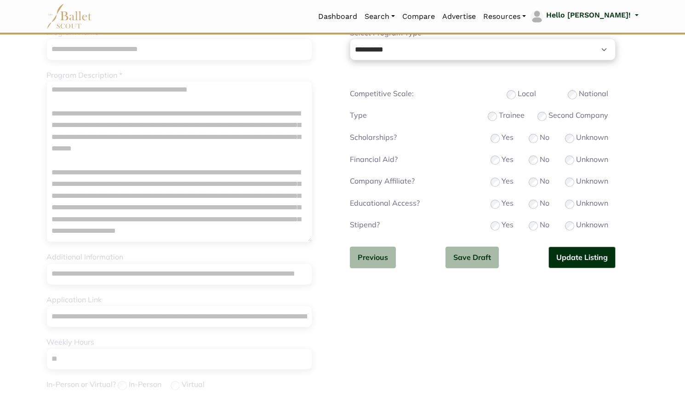
scroll to position [110, 0]
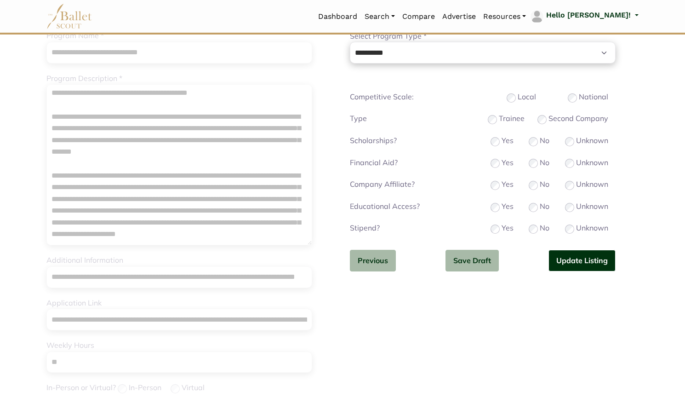
click at [575, 260] on button "Update Listing" at bounding box center [582, 261] width 67 height 22
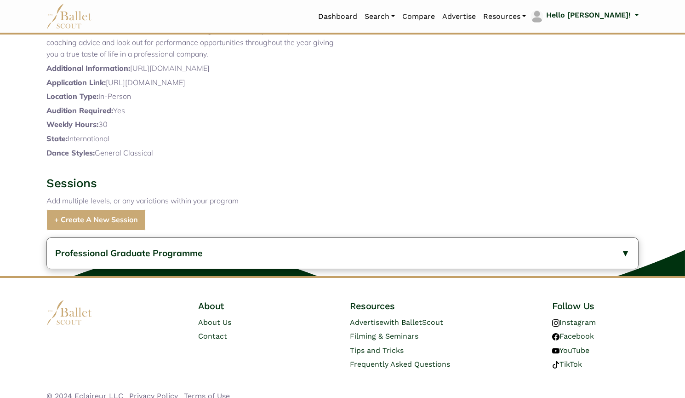
scroll to position [351, 0]
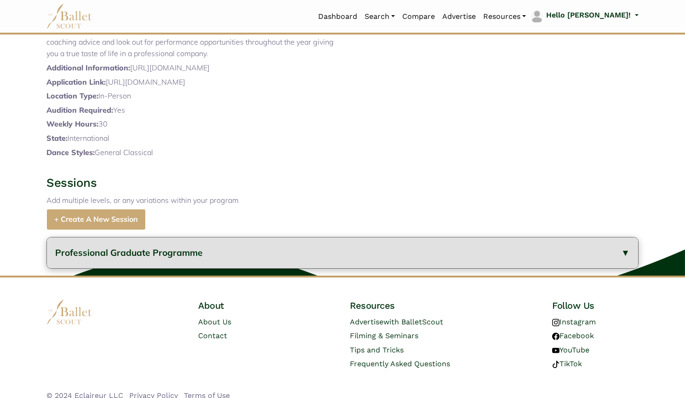
click at [162, 258] on span "Professional Graduate Programme" at bounding box center [129, 252] width 148 height 11
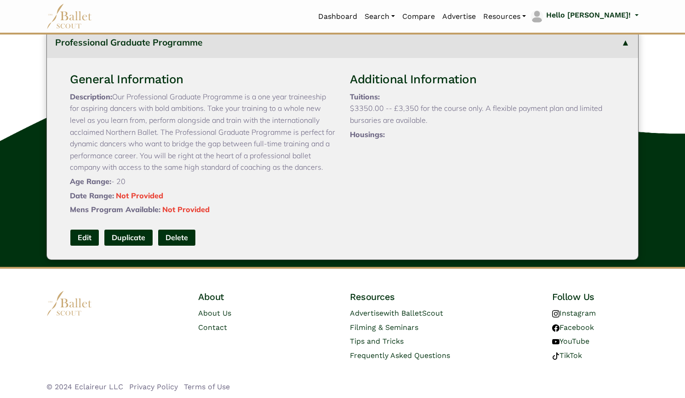
scroll to position [559, 0]
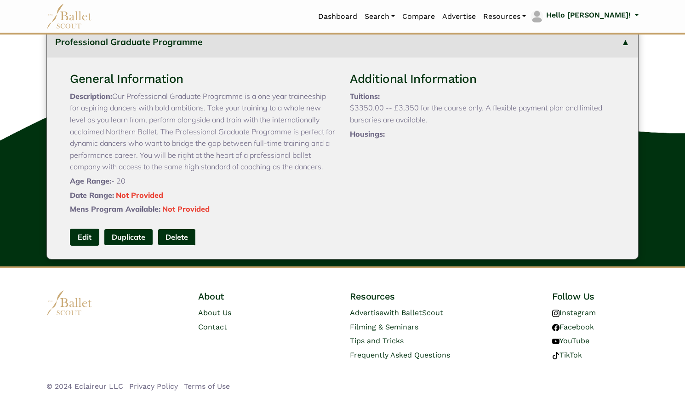
click at [83, 246] on link "Edit" at bounding box center [84, 237] width 29 height 17
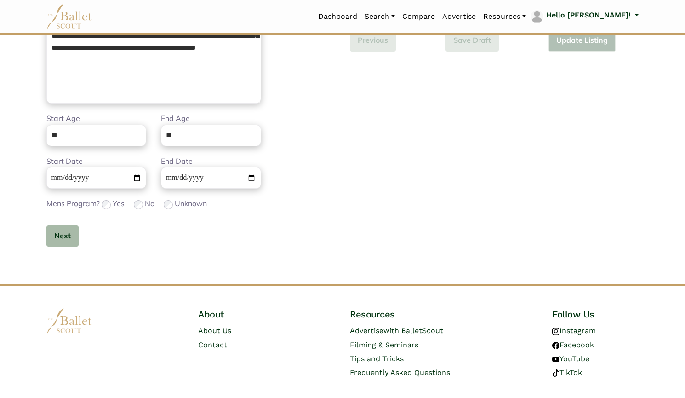
scroll to position [256, 0]
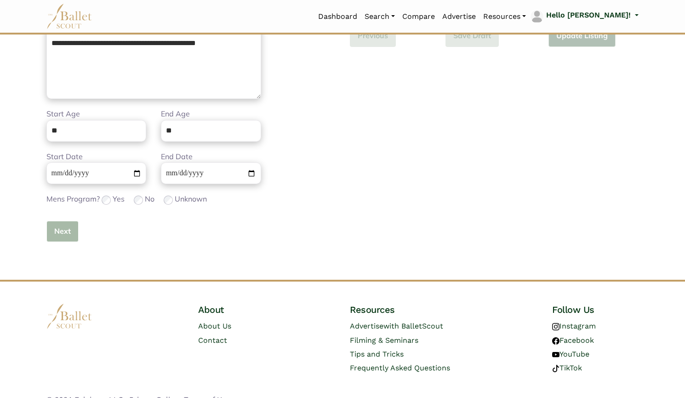
click at [62, 236] on button "Next" at bounding box center [62, 232] width 32 height 22
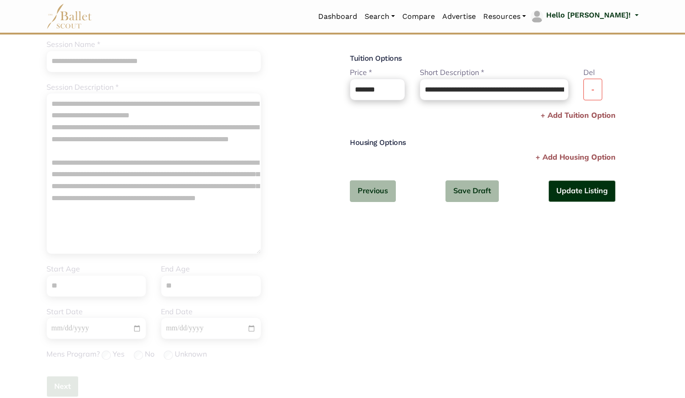
scroll to position [101, 0]
click at [588, 90] on button "-" at bounding box center [593, 90] width 19 height 22
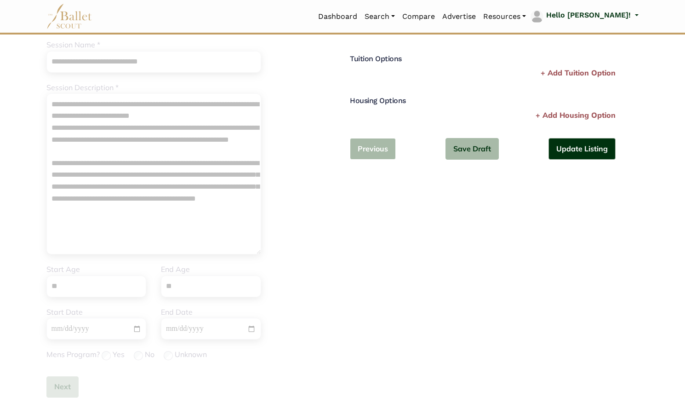
click at [364, 153] on button "Previous" at bounding box center [373, 149] width 46 height 22
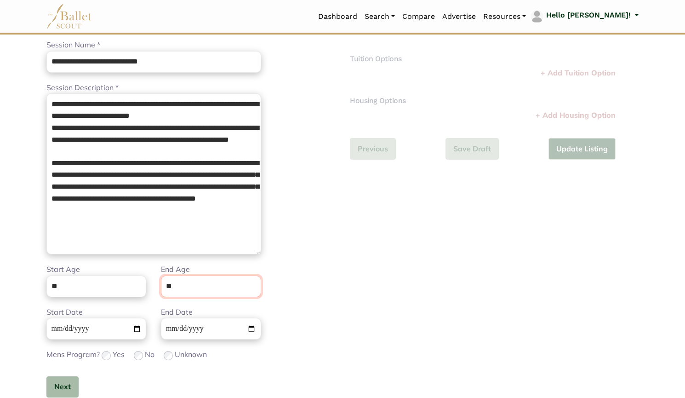
click at [213, 290] on input "**" at bounding box center [211, 287] width 100 height 22
type input "**"
click at [54, 378] on button "Next" at bounding box center [62, 387] width 32 height 22
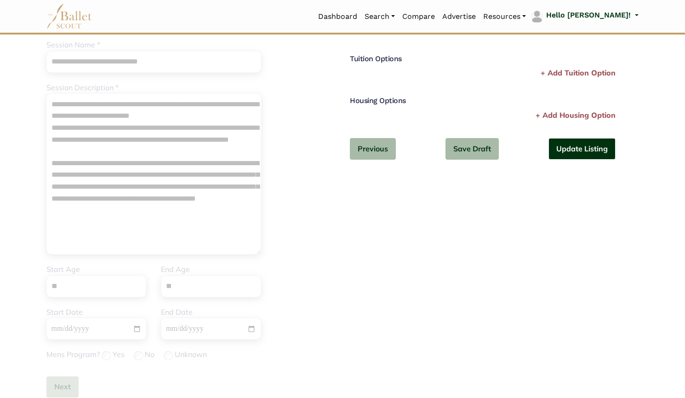
click at [585, 159] on button "Update Listing" at bounding box center [582, 149] width 67 height 22
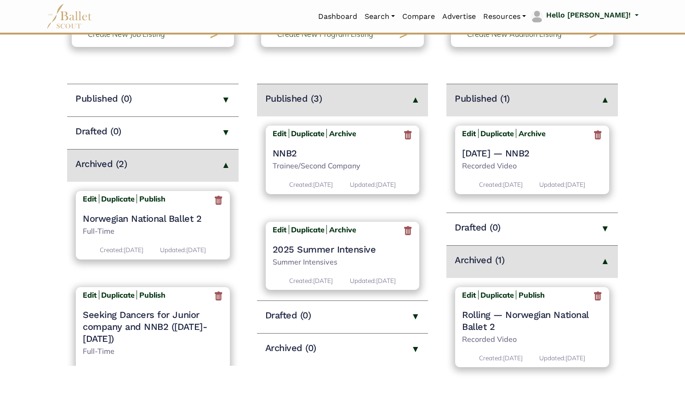
scroll to position [86, 0]
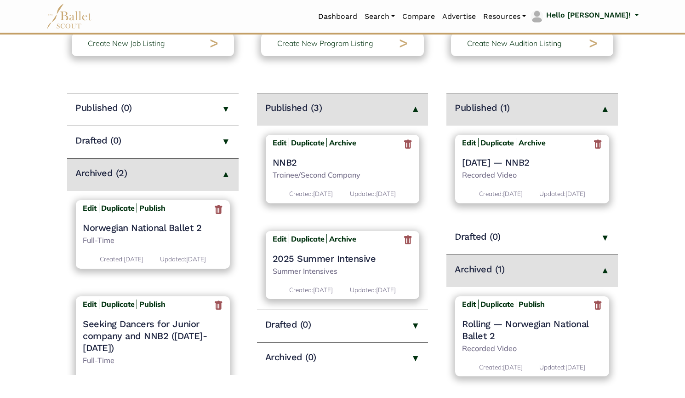
click at [281, 153] on div "Edit Duplicate Archive NNB2 Trainee/Second Company Created: Nov. 29, 2023 Updat…" at bounding box center [343, 169] width 154 height 69
click at [284, 164] on h4 "NNB2" at bounding box center [343, 162] width 140 height 12
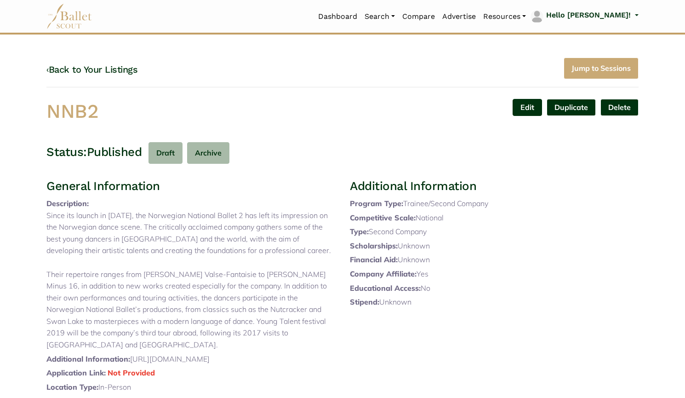
click at [517, 101] on link "Edit" at bounding box center [527, 107] width 29 height 17
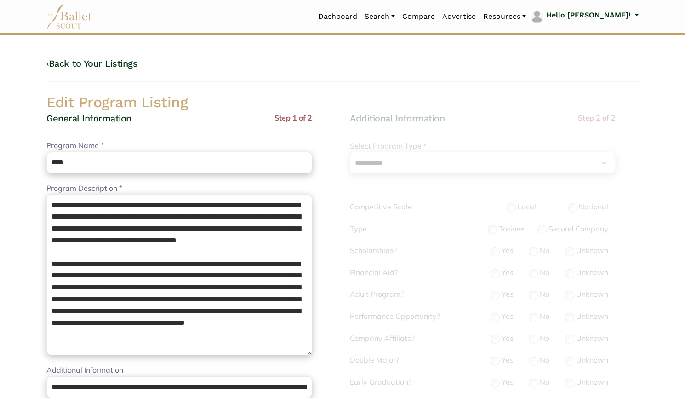
select select "**"
select select "*"
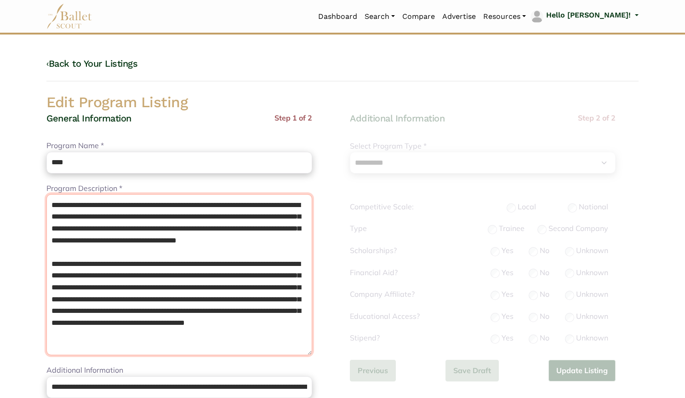
click at [51, 207] on textarea "**********" at bounding box center [179, 274] width 266 height 161
paste textarea "**********"
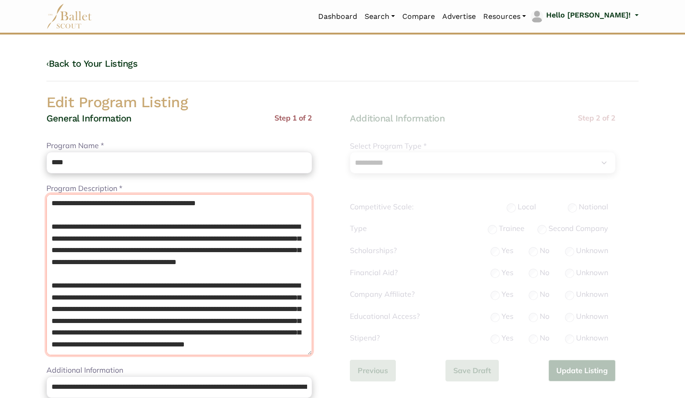
scroll to position [96, 0]
drag, startPoint x: 49, startPoint y: 237, endPoint x: 171, endPoint y: 344, distance: 162.4
click at [171, 344] on textarea "**********" at bounding box center [179, 274] width 266 height 161
drag, startPoint x: 209, startPoint y: 327, endPoint x: 50, endPoint y: 235, distance: 183.4
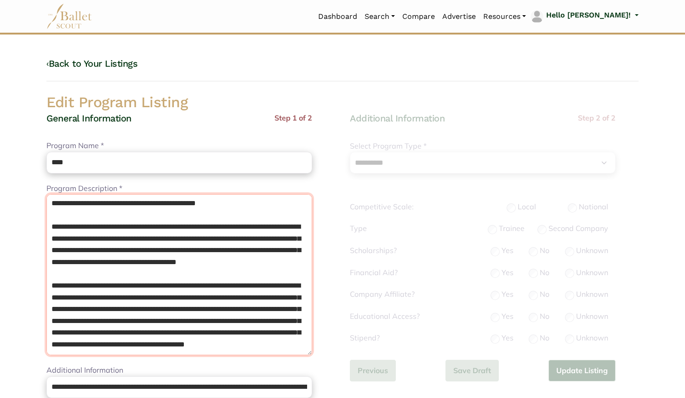
click at [50, 235] on textarea "**********" at bounding box center [179, 274] width 266 height 161
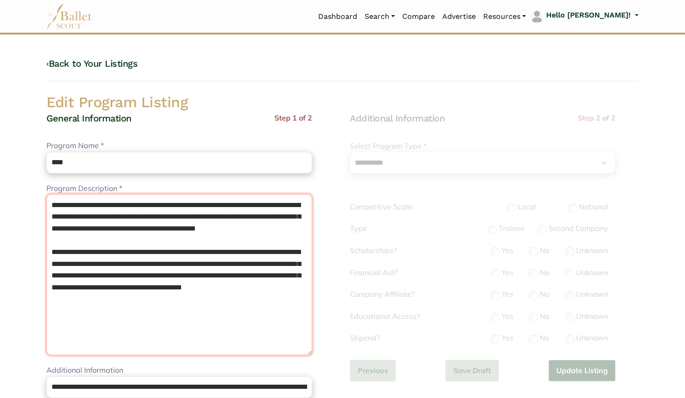
scroll to position [0, 0]
click at [75, 328] on textarea "**********" at bounding box center [179, 274] width 266 height 161
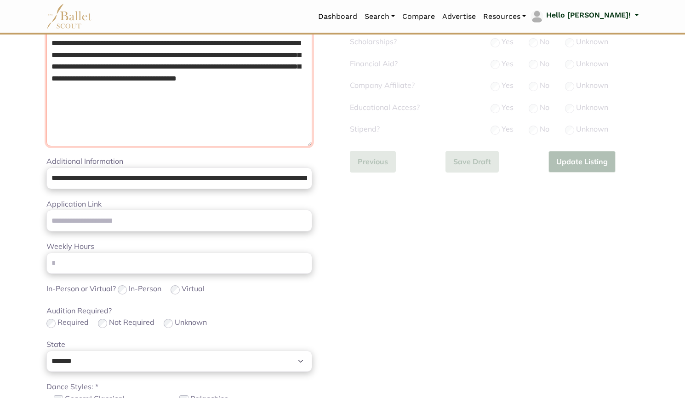
scroll to position [222, 0]
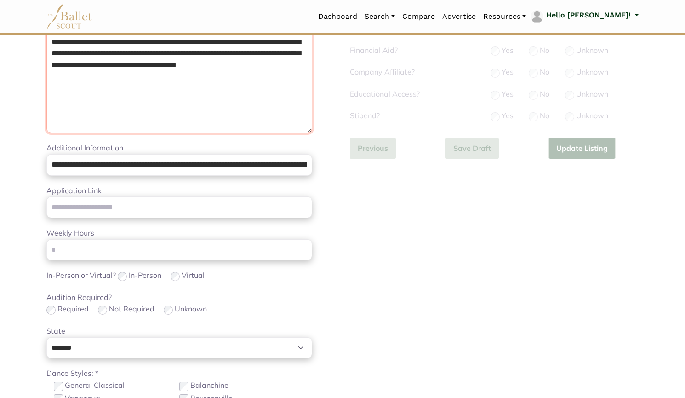
type textarea "**********"
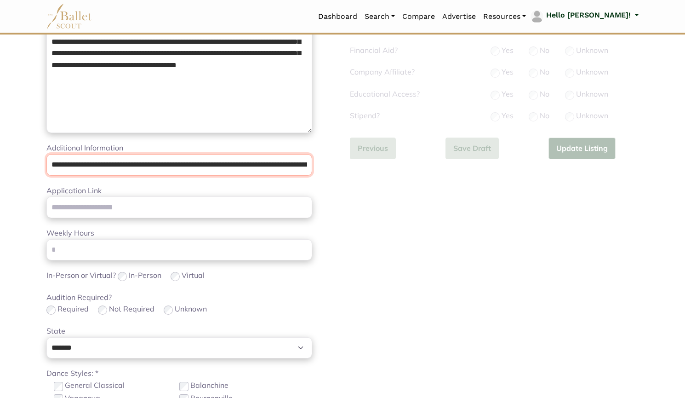
scroll to position [0, 162]
drag, startPoint x: 99, startPoint y: 158, endPoint x: 389, endPoint y: 176, distance: 290.8
click at [389, 176] on div "**********" at bounding box center [342, 207] width 607 height 672
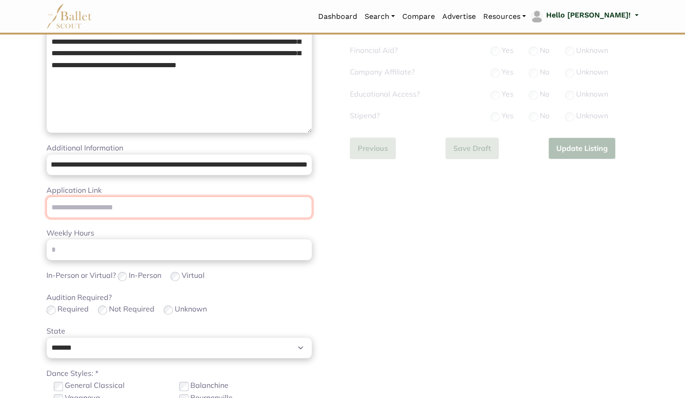
scroll to position [0, 0]
click at [254, 209] on input "Application Link" at bounding box center [179, 207] width 266 height 22
paste input "**********"
type input "**********"
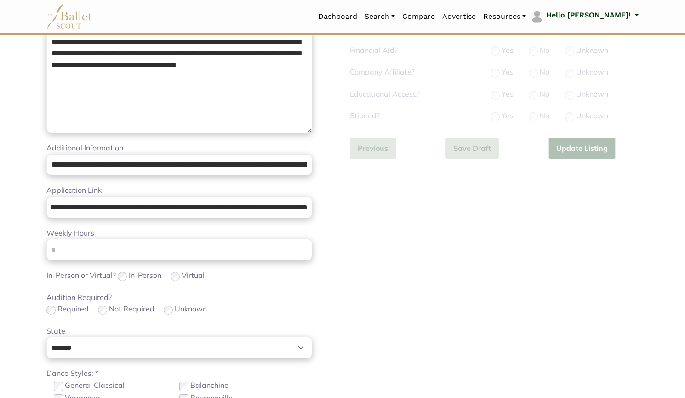
click at [349, 256] on div "**********" at bounding box center [495, 216] width 304 height 652
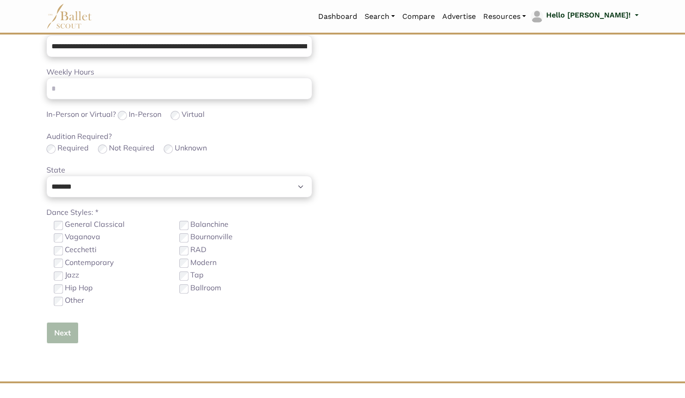
click at [74, 336] on button "Next" at bounding box center [62, 333] width 32 height 22
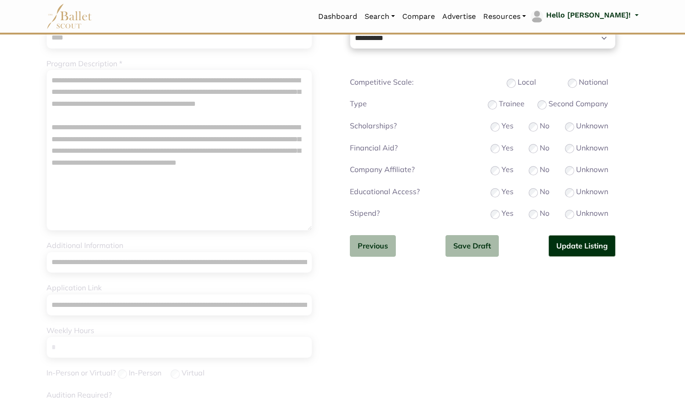
scroll to position [122, 0]
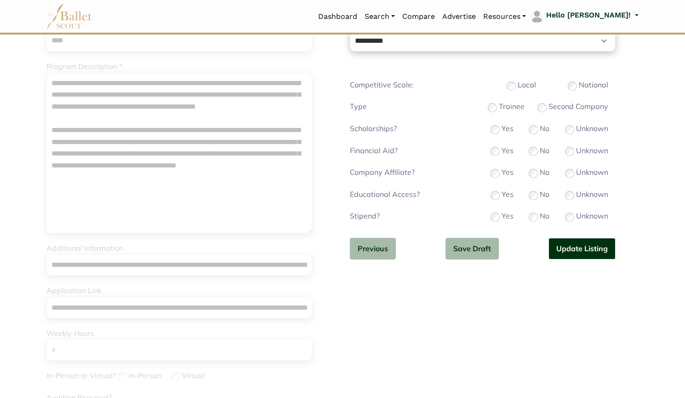
click at [567, 249] on button "Update Listing" at bounding box center [582, 249] width 67 height 22
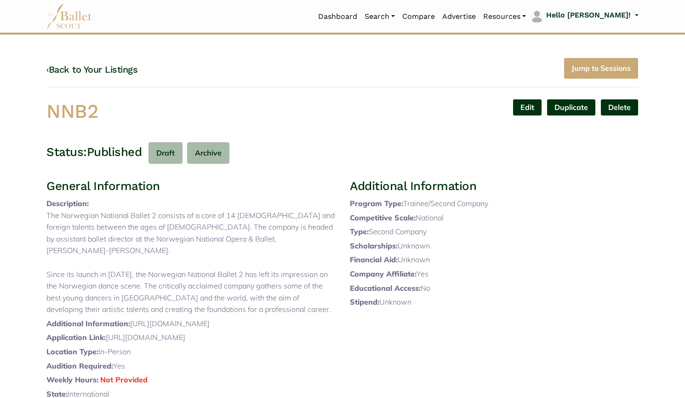
drag, startPoint x: 124, startPoint y: 119, endPoint x: 0, endPoint y: 112, distance: 124.4
click at [0, 112] on body "Loading... Please Wait Dashboard" at bounding box center [342, 332] width 685 height 664
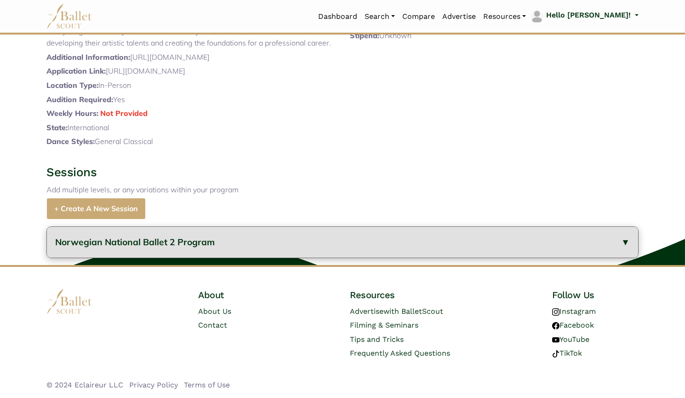
click at [108, 242] on span "Norwegian National Ballet 2 Program" at bounding box center [135, 241] width 160 height 11
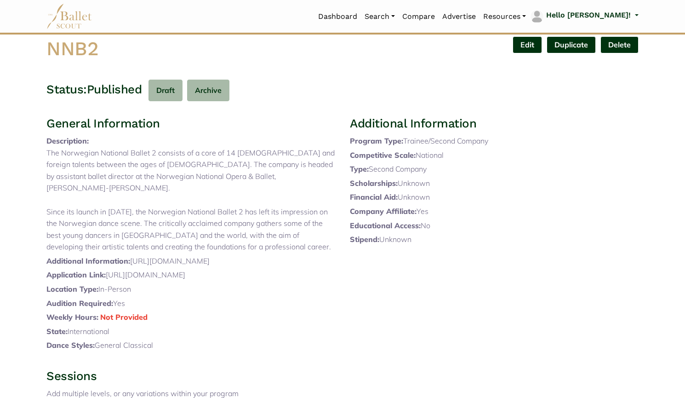
scroll to position [56, 0]
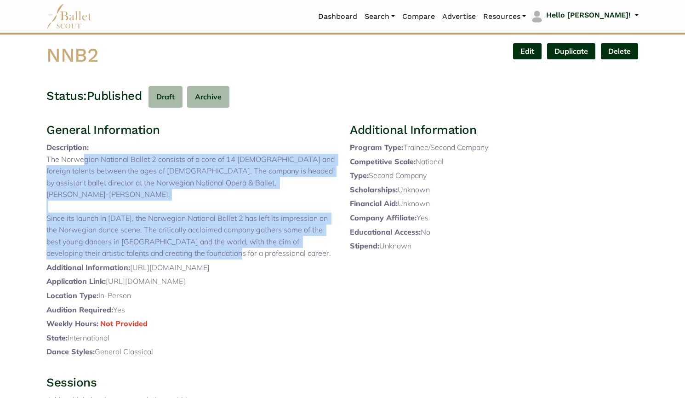
drag, startPoint x: 63, startPoint y: 170, endPoint x: 301, endPoint y: 254, distance: 253.1
click at [301, 254] on p "The Norwegian National Ballet 2 consists of a core of 14 [DEMOGRAPHIC_DATA] and…" at bounding box center [190, 207] width 289 height 106
copy p "The Norwegian National Ballet 2 consists of a core of 14 Norwegian and foreign …"
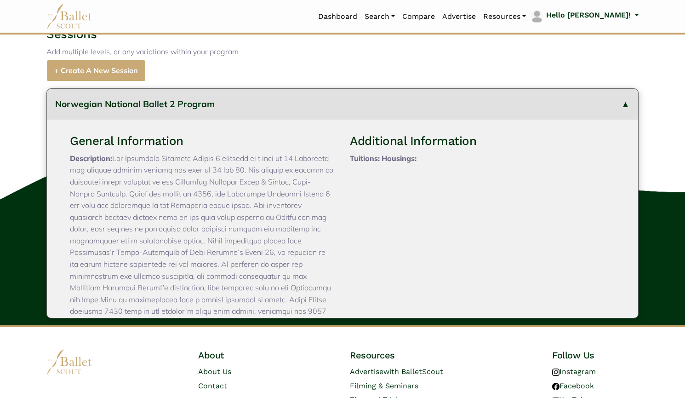
scroll to position [98, 0]
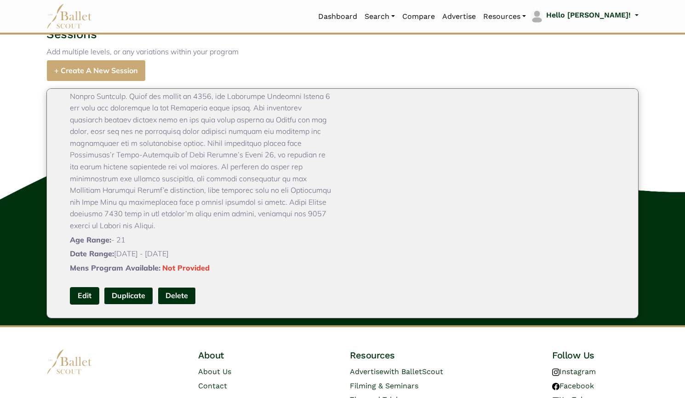
click at [87, 304] on link "Edit" at bounding box center [84, 295] width 29 height 17
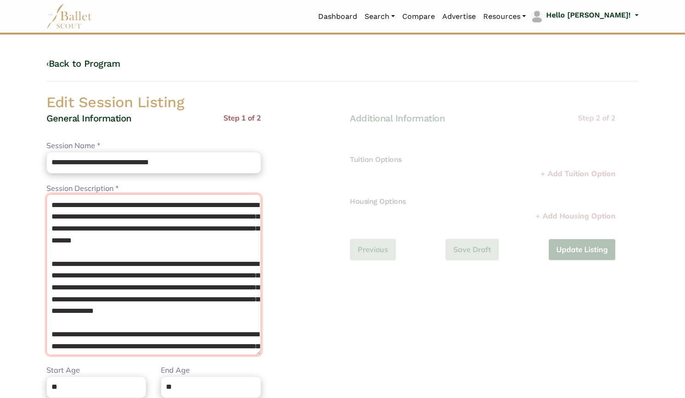
drag, startPoint x: 245, startPoint y: 343, endPoint x: 0, endPoint y: 122, distance: 330.3
click at [0, 122] on body "Loading... Please Wait Dashboard" at bounding box center [342, 334] width 685 height 669
paste textarea
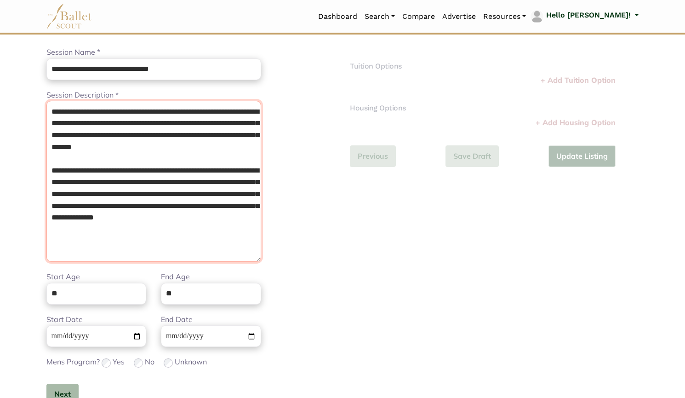
scroll to position [151, 0]
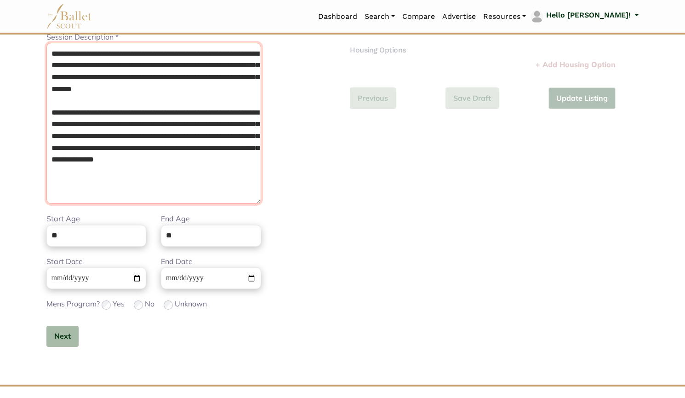
type textarea "**********"
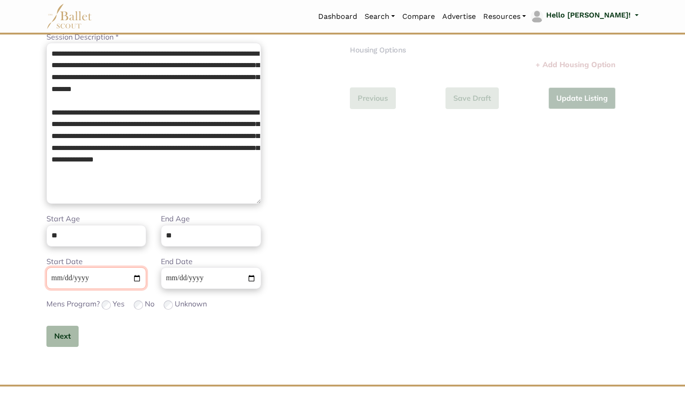
click at [49, 275] on input "**********" at bounding box center [96, 278] width 100 height 22
click at [66, 324] on div "**********" at bounding box center [153, 161] width 215 height 401
click at [68, 332] on button "Next" at bounding box center [62, 337] width 32 height 22
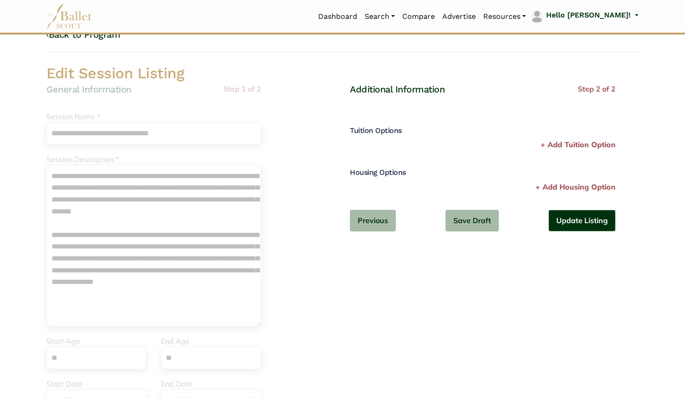
scroll to position [28, 0]
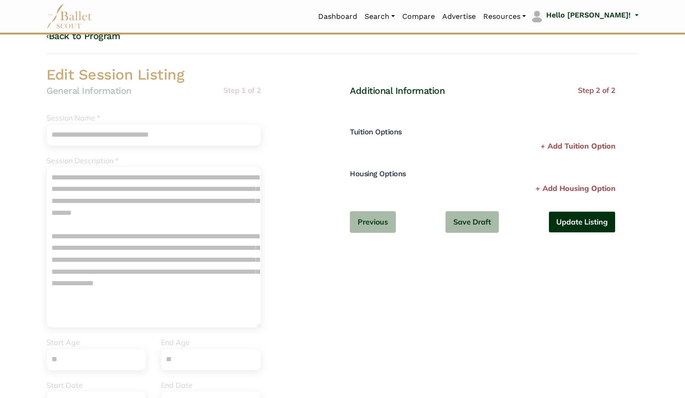
click at [598, 224] on button "Update Listing" at bounding box center [582, 222] width 67 height 22
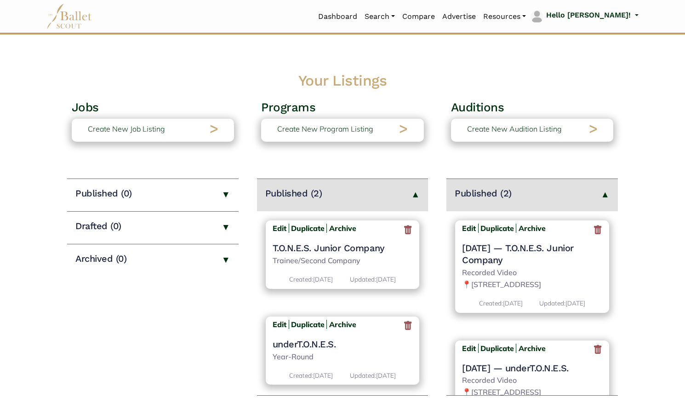
click at [593, 230] on icon at bounding box center [597, 229] width 9 height 11
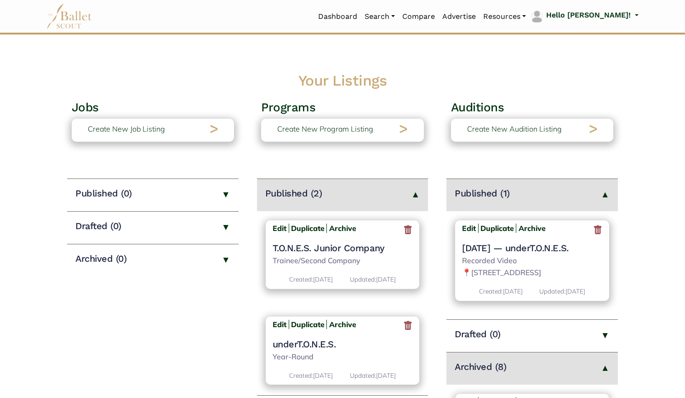
click at [597, 229] on icon at bounding box center [597, 229] width 9 height 11
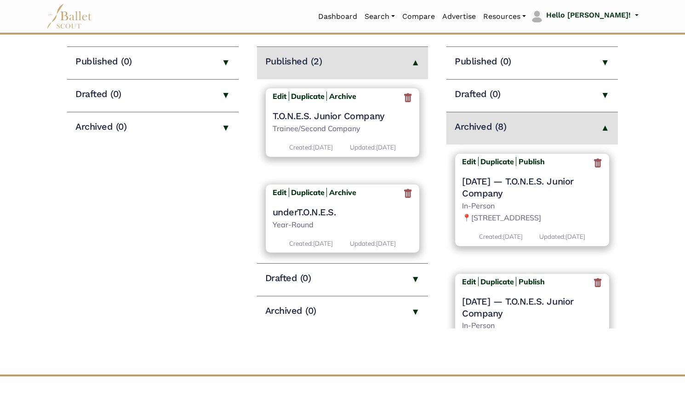
scroll to position [151, 0]
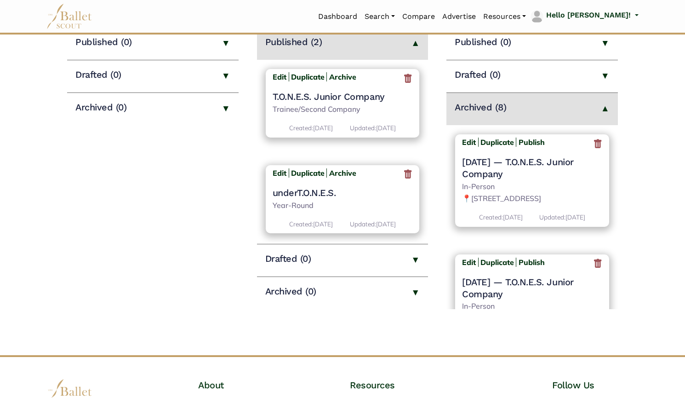
click at [594, 146] on icon at bounding box center [597, 143] width 9 height 11
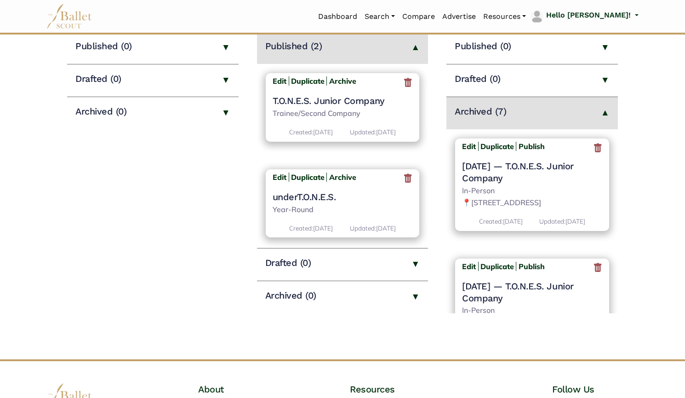
scroll to position [158, 0]
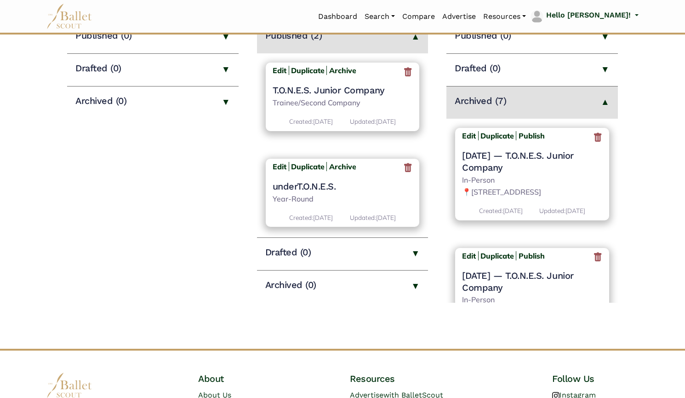
click at [596, 137] on icon at bounding box center [597, 137] width 9 height 11
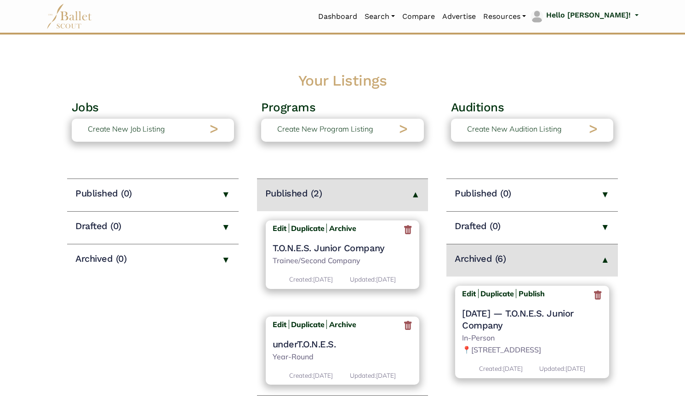
scroll to position [190, 0]
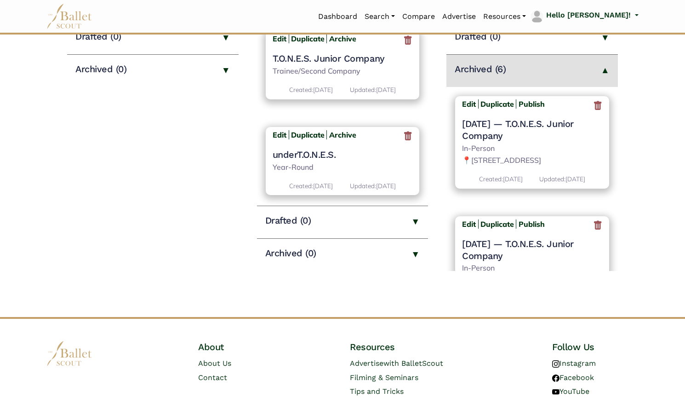
click at [594, 105] on icon at bounding box center [597, 105] width 9 height 11
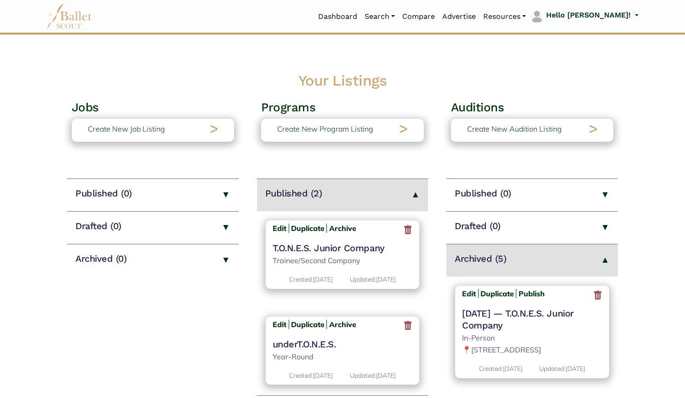
scroll to position [203, 0]
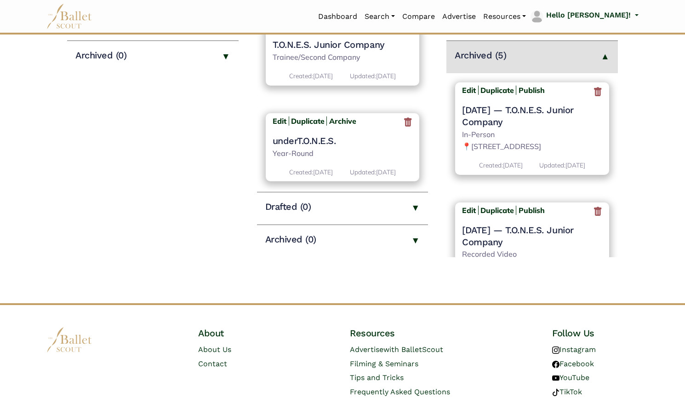
click at [593, 92] on icon at bounding box center [597, 91] width 9 height 11
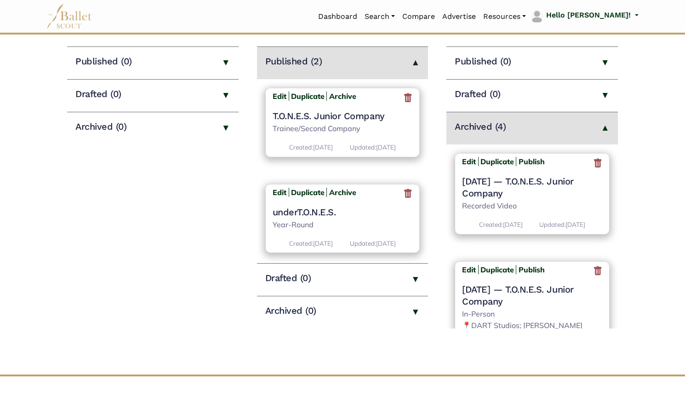
scroll to position [138, 0]
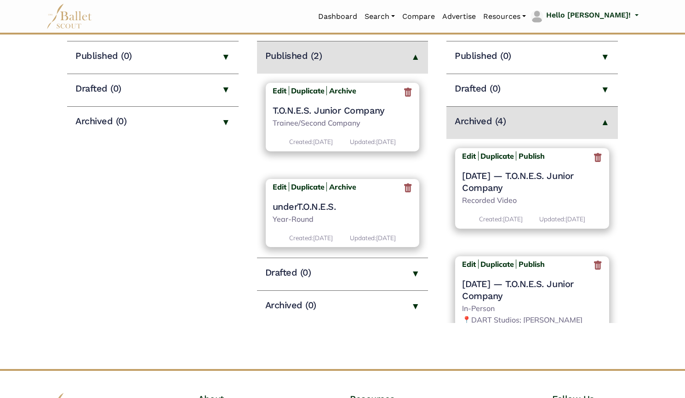
click at [595, 159] on icon at bounding box center [597, 157] width 9 height 11
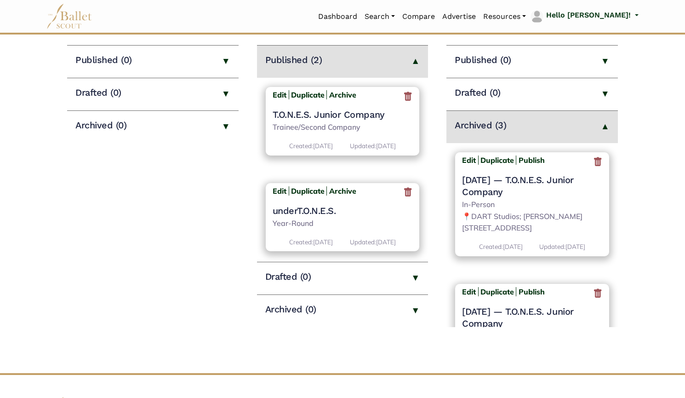
scroll to position [134, 0]
click at [593, 164] on icon at bounding box center [597, 160] width 9 height 11
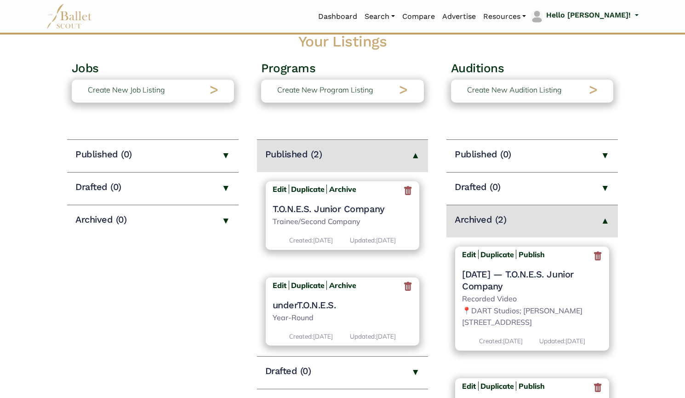
scroll to position [40, 0]
click at [593, 253] on icon at bounding box center [597, 255] width 9 height 11
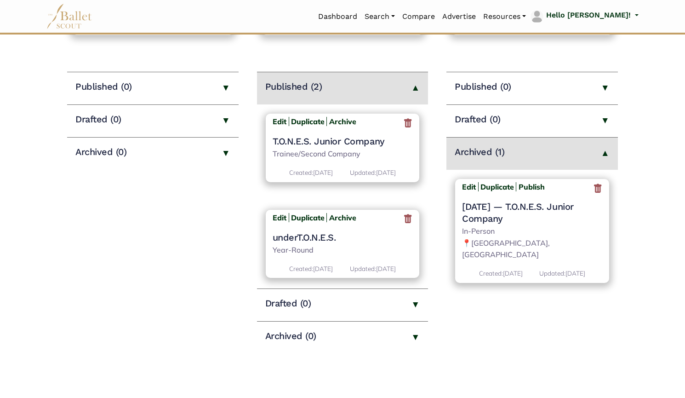
scroll to position [106, 0]
click at [598, 189] on icon at bounding box center [597, 188] width 9 height 11
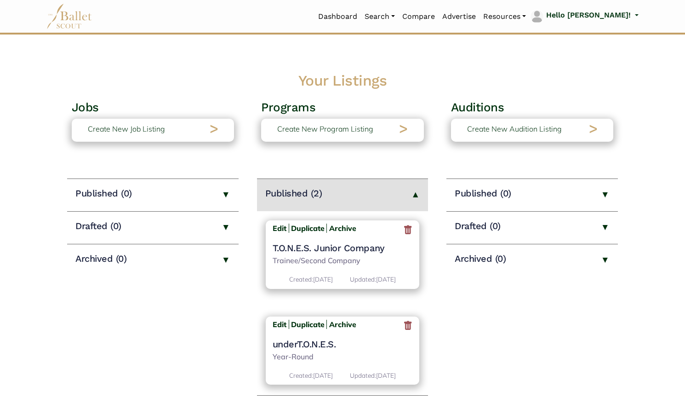
click at [346, 251] on h4 "T.O.N.E.S. Junior Company" at bounding box center [343, 248] width 140 height 12
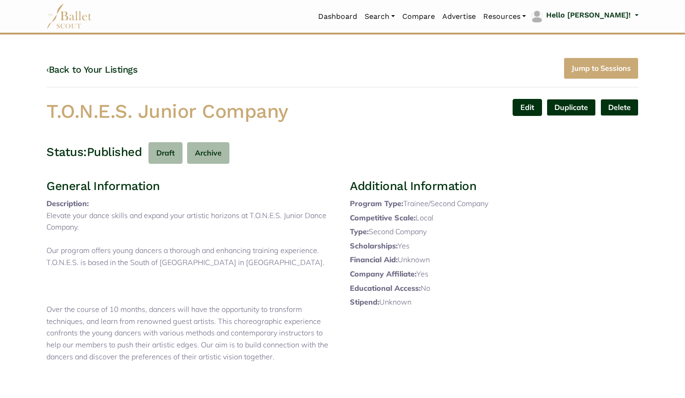
click at [525, 106] on link "Edit" at bounding box center [527, 107] width 29 height 17
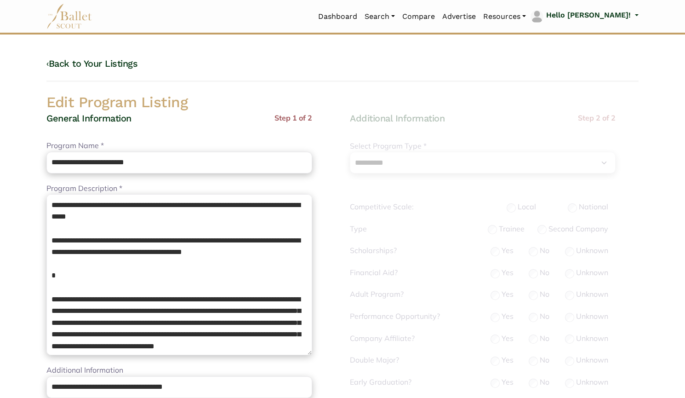
select select "**"
select select "*"
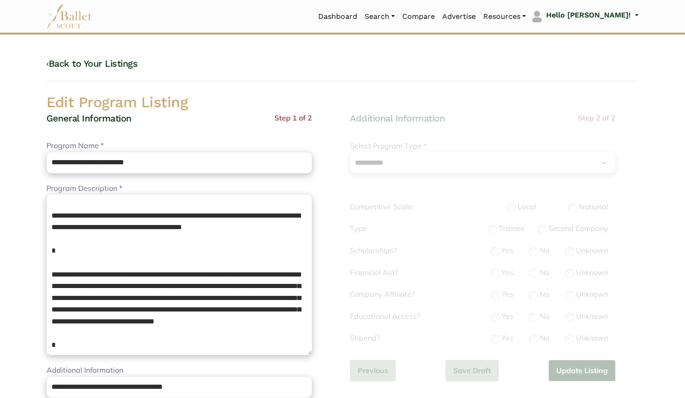
scroll to position [26, 0]
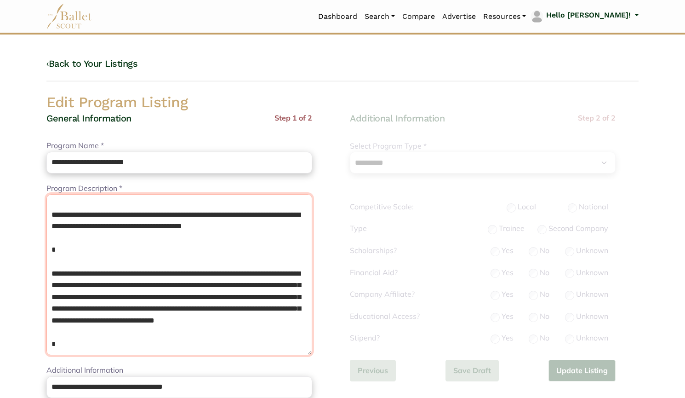
click at [192, 259] on textarea "**********" at bounding box center [179, 274] width 266 height 161
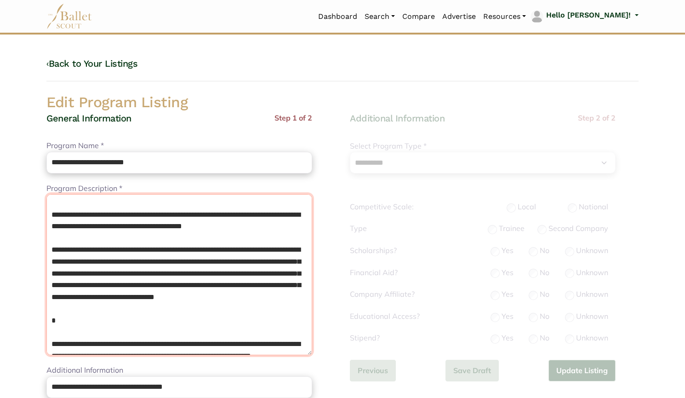
scroll to position [0, 0]
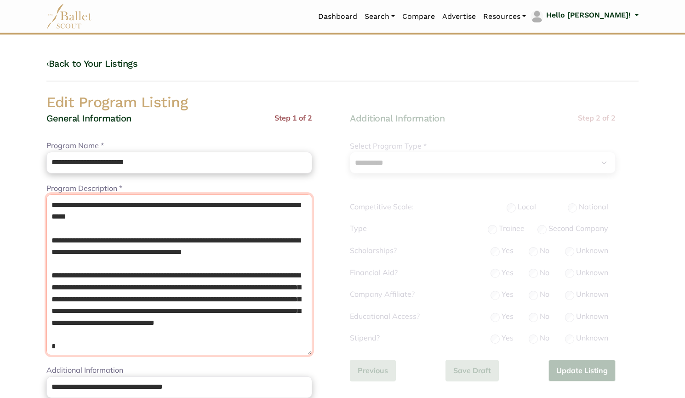
click at [93, 229] on textarea "**********" at bounding box center [179, 274] width 266 height 161
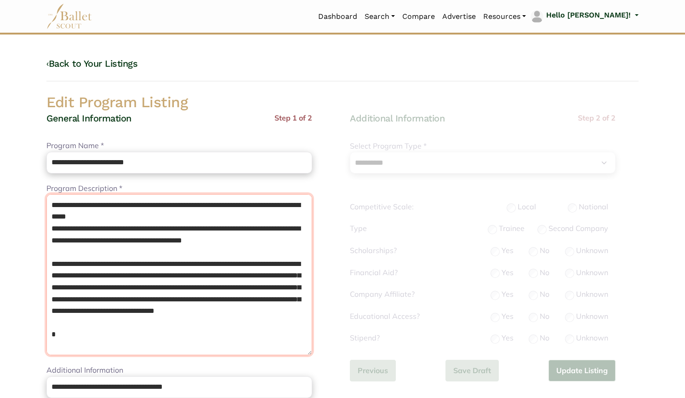
click at [102, 314] on textarea "**********" at bounding box center [179, 274] width 266 height 161
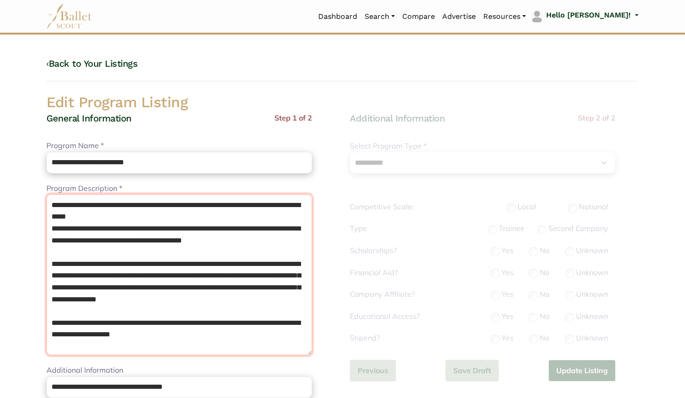
scroll to position [32, 0]
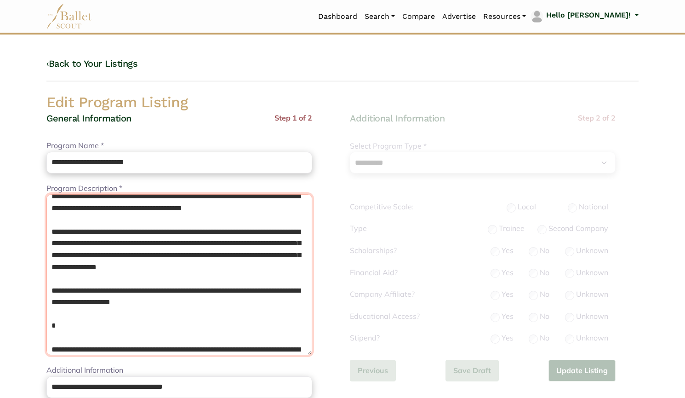
drag, startPoint x: 207, startPoint y: 313, endPoint x: 37, endPoint y: 299, distance: 170.8
paste textarea "**********"
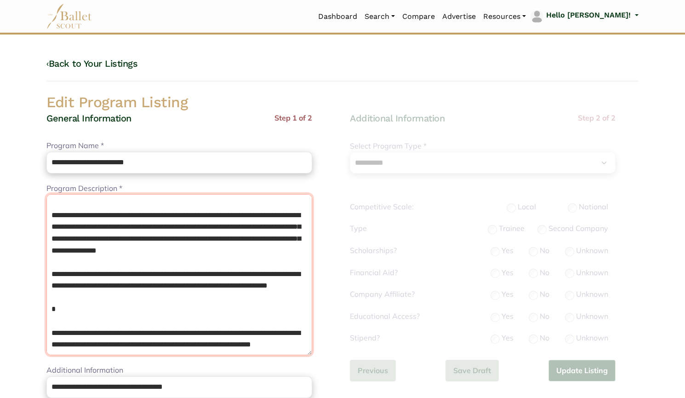
scroll to position [96, 0]
drag, startPoint x: 55, startPoint y: 277, endPoint x: 213, endPoint y: 378, distance: 187.6
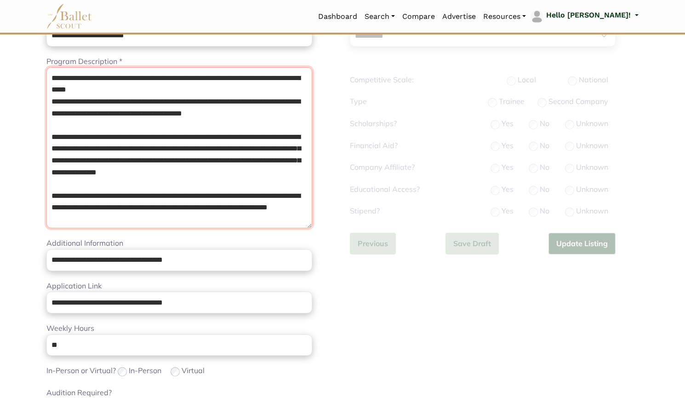
scroll to position [208, 0]
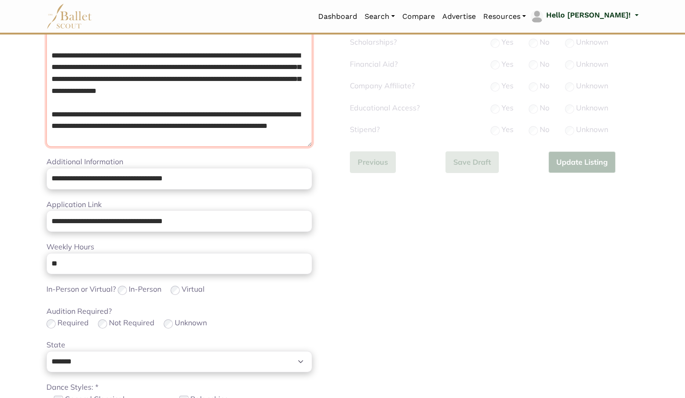
type textarea "**********"
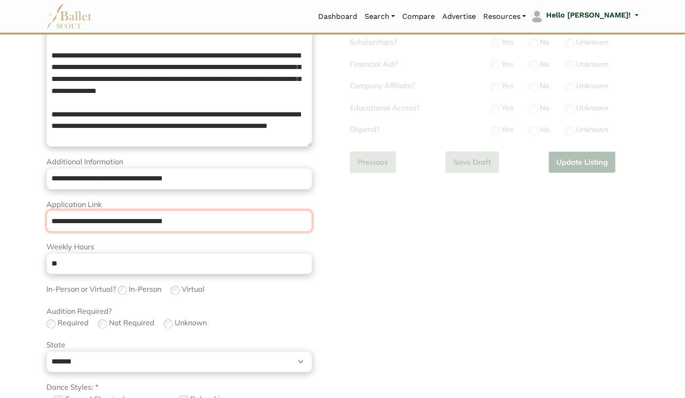
drag, startPoint x: 201, startPoint y: 225, endPoint x: 0, endPoint y: 238, distance: 201.9
click at [0, 238] on body "Loading... Please Wait Dashboard" at bounding box center [342, 240] width 685 height 897
paste input "url"
type input "**********"
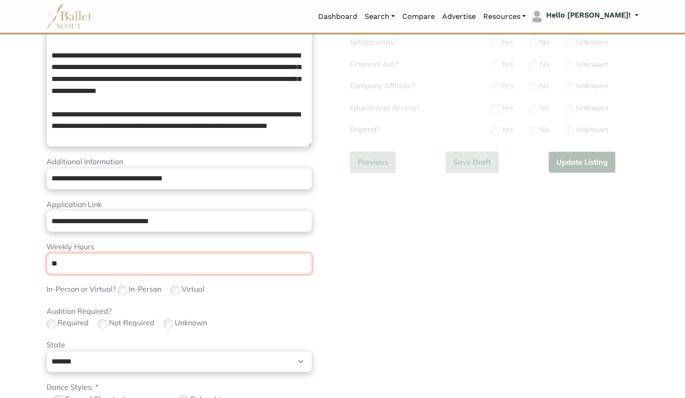
click at [89, 264] on input "**" at bounding box center [179, 264] width 266 height 22
type input "*"
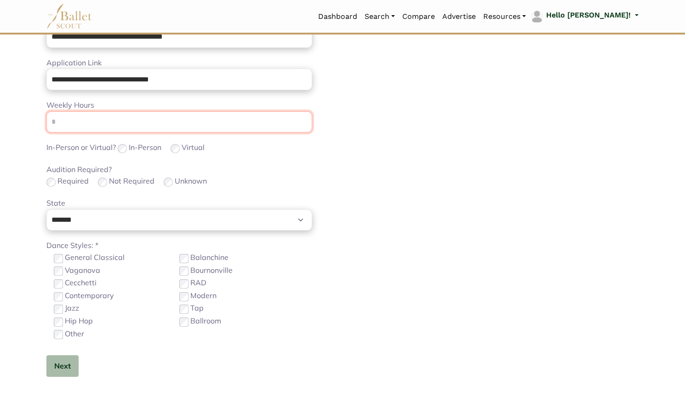
scroll to position [351, 0]
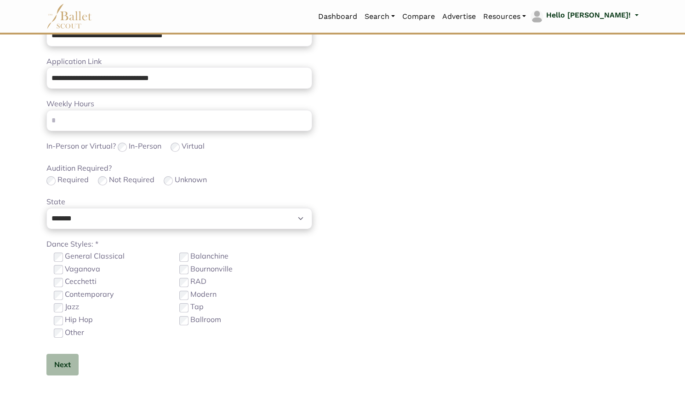
click at [111, 257] on label "General Classical" at bounding box center [95, 256] width 60 height 12
click at [65, 366] on button "Next" at bounding box center [62, 365] width 32 height 22
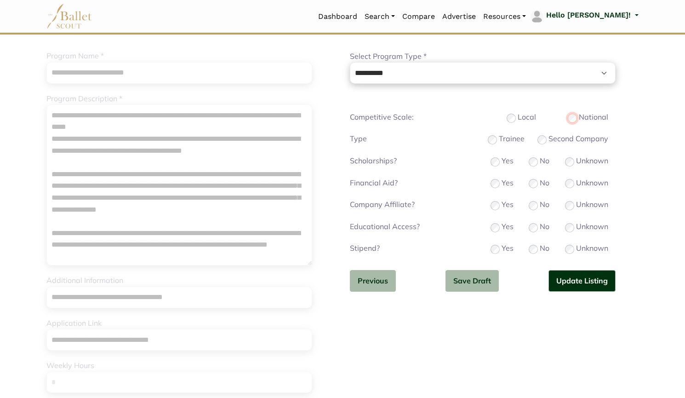
scroll to position [89, 0]
click at [362, 271] on button "Previous" at bounding box center [373, 281] width 46 height 22
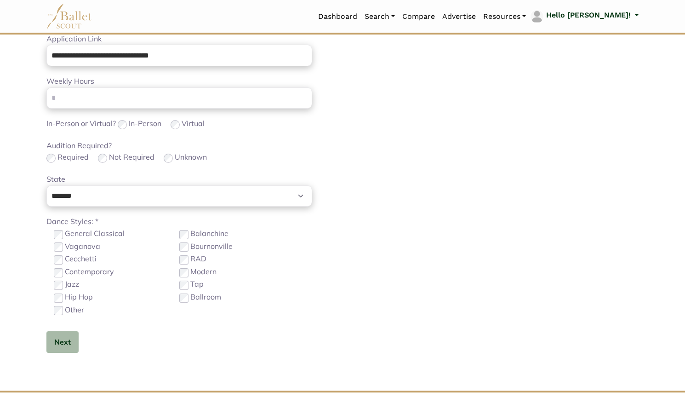
scroll to position [379, 0]
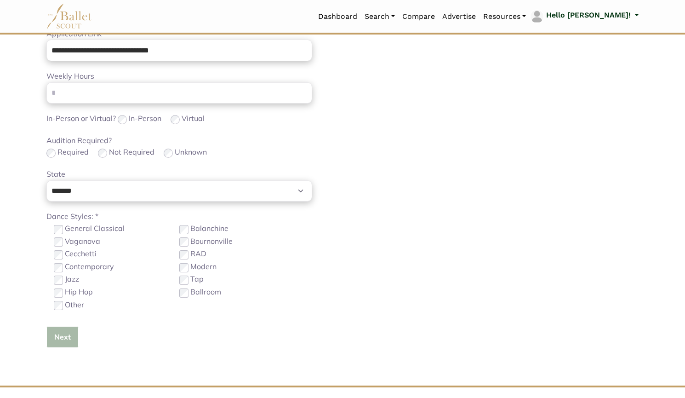
click at [61, 333] on button "Next" at bounding box center [62, 337] width 32 height 22
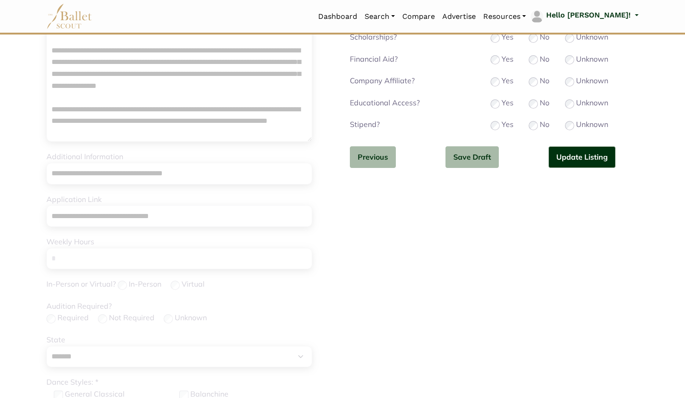
scroll to position [213, 0]
click at [572, 154] on button "Update Listing" at bounding box center [582, 158] width 67 height 22
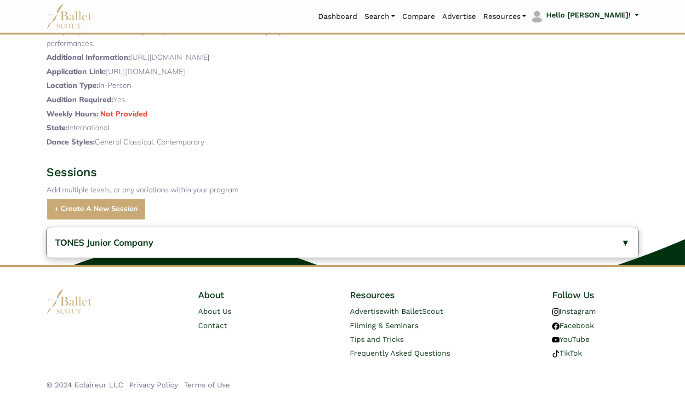
scroll to position [316, 0]
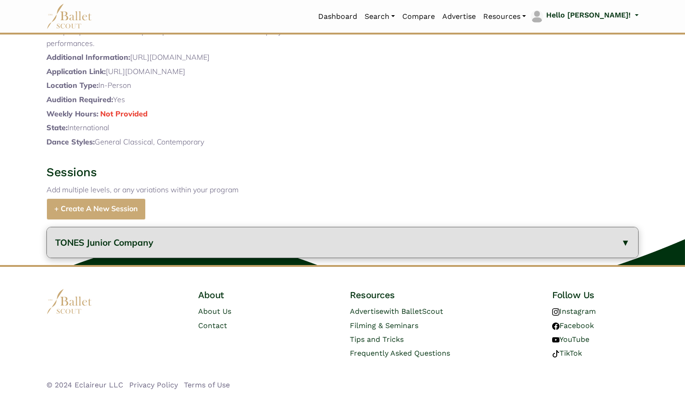
click at [244, 258] on button "TONES Junior Company" at bounding box center [343, 242] width 592 height 31
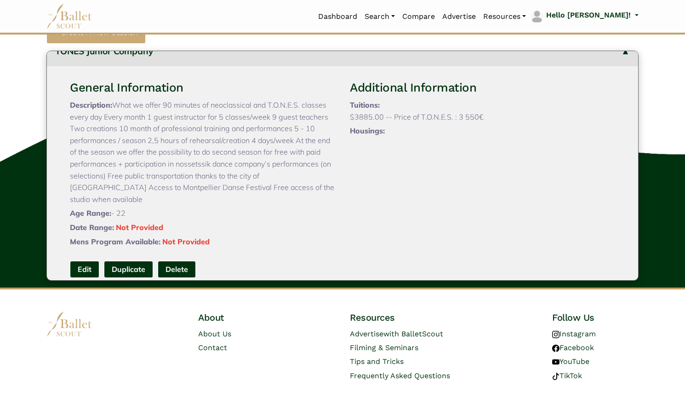
scroll to position [490, 0]
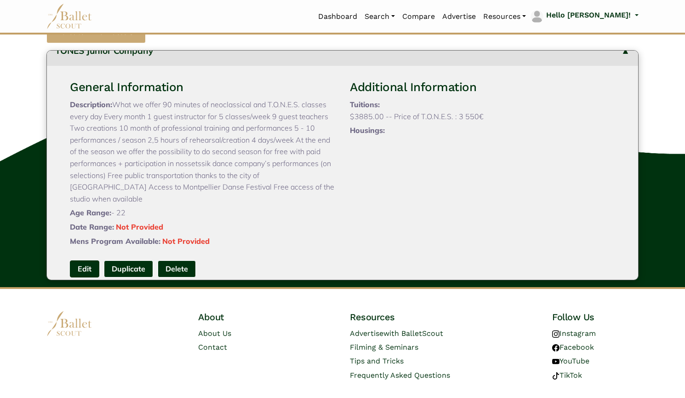
click at [85, 277] on link "Edit" at bounding box center [84, 268] width 29 height 17
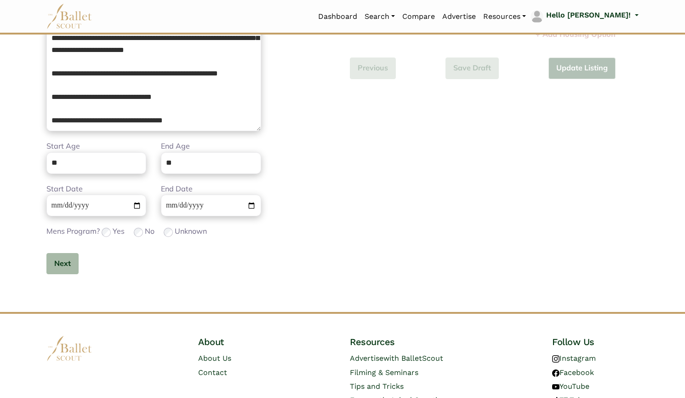
scroll to position [225, 0]
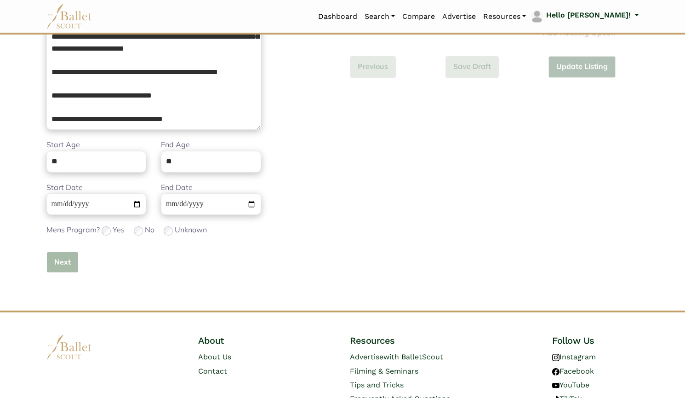
click at [71, 267] on button "Next" at bounding box center [62, 263] width 32 height 22
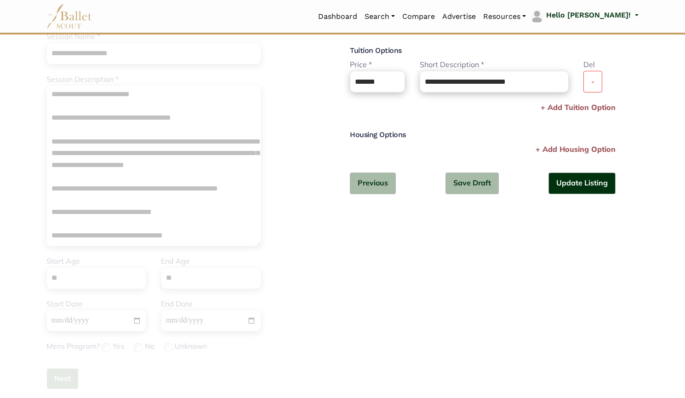
scroll to position [97, 0]
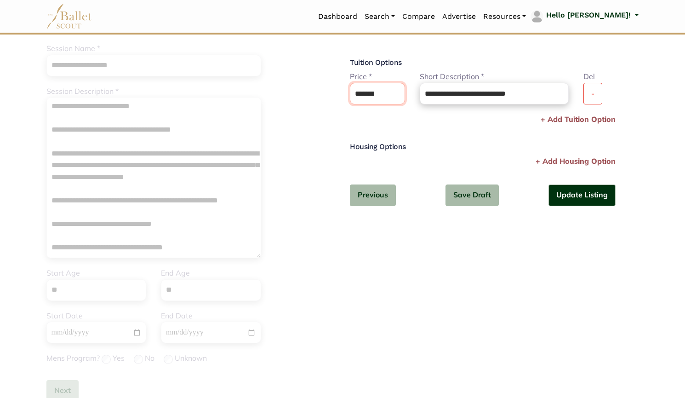
drag, startPoint x: 387, startPoint y: 96, endPoint x: 290, endPoint y: 92, distance: 97.1
click at [290, 92] on div "**********" at bounding box center [342, 217] width 607 height 443
paste input "text"
drag, startPoint x: 369, startPoint y: 96, endPoint x: 425, endPoint y: 97, distance: 55.7
click at [425, 97] on div "**********" at bounding box center [483, 92] width 281 height 42
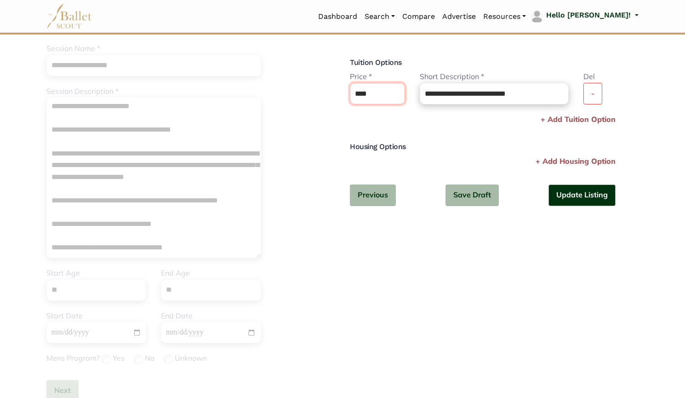
type input "****"
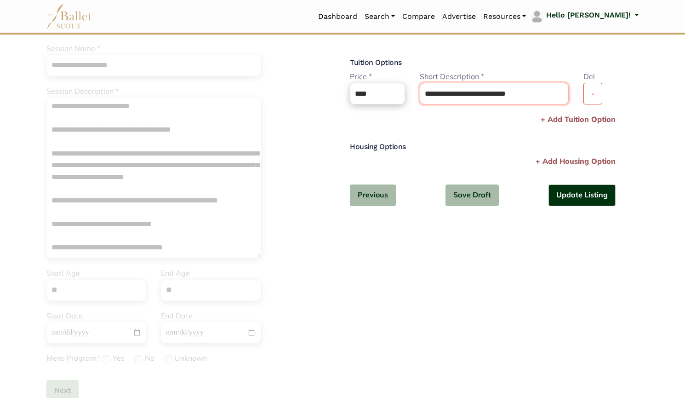
drag, startPoint x: 444, startPoint y: 92, endPoint x: 609, endPoint y: 94, distance: 164.7
click at [609, 94] on div "**********" at bounding box center [483, 92] width 281 height 42
type input "*******"
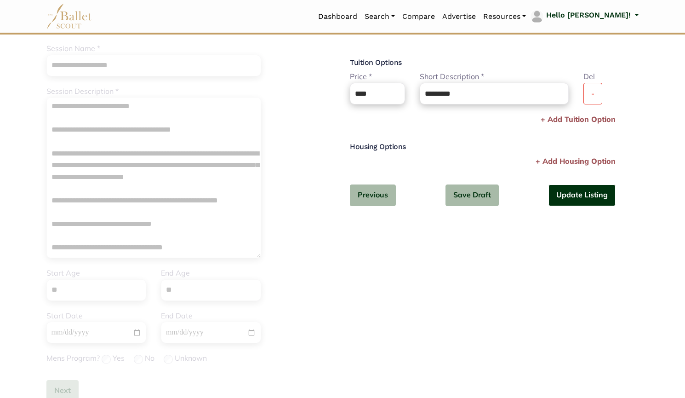
click at [603, 200] on button "Update Listing" at bounding box center [582, 195] width 67 height 22
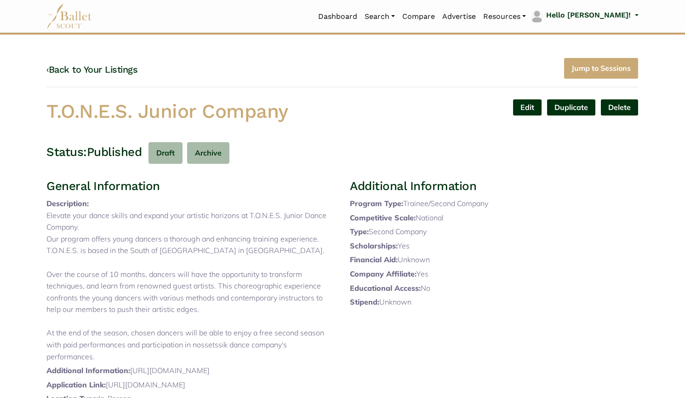
scroll to position [27, 0]
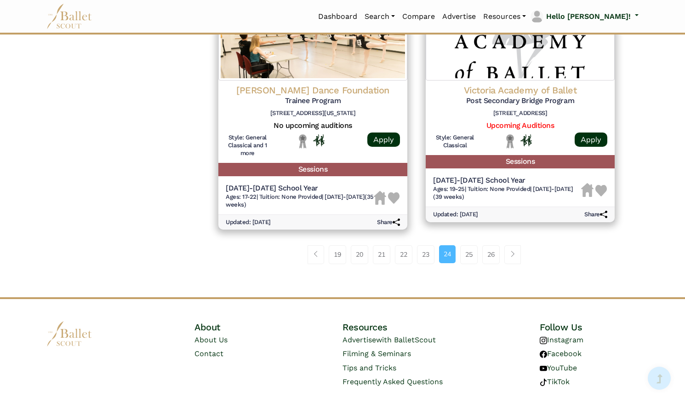
scroll to position [1219, 0]
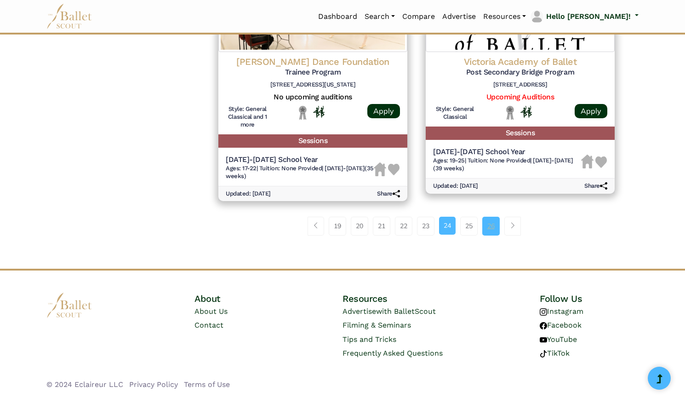
click at [491, 229] on link "26" at bounding box center [491, 226] width 17 height 18
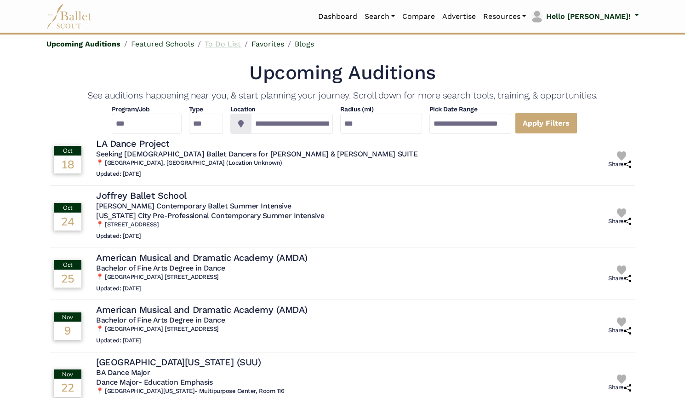
click at [219, 44] on link "To Do List" at bounding box center [223, 44] width 36 height 9
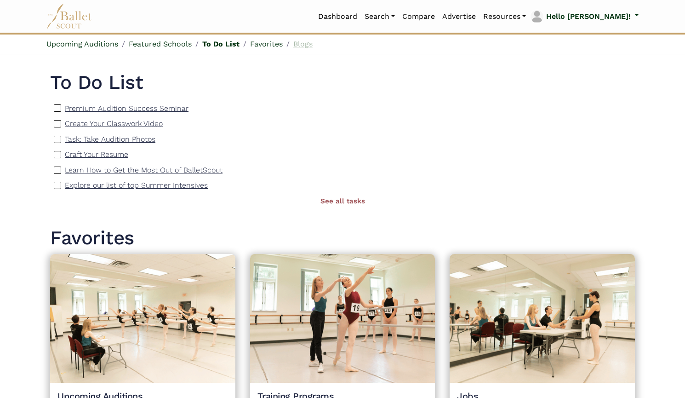
click at [303, 44] on link "Blogs" at bounding box center [302, 44] width 19 height 9
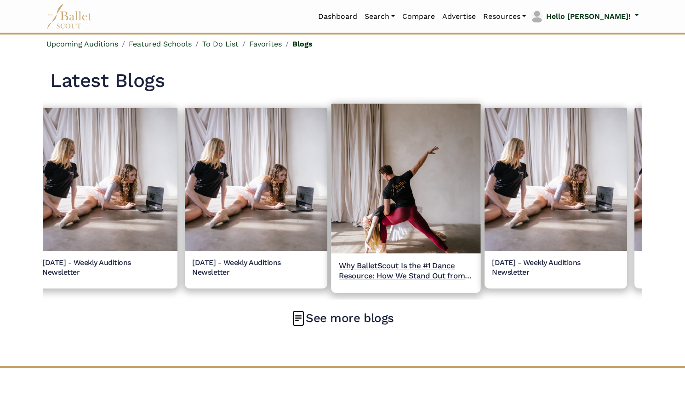
scroll to position [0, 162]
click at [381, 220] on img at bounding box center [406, 178] width 150 height 150
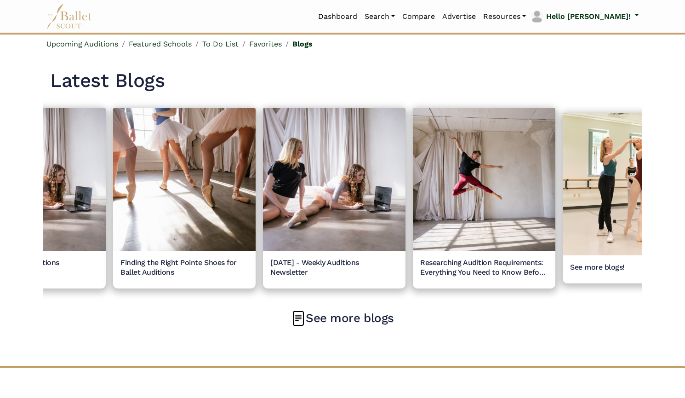
scroll to position [0, 1050]
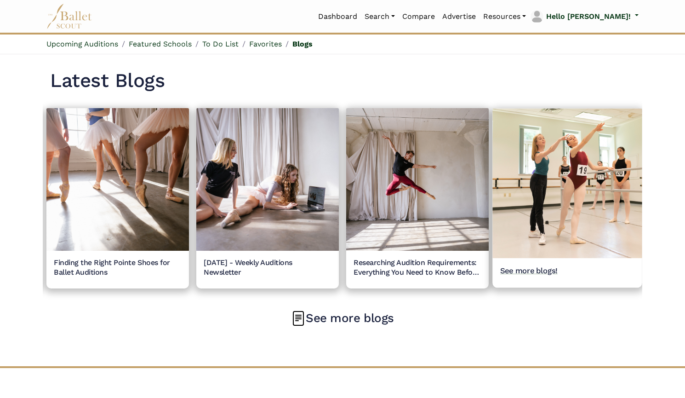
click at [552, 235] on img at bounding box center [568, 184] width 150 height 150
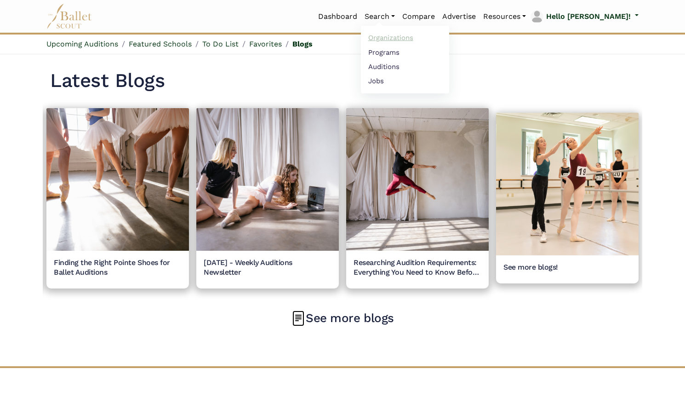
click at [410, 32] on link "Organizations" at bounding box center [405, 38] width 88 height 14
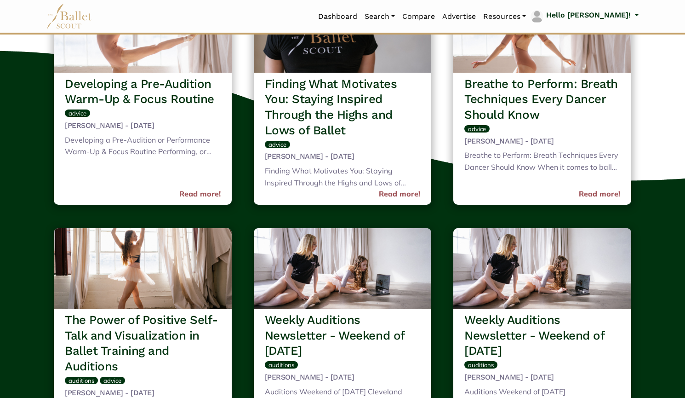
scroll to position [1307, 0]
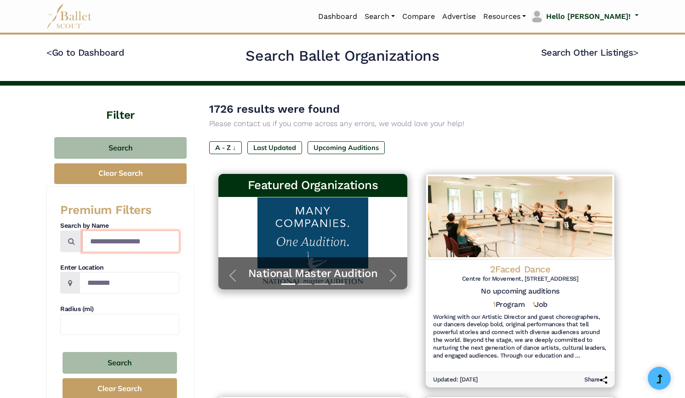
drag, startPoint x: 171, startPoint y: 236, endPoint x: 0, endPoint y: 230, distance: 170.8
type input "**********"
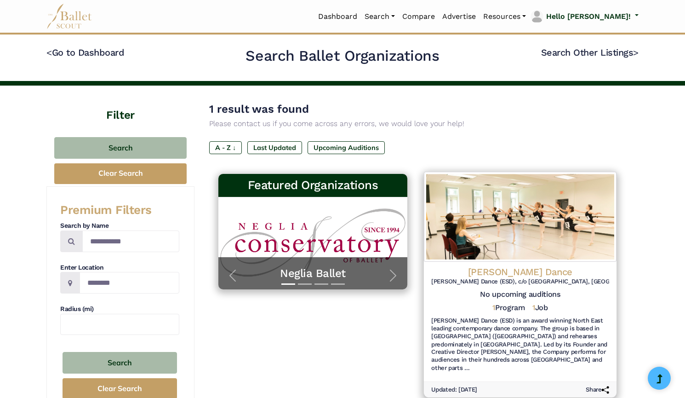
click at [479, 243] on img at bounding box center [520, 217] width 193 height 90
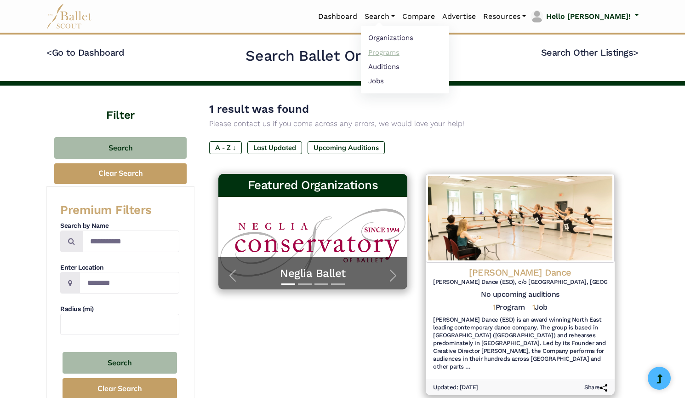
click at [407, 51] on link "Programs" at bounding box center [405, 52] width 88 height 14
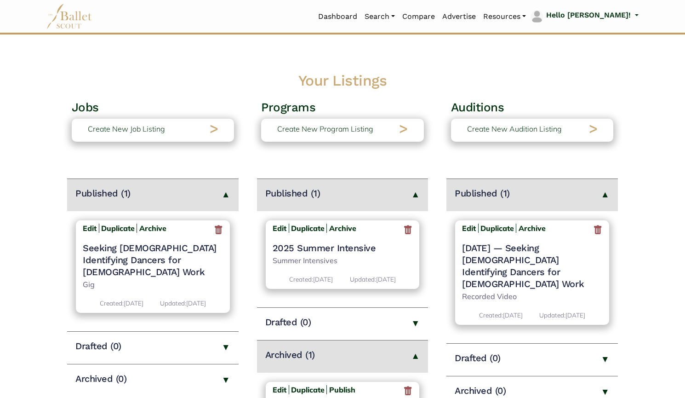
click at [600, 232] on icon at bounding box center [597, 229] width 9 height 11
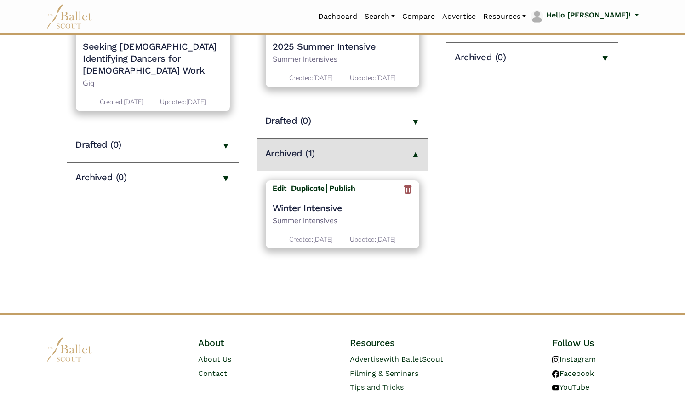
scroll to position [95, 0]
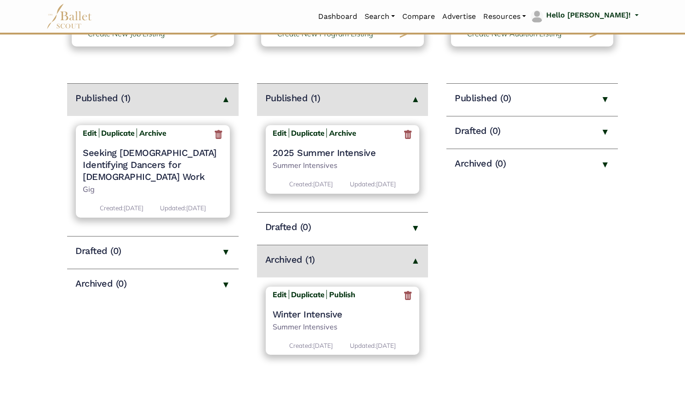
click at [322, 314] on h4 "Winter Intensive" at bounding box center [343, 314] width 140 height 12
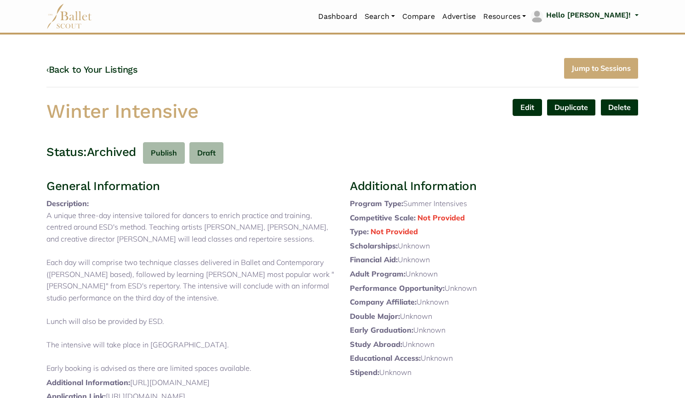
click at [533, 114] on link "Edit" at bounding box center [527, 107] width 29 height 17
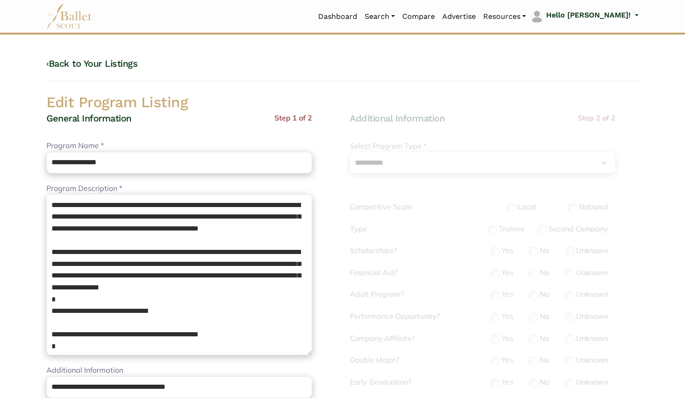
select select "**"
select select "*"
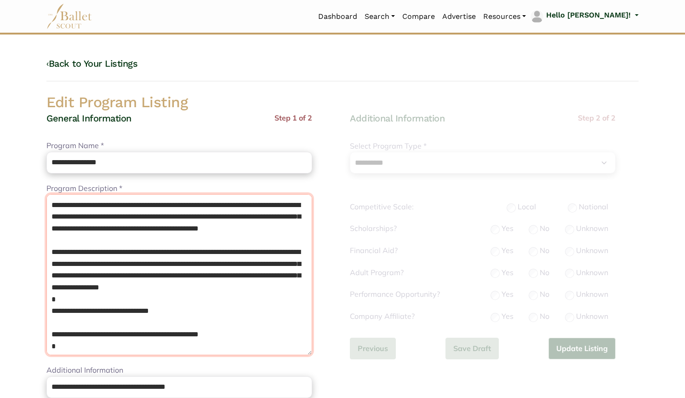
drag, startPoint x: 190, startPoint y: 305, endPoint x: 0, endPoint y: 158, distance: 239.7
paste textarea "**********"
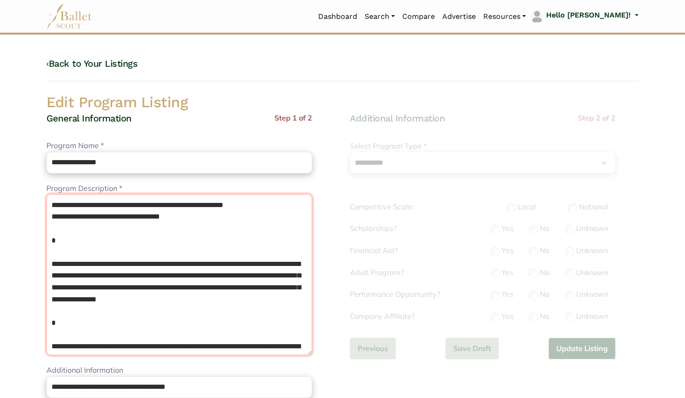
scroll to position [314, 0]
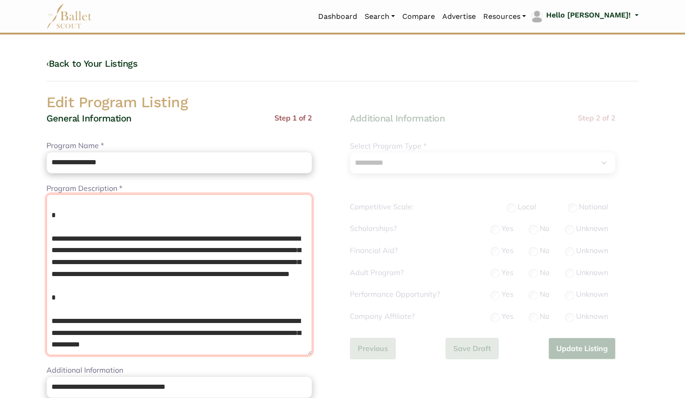
click at [78, 299] on textarea "**********" at bounding box center [179, 274] width 266 height 161
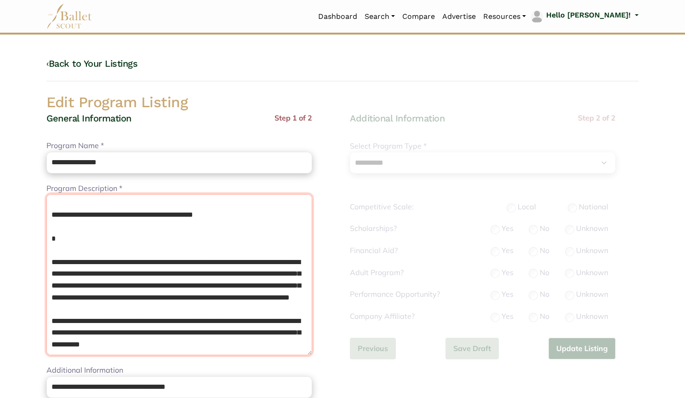
scroll to position [296, 0]
click at [97, 230] on textarea "**********" at bounding box center [179, 274] width 266 height 161
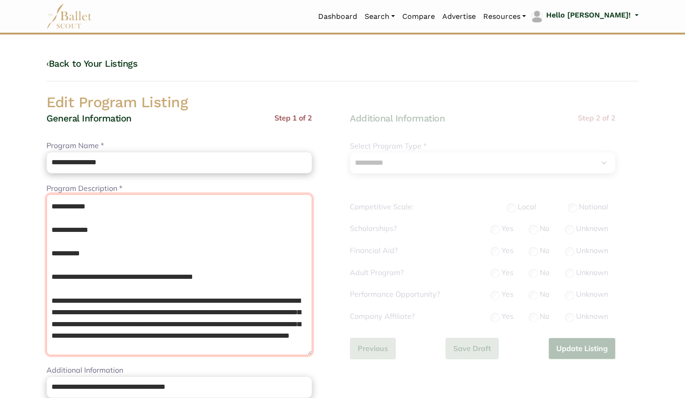
scroll to position [0, 0]
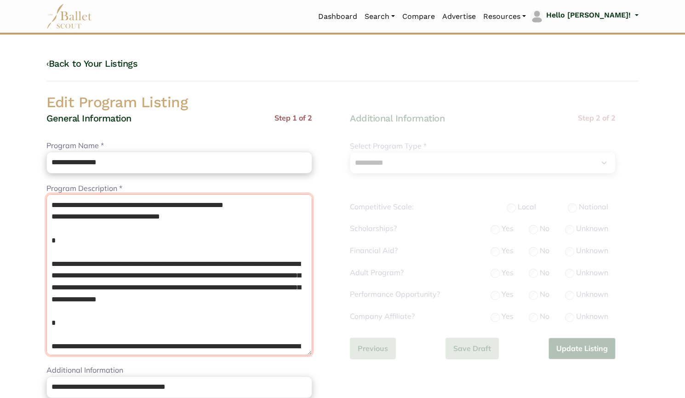
click at [87, 239] on textarea "**********" at bounding box center [179, 274] width 266 height 161
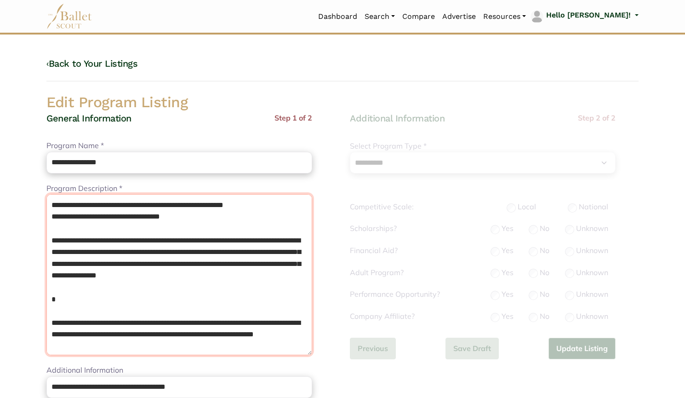
click at [64, 314] on textarea "**********" at bounding box center [179, 274] width 266 height 161
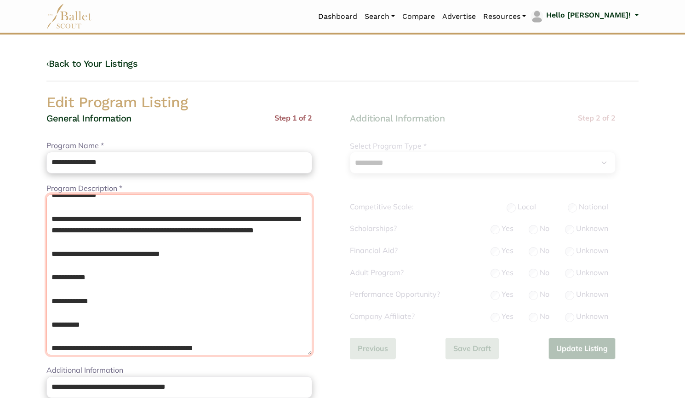
scroll to position [80, 0]
click at [70, 287] on textarea "**********" at bounding box center [179, 274] width 266 height 161
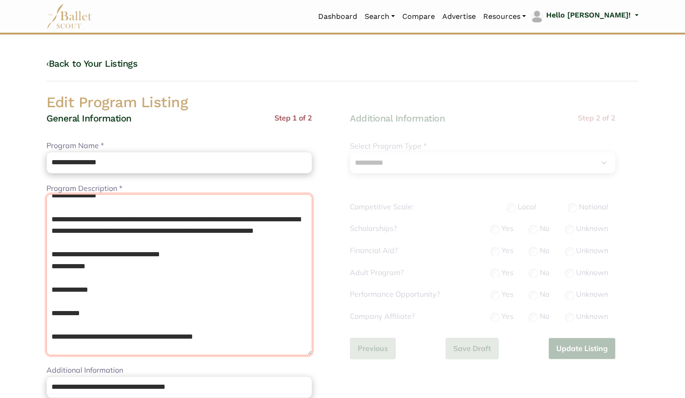
click at [67, 300] on textarea "**********" at bounding box center [179, 274] width 266 height 161
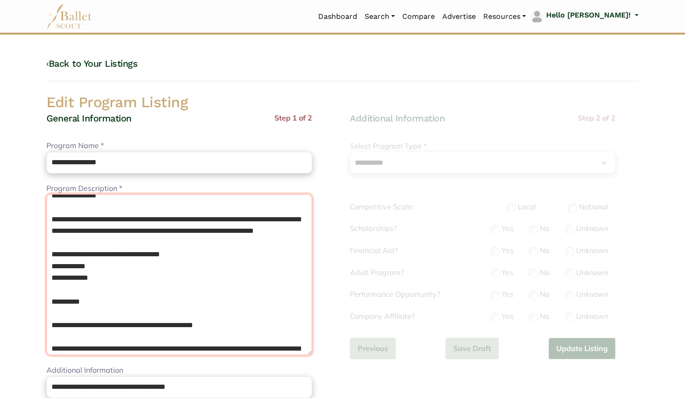
click at [67, 313] on textarea "**********" at bounding box center [179, 274] width 266 height 161
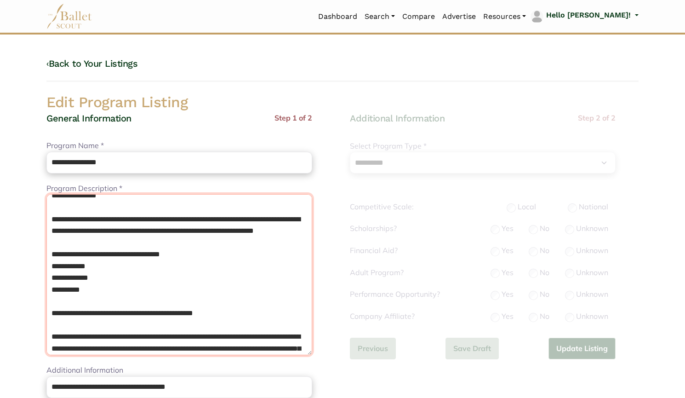
click at [71, 326] on textarea "**********" at bounding box center [179, 274] width 266 height 161
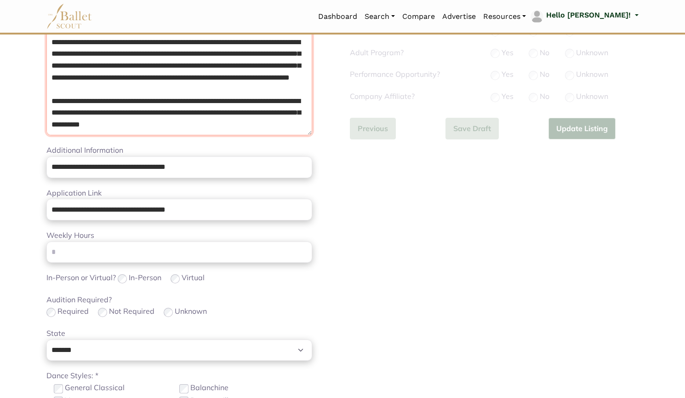
scroll to position [229, 0]
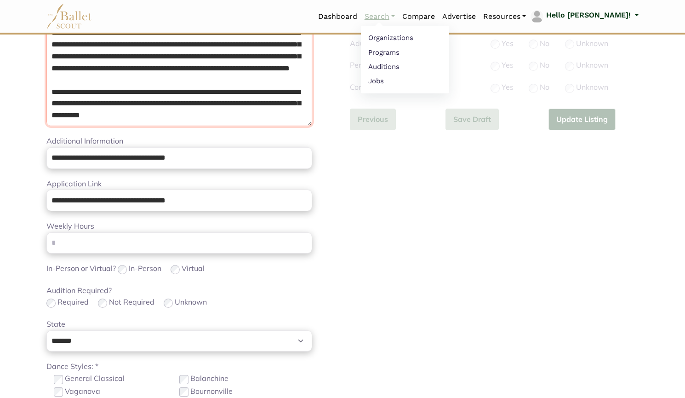
type textarea "**********"
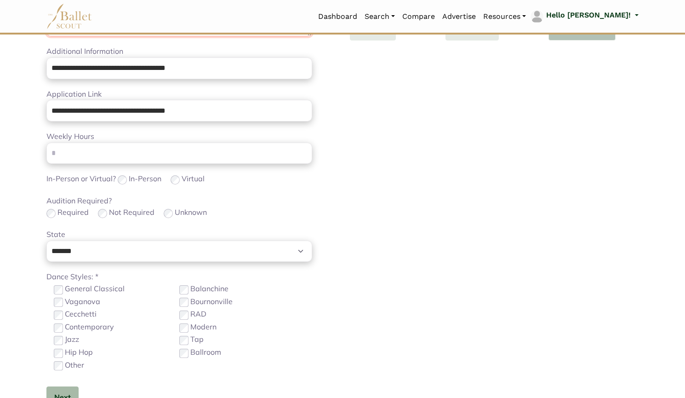
scroll to position [394, 0]
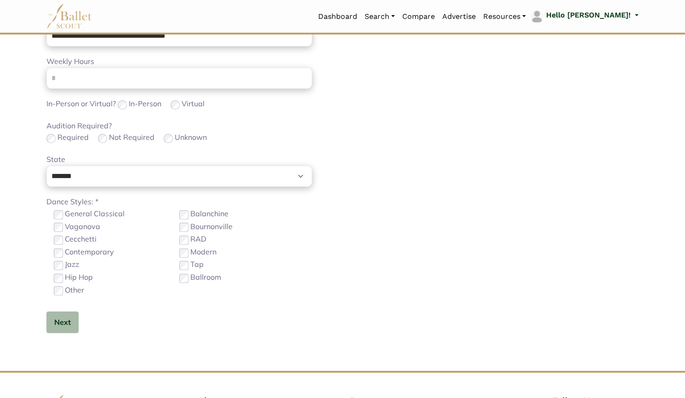
click at [74, 137] on label "Required" at bounding box center [72, 138] width 31 height 12
click at [135, 139] on label "Not Required" at bounding box center [132, 138] width 46 height 12
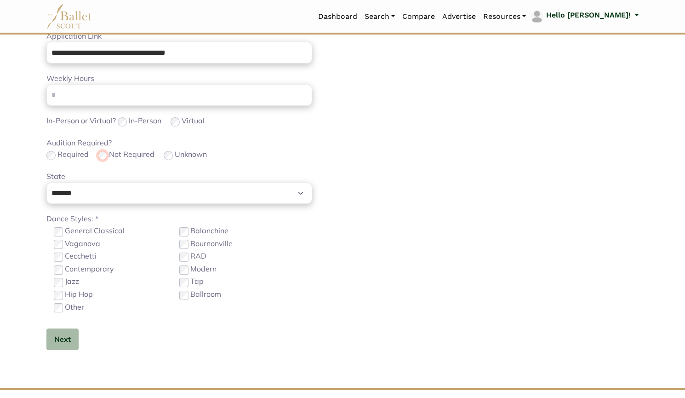
scroll to position [396, 0]
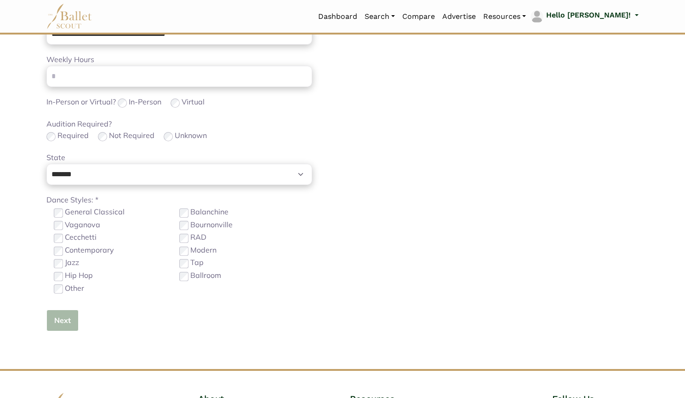
click at [71, 322] on button "Next" at bounding box center [62, 321] width 32 height 22
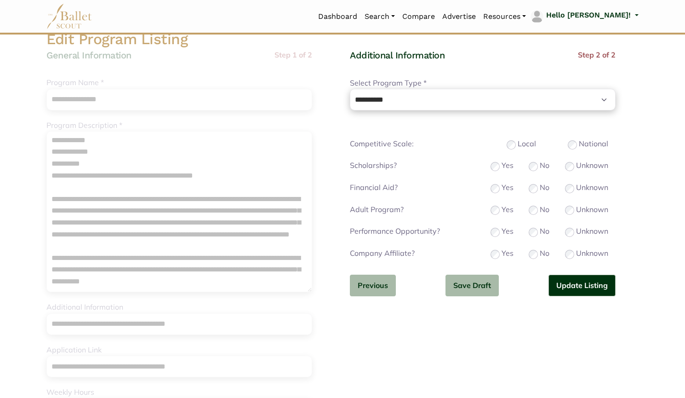
scroll to position [63, 0]
click at [526, 143] on label "Local" at bounding box center [527, 144] width 18 height 12
click at [575, 281] on button "Update Listing" at bounding box center [582, 286] width 67 height 22
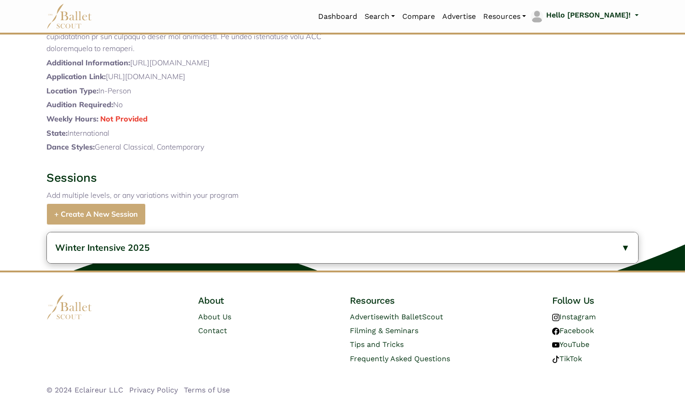
scroll to position [472, 0]
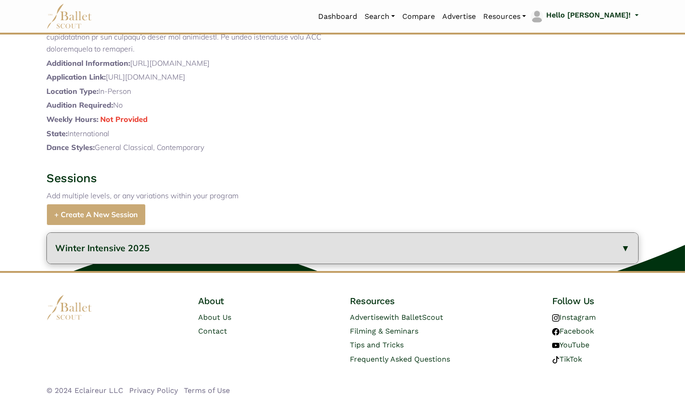
click at [281, 253] on button "Winter Intensive 2025" at bounding box center [343, 248] width 592 height 31
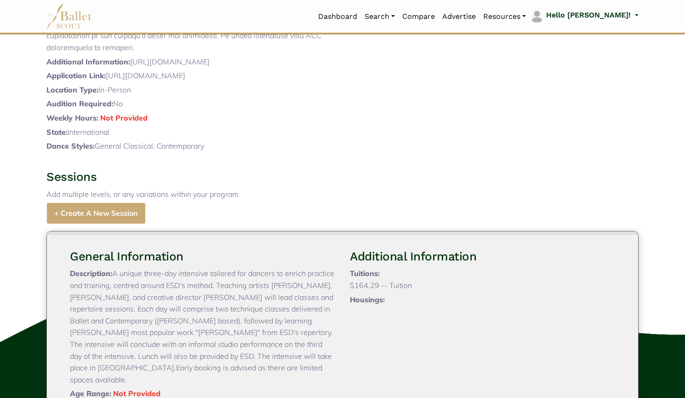
scroll to position [644, 0]
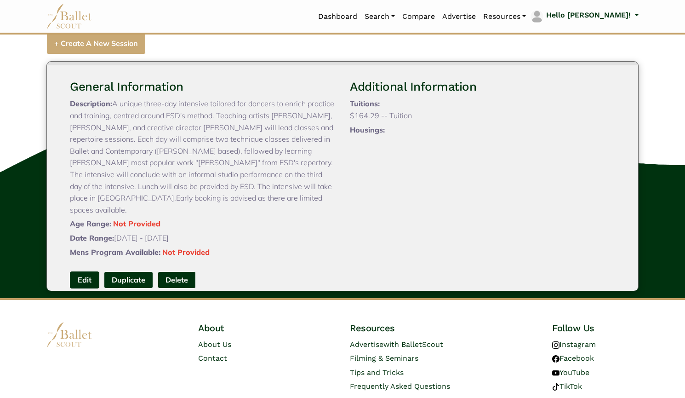
click at [90, 279] on link "Edit" at bounding box center [84, 279] width 29 height 17
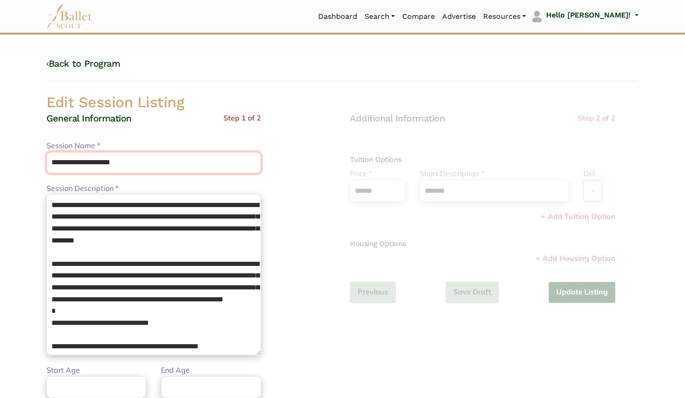
click at [169, 161] on input "**********" at bounding box center [153, 163] width 215 height 22
type input "**********"
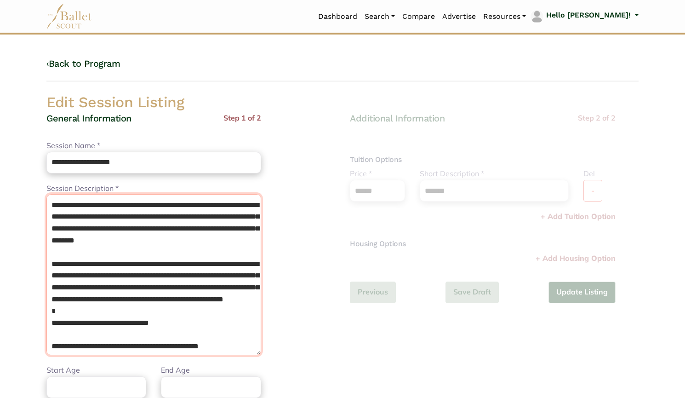
drag, startPoint x: 71, startPoint y: 260, endPoint x: 0, endPoint y: 128, distance: 150.4
click at [0, 128] on body "Loading... Please Wait Dashboard" at bounding box center [342, 334] width 685 height 669
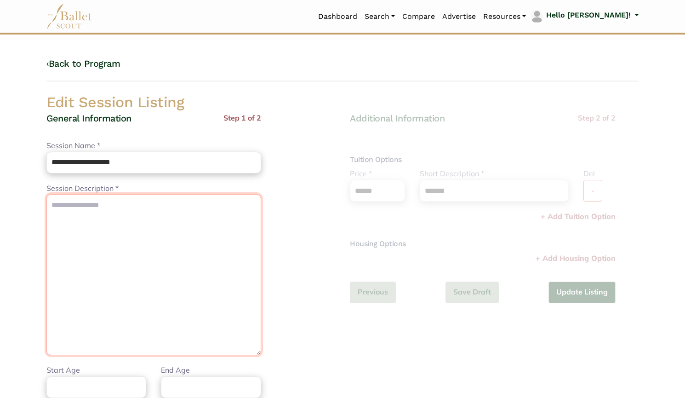
paste textarea "**********"
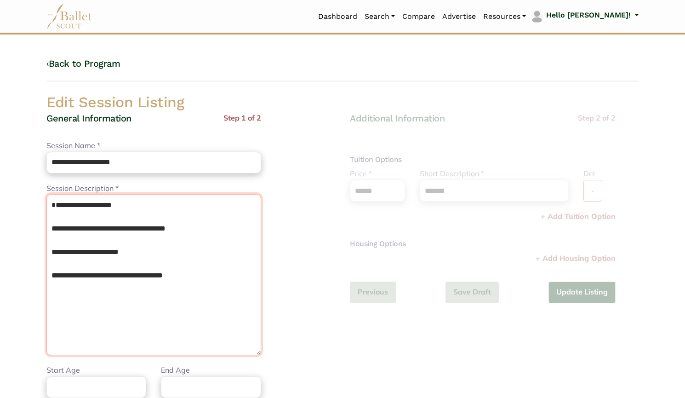
click at [89, 205] on textarea "**********" at bounding box center [153, 274] width 215 height 161
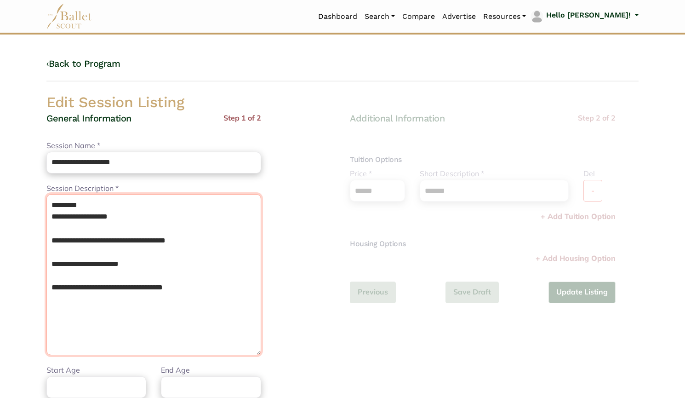
click at [67, 226] on textarea "**********" at bounding box center [153, 274] width 215 height 161
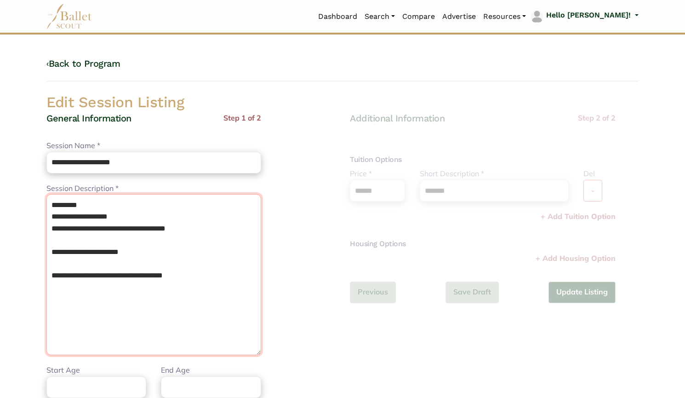
click at [66, 239] on textarea "**********" at bounding box center [153, 274] width 215 height 161
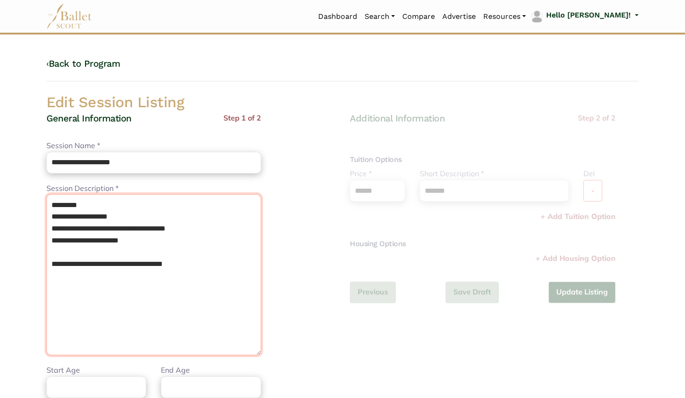
click at [71, 249] on textarea "**********" at bounding box center [153, 274] width 215 height 161
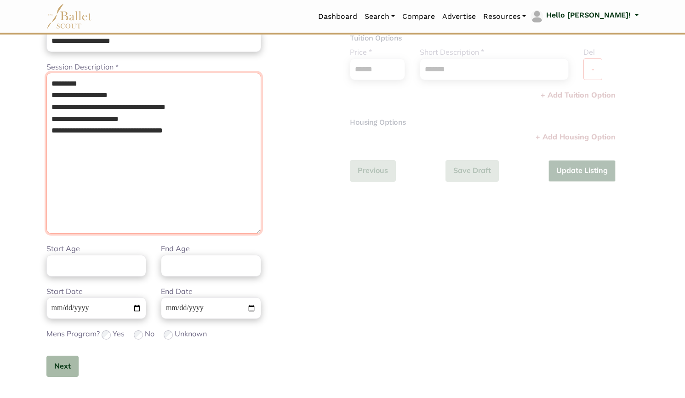
scroll to position [132, 0]
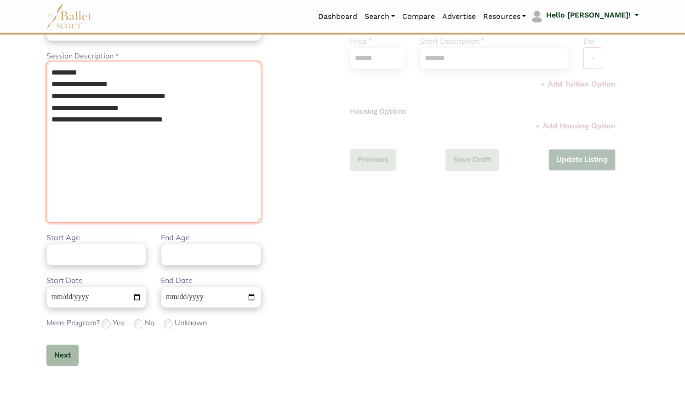
type textarea "**********"
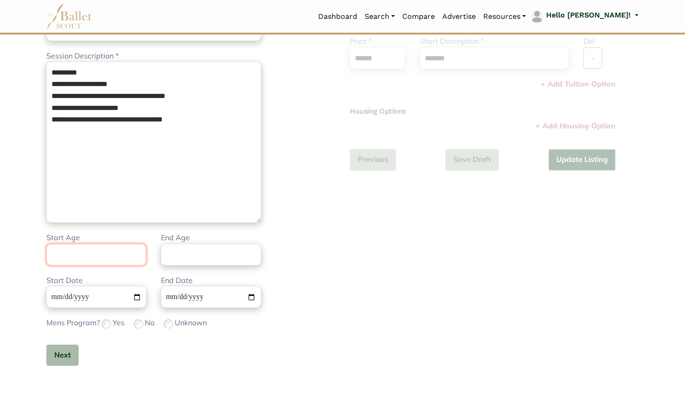
click at [116, 246] on input "Start Age" at bounding box center [96, 255] width 100 height 22
type input "**"
click at [67, 300] on input "**********" at bounding box center [96, 297] width 100 height 22
click at [85, 299] on input "**********" at bounding box center [96, 297] width 100 height 22
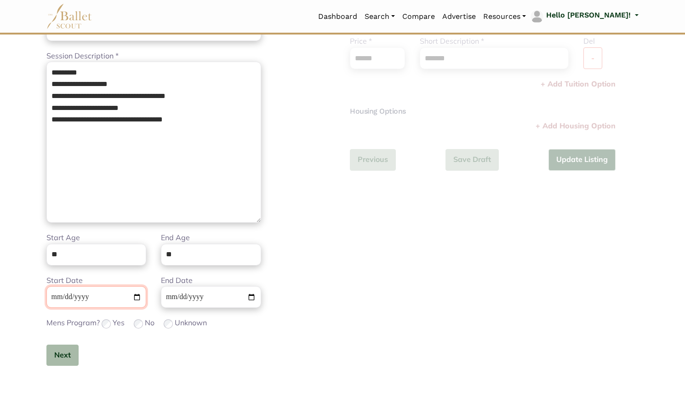
type input "**********"
click at [70, 349] on button "Next" at bounding box center [62, 356] width 32 height 22
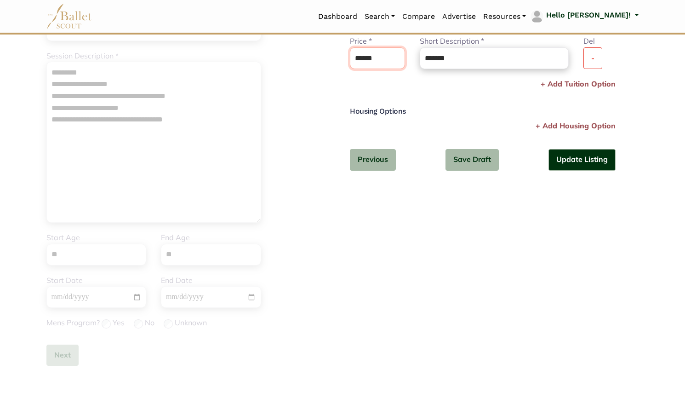
drag, startPoint x: 387, startPoint y: 59, endPoint x: 320, endPoint y: 59, distance: 67.2
click at [320, 59] on div "**********" at bounding box center [342, 181] width 607 height 443
paste input "text"
type input "******"
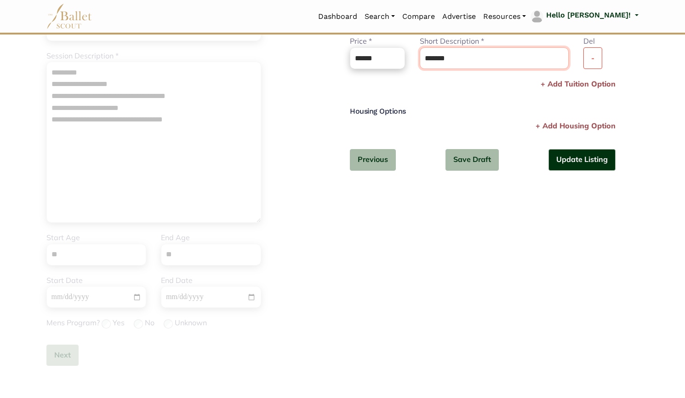
drag, startPoint x: 465, startPoint y: 65, endPoint x: 381, endPoint y: 74, distance: 84.1
click at [381, 74] on div "***** Price * ****** Please enter a valid price Short Description * ******* Ple…" at bounding box center [483, 56] width 281 height 42
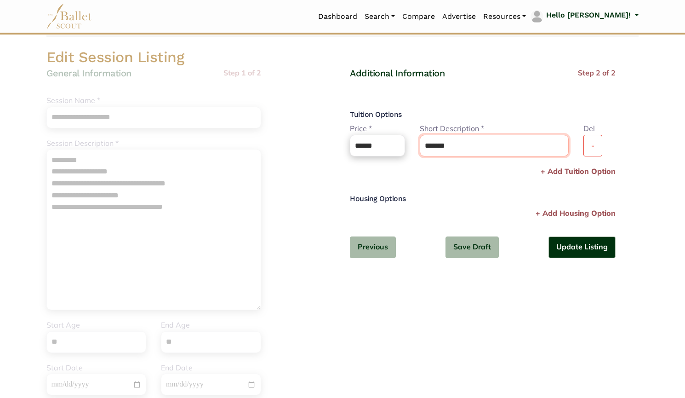
scroll to position [42, 0]
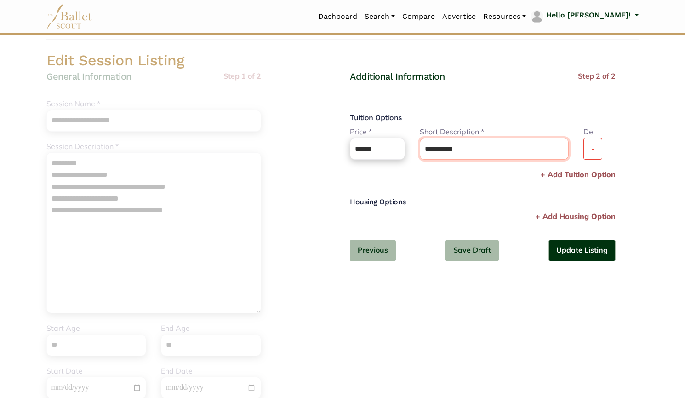
type input "**********"
click at [563, 175] on p "+ Add Tuition Option" at bounding box center [578, 175] width 75 height 12
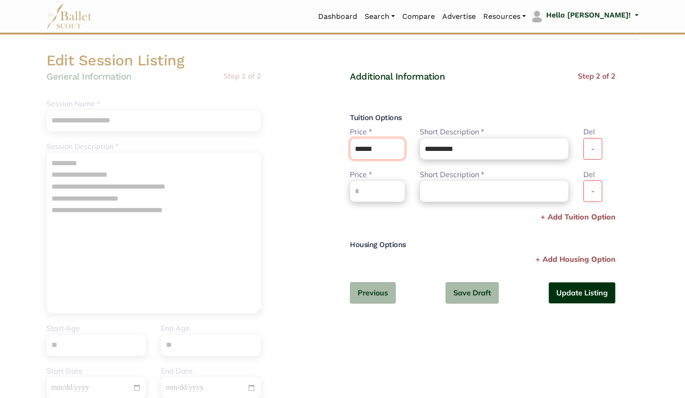
drag, startPoint x: 366, startPoint y: 147, endPoint x: 397, endPoint y: 153, distance: 31.4
click at [397, 153] on input "******" at bounding box center [377, 149] width 55 height 22
type input "***"
click at [368, 188] on input "text" at bounding box center [377, 191] width 55 height 22
paste input "*****"
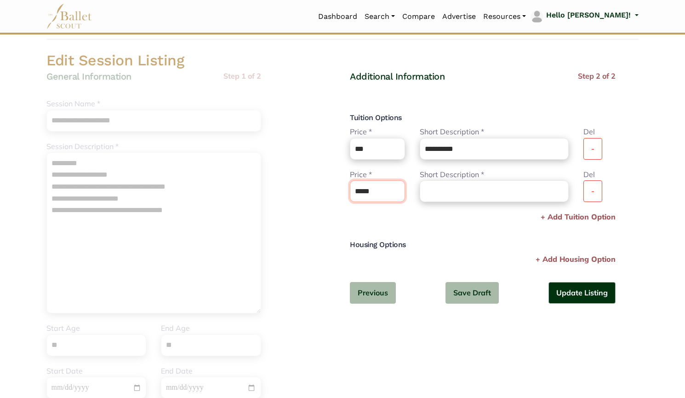
drag, startPoint x: 361, startPoint y: 194, endPoint x: 402, endPoint y: 195, distance: 40.9
click at [402, 195] on input "*****" at bounding box center [377, 191] width 55 height 22
type input "**"
click at [441, 194] on input "text" at bounding box center [494, 191] width 149 height 22
type input "*"
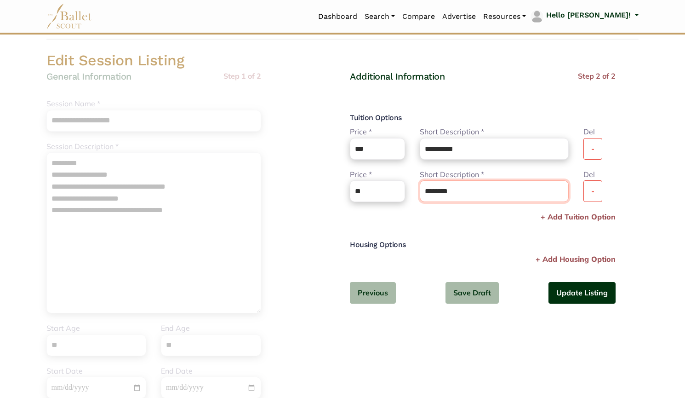
type input "********"
click at [562, 295] on button "Update Listing" at bounding box center [582, 293] width 67 height 22
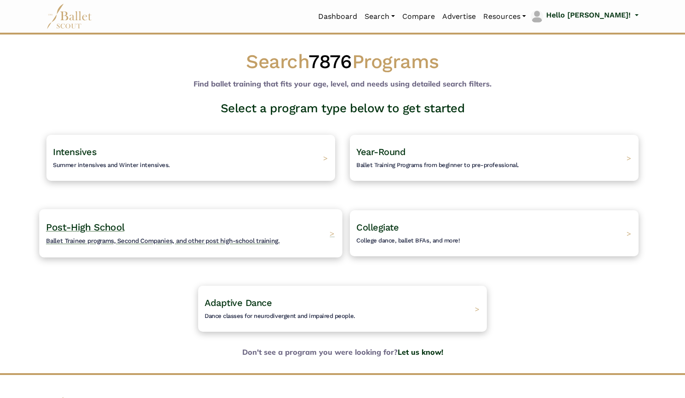
click at [242, 221] on h4 "Post-High School Ballet Trainee programs, Second Companies, and other post high…" at bounding box center [163, 233] width 234 height 25
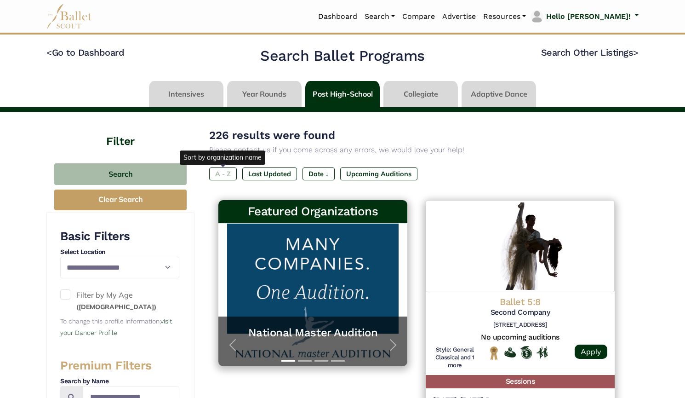
click at [223, 176] on label "A - Z" at bounding box center [223, 173] width 28 height 13
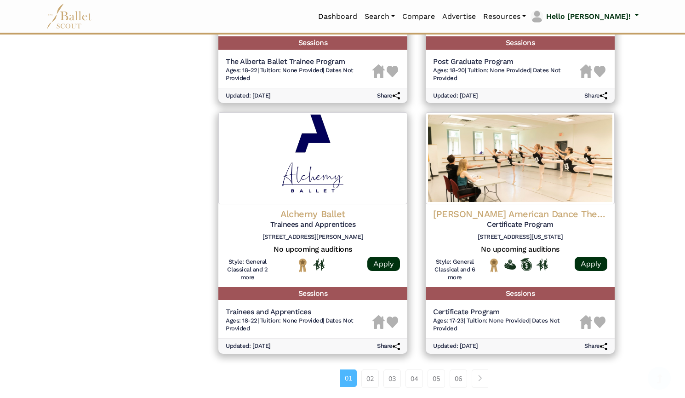
scroll to position [1243, 0]
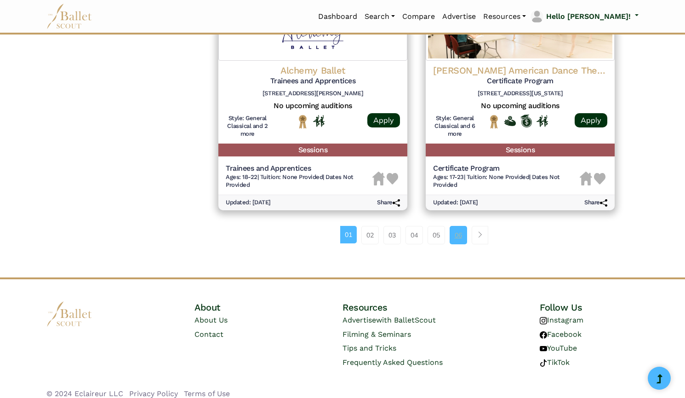
click at [462, 229] on link "06" at bounding box center [458, 235] width 17 height 18
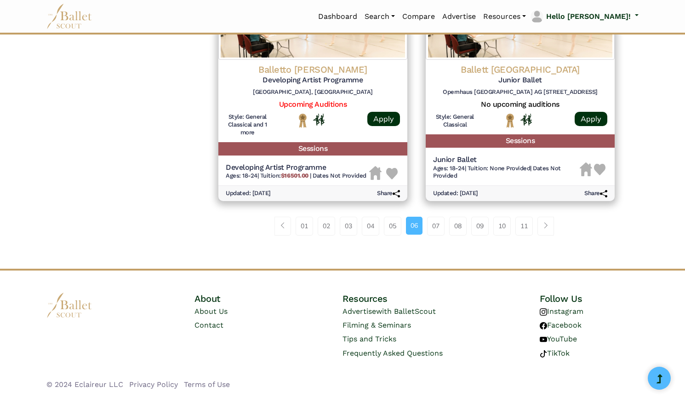
scroll to position [1235, 0]
click at [523, 229] on link "11" at bounding box center [524, 226] width 17 height 18
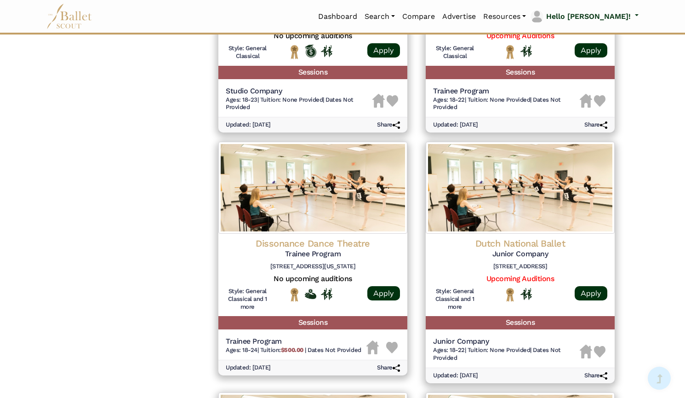
scroll to position [1227, 0]
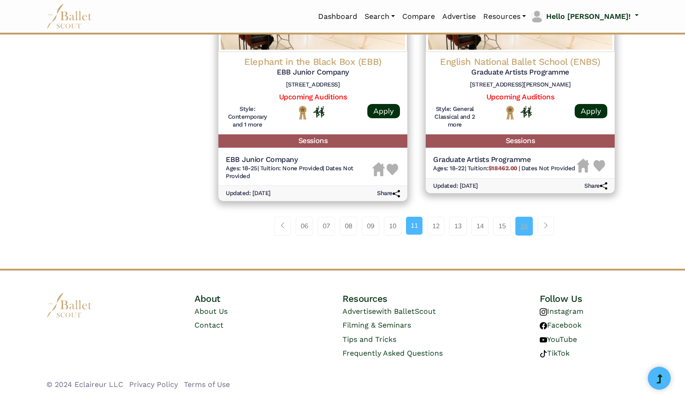
click at [526, 231] on link "16" at bounding box center [524, 226] width 17 height 18
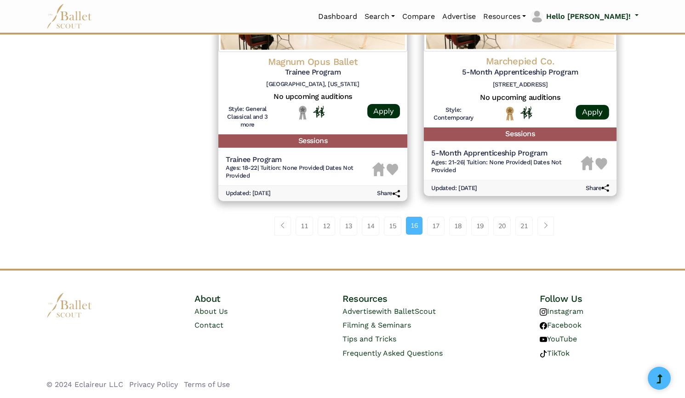
scroll to position [1242, 0]
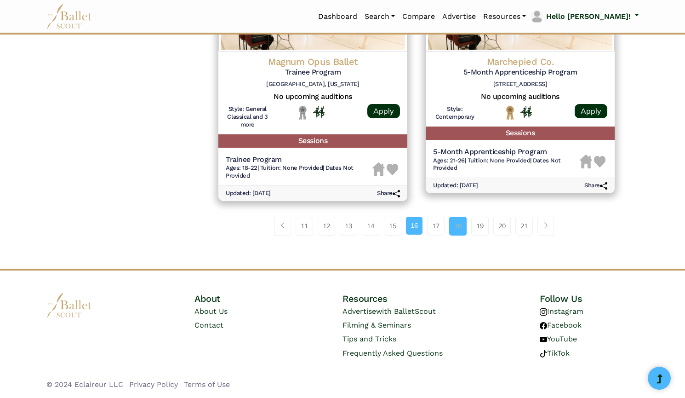
click at [459, 229] on link "18" at bounding box center [457, 226] width 17 height 18
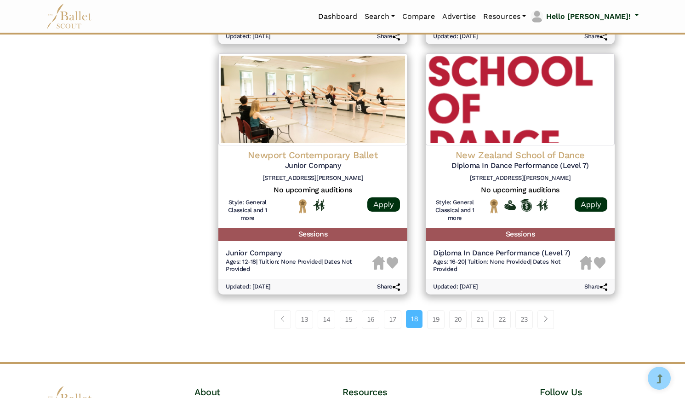
scroll to position [1235, 0]
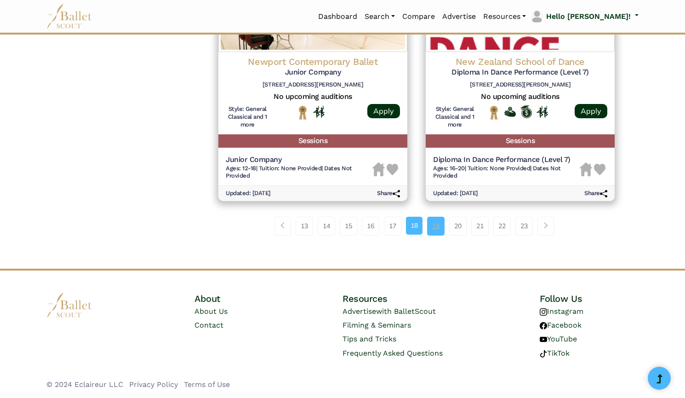
click at [437, 229] on link "19" at bounding box center [435, 226] width 17 height 18
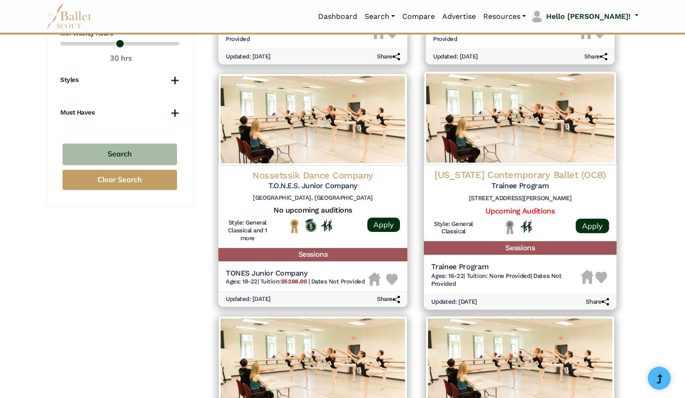
scroll to position [616, 0]
